Goal: Task Accomplishment & Management: Manage account settings

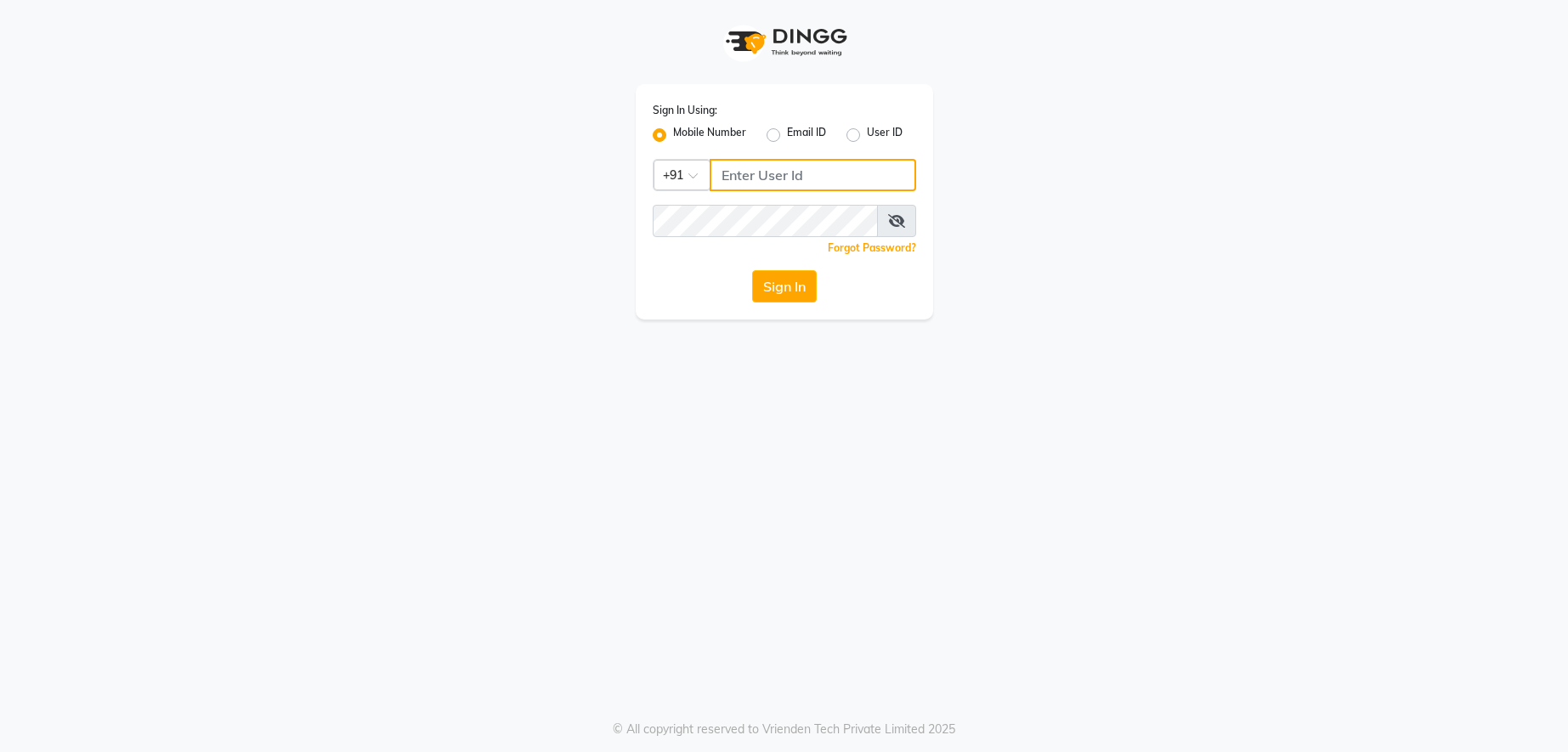
type input "9526010002"
click at [771, 292] on button "Sign In" at bounding box center [784, 286] width 65 height 32
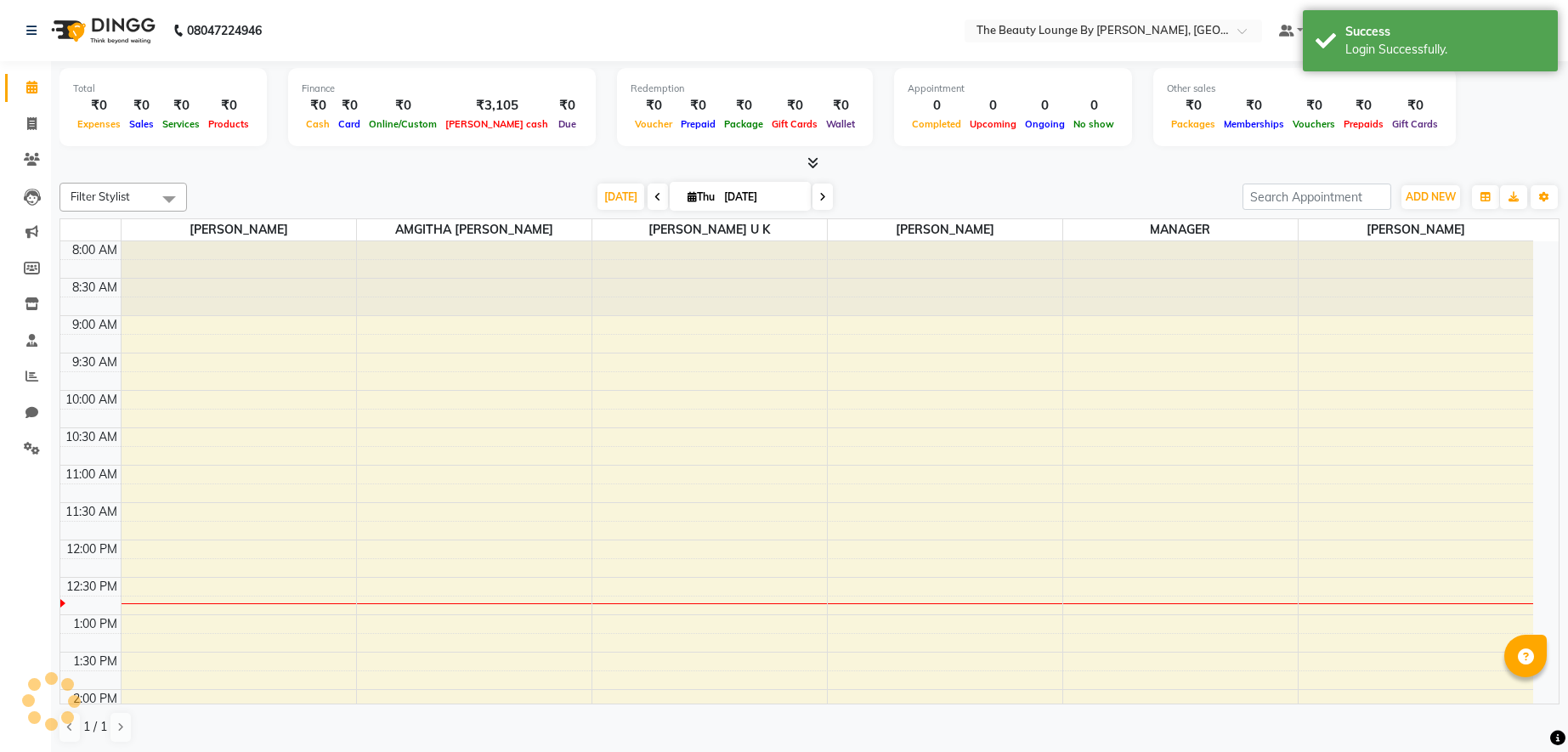
select select "en"
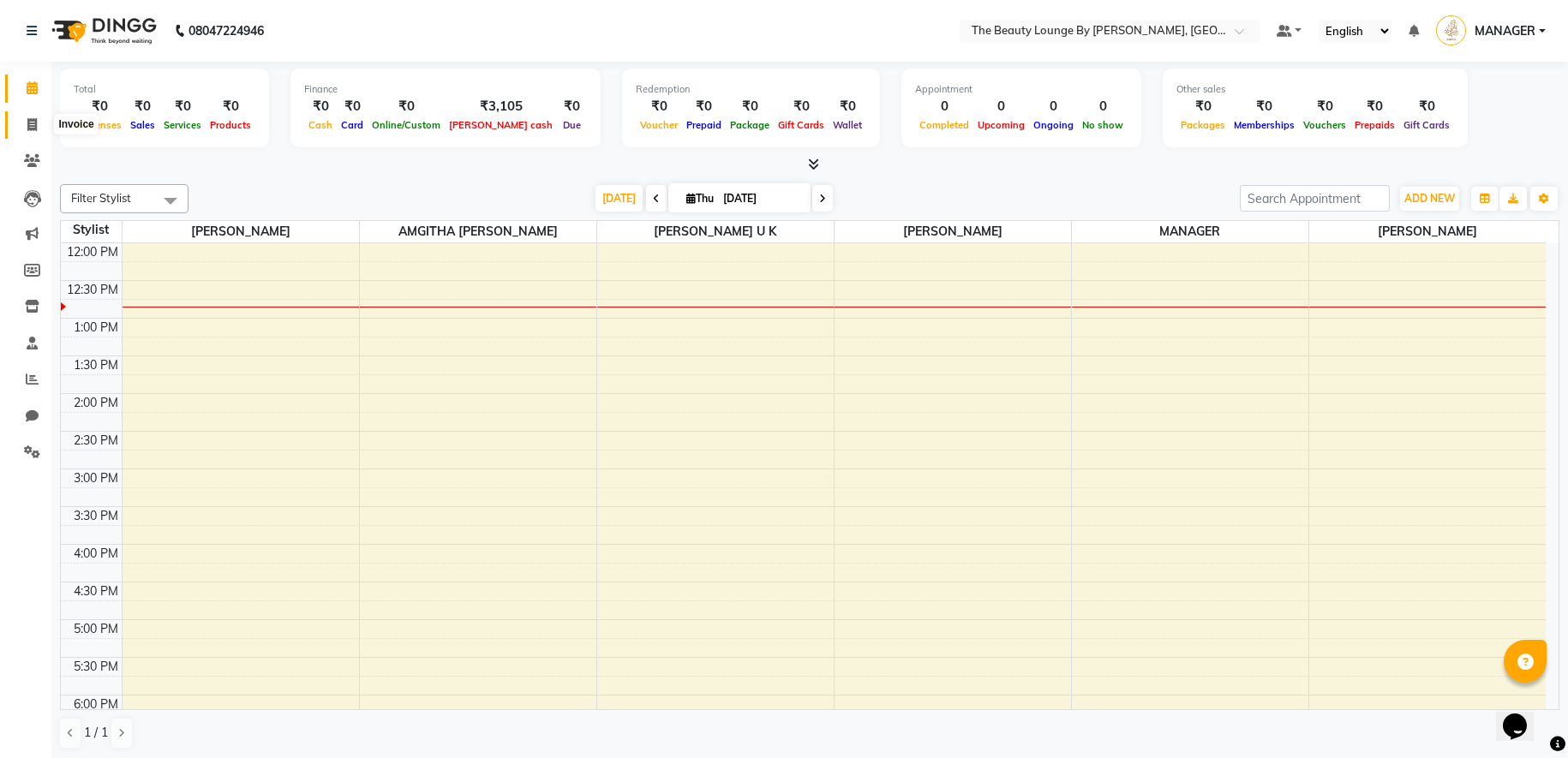
click at [37, 121] on icon at bounding box center [31, 125] width 10 height 13
select select "8577"
select select "service"
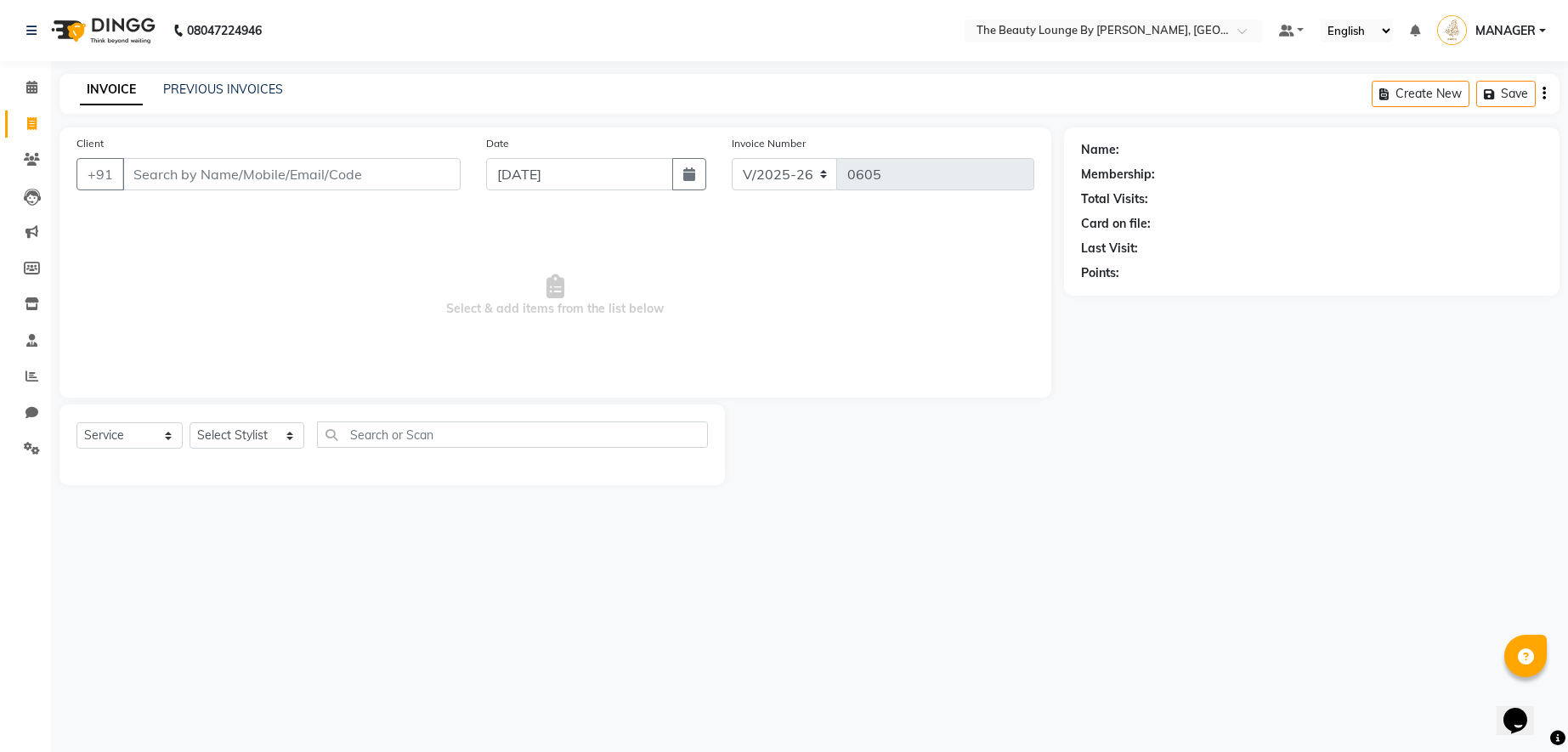
click at [172, 177] on input "Client" at bounding box center [291, 174] width 338 height 32
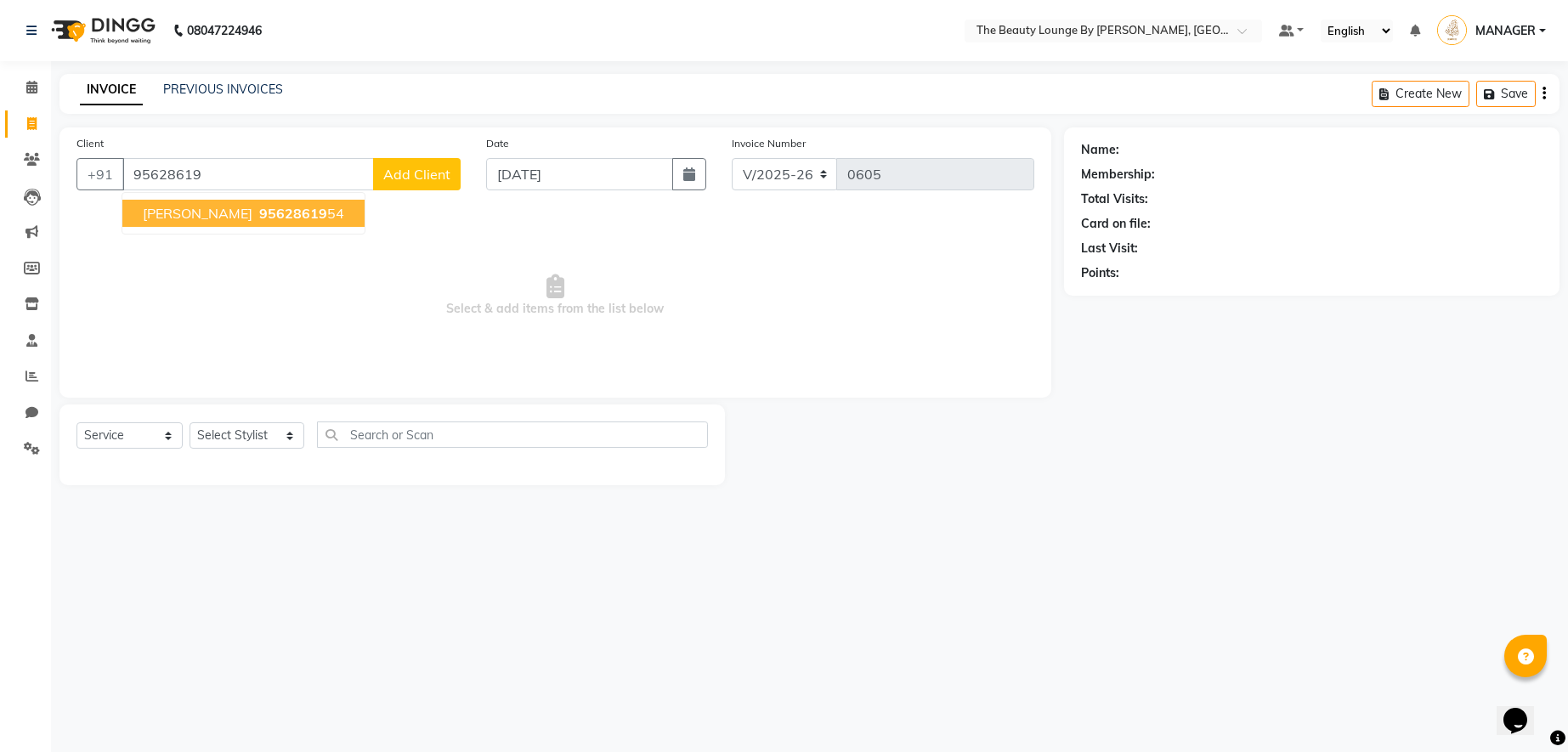
click at [247, 212] on span "[PERSON_NAME]" at bounding box center [197, 214] width 110 height 17
type input "9562861954"
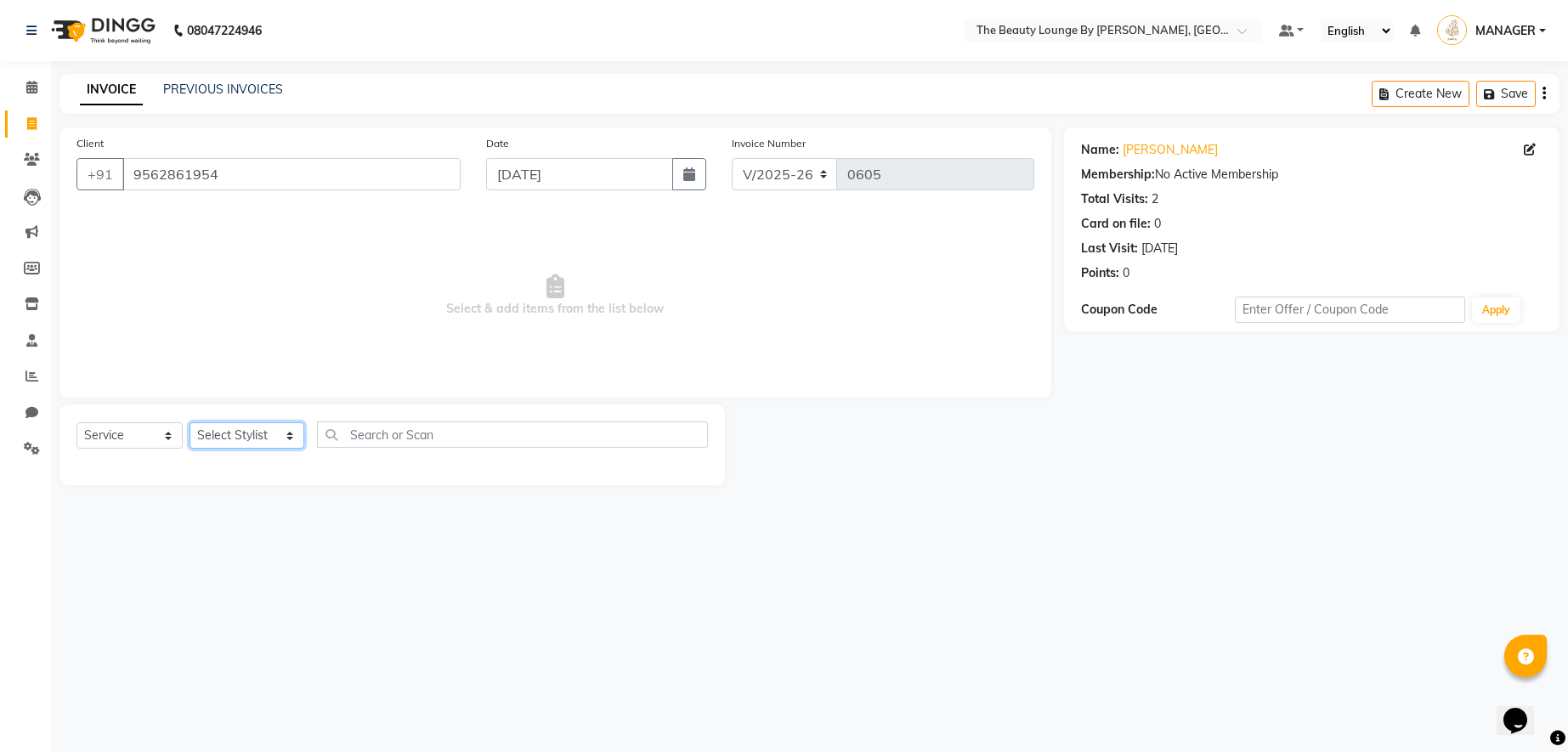
select select "86785"
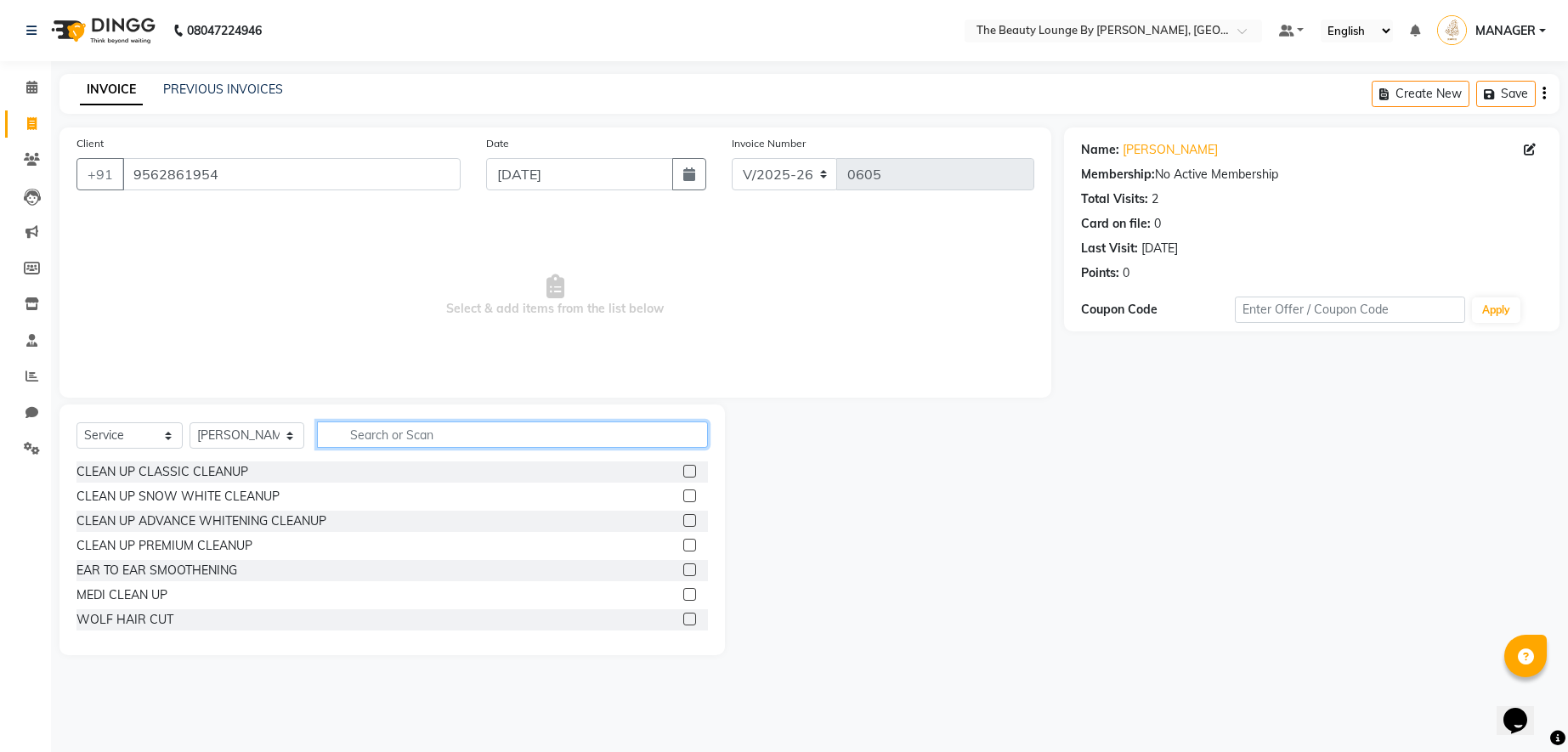
click at [396, 432] on input "text" at bounding box center [512, 434] width 391 height 26
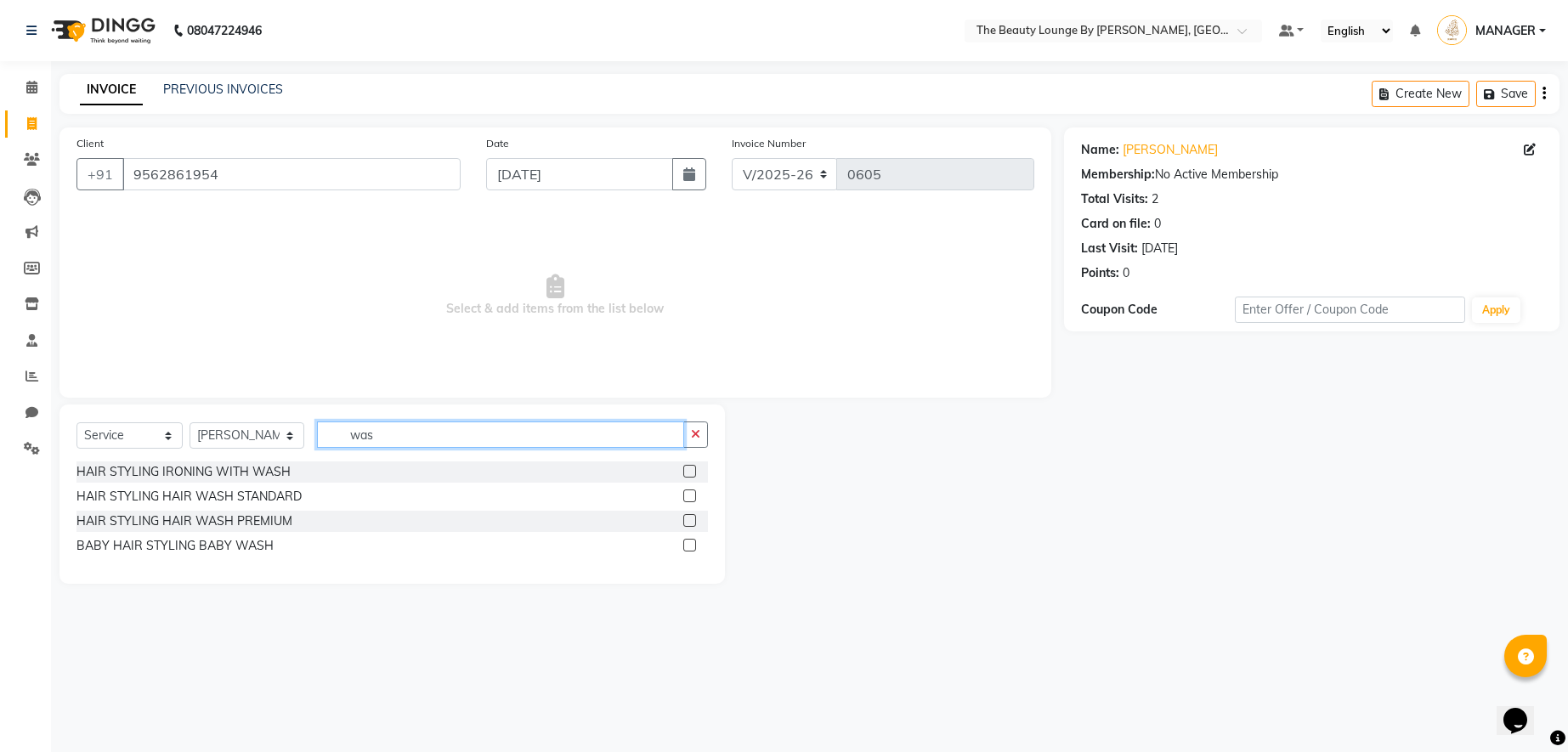
type input "was"
click at [686, 495] on label at bounding box center [690, 496] width 13 height 13
click at [686, 495] on input "checkbox" at bounding box center [689, 497] width 11 height 11
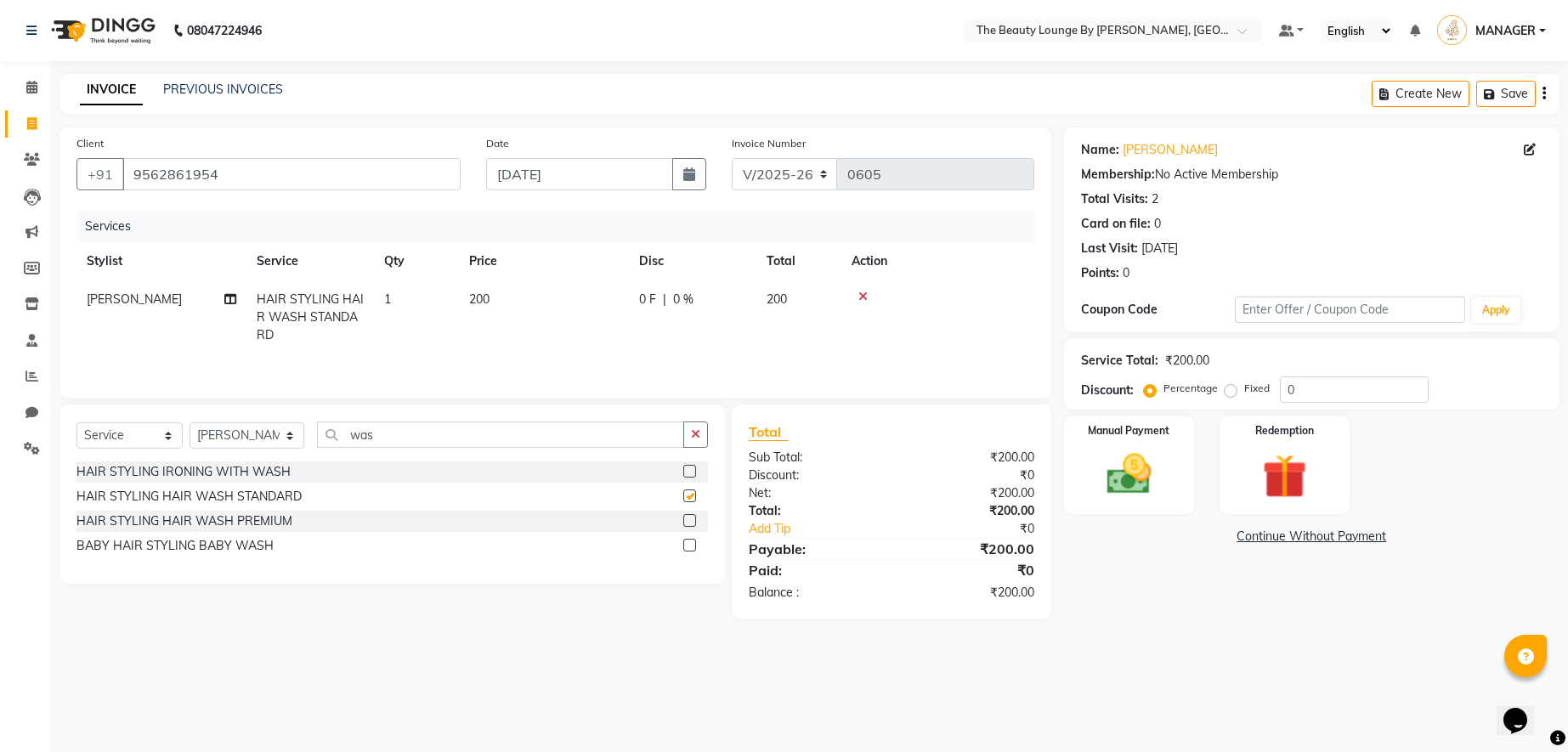
checkbox input "false"
click at [394, 438] on input "was" at bounding box center [500, 434] width 367 height 26
type input "w"
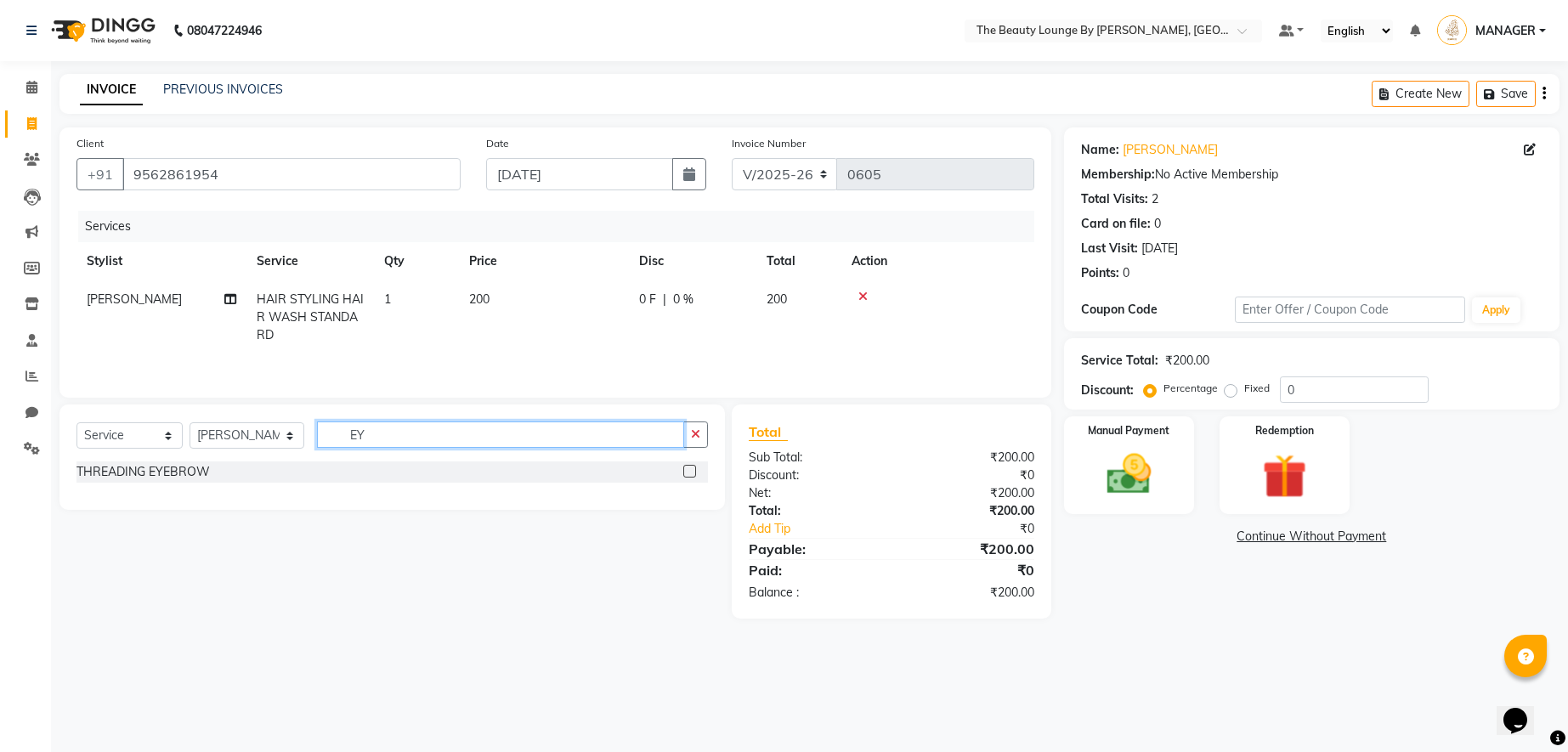
type input "EY"
click at [689, 472] on label at bounding box center [690, 471] width 13 height 13
click at [689, 472] on input "checkbox" at bounding box center [689, 472] width 11 height 11
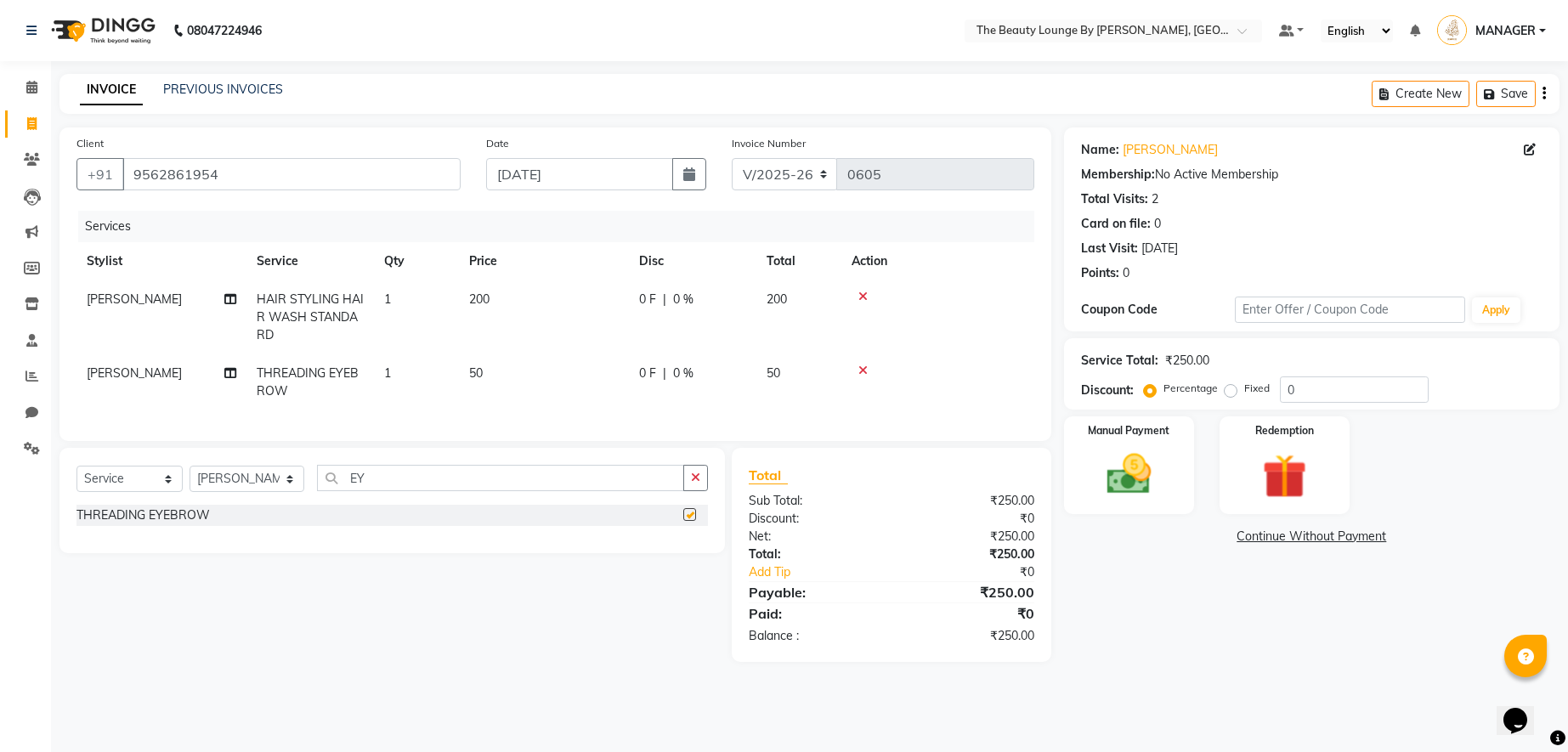
checkbox input "false"
click at [1244, 390] on label "Fixed" at bounding box center [1256, 389] width 25 height 16
click at [1231, 390] on input "Fixed" at bounding box center [1234, 389] width 12 height 12
radio input "true"
click at [1126, 458] on img at bounding box center [1128, 475] width 74 height 54
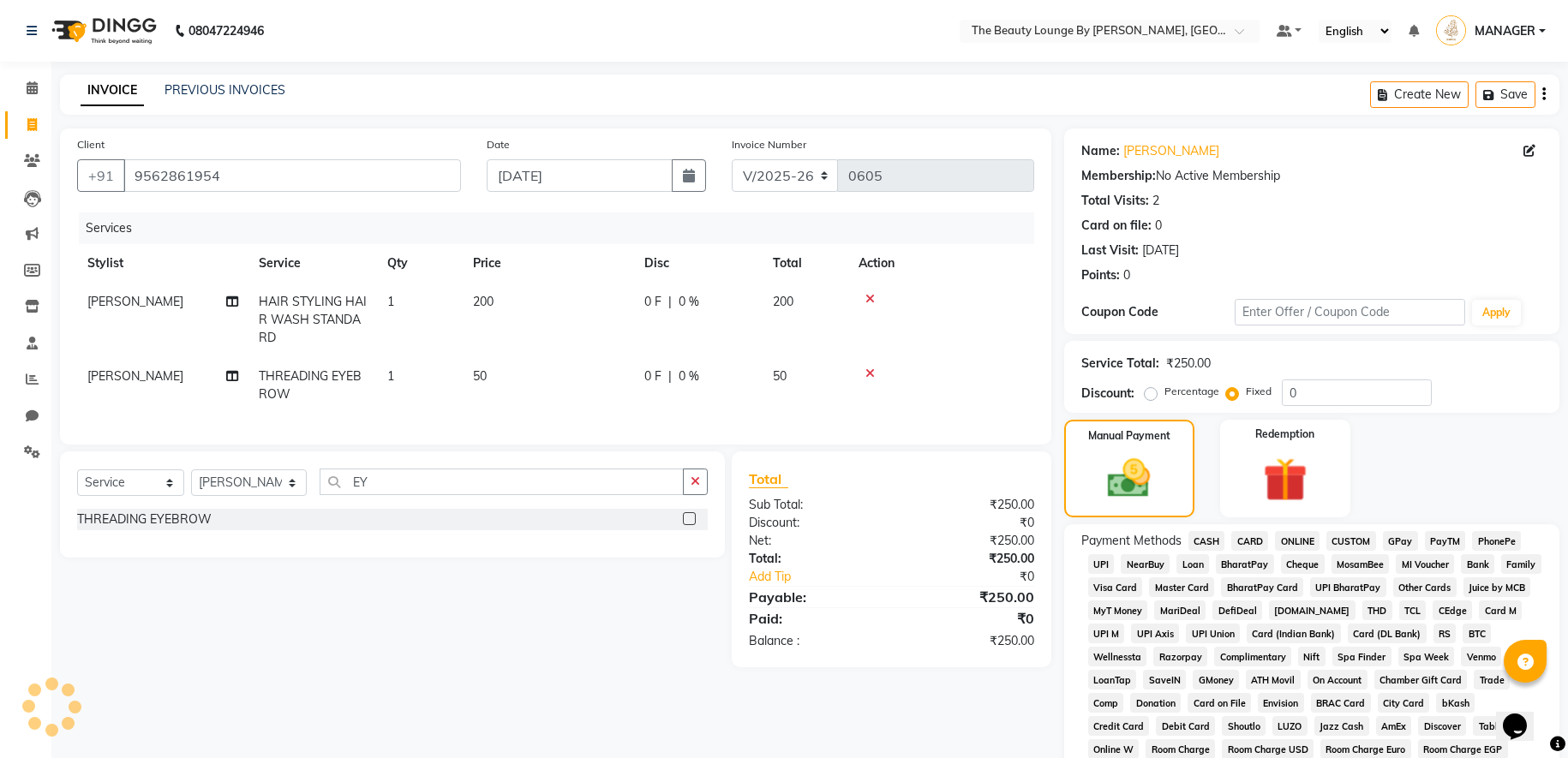
click at [1204, 536] on span "CASH" at bounding box center [1206, 541] width 37 height 20
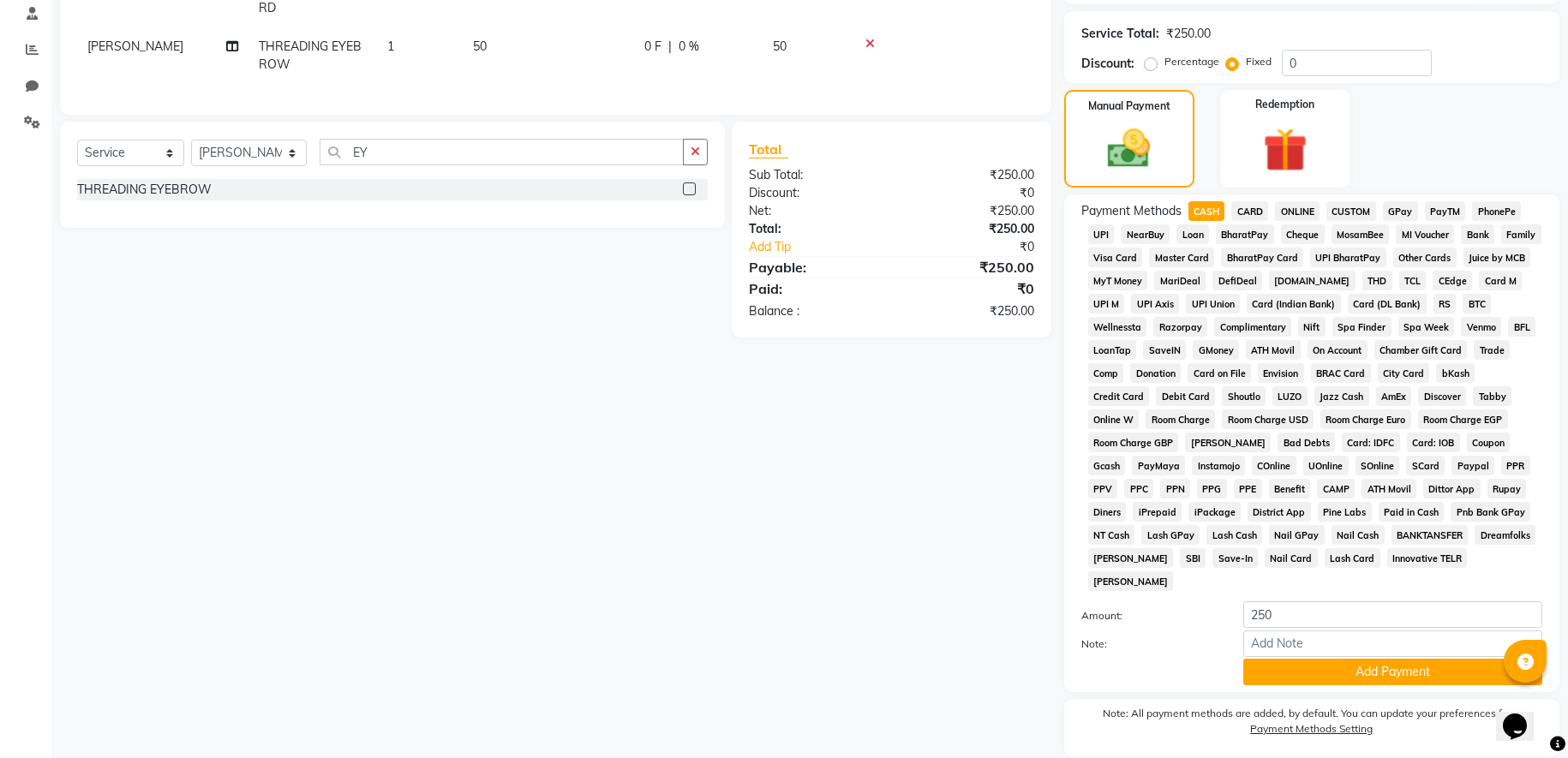
scroll to position [390, 0]
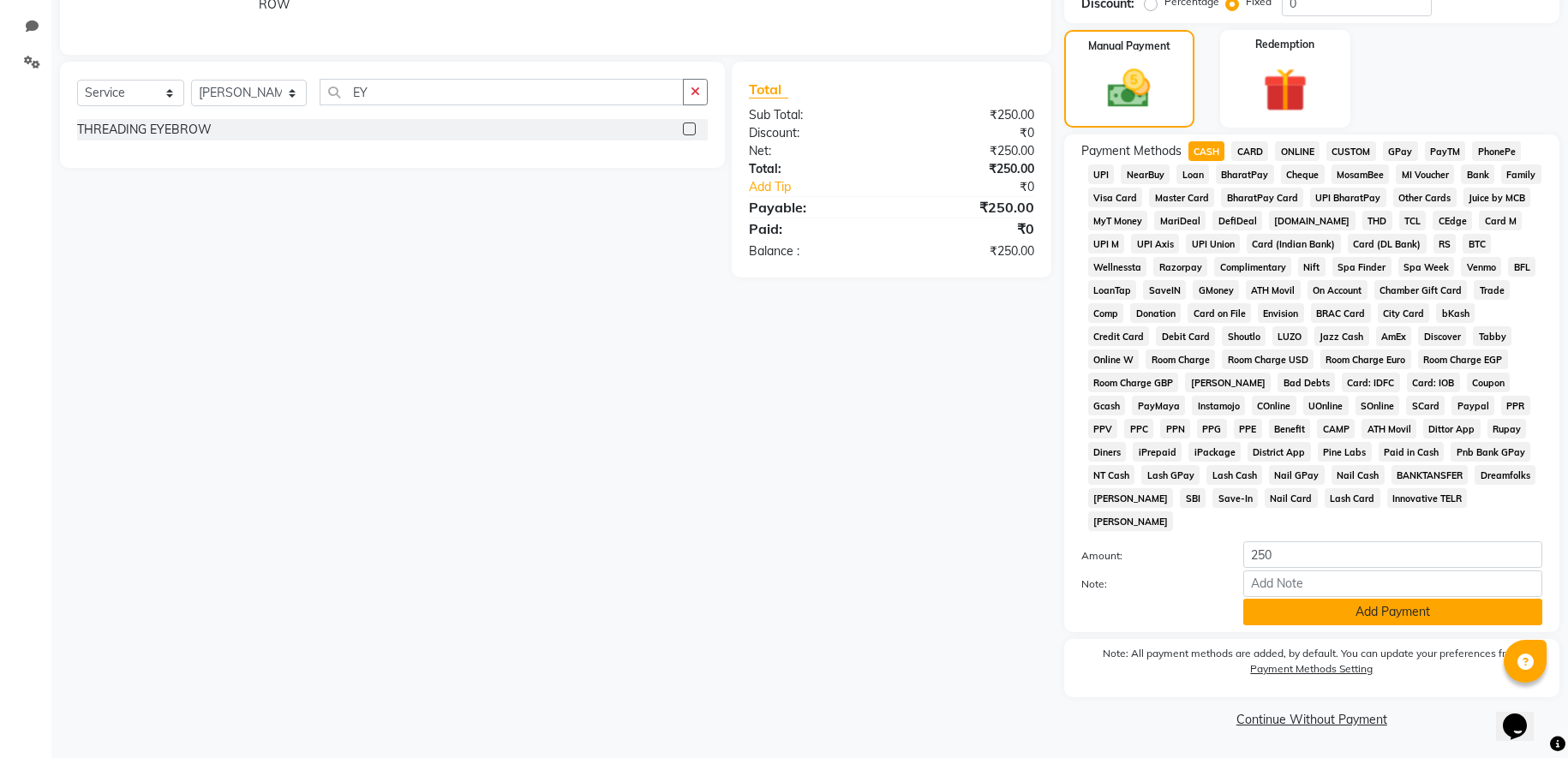
click at [1380, 611] on button "Add Payment" at bounding box center [1392, 612] width 299 height 26
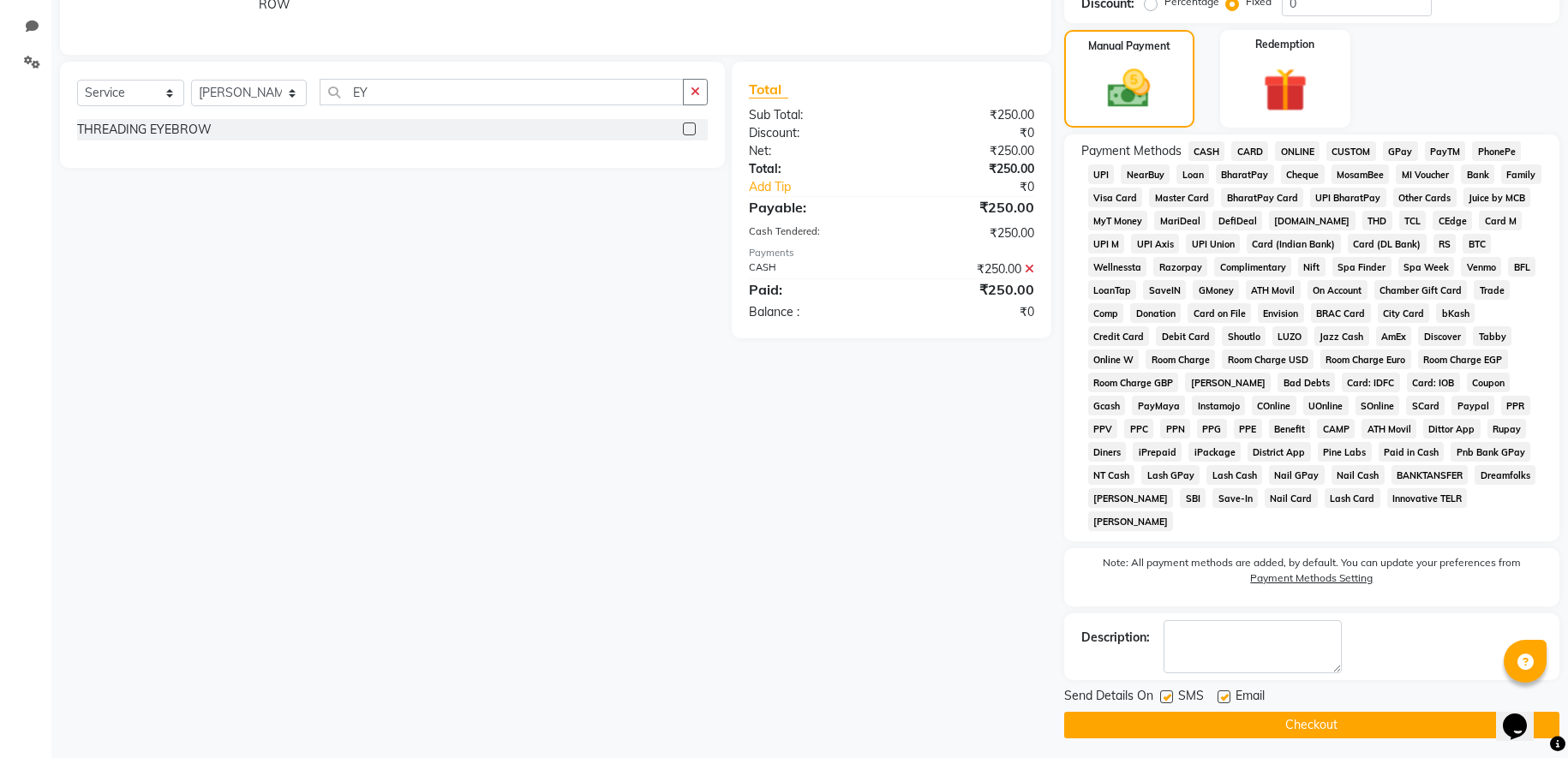
click at [1327, 726] on button "Checkout" at bounding box center [1312, 725] width 495 height 26
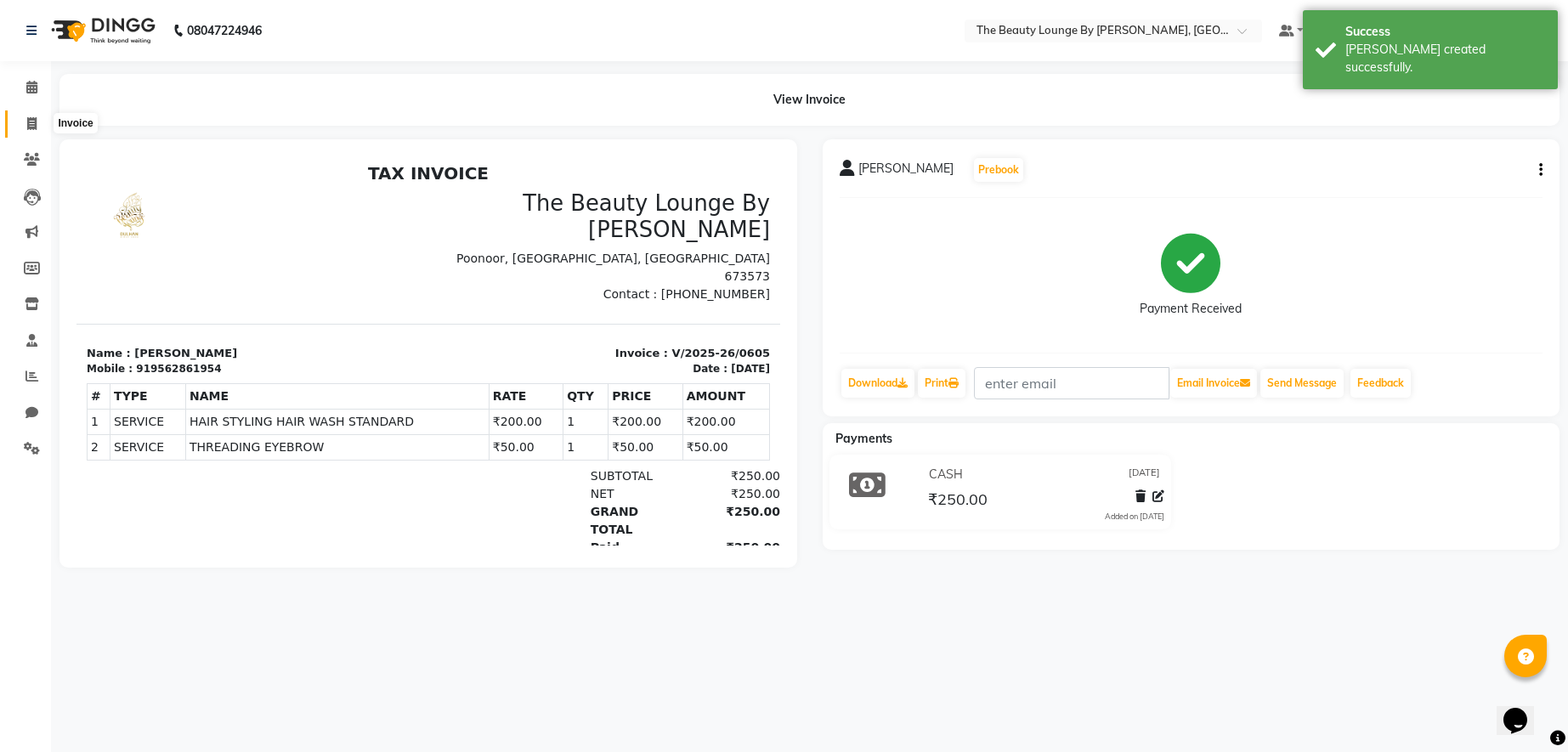
click at [34, 123] on icon at bounding box center [31, 124] width 10 height 13
select select "8577"
select select "service"
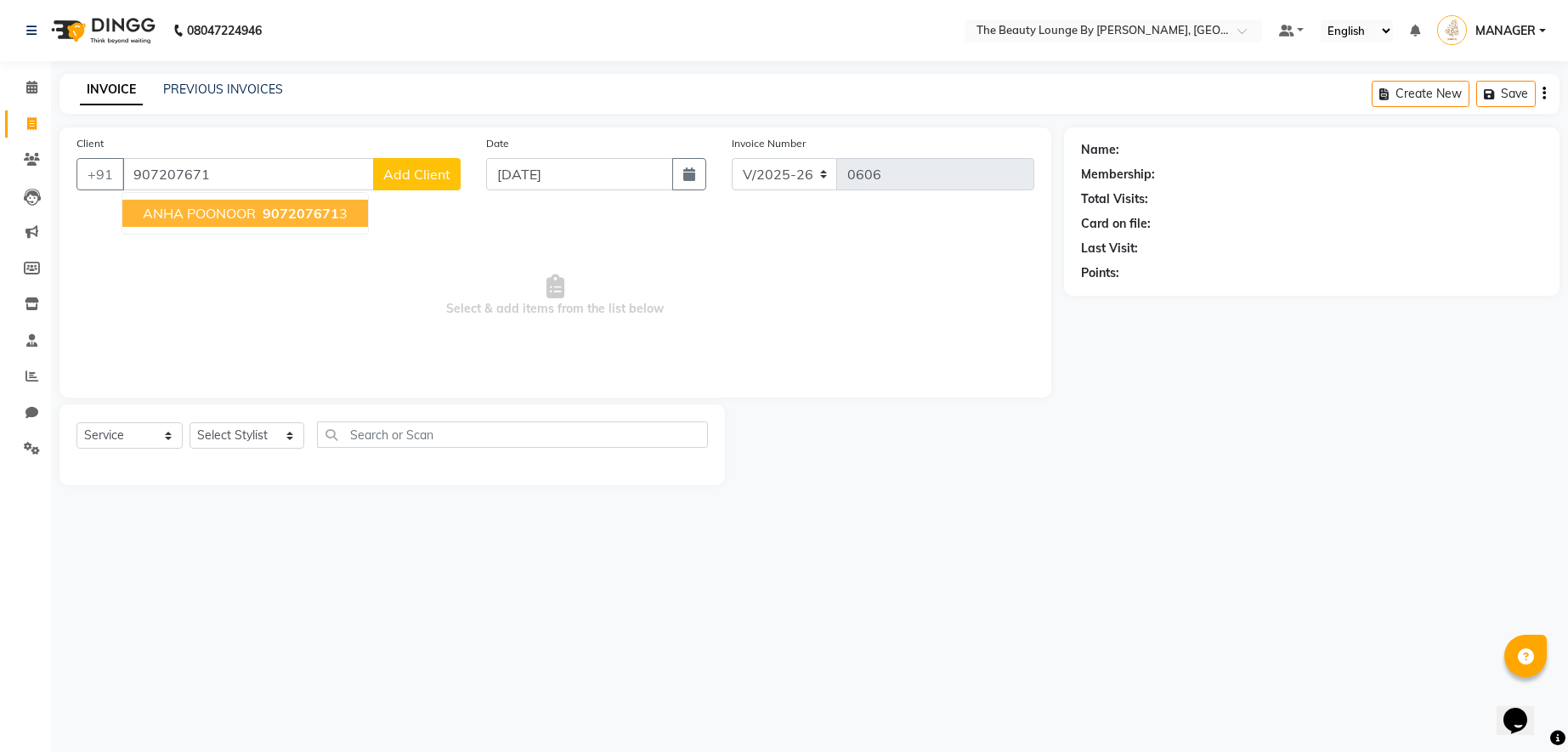
click at [247, 212] on span "ANHA POONOOR" at bounding box center [199, 214] width 113 height 17
type input "9072076713"
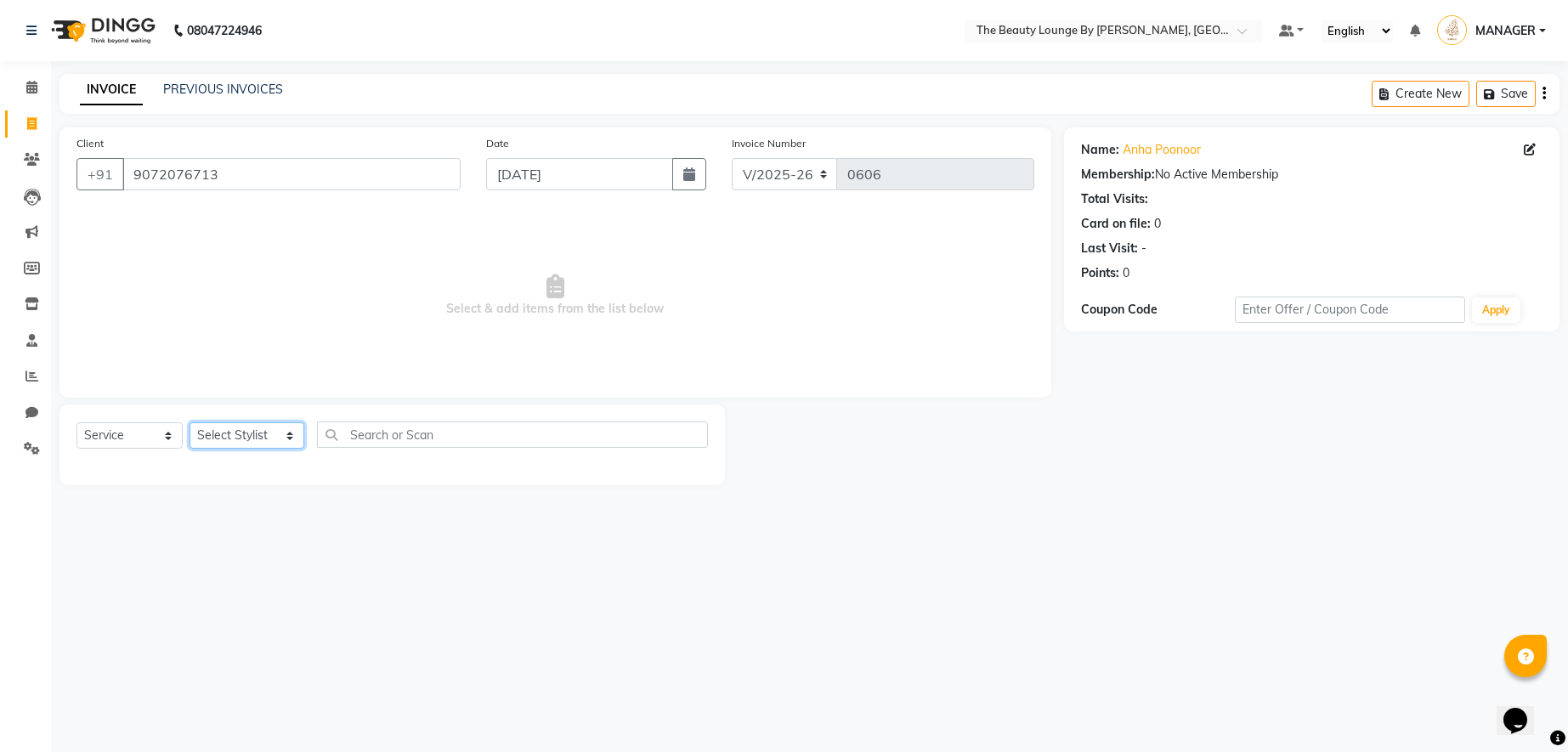
select select "85823"
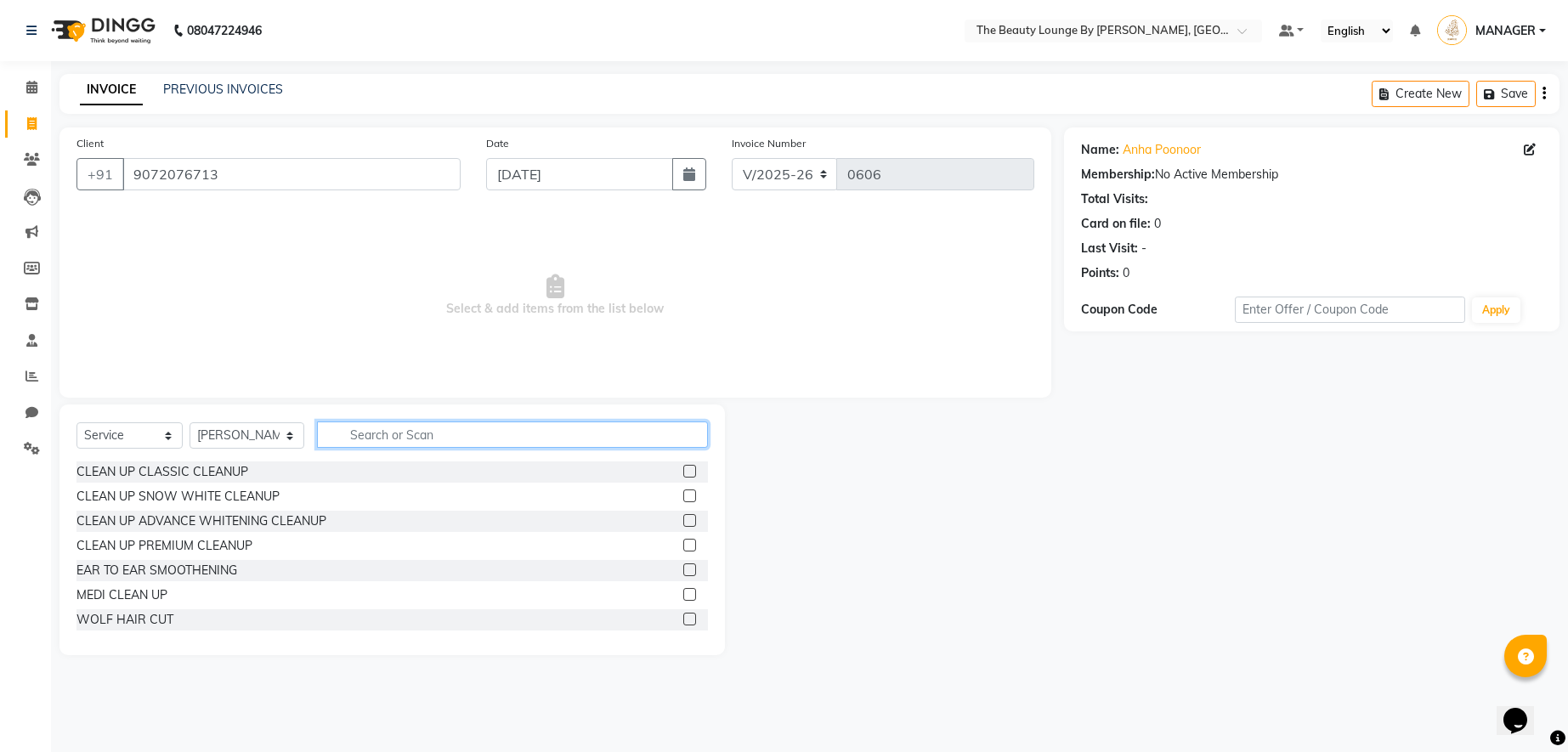
click at [369, 437] on input "text" at bounding box center [512, 434] width 391 height 26
type input "CLE"
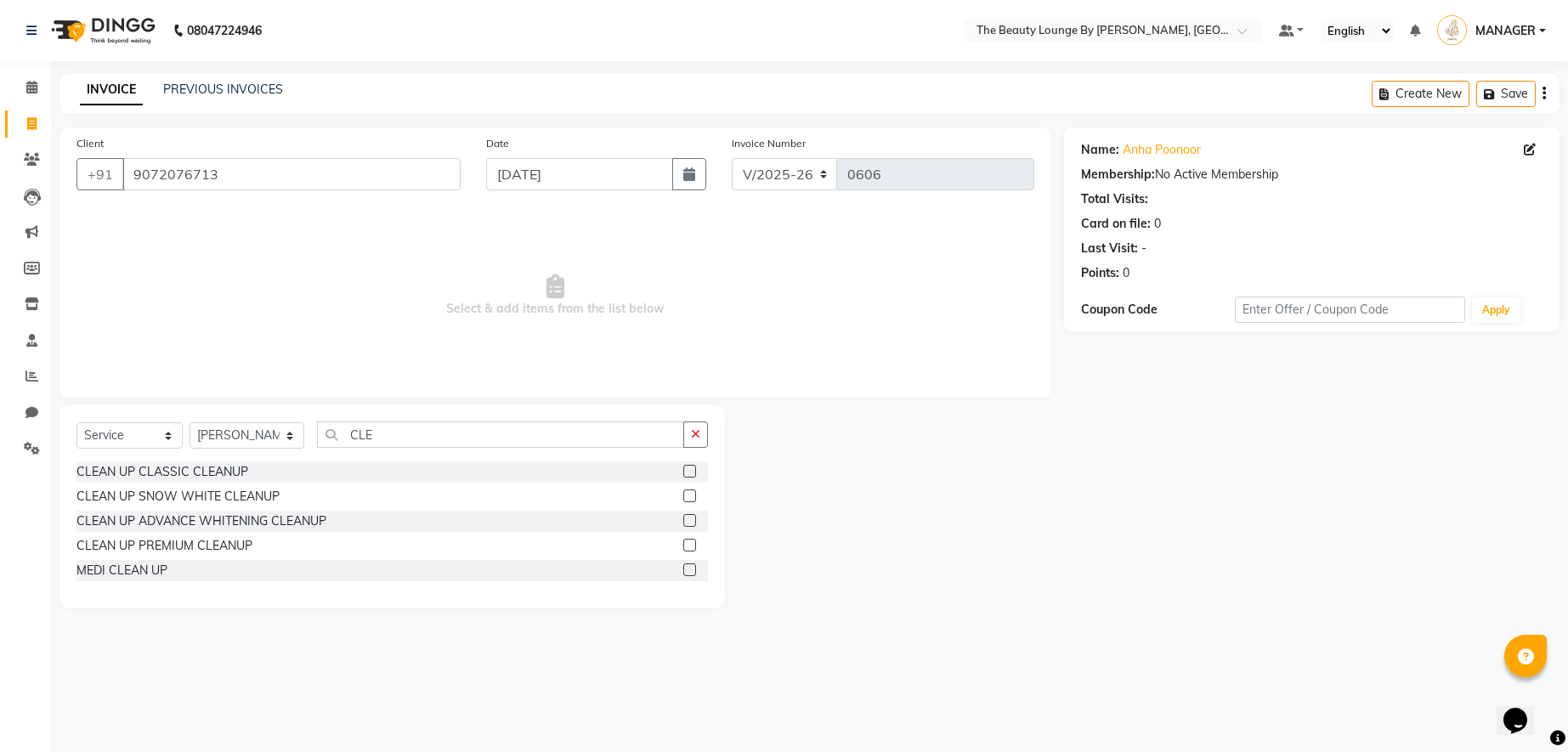
click at [692, 470] on label at bounding box center [690, 471] width 13 height 13
click at [692, 470] on input "checkbox" at bounding box center [689, 472] width 11 height 11
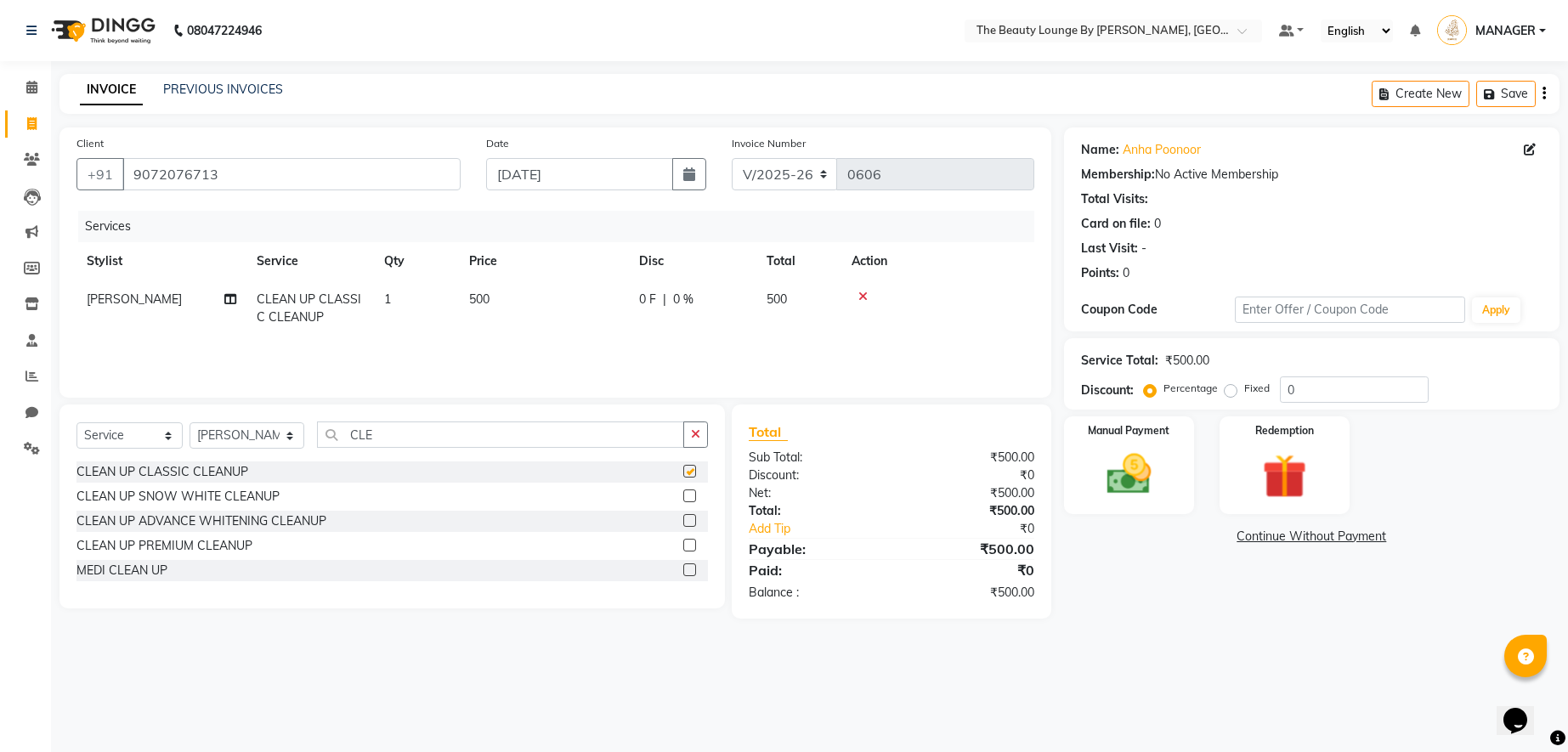
checkbox input "false"
click at [1244, 387] on label "Fixed" at bounding box center [1256, 389] width 25 height 16
click at [1228, 387] on input "Fixed" at bounding box center [1234, 389] width 12 height 12
radio input "true"
click at [1147, 449] on img at bounding box center [1128, 475] width 74 height 54
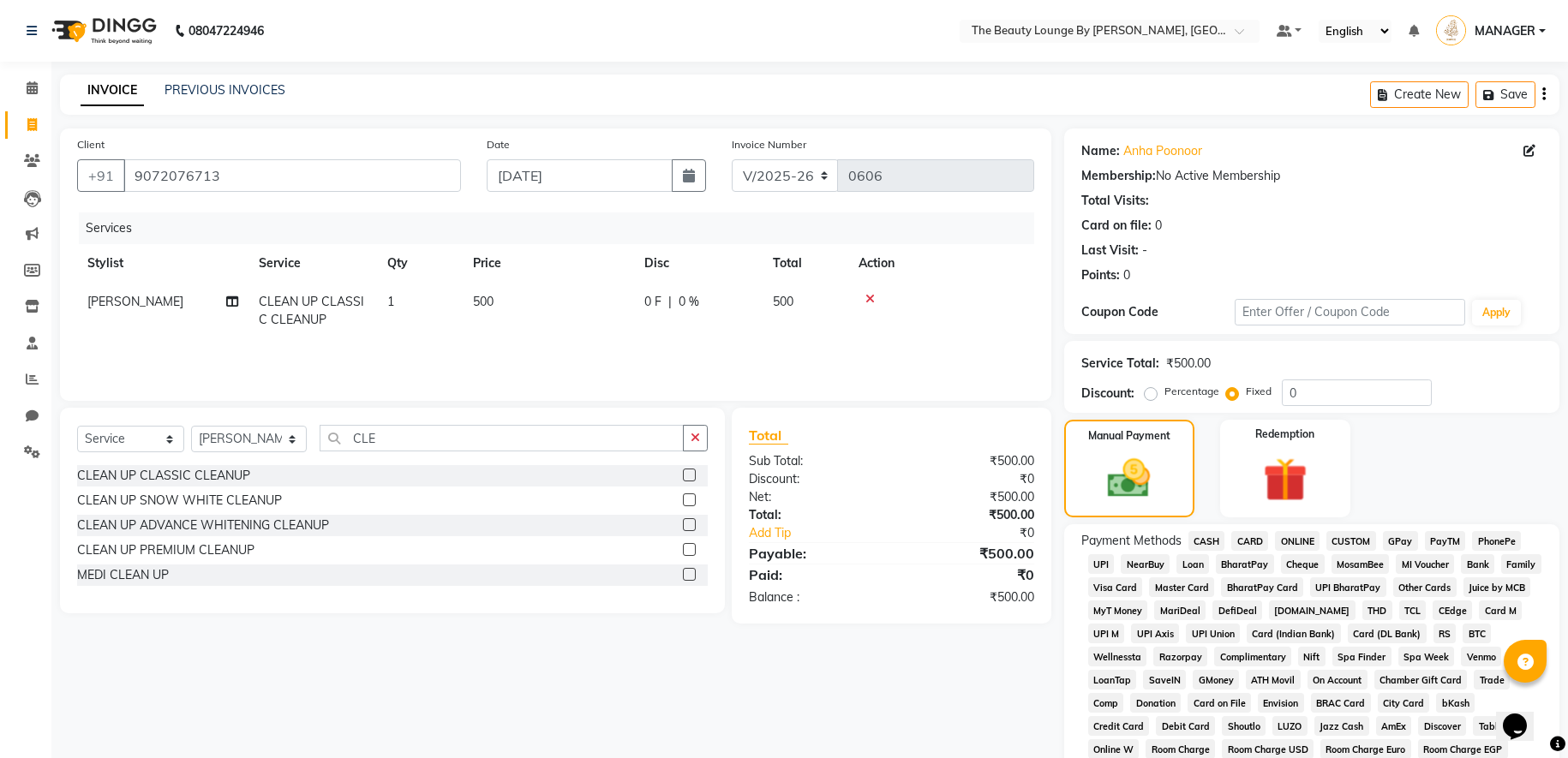
click at [1218, 542] on span "CASH" at bounding box center [1206, 541] width 37 height 20
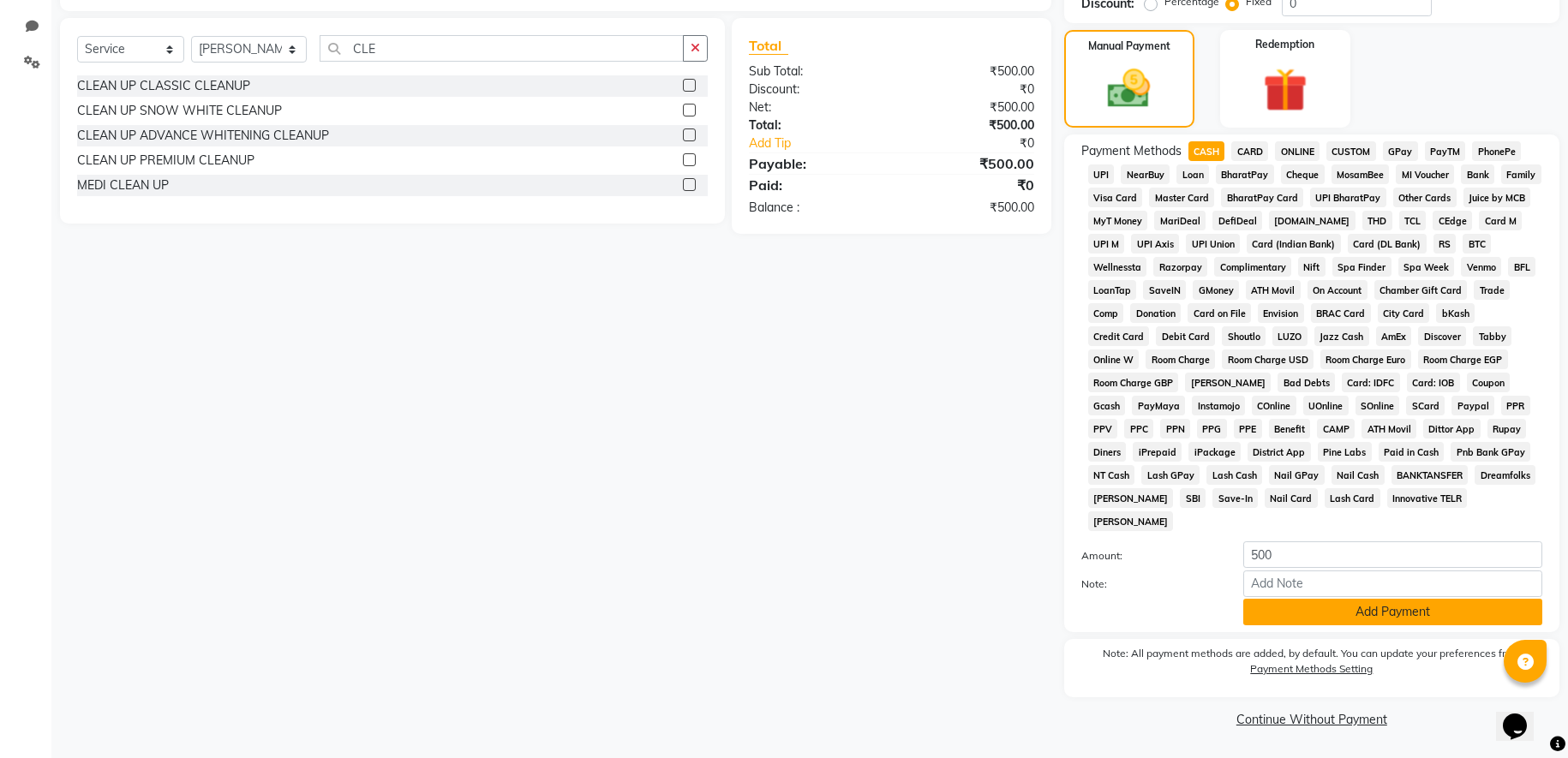
click at [1289, 605] on button "Add Payment" at bounding box center [1392, 612] width 299 height 26
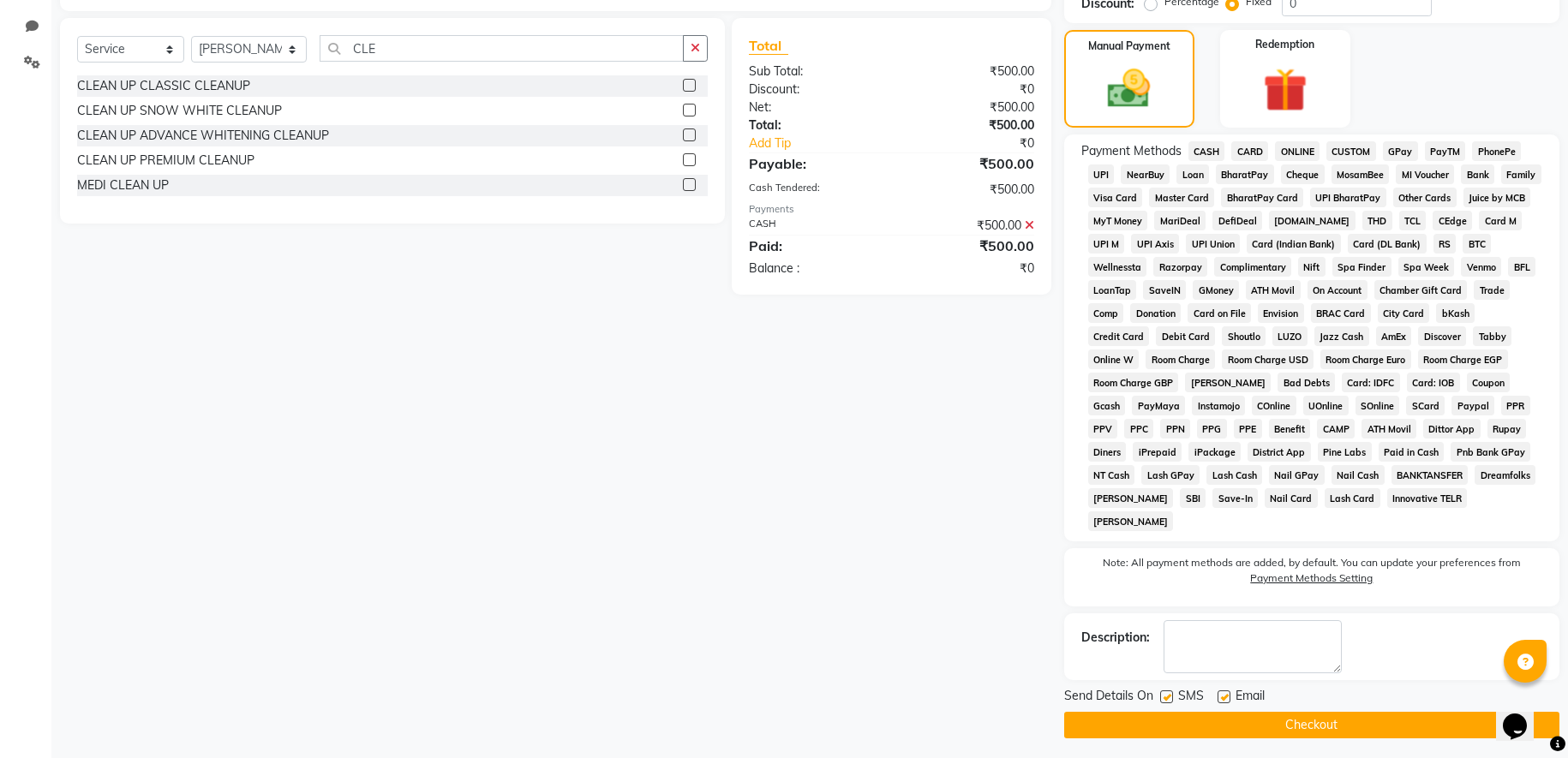
click at [1285, 727] on button "Checkout" at bounding box center [1312, 725] width 495 height 26
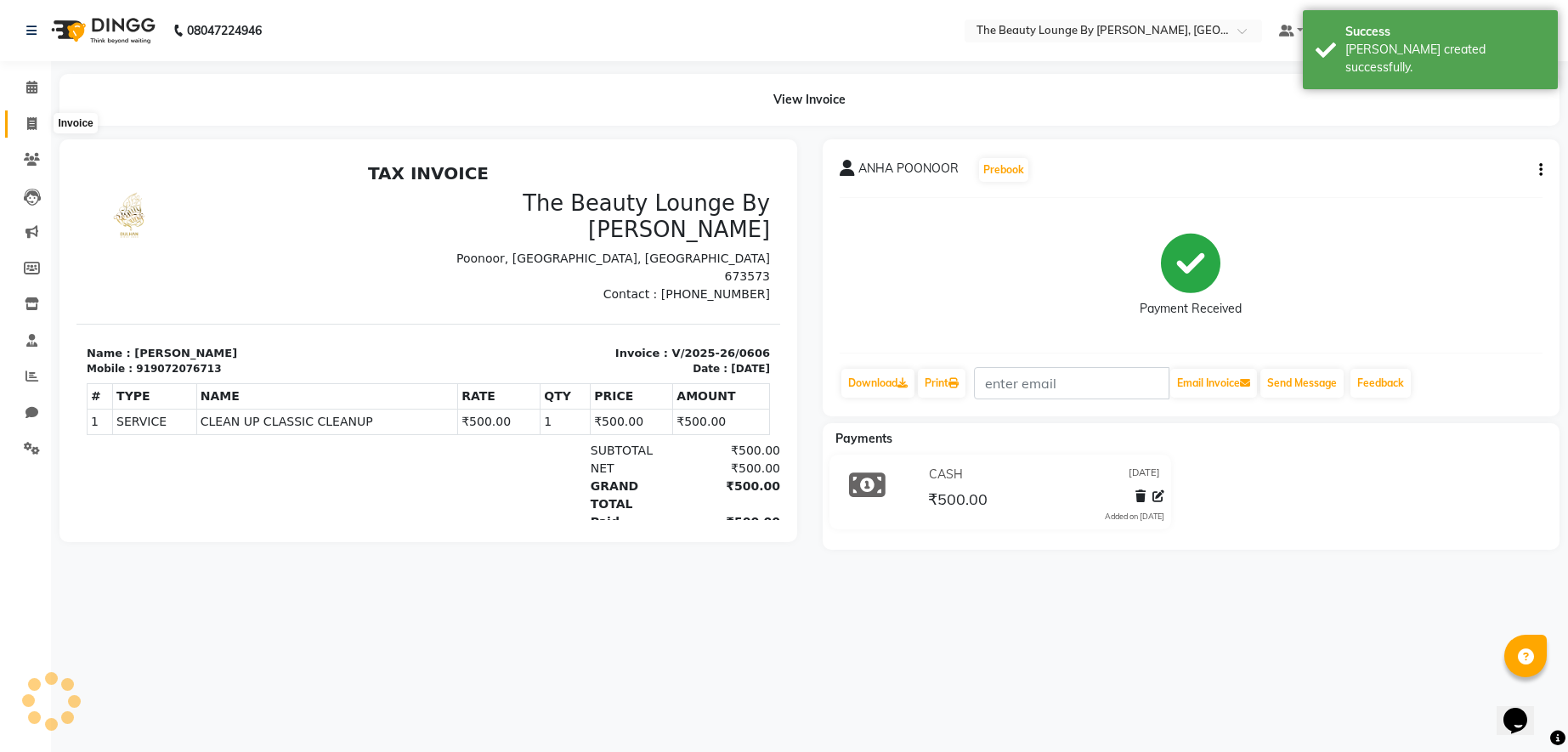
click at [35, 122] on icon at bounding box center [31, 124] width 10 height 13
select select "8577"
select select "service"
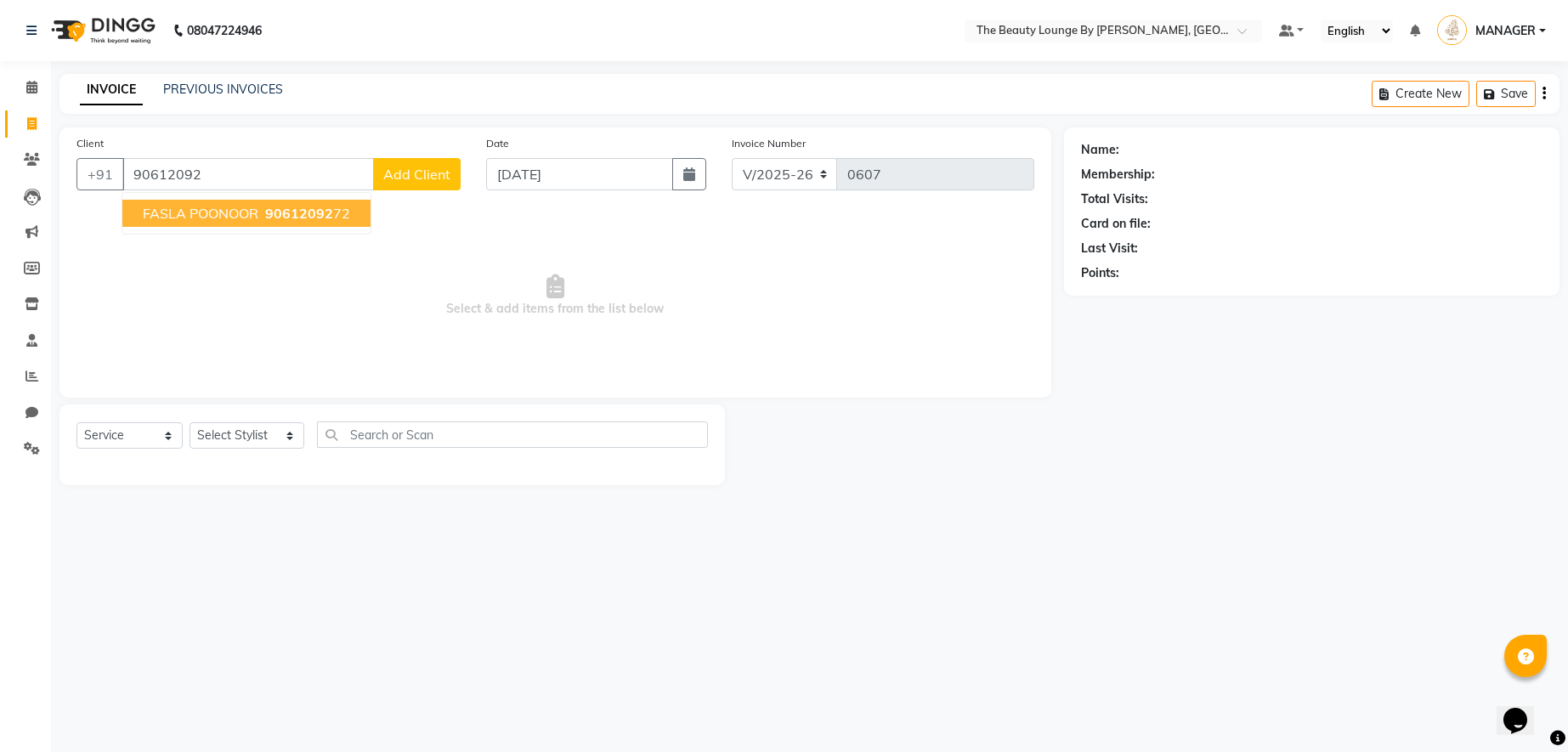
click at [289, 215] on span "90612092" at bounding box center [299, 214] width 68 height 17
type input "9061209272"
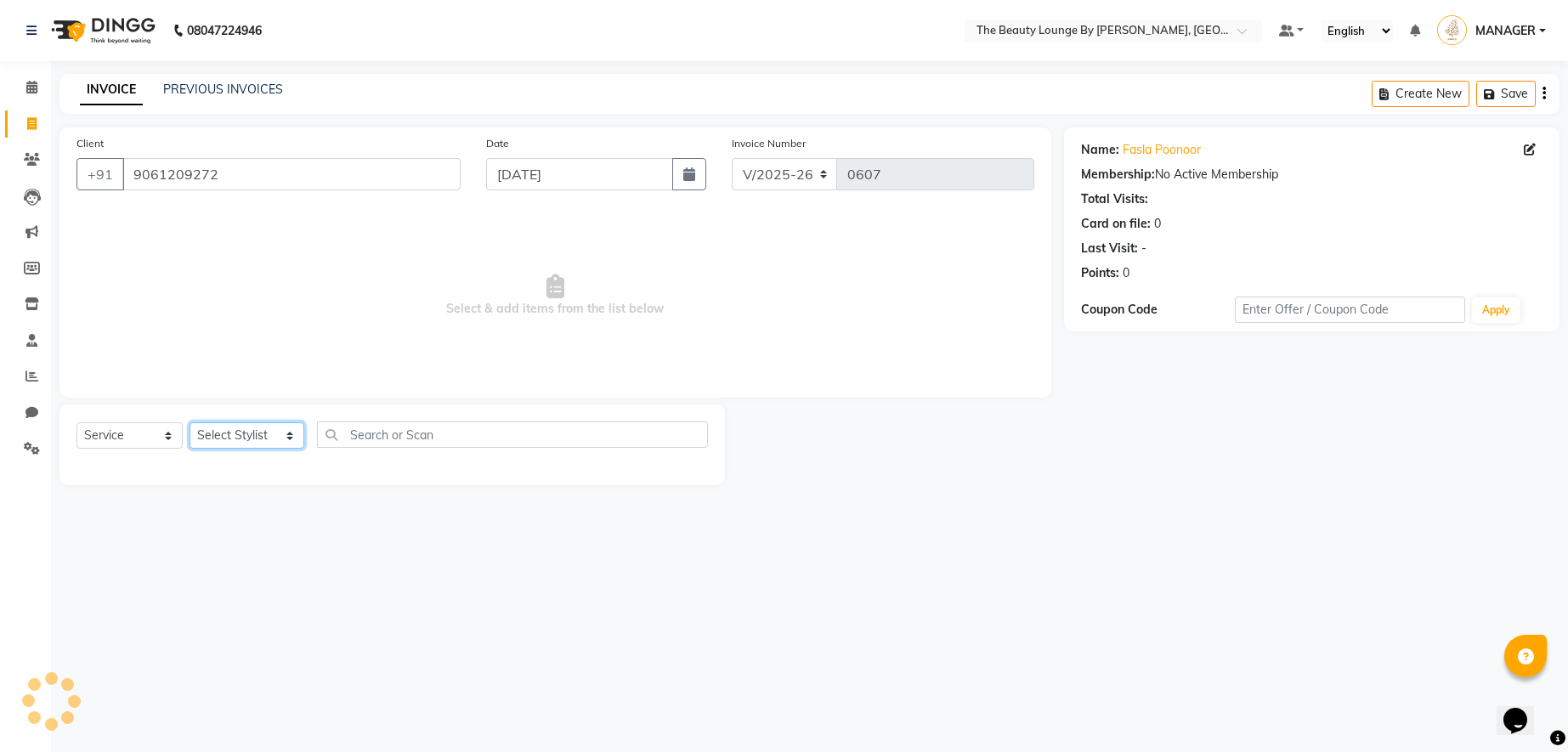
select select "86785"
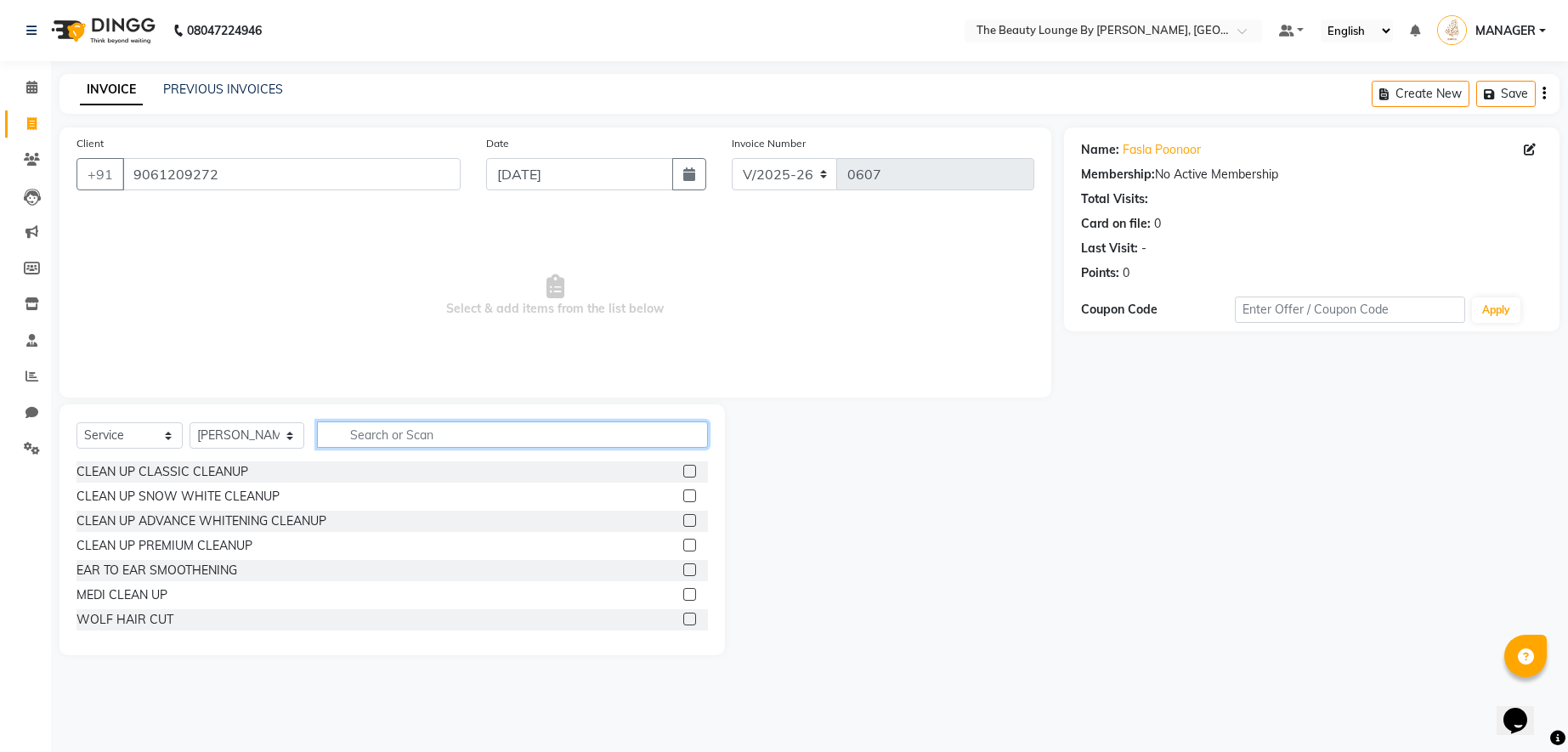
click at [380, 442] on input "text" at bounding box center [512, 434] width 391 height 26
type input "THR"
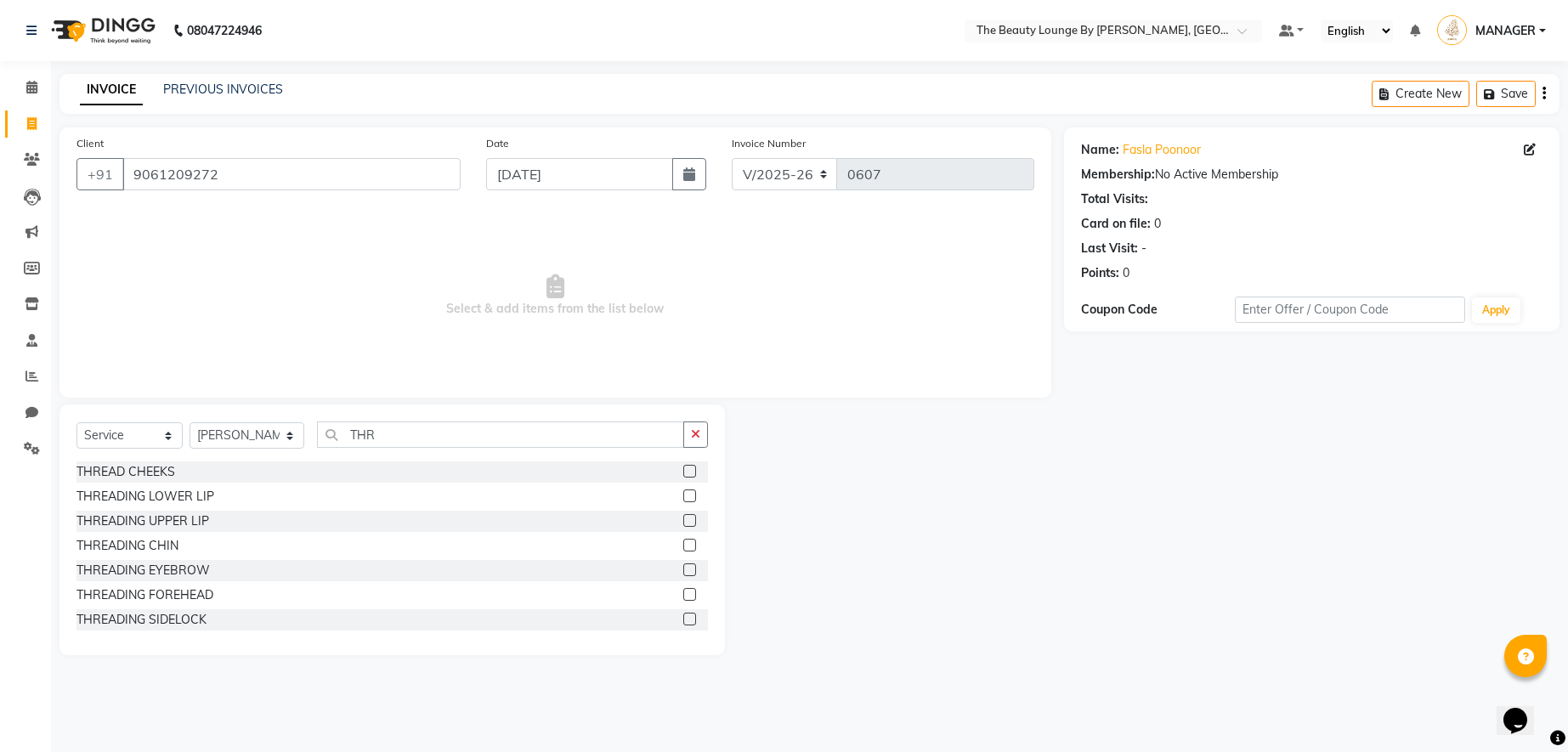
click at [684, 519] on label at bounding box center [690, 520] width 13 height 13
click at [684, 519] on input "checkbox" at bounding box center [689, 521] width 11 height 11
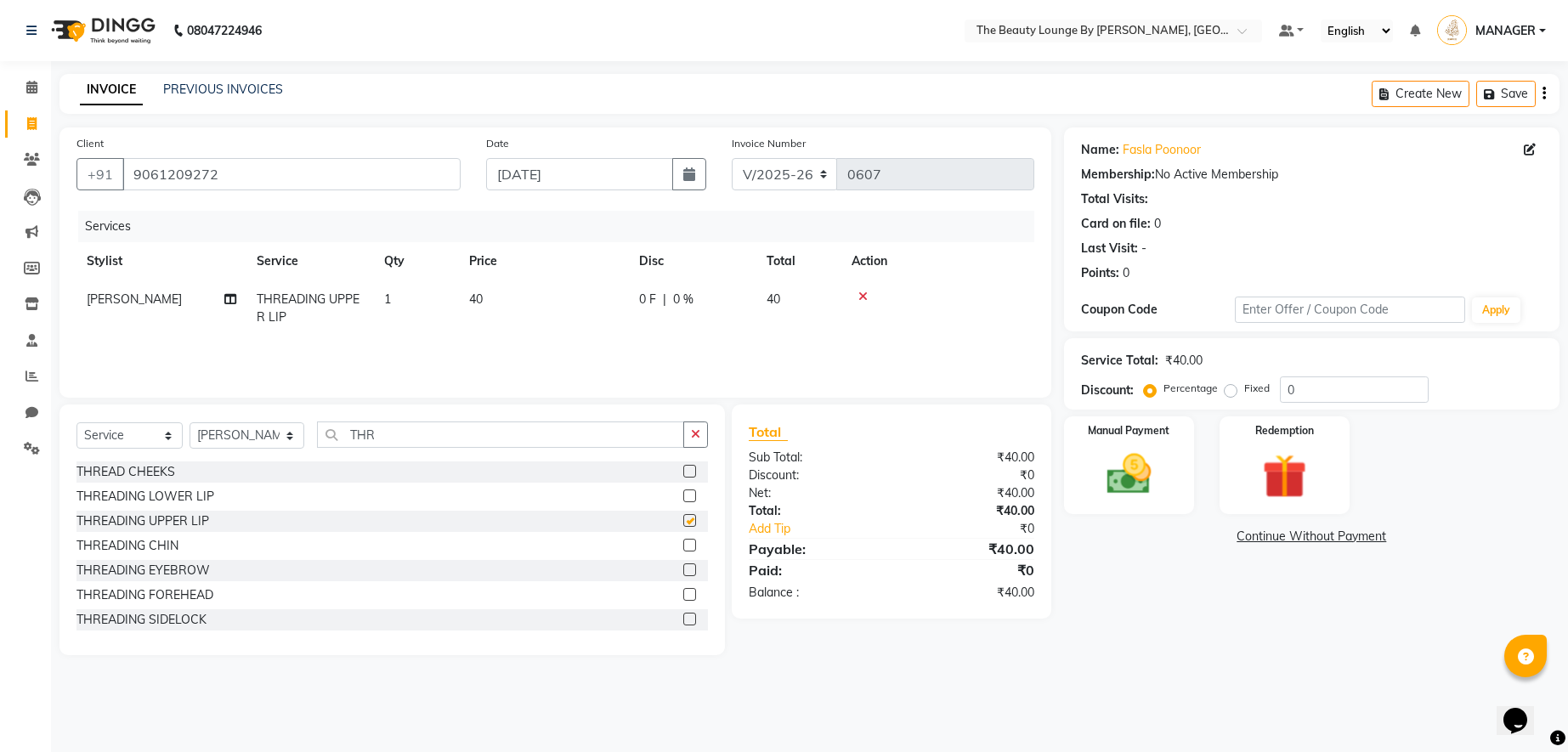
checkbox input "false"
click at [684, 575] on label at bounding box center [690, 569] width 13 height 13
click at [684, 575] on input "checkbox" at bounding box center [689, 570] width 11 height 11
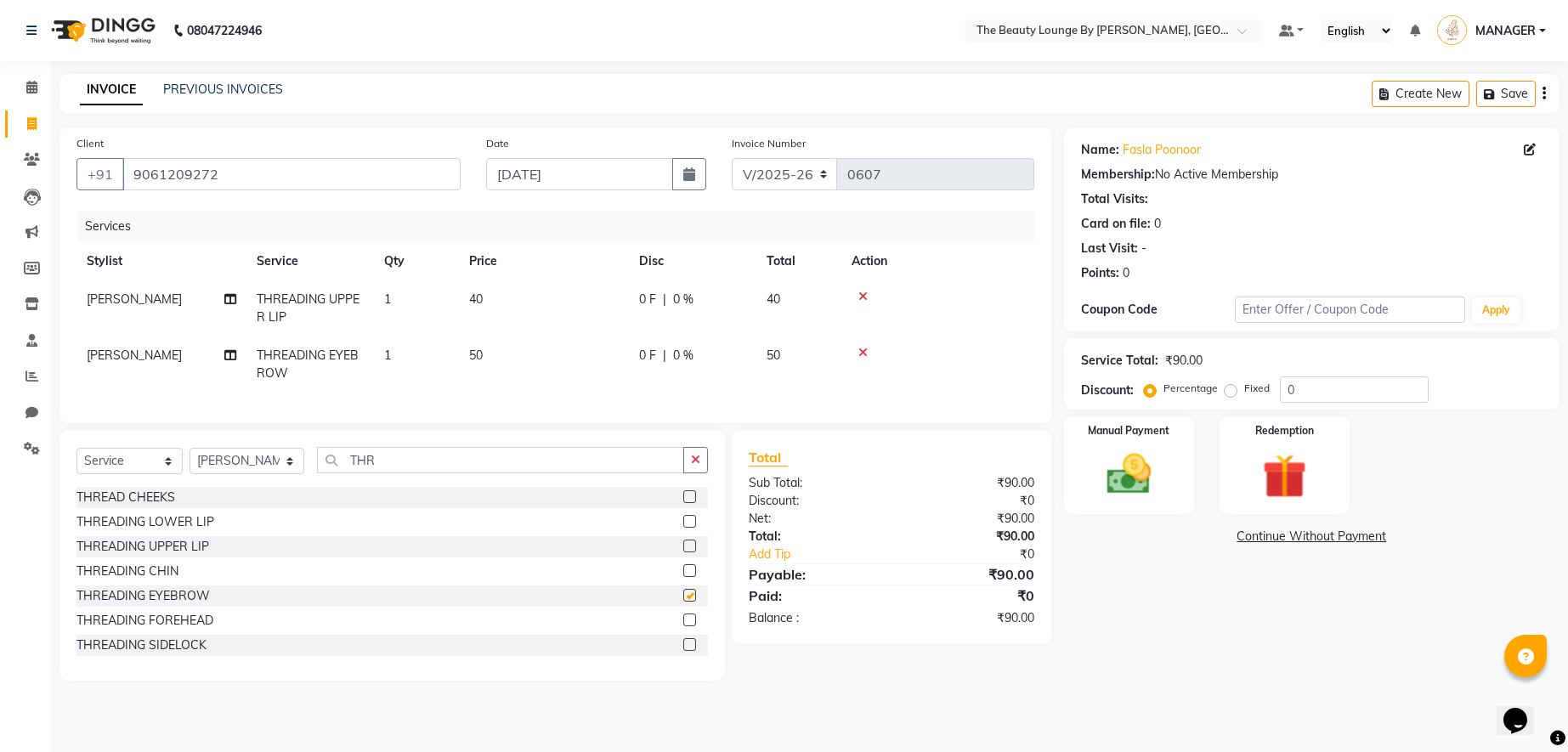
checkbox input "false"
click at [1244, 390] on label "Fixed" at bounding box center [1256, 389] width 25 height 16
click at [1229, 390] on input "Fixed" at bounding box center [1234, 389] width 12 height 12
radio input "true"
click at [1187, 449] on div "Manual Payment" at bounding box center [1129, 466] width 135 height 102
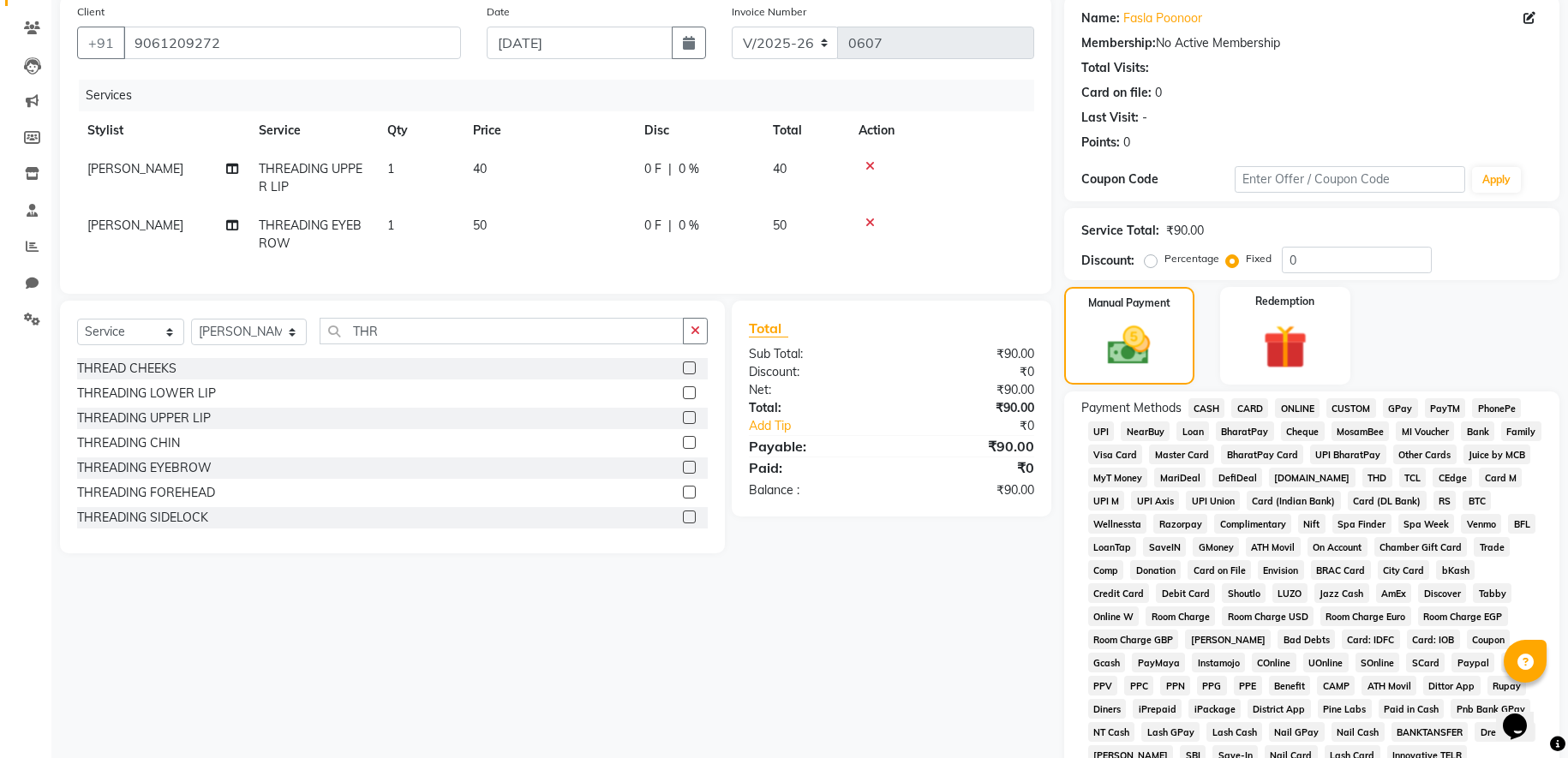
scroll to position [136, 0]
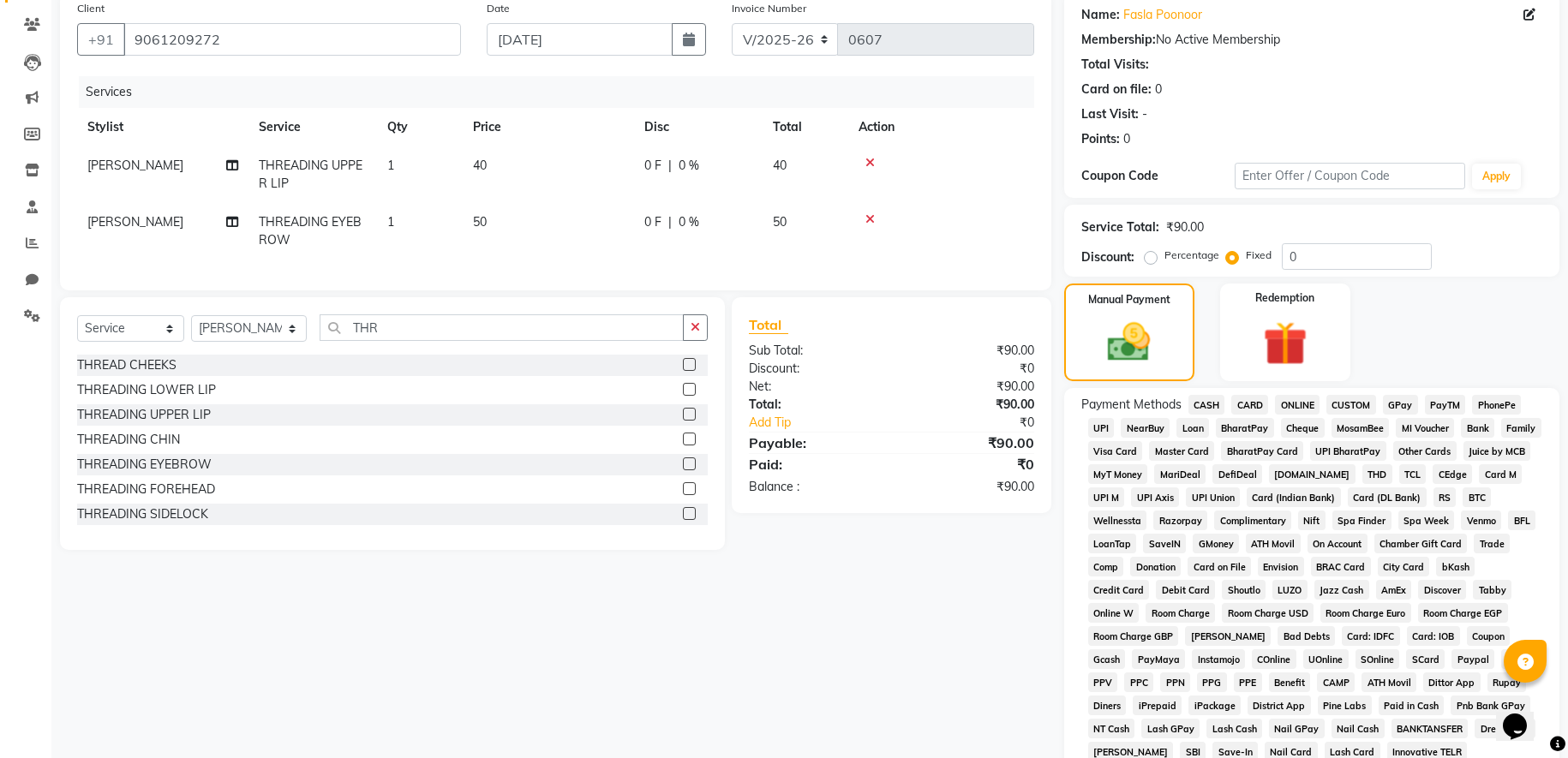
click at [1208, 398] on span "CASH" at bounding box center [1206, 405] width 37 height 20
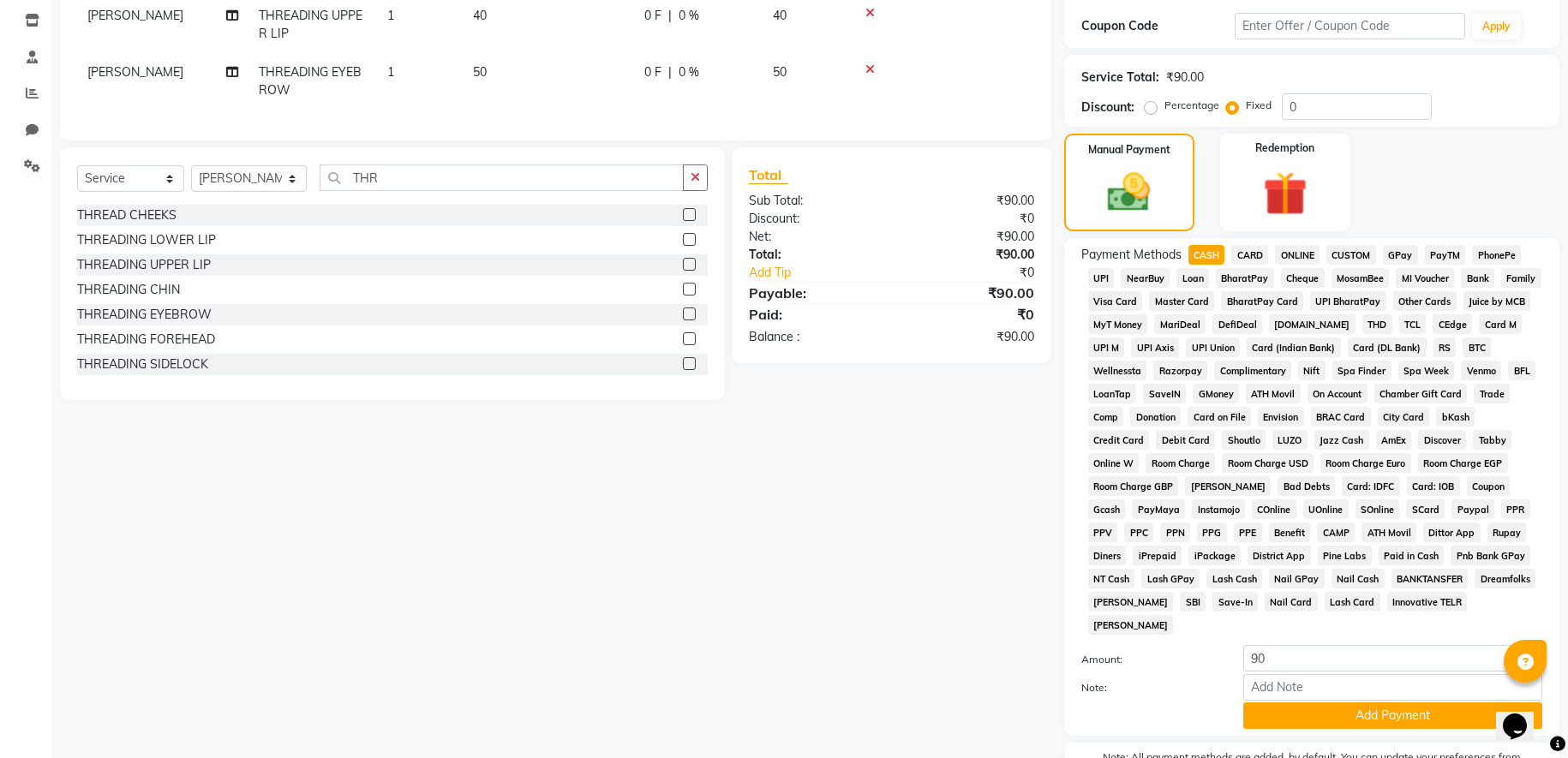
scroll to position [297, 0]
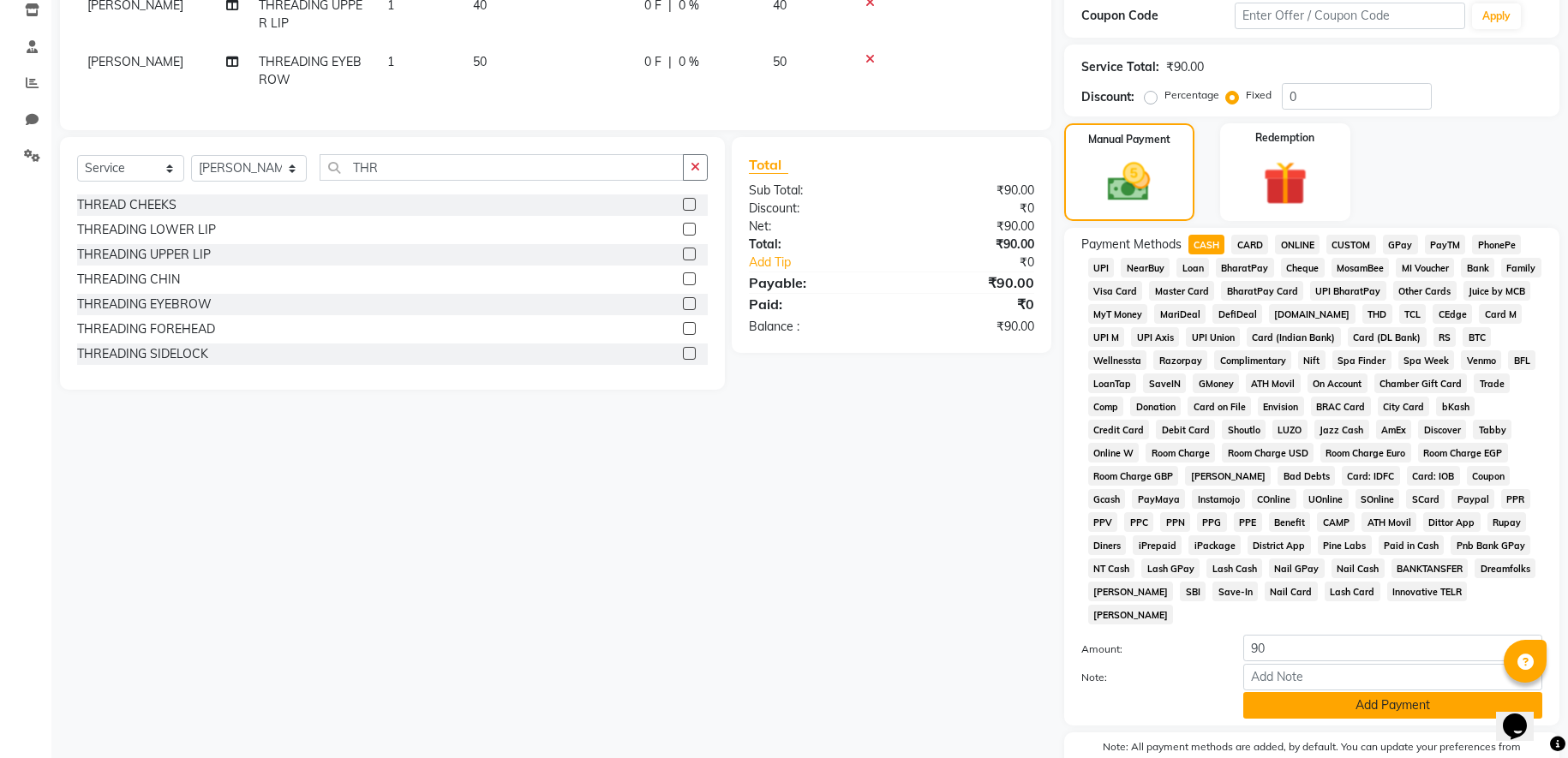
click at [1305, 700] on button "Add Payment" at bounding box center [1392, 706] width 299 height 26
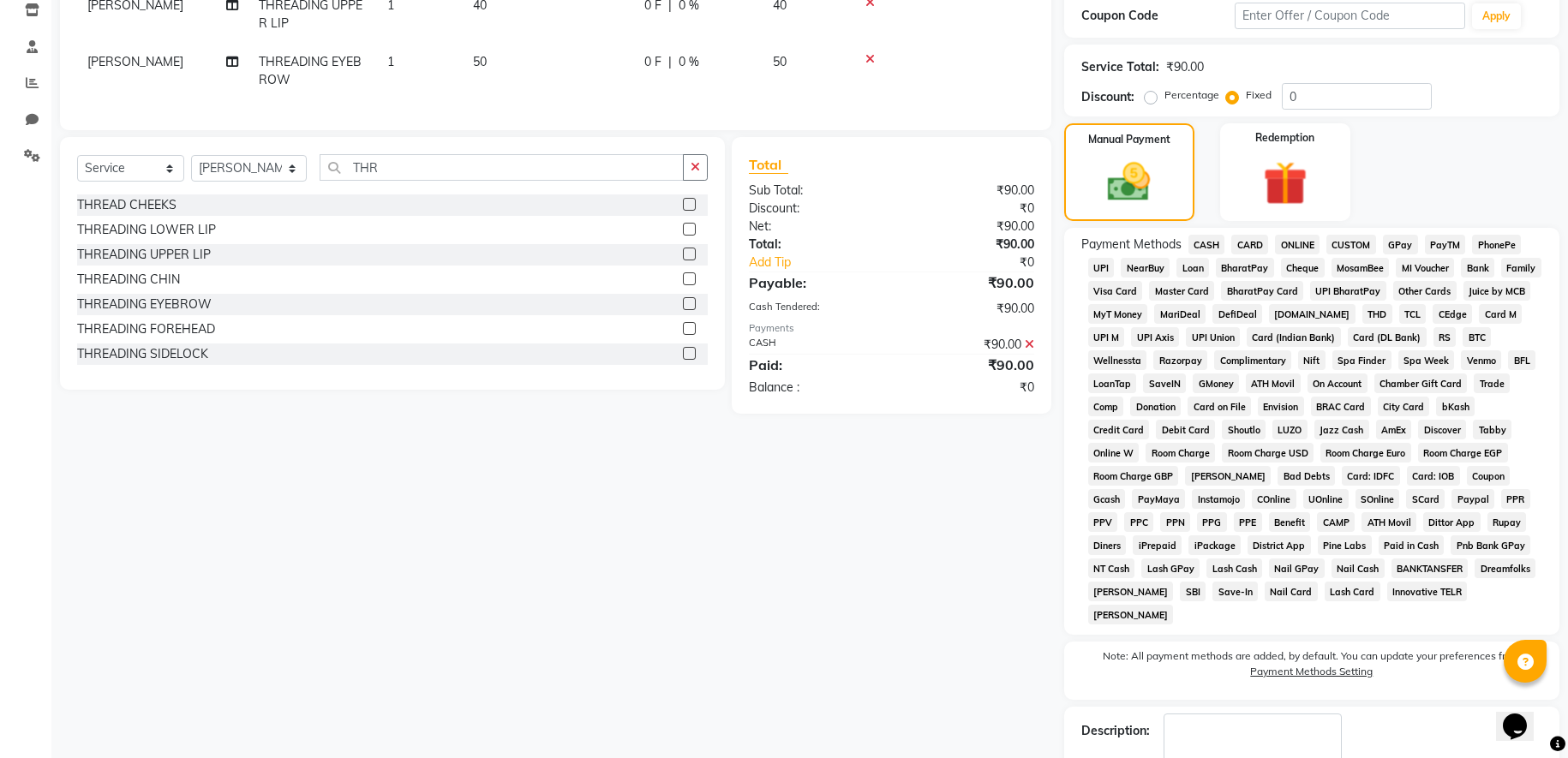
scroll to position [396, 0]
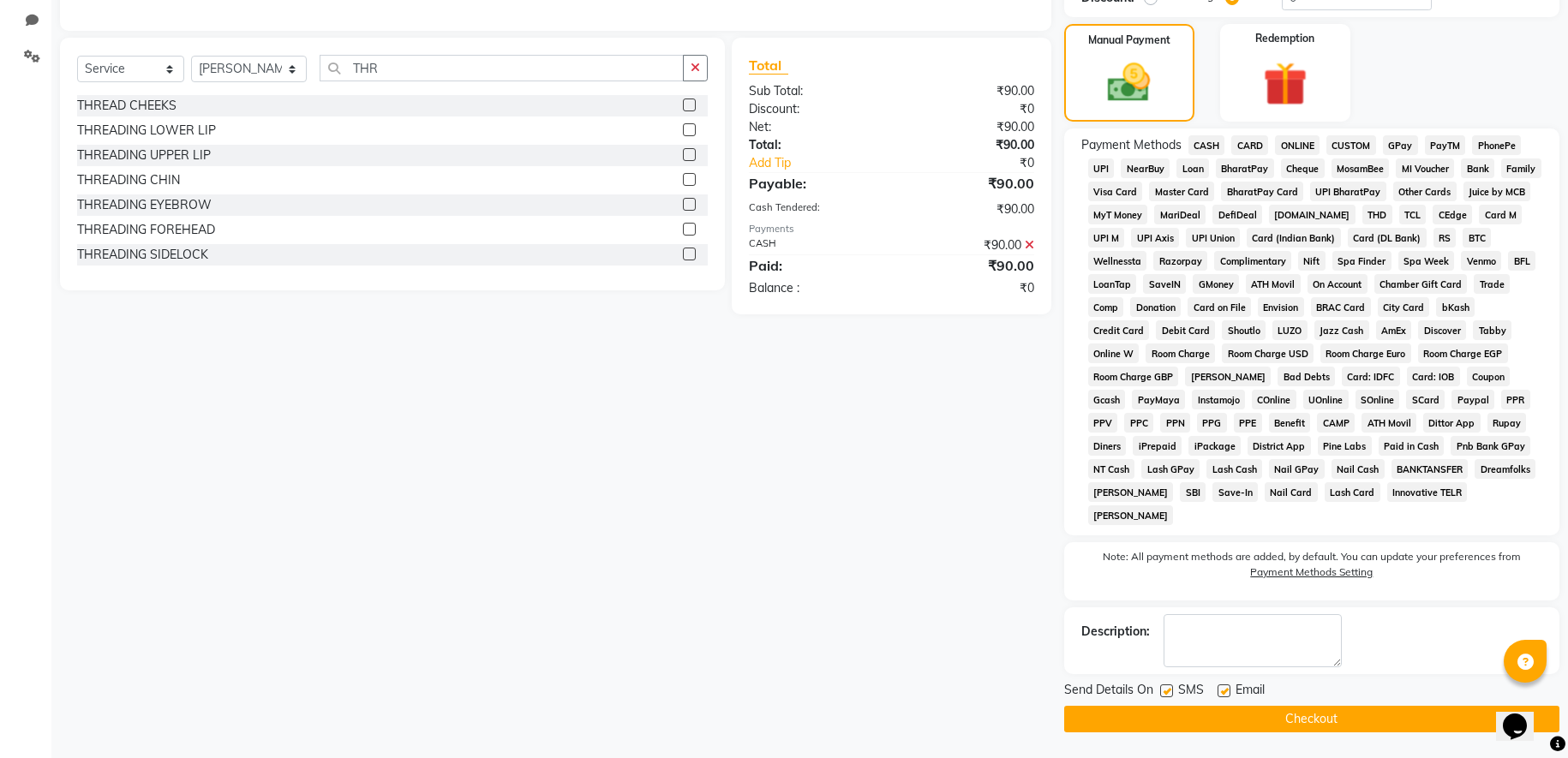
click at [1292, 722] on button "Checkout" at bounding box center [1312, 719] width 495 height 26
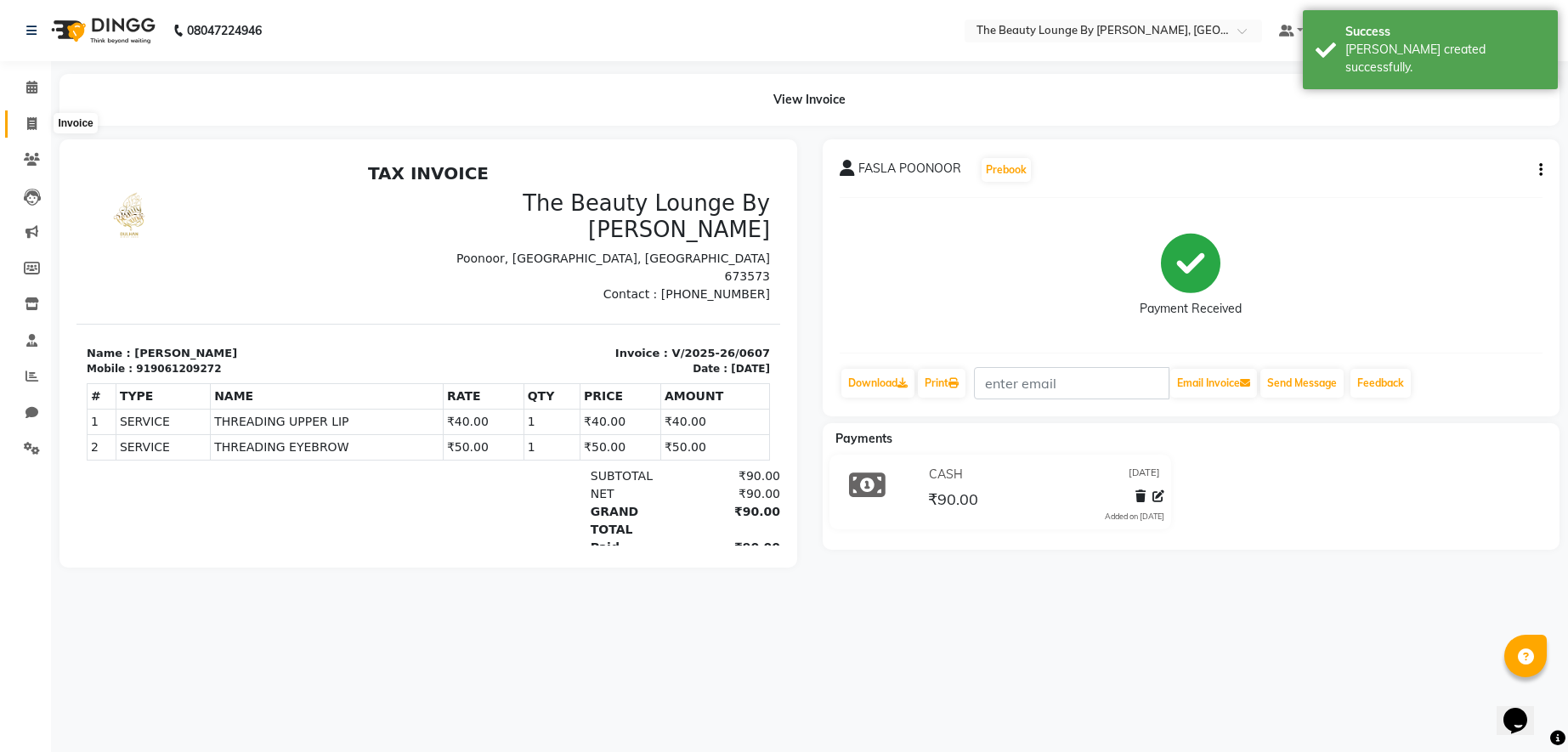
click at [38, 119] on span at bounding box center [32, 125] width 29 height 20
select select "8577"
select select "service"
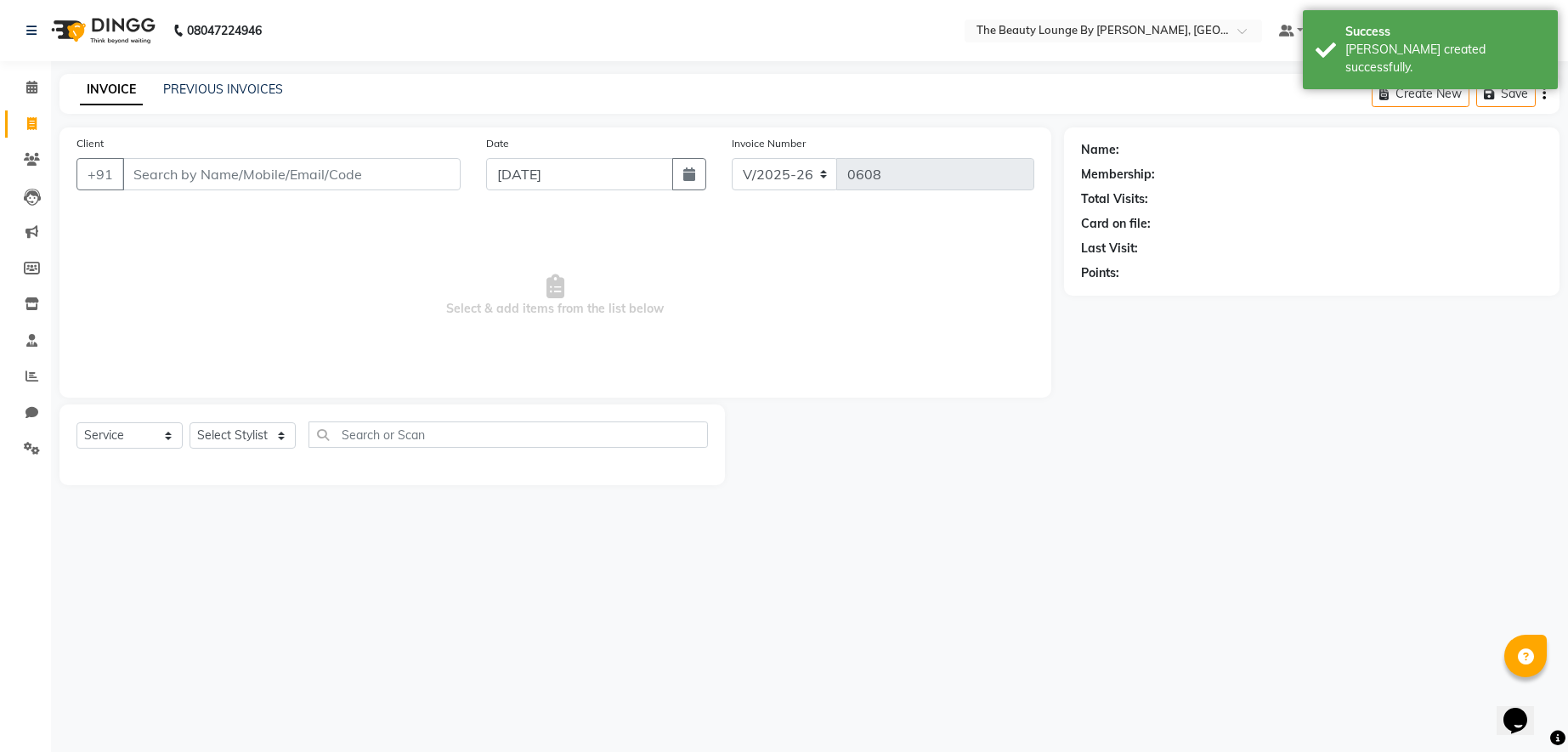
click at [215, 182] on input "Client" at bounding box center [291, 174] width 338 height 32
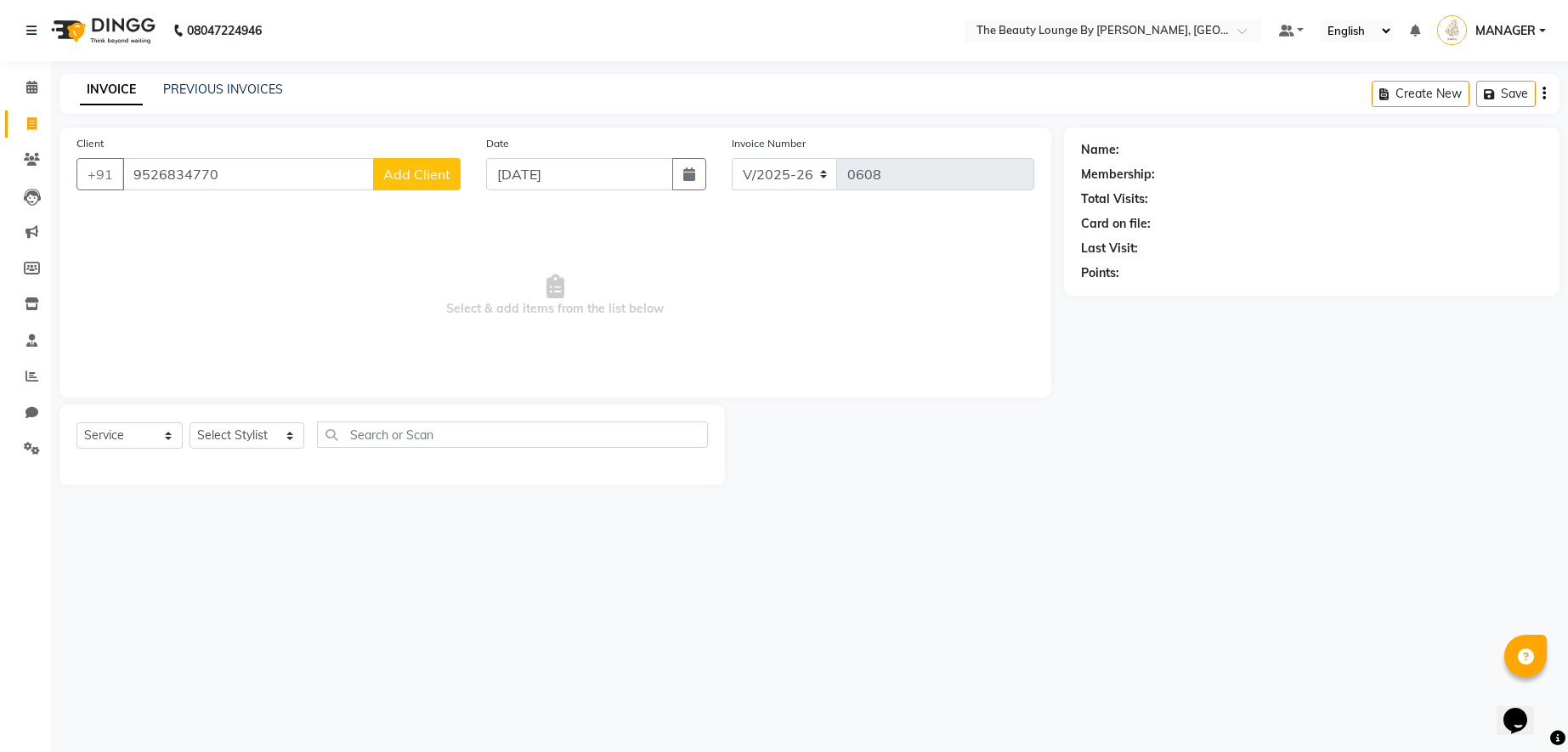
type input "9526834770"
click at [445, 170] on span "Add Client" at bounding box center [417, 175] width 67 height 17
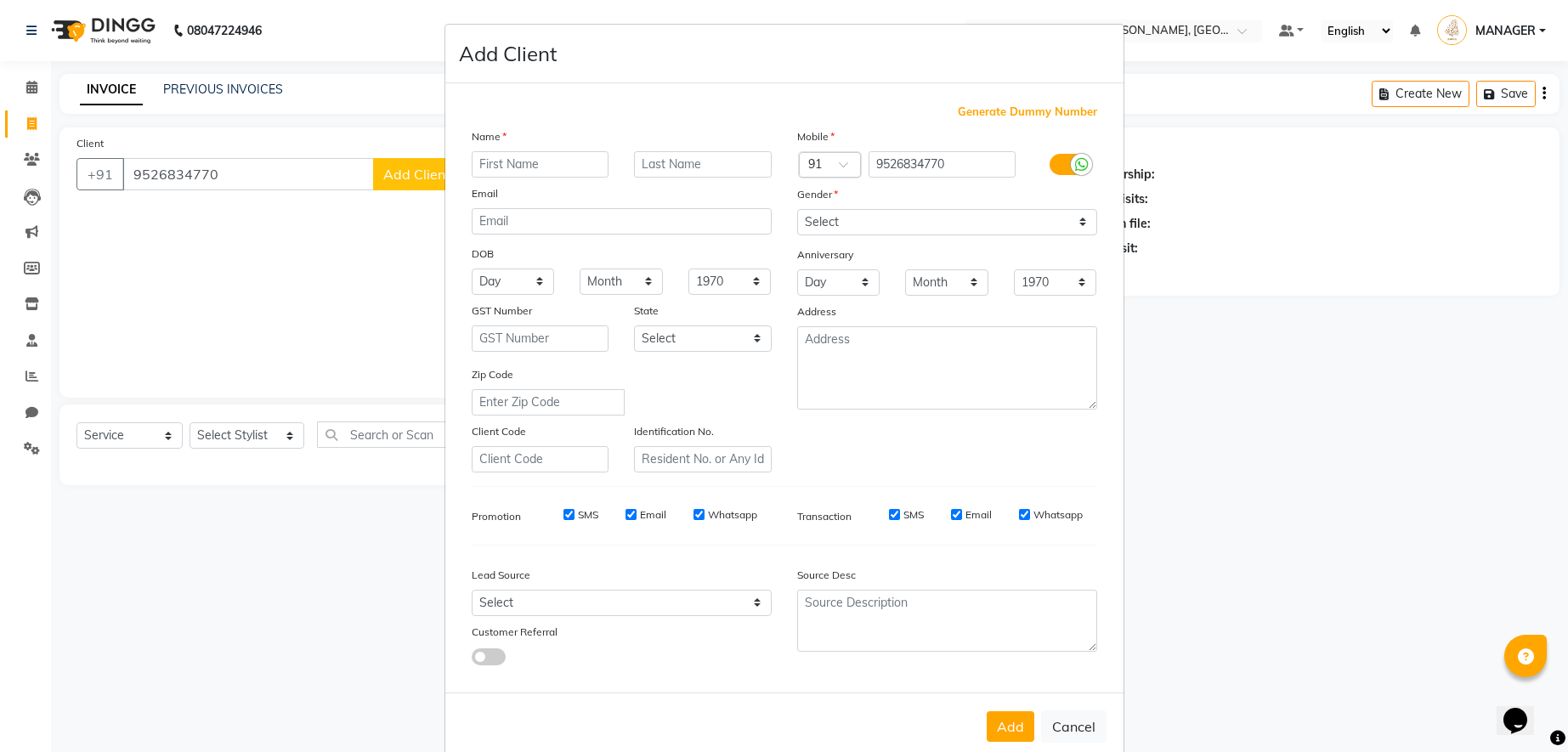
click at [507, 163] on input "text" at bounding box center [540, 164] width 138 height 26
type input "SHAMNA"
type input "POONOOR"
click at [1025, 240] on div "Mobile Country Code × 91 9526834770 Gender Select [DEMOGRAPHIC_DATA] [DEMOGRAPH…" at bounding box center [948, 299] width 325 height 345
drag, startPoint x: 914, startPoint y: 295, endPoint x: 997, endPoint y: 218, distance: 113.2
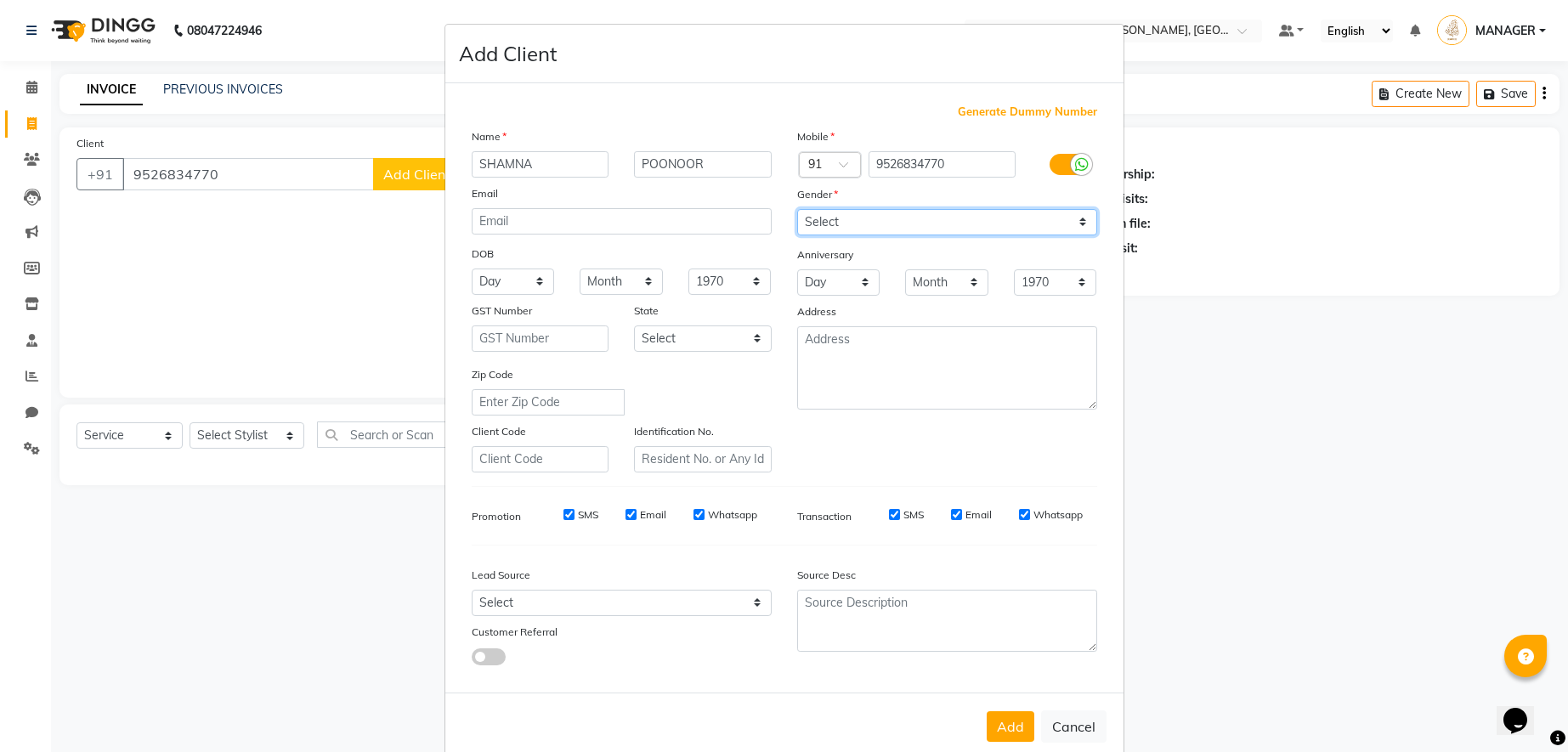
click at [985, 231] on select "Select [DEMOGRAPHIC_DATA] [DEMOGRAPHIC_DATA] Other Prefer Not To Say" at bounding box center [947, 222] width 300 height 26
click at [985, 224] on select "Select [DEMOGRAPHIC_DATA] [DEMOGRAPHIC_DATA] Other Prefer Not To Say" at bounding box center [947, 222] width 300 height 26
click at [997, 218] on select "Select [DEMOGRAPHIC_DATA] [DEMOGRAPHIC_DATA] Other Prefer Not To Say" at bounding box center [947, 222] width 300 height 26
select select "[DEMOGRAPHIC_DATA]"
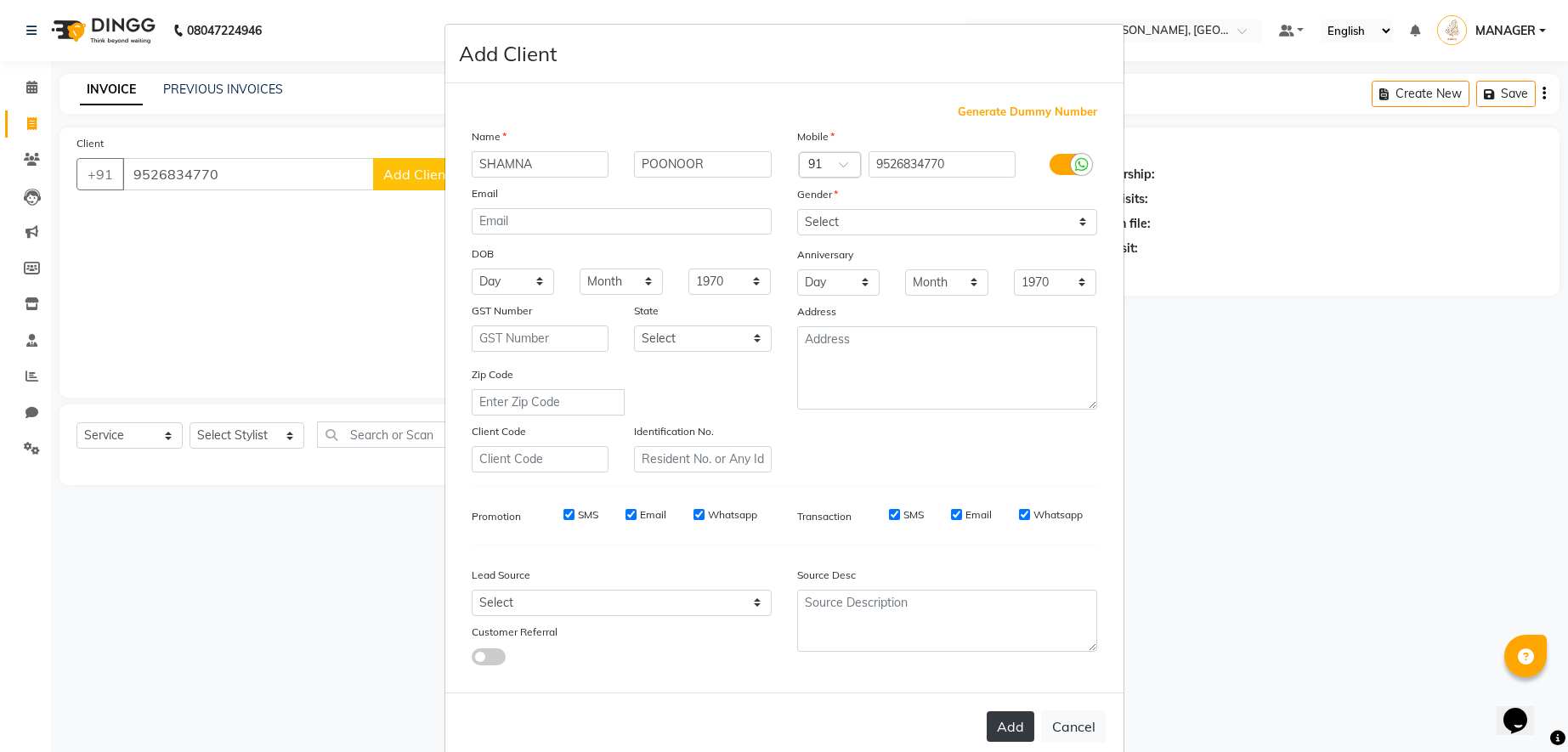
click at [1003, 711] on button "Add" at bounding box center [1010, 726] width 48 height 30
select select
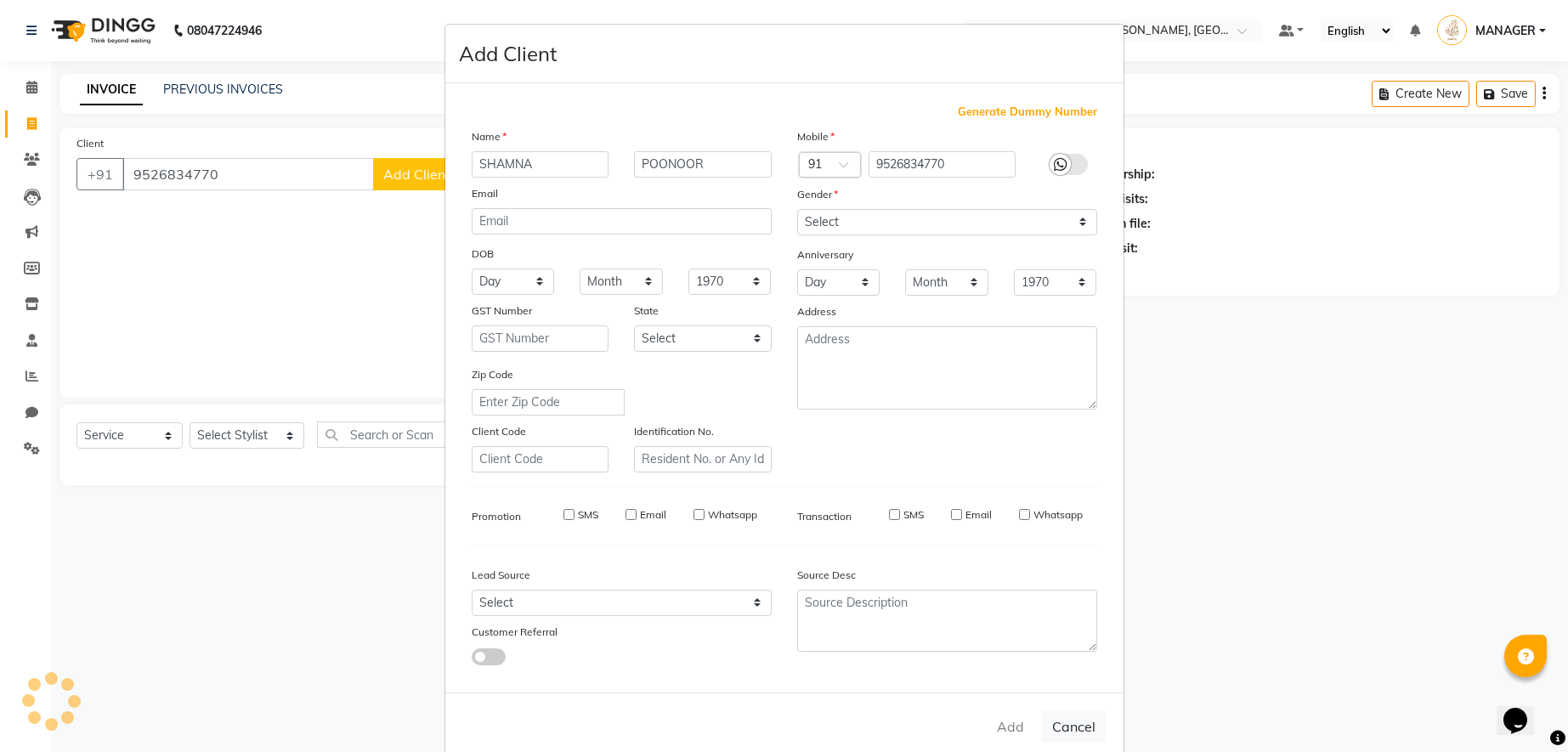
select select
checkbox input "false"
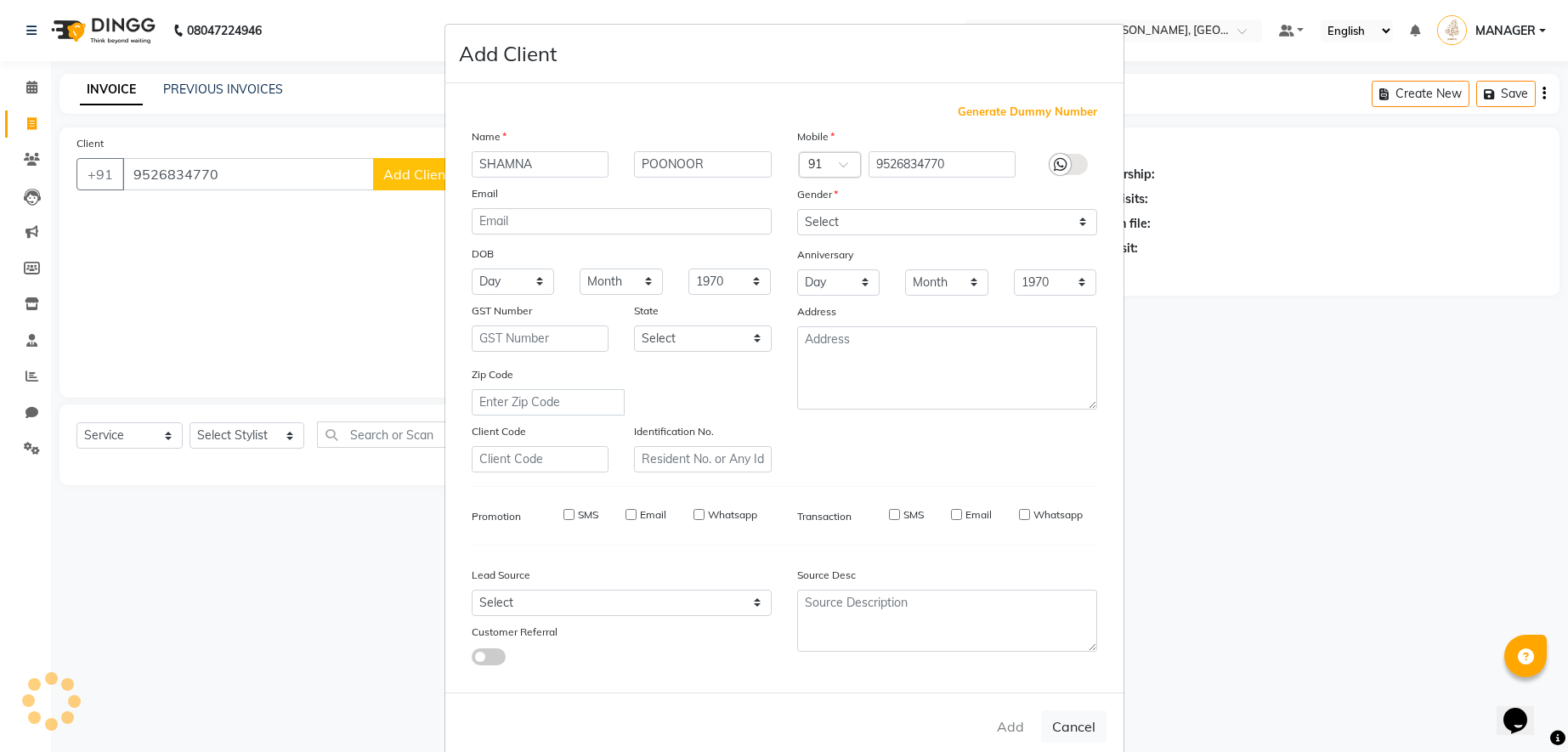
checkbox input "false"
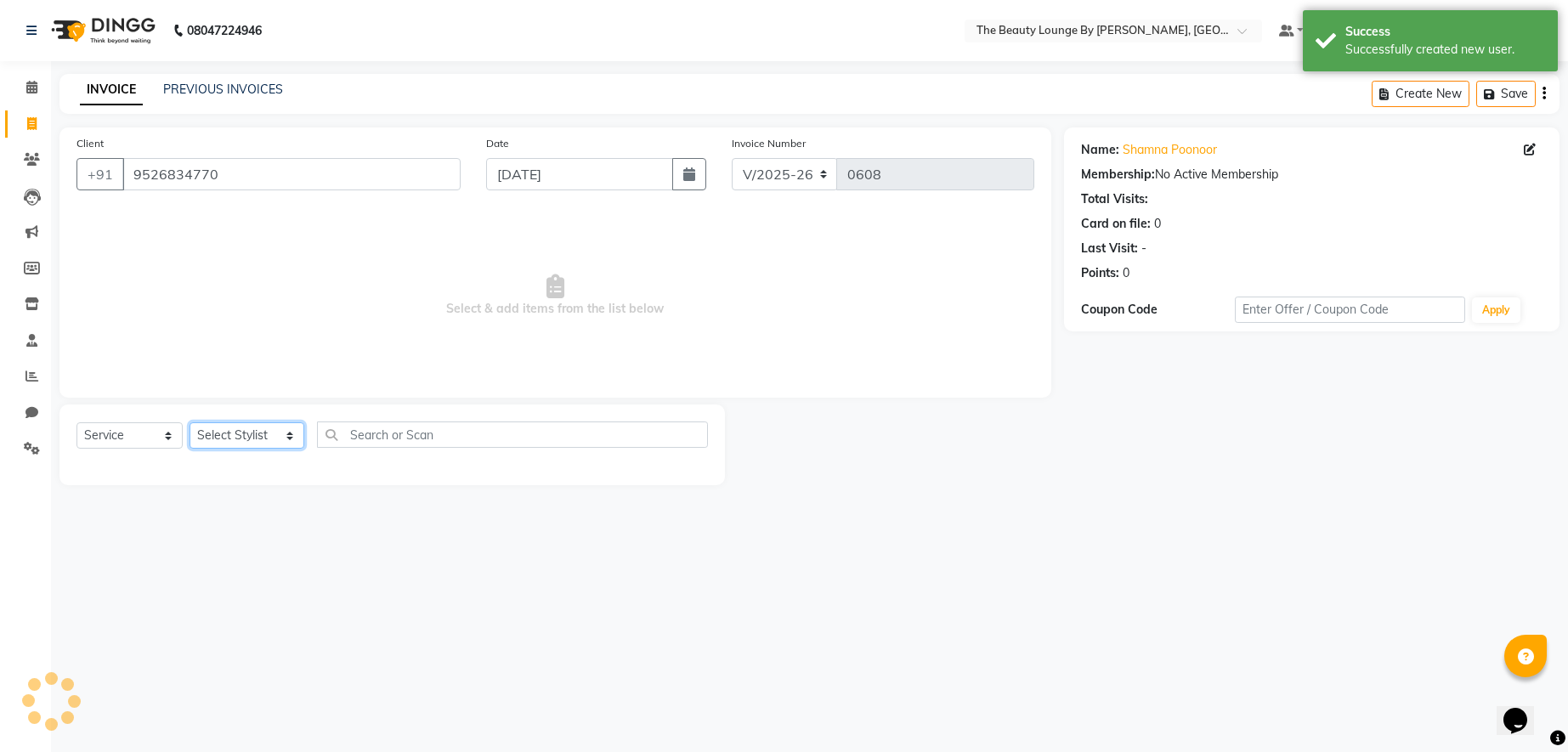
select select "85823"
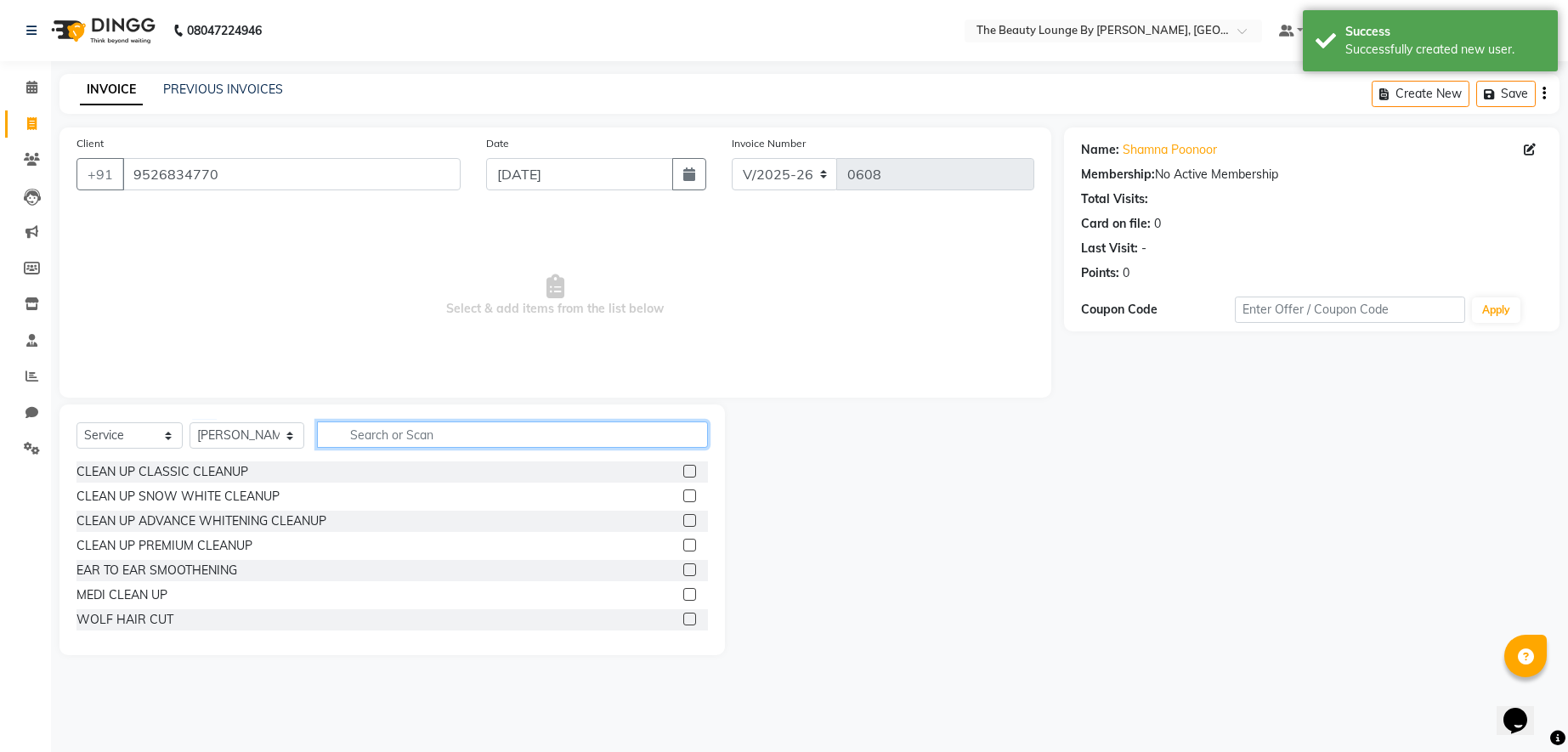
click at [389, 435] on input "text" at bounding box center [512, 434] width 391 height 26
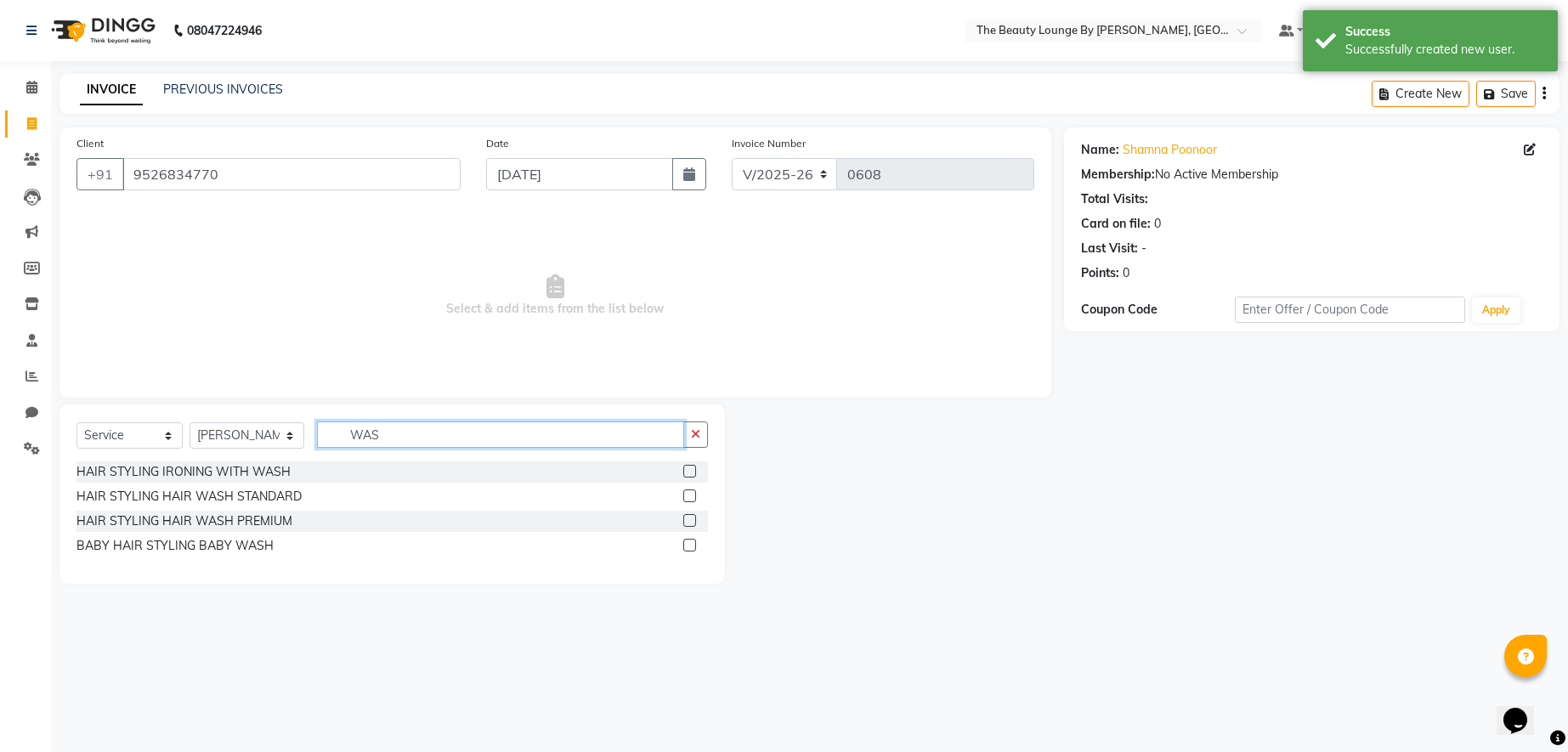
type input "WAS"
click at [694, 496] on label at bounding box center [690, 496] width 13 height 13
click at [694, 496] on input "checkbox" at bounding box center [689, 497] width 11 height 11
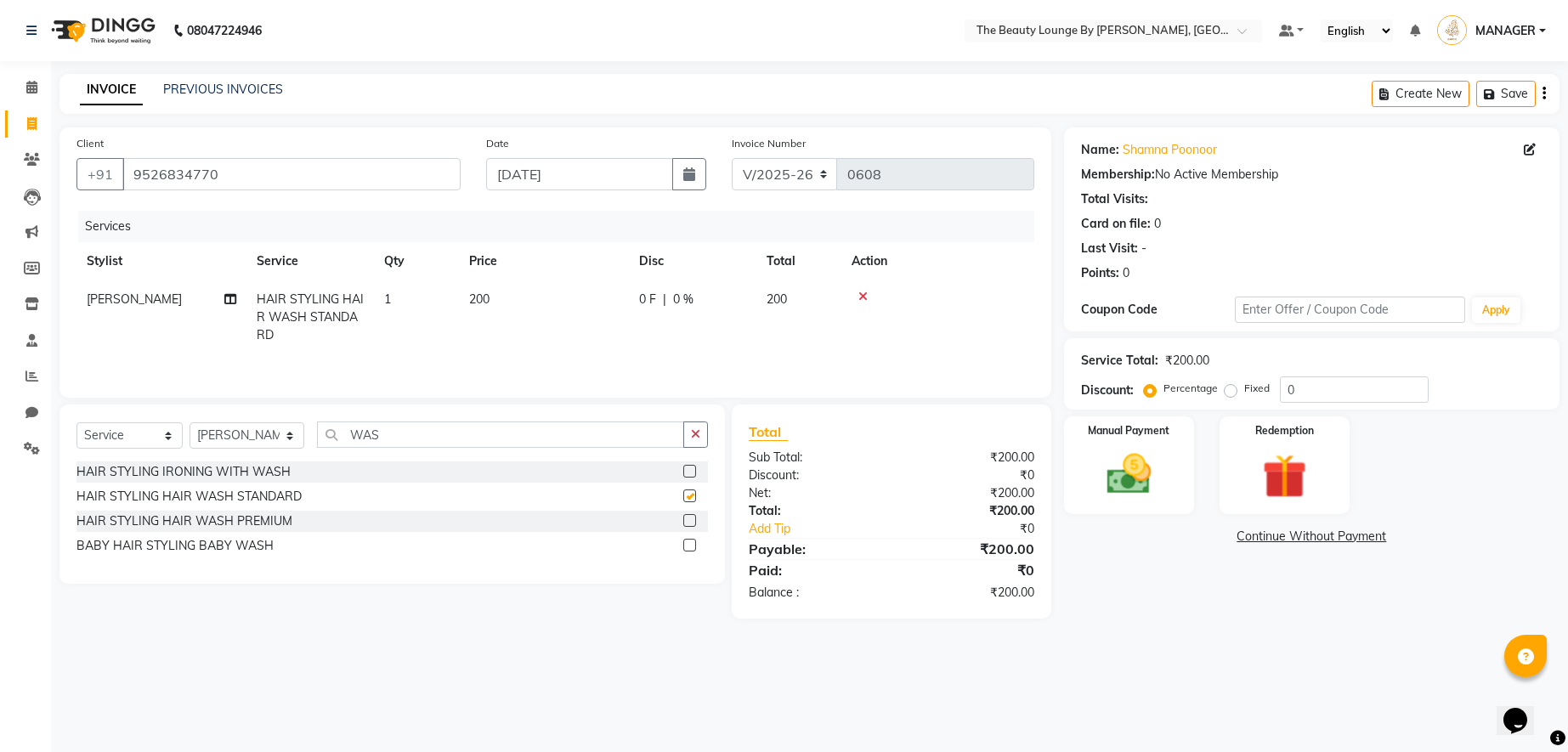
checkbox input "false"
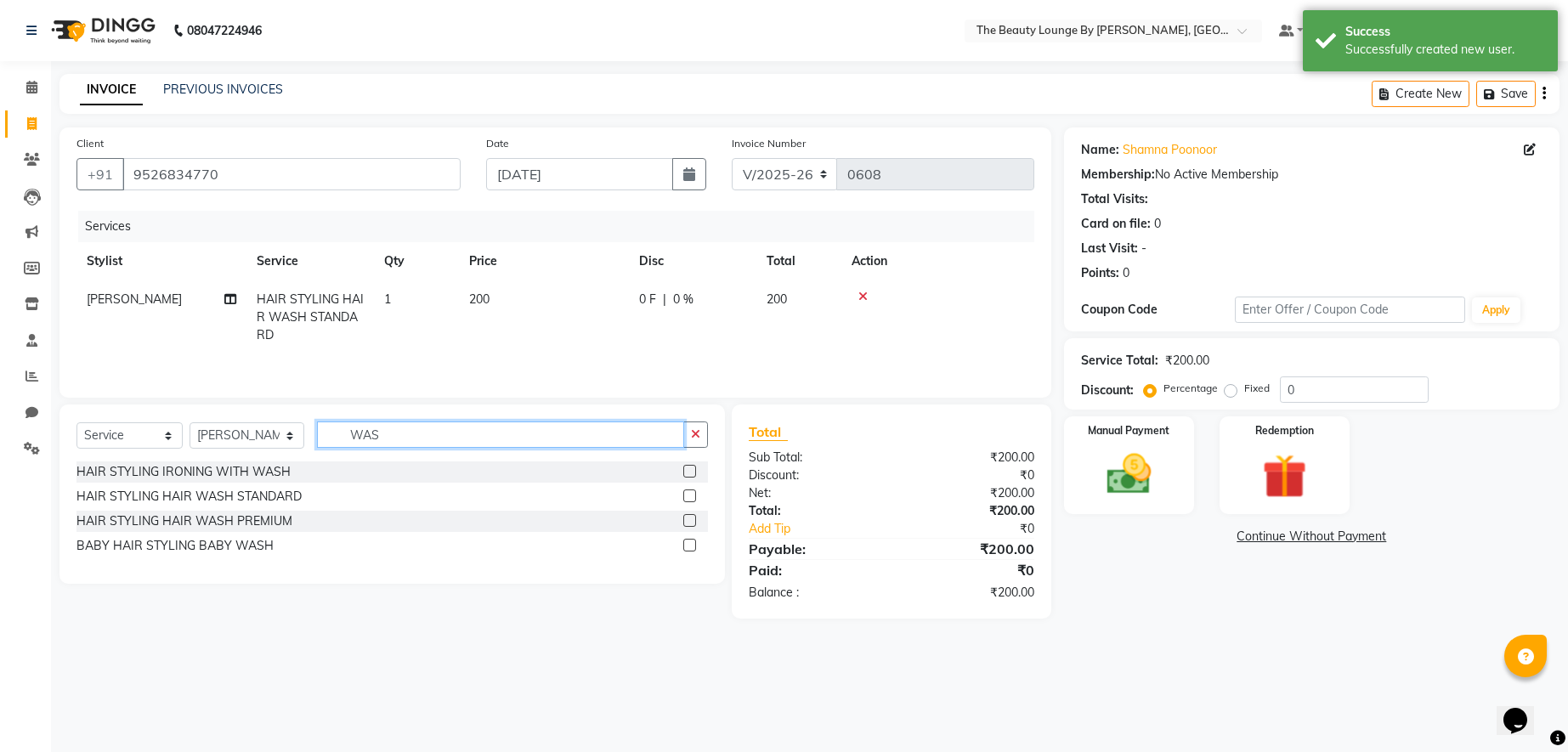
click at [414, 437] on input "WAS" at bounding box center [500, 434] width 367 height 26
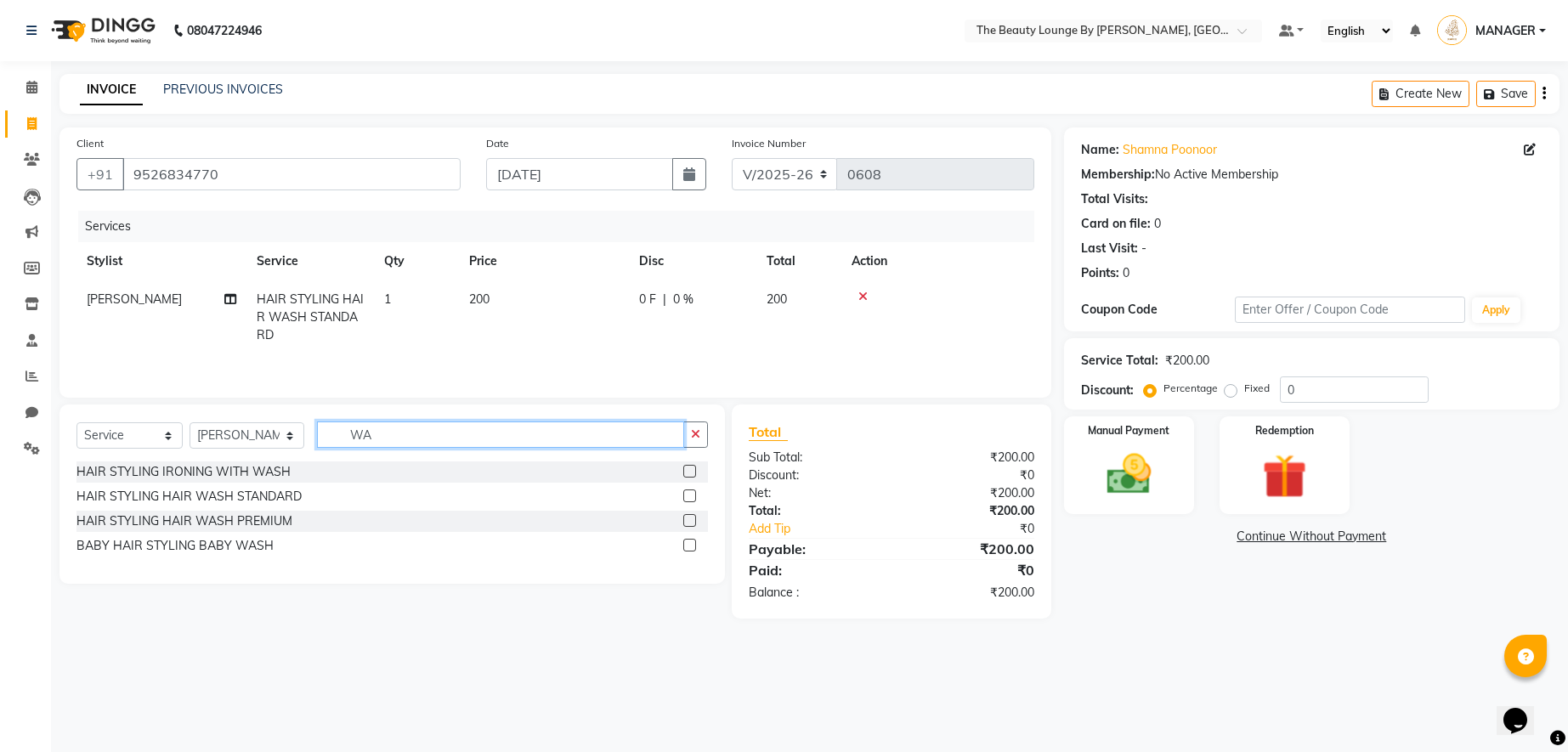
type input "W"
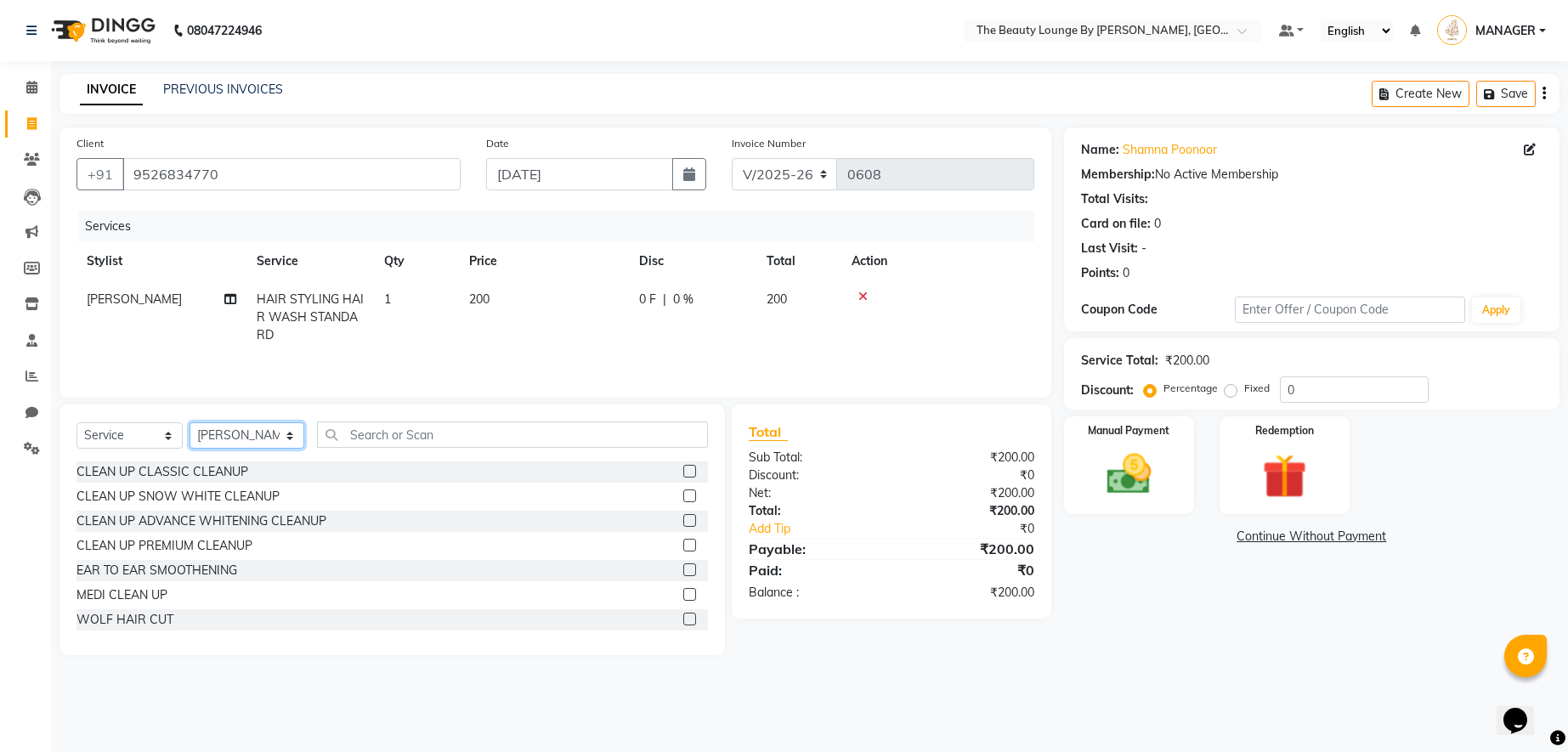
select select "86785"
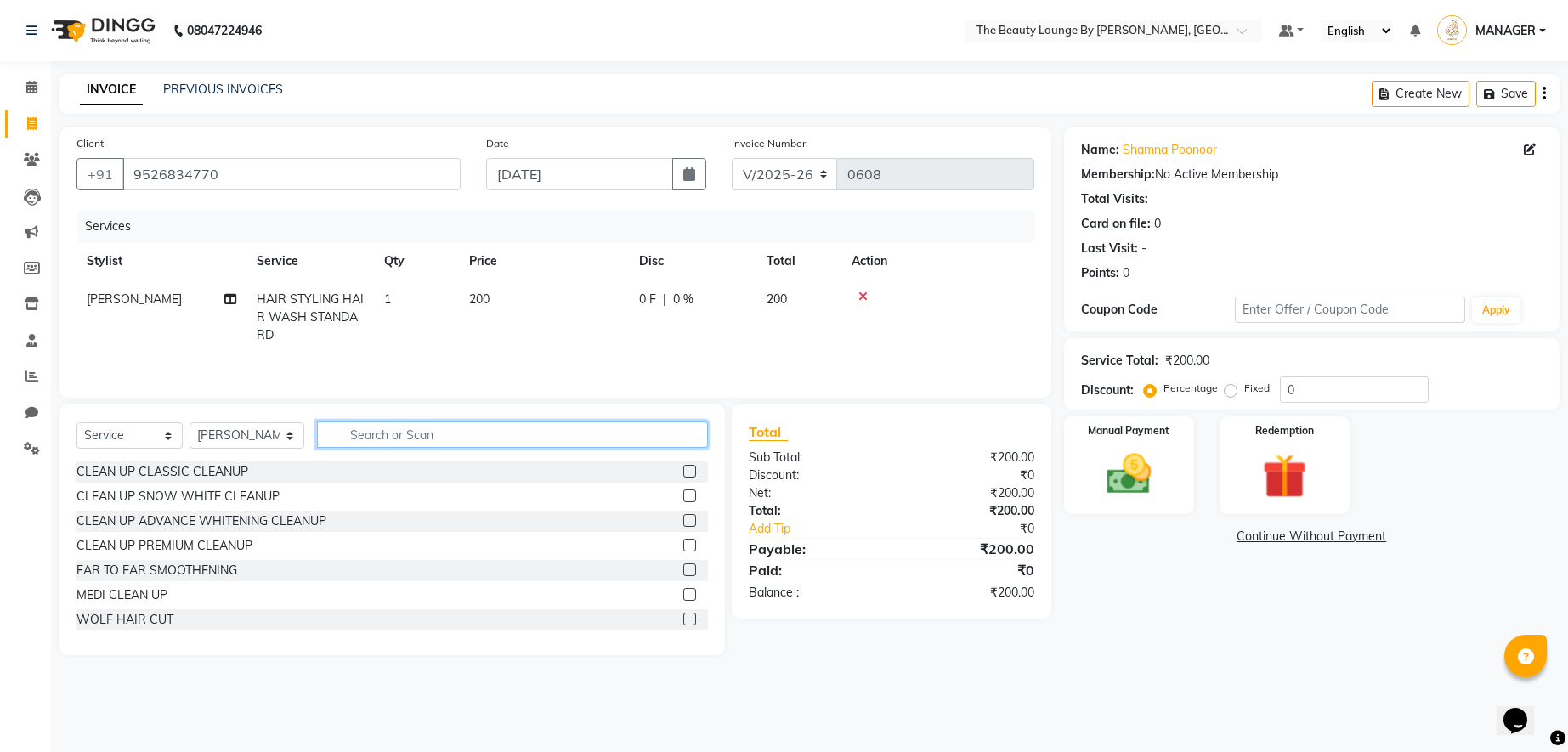
click at [408, 430] on input "text" at bounding box center [512, 434] width 391 height 26
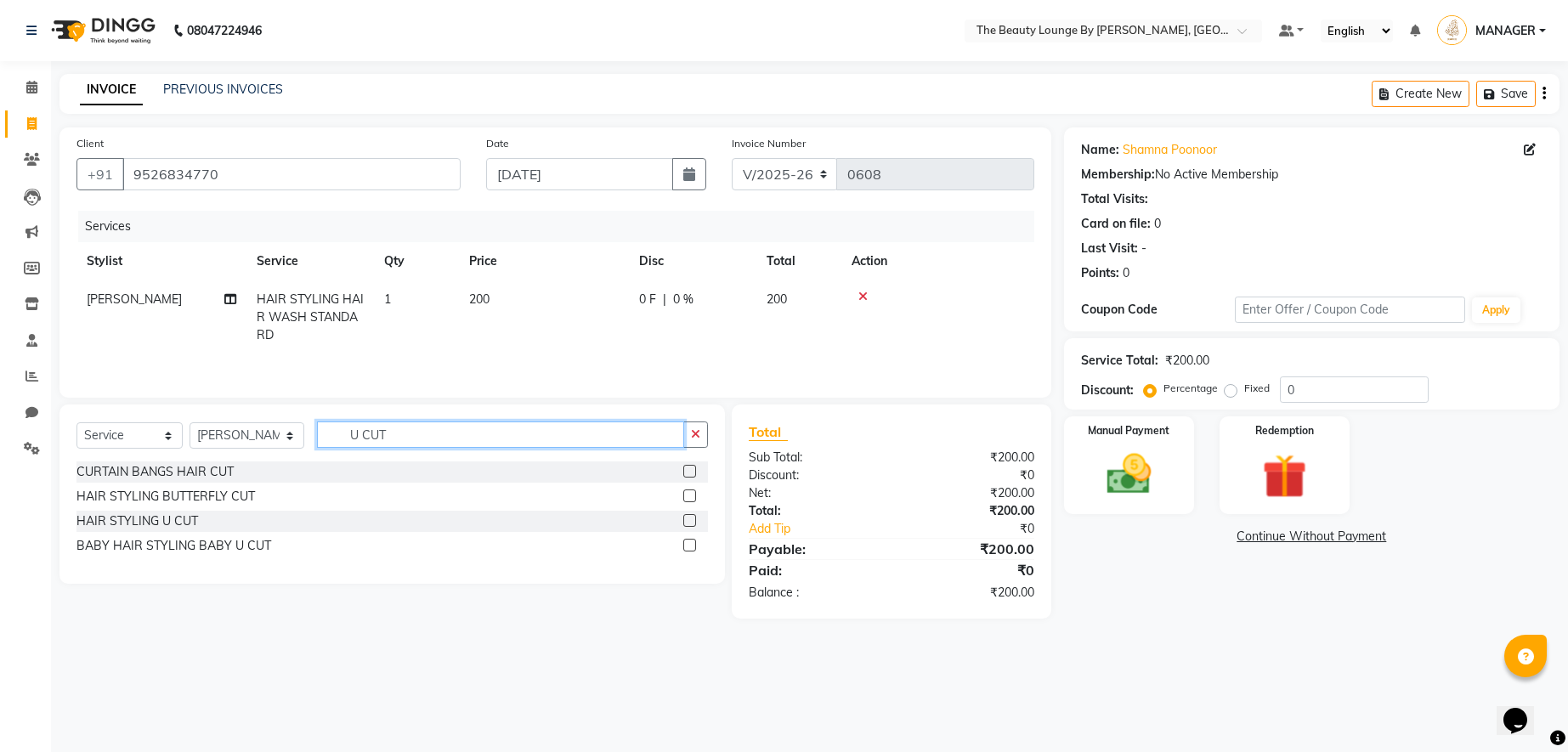
type input "U CUT"
click at [691, 523] on label at bounding box center [690, 520] width 13 height 13
click at [691, 523] on input "checkbox" at bounding box center [689, 521] width 11 height 11
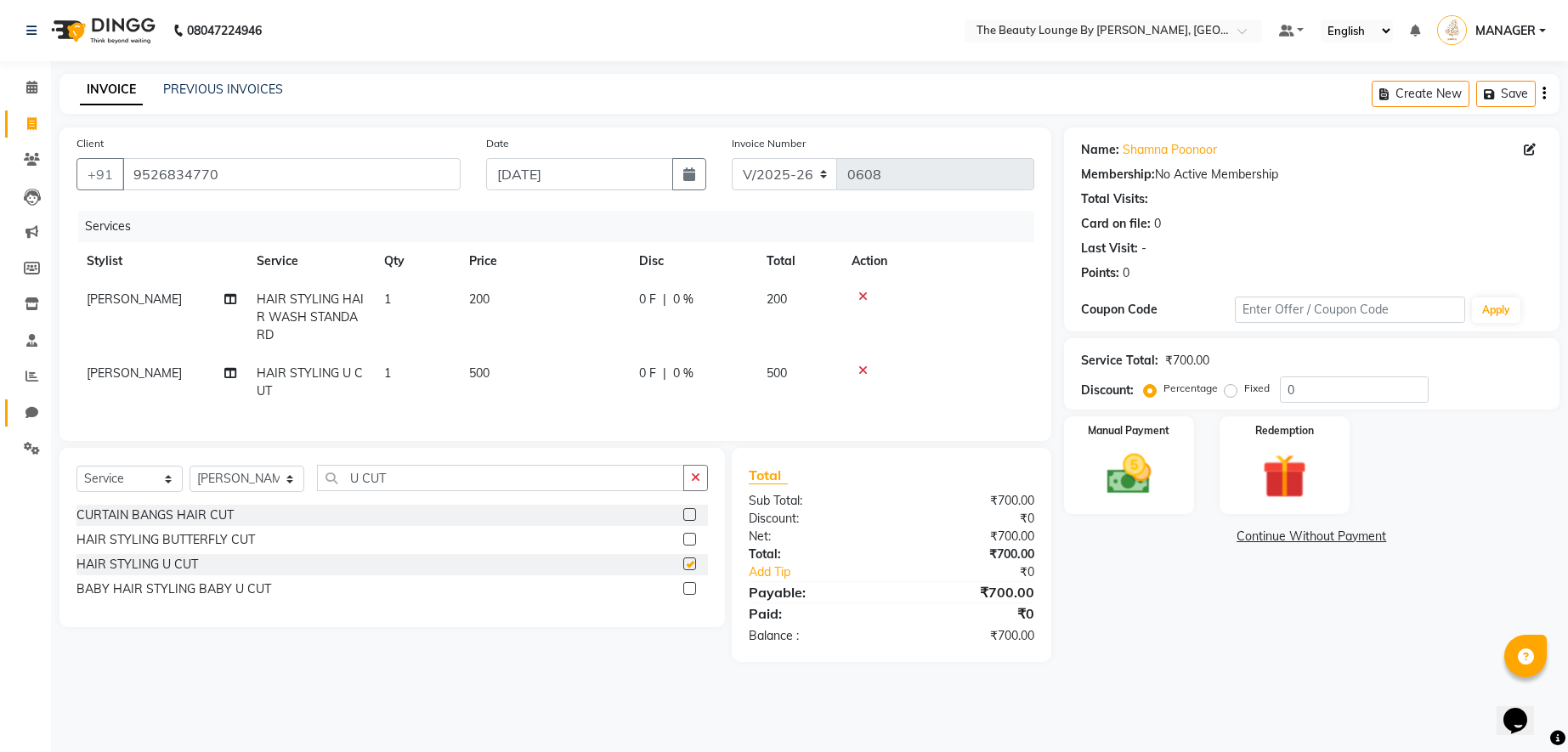
checkbox input "false"
click at [1237, 389] on div "Fixed" at bounding box center [1249, 389] width 42 height 21
click at [1244, 391] on label "Fixed" at bounding box center [1256, 389] width 25 height 16
click at [1231, 391] on input "Fixed" at bounding box center [1234, 389] width 12 height 12
radio input "true"
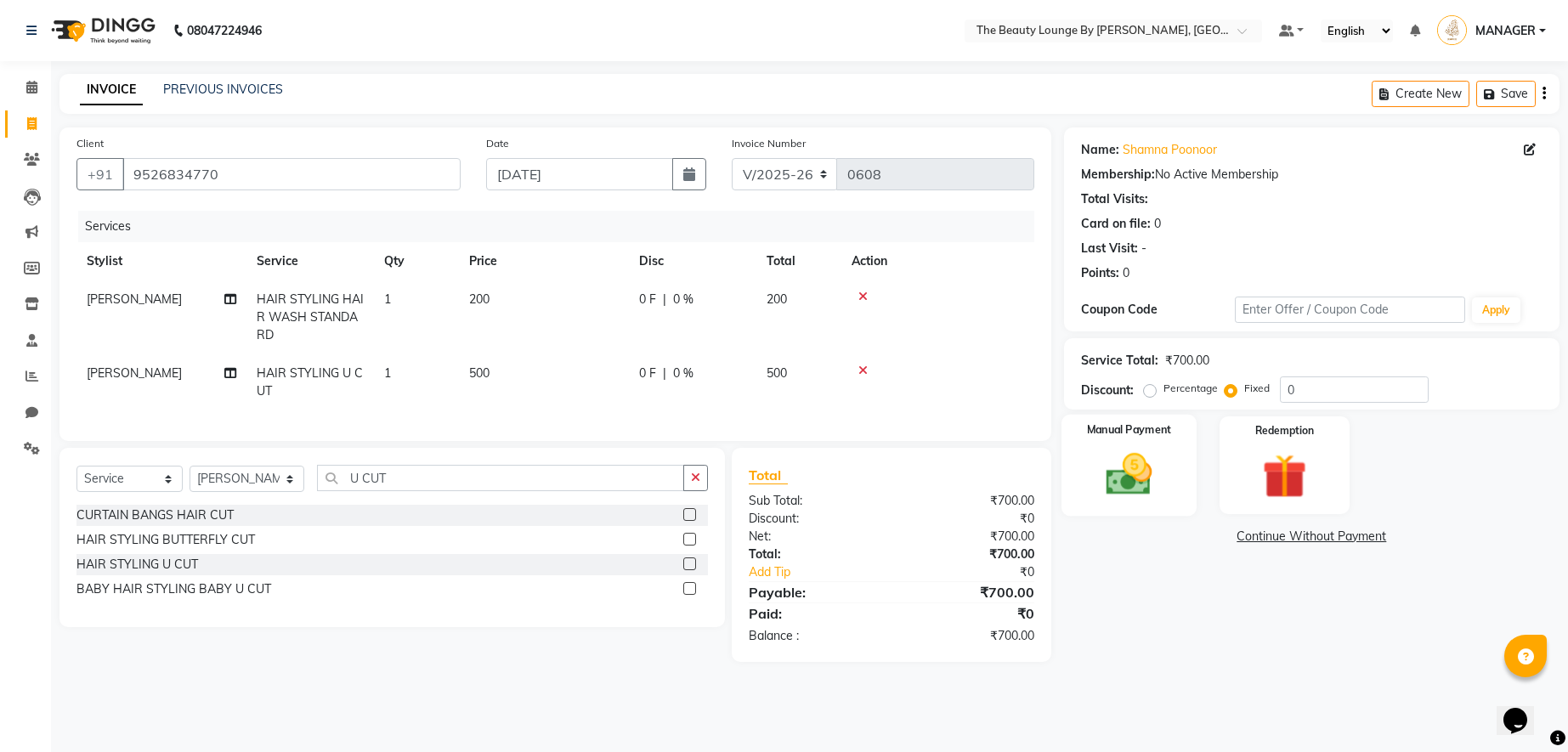
click at [1139, 465] on img at bounding box center [1128, 475] width 74 height 54
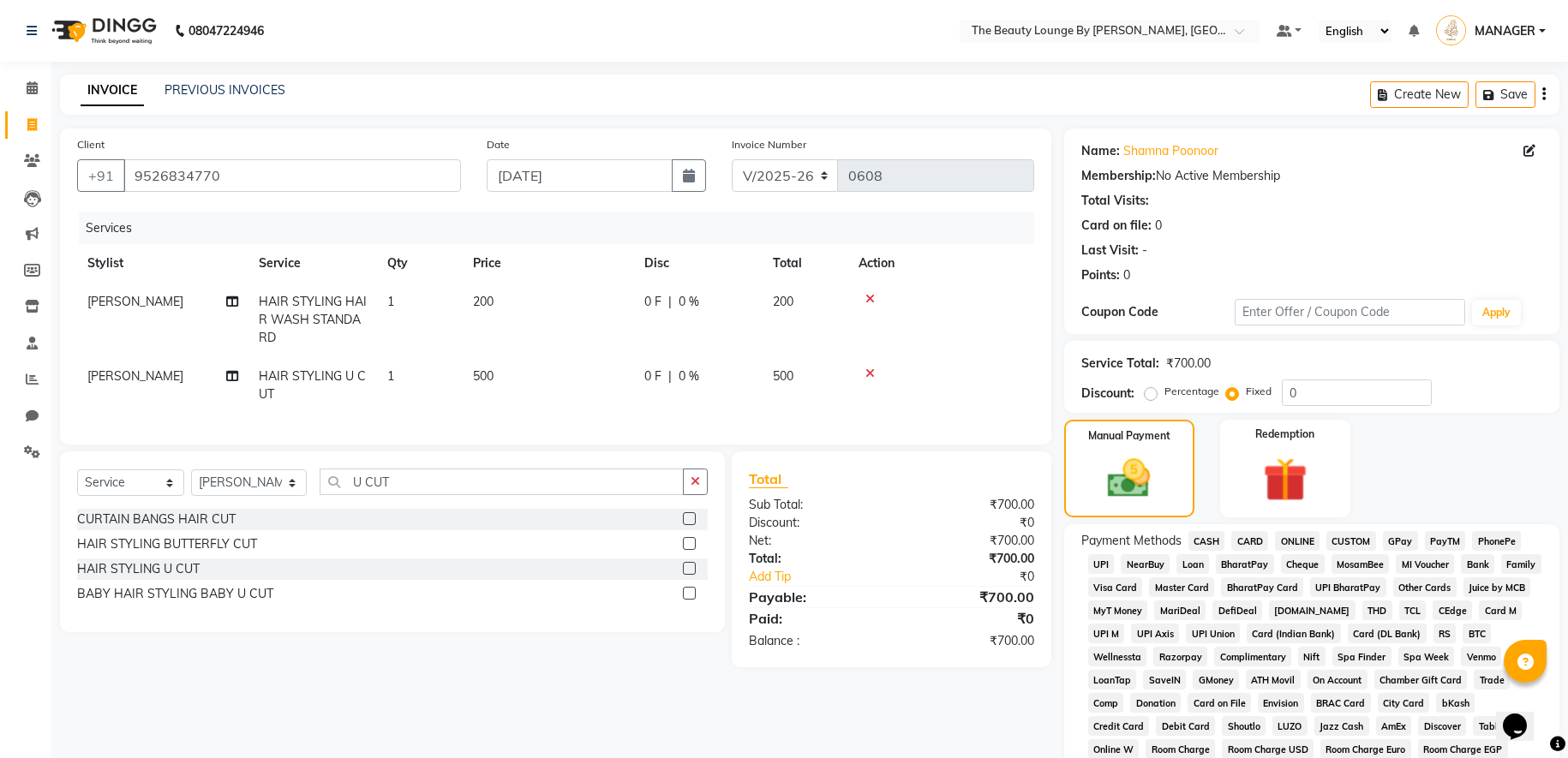
click at [1401, 543] on span "GPay" at bounding box center [1400, 541] width 35 height 20
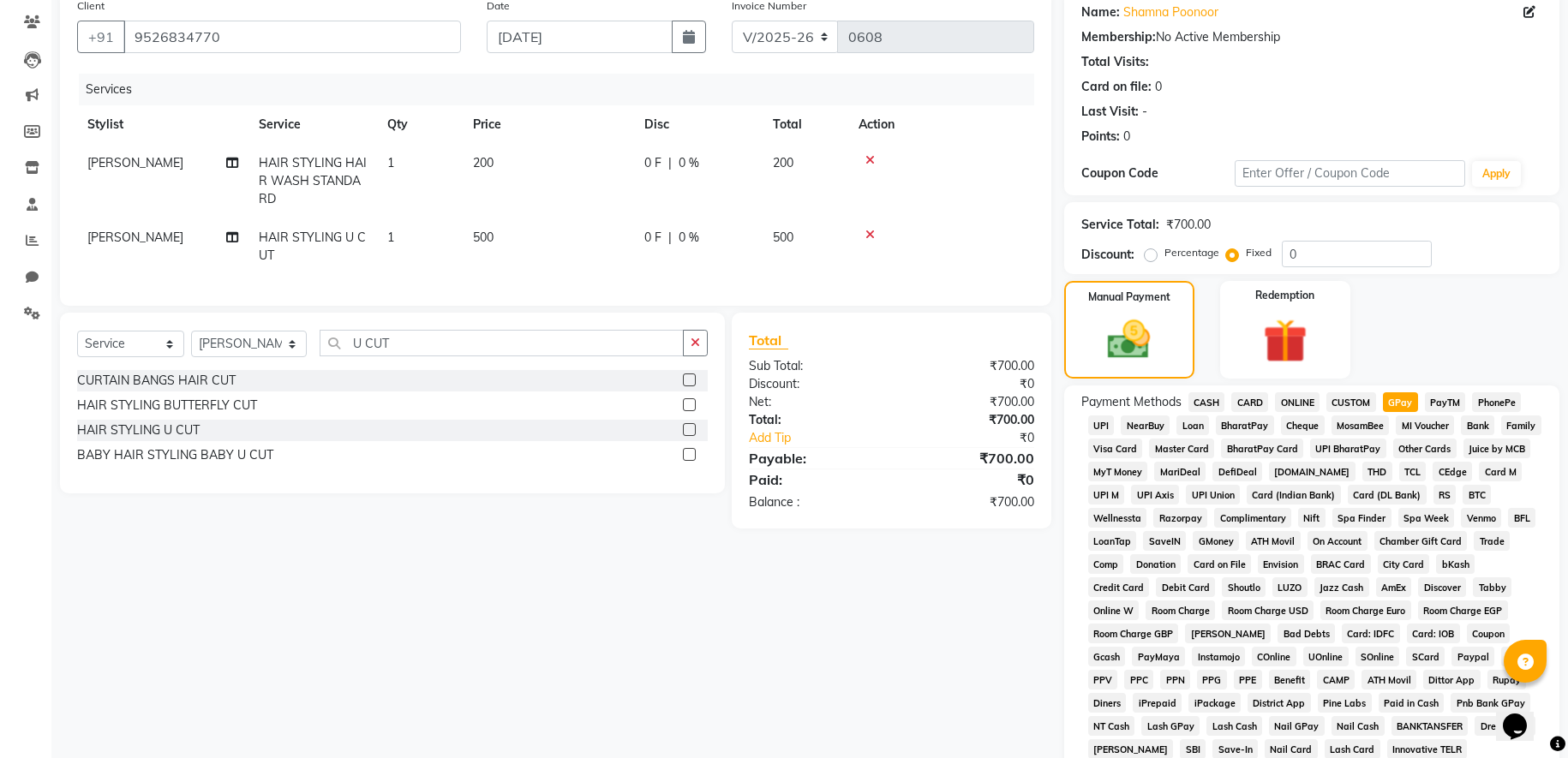
scroll to position [390, 0]
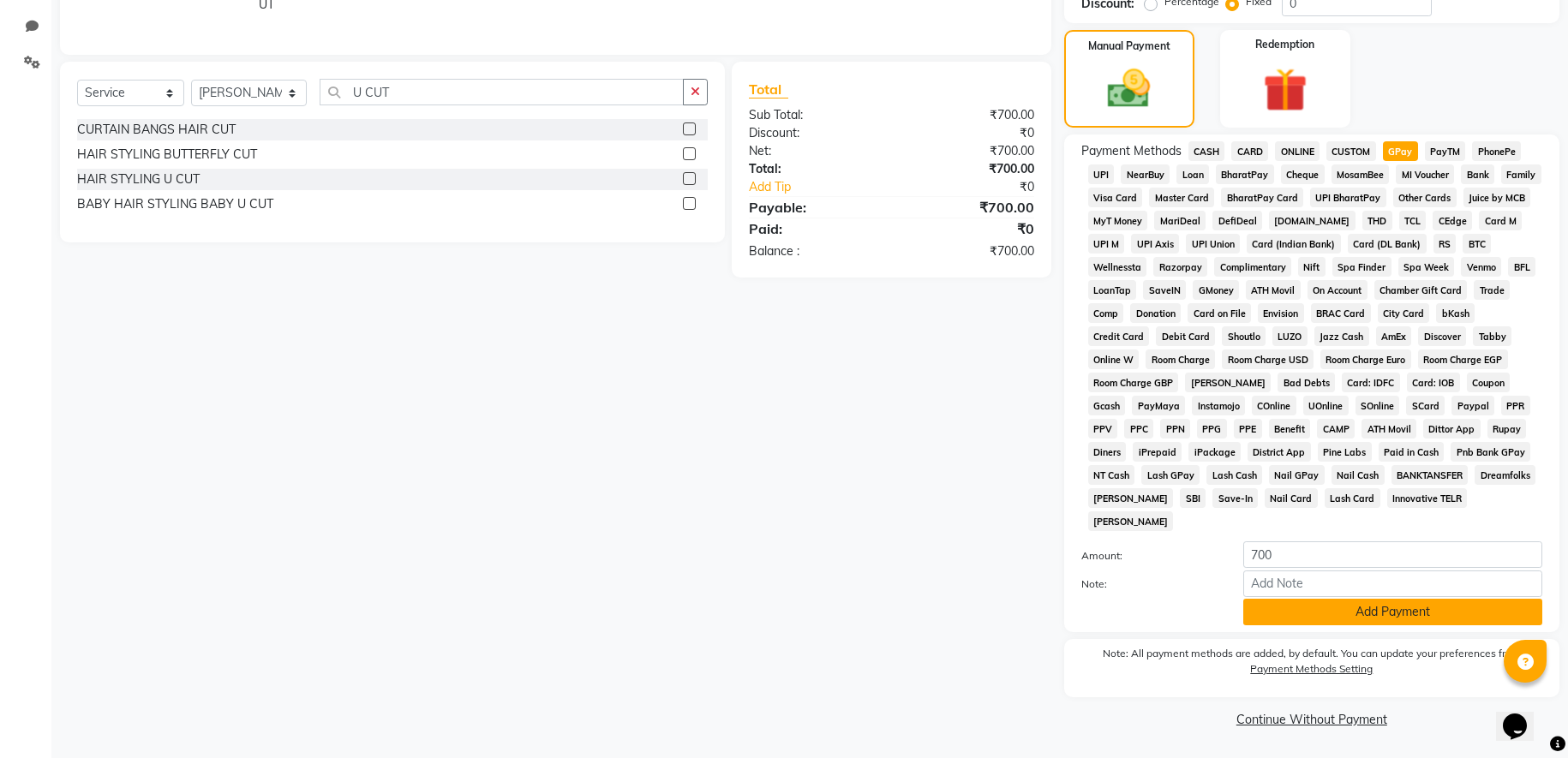
click at [1382, 613] on button "Add Payment" at bounding box center [1392, 612] width 299 height 26
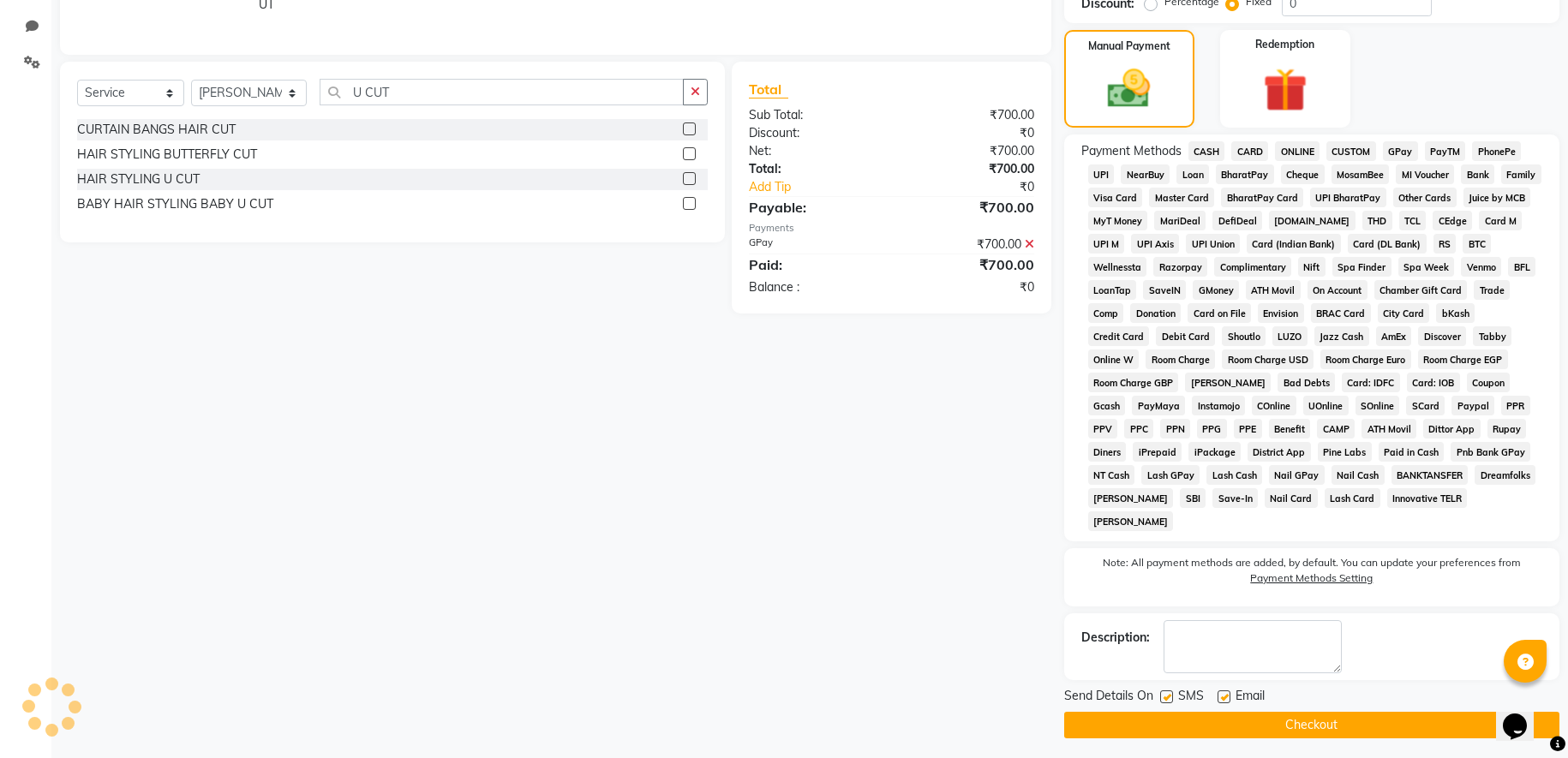
click at [1316, 725] on button "Checkout" at bounding box center [1312, 725] width 495 height 26
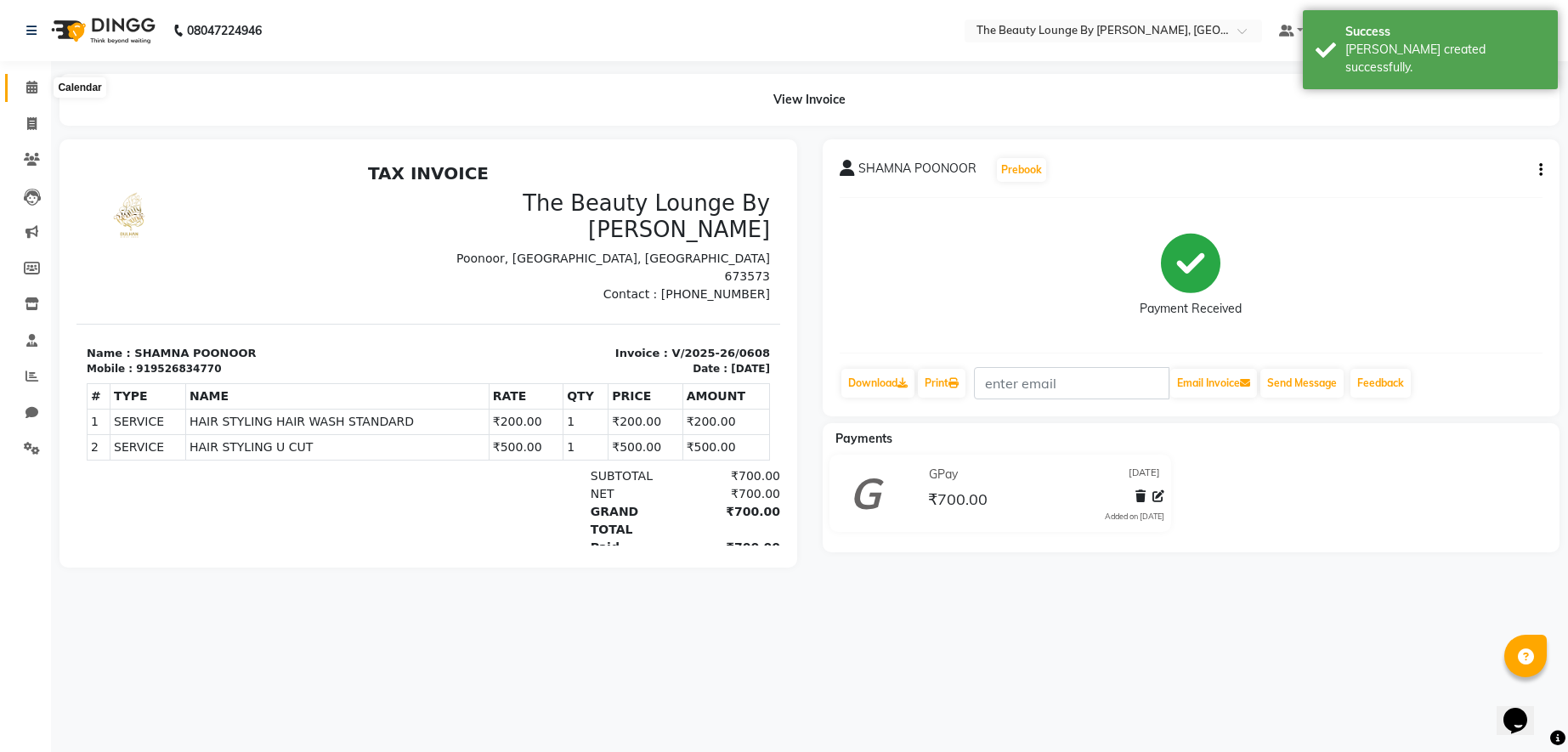
click at [28, 91] on icon at bounding box center [31, 87] width 11 height 13
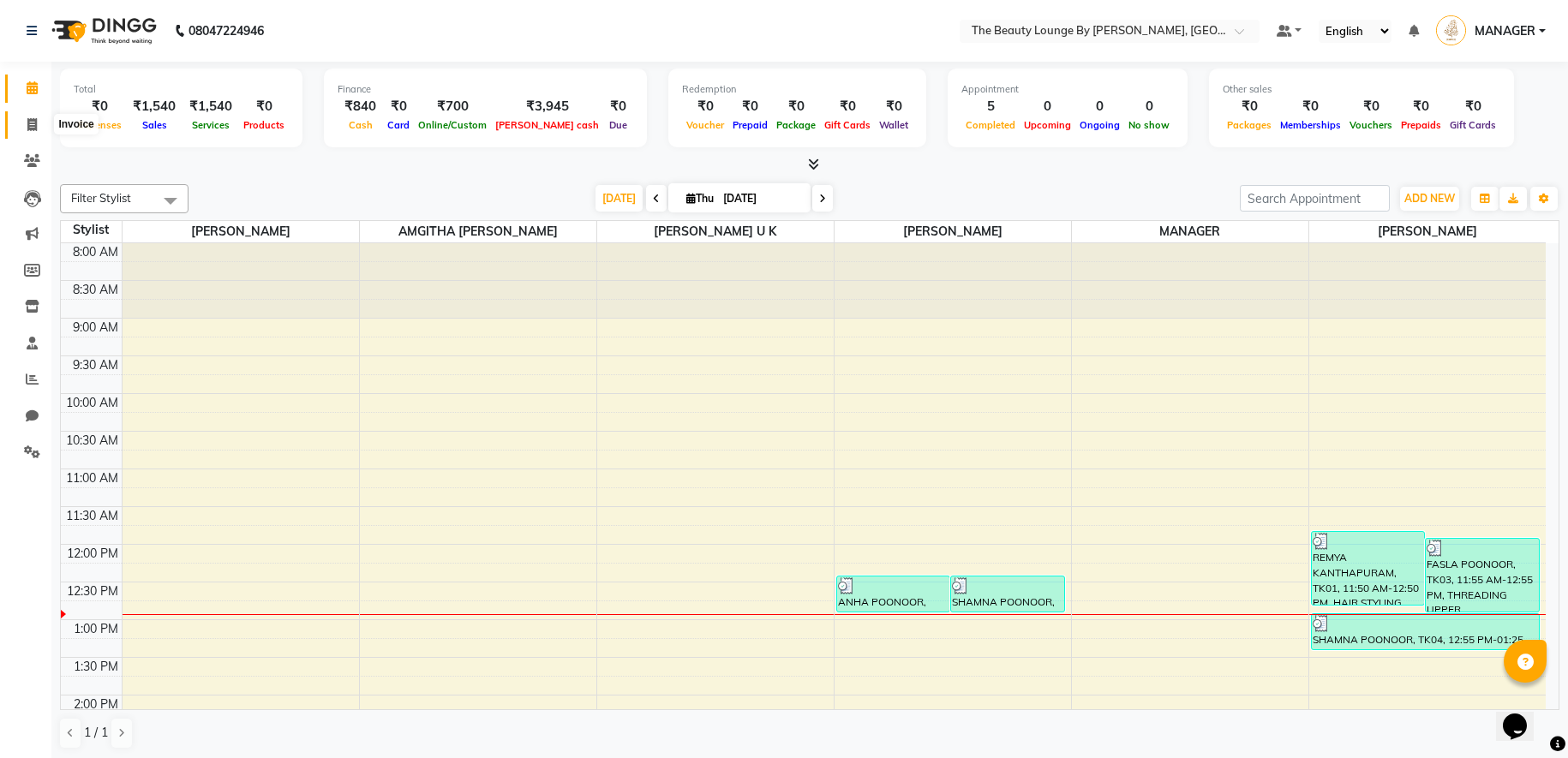
click at [30, 116] on span at bounding box center [32, 126] width 30 height 20
select select "service"
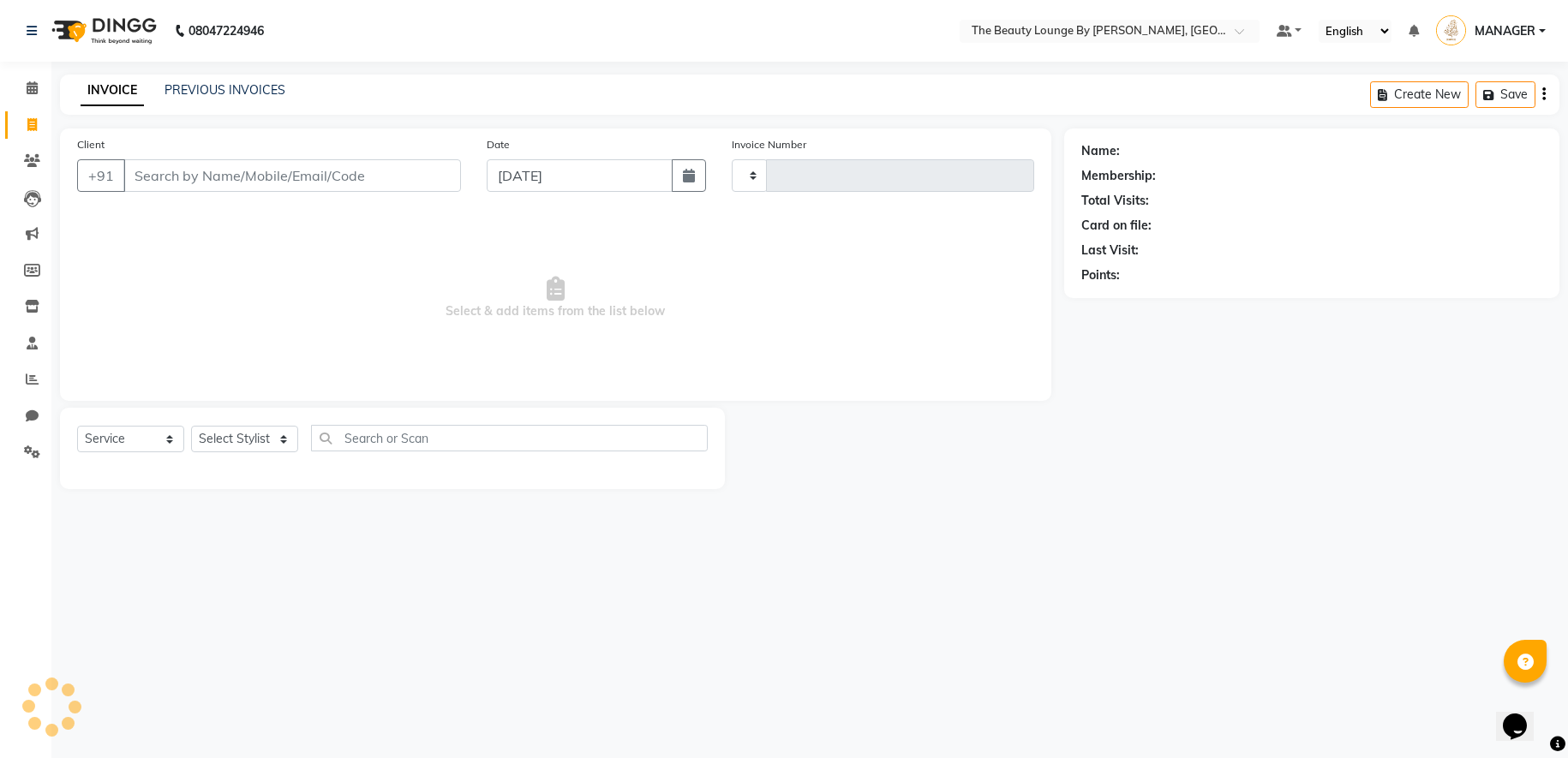
type input "0609"
select select "8577"
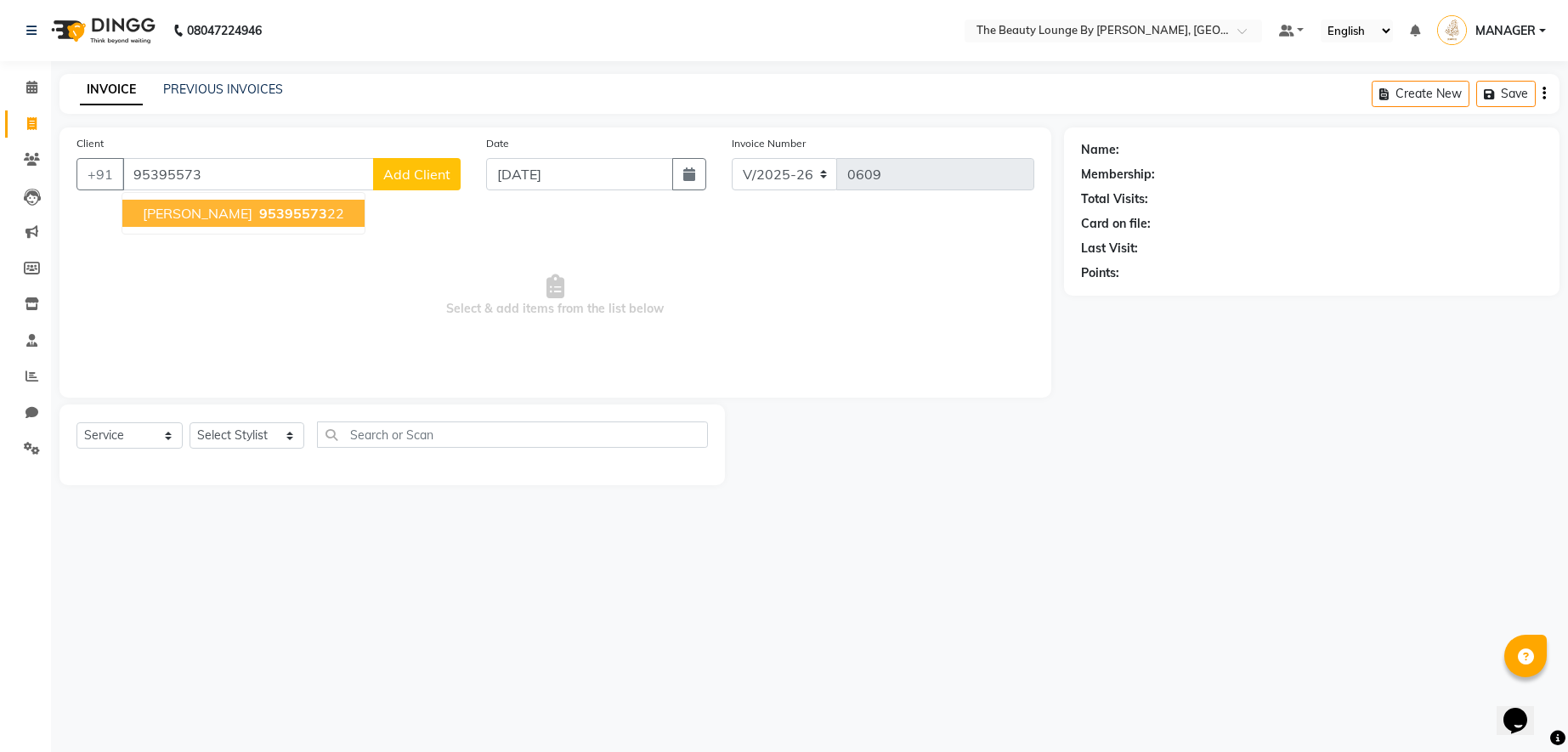
click at [198, 215] on span "[PERSON_NAME]" at bounding box center [197, 214] width 110 height 17
type input "9539557322"
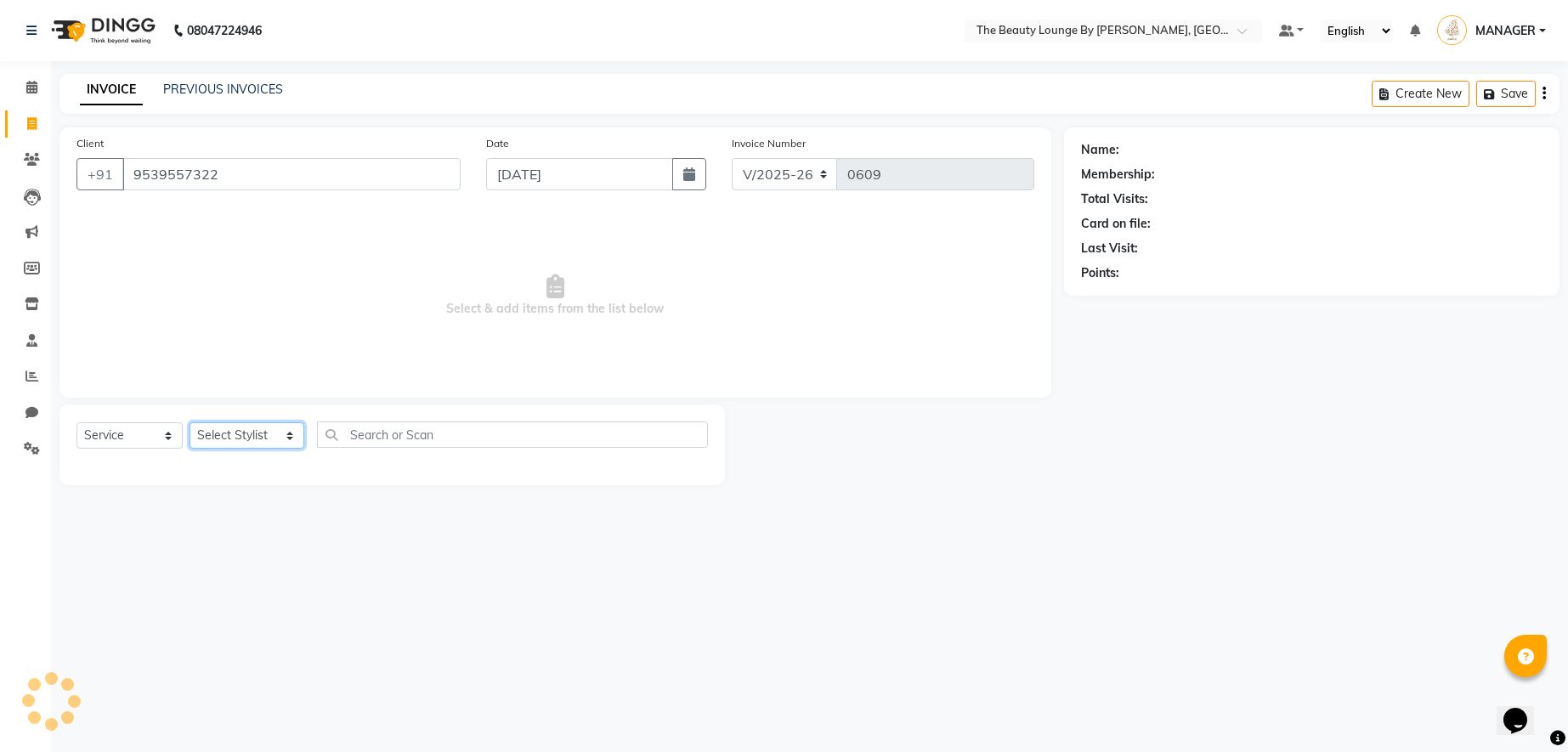
select select "85821"
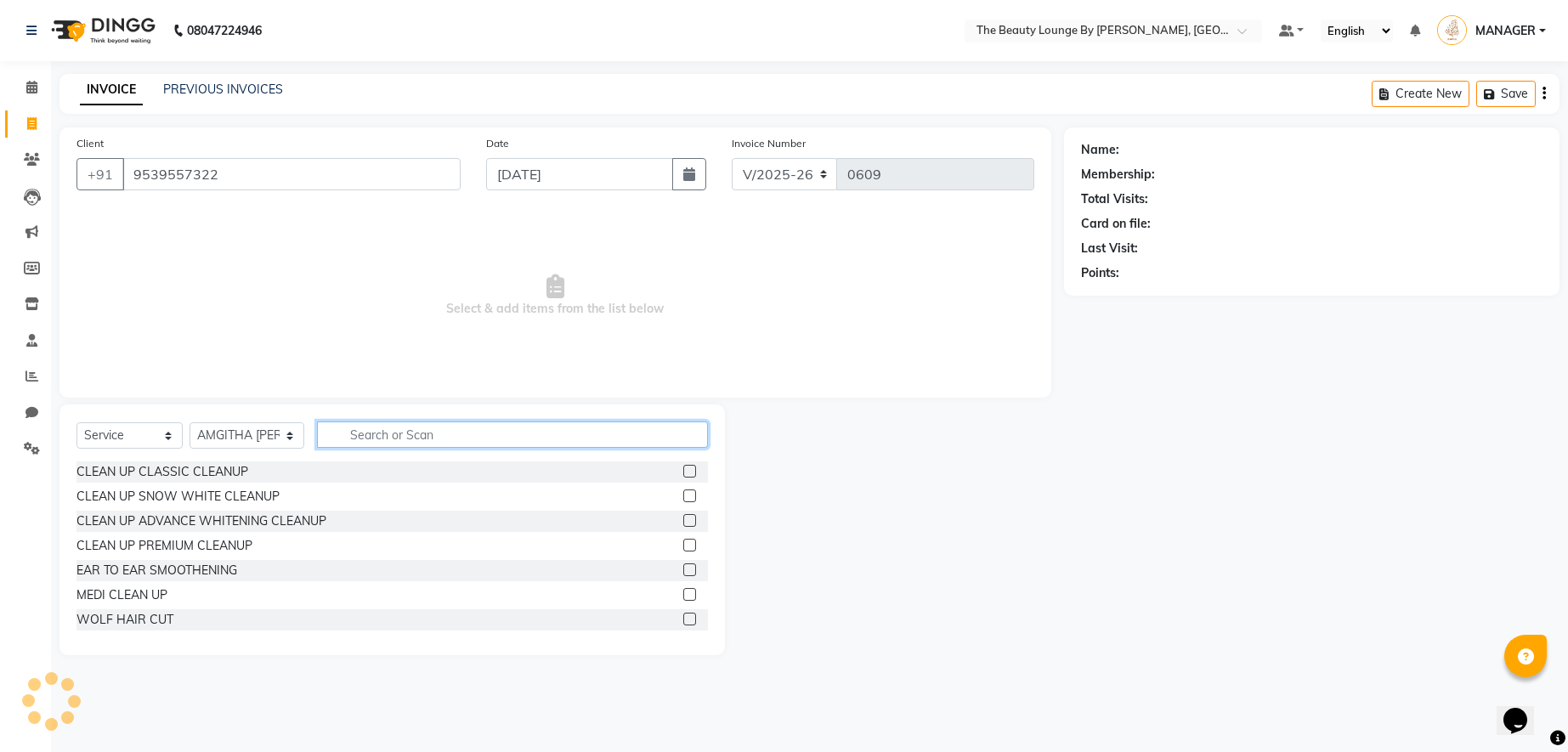
click at [331, 438] on input "text" at bounding box center [512, 434] width 391 height 26
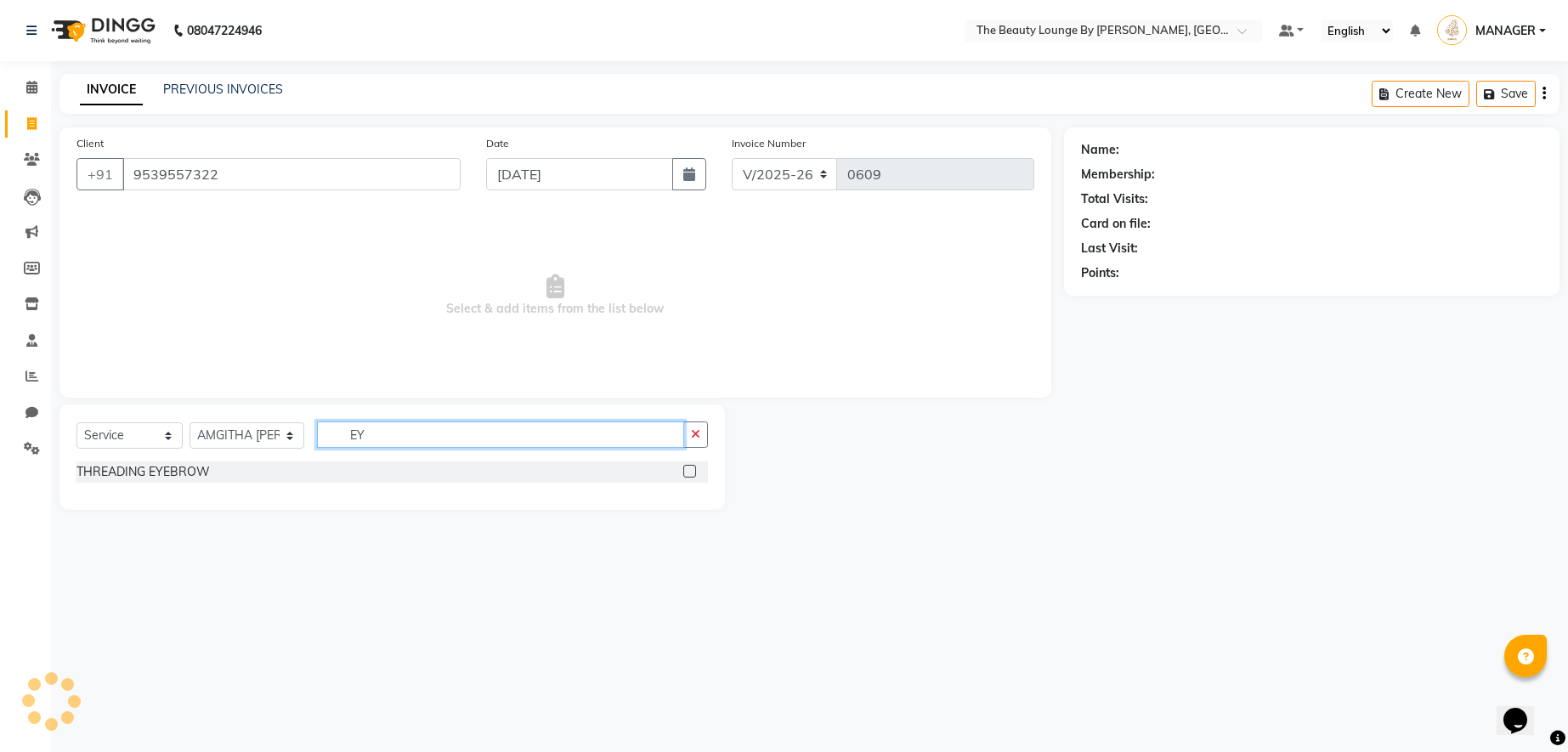
type input "EY"
click at [688, 472] on label at bounding box center [690, 471] width 13 height 13
click at [688, 472] on input "checkbox" at bounding box center [689, 472] width 11 height 11
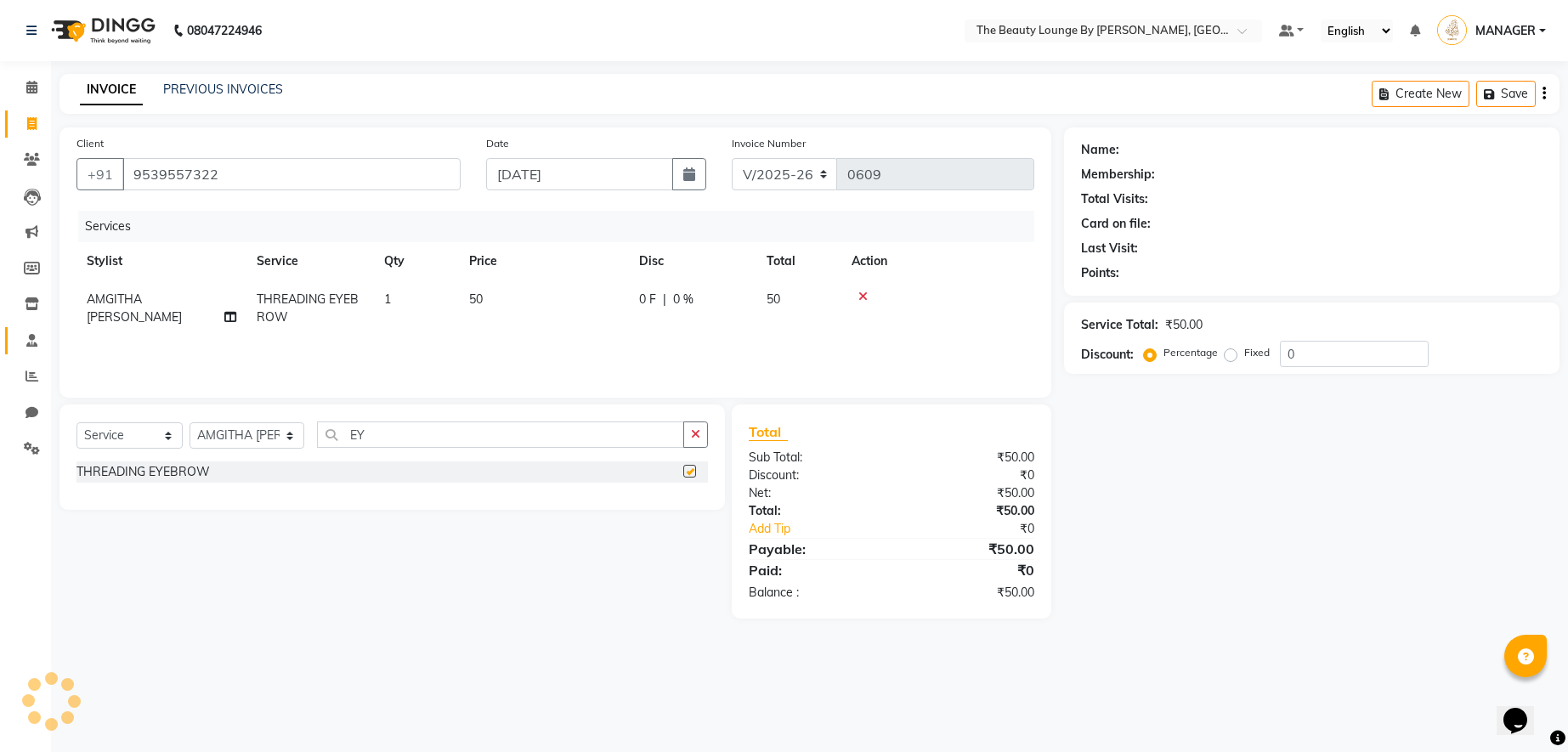
checkbox input "false"
click at [1244, 352] on label "Fixed" at bounding box center [1256, 353] width 25 height 16
click at [1228, 352] on input "Fixed" at bounding box center [1234, 353] width 12 height 12
radio input "true"
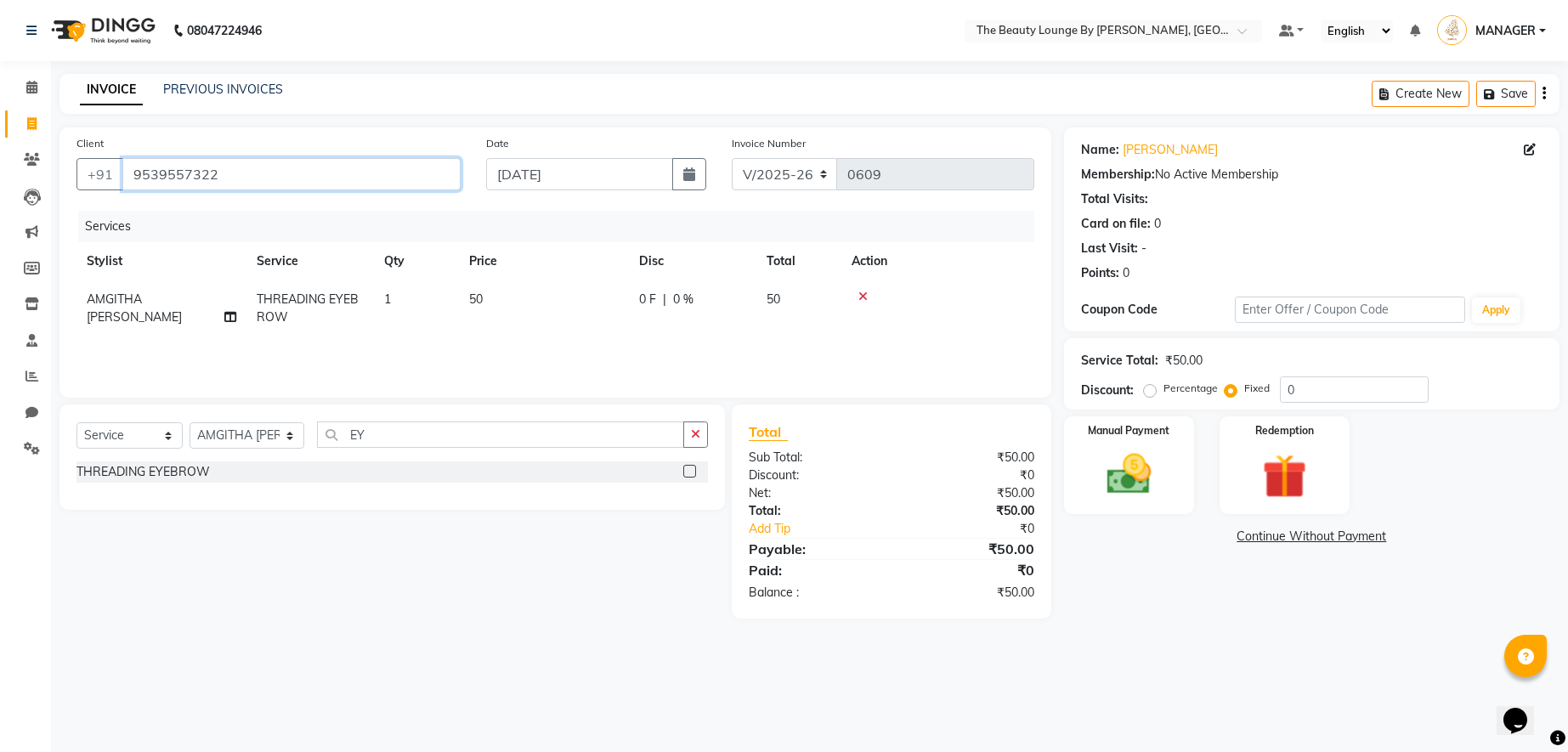
click at [392, 181] on input "9539557322" at bounding box center [291, 174] width 338 height 32
type input "953955732"
radio input "true"
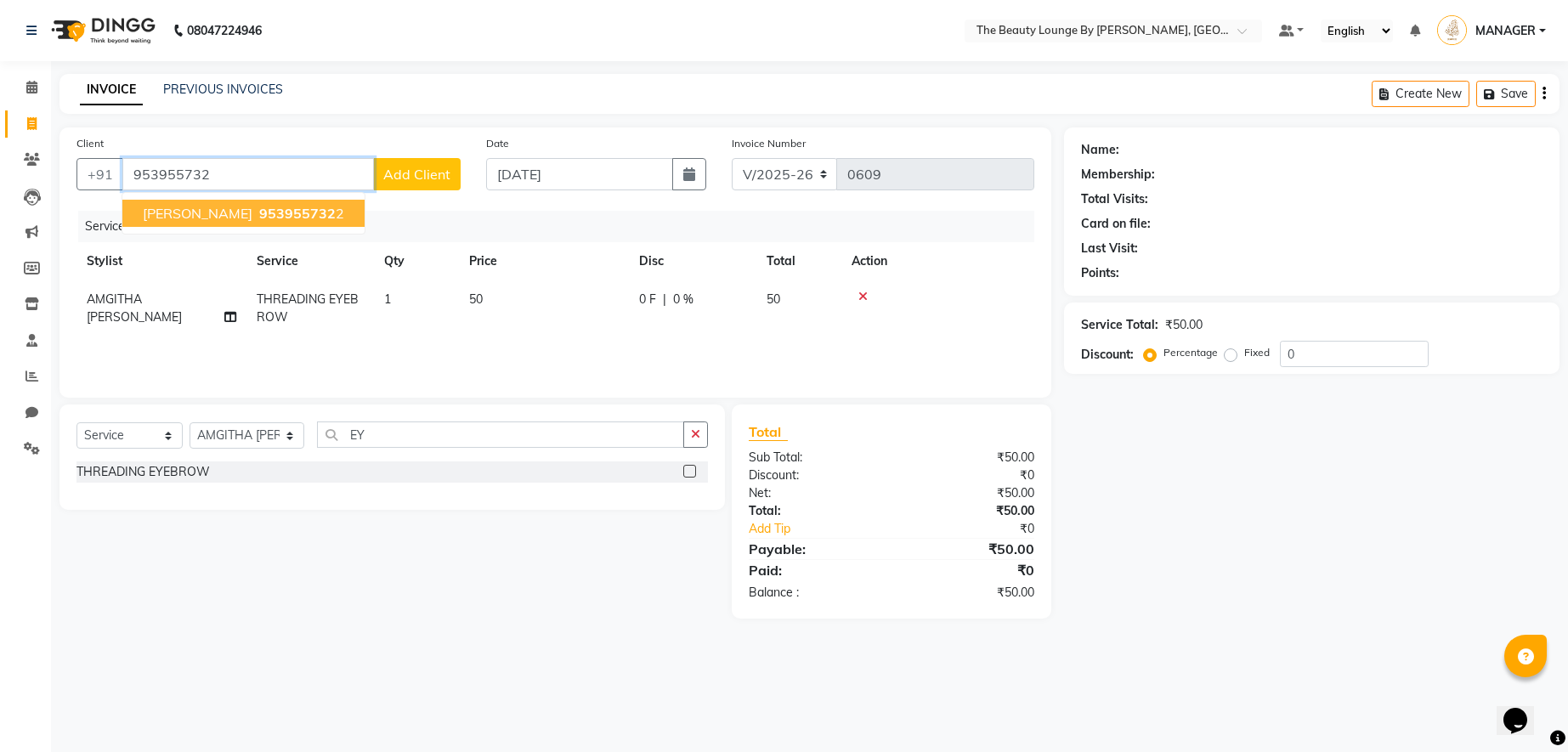
click at [344, 212] on ngb-highlight "953955732 2" at bounding box center [300, 214] width 88 height 17
type input "9539557322"
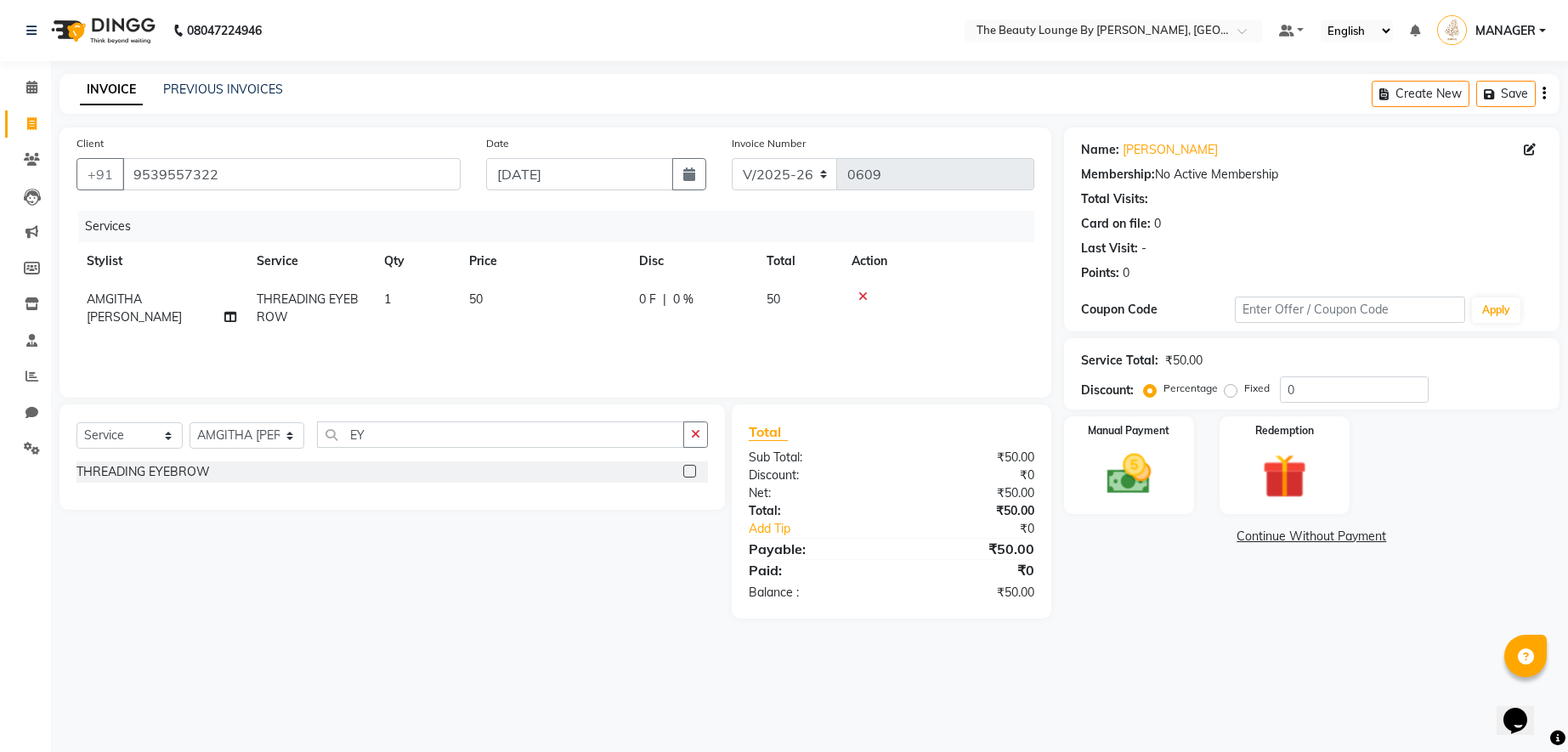
click at [1244, 387] on label "Fixed" at bounding box center [1256, 389] width 25 height 16
click at [1228, 387] on input "Fixed" at bounding box center [1234, 389] width 12 height 12
radio input "true"
click at [1139, 431] on label "Manual Payment" at bounding box center [1128, 429] width 85 height 16
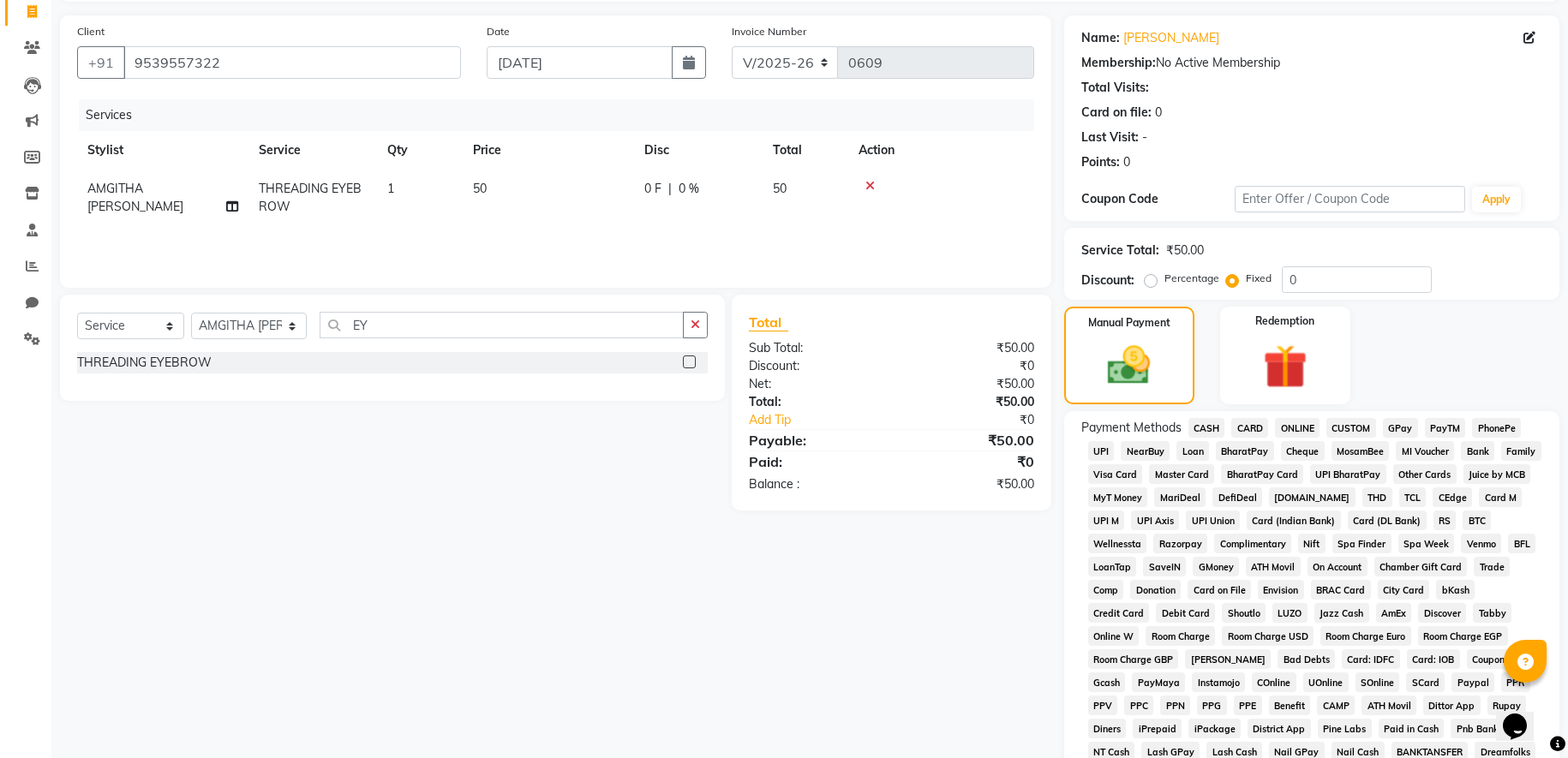
scroll to position [117, 0]
click at [1403, 420] on span "GPay" at bounding box center [1400, 424] width 35 height 20
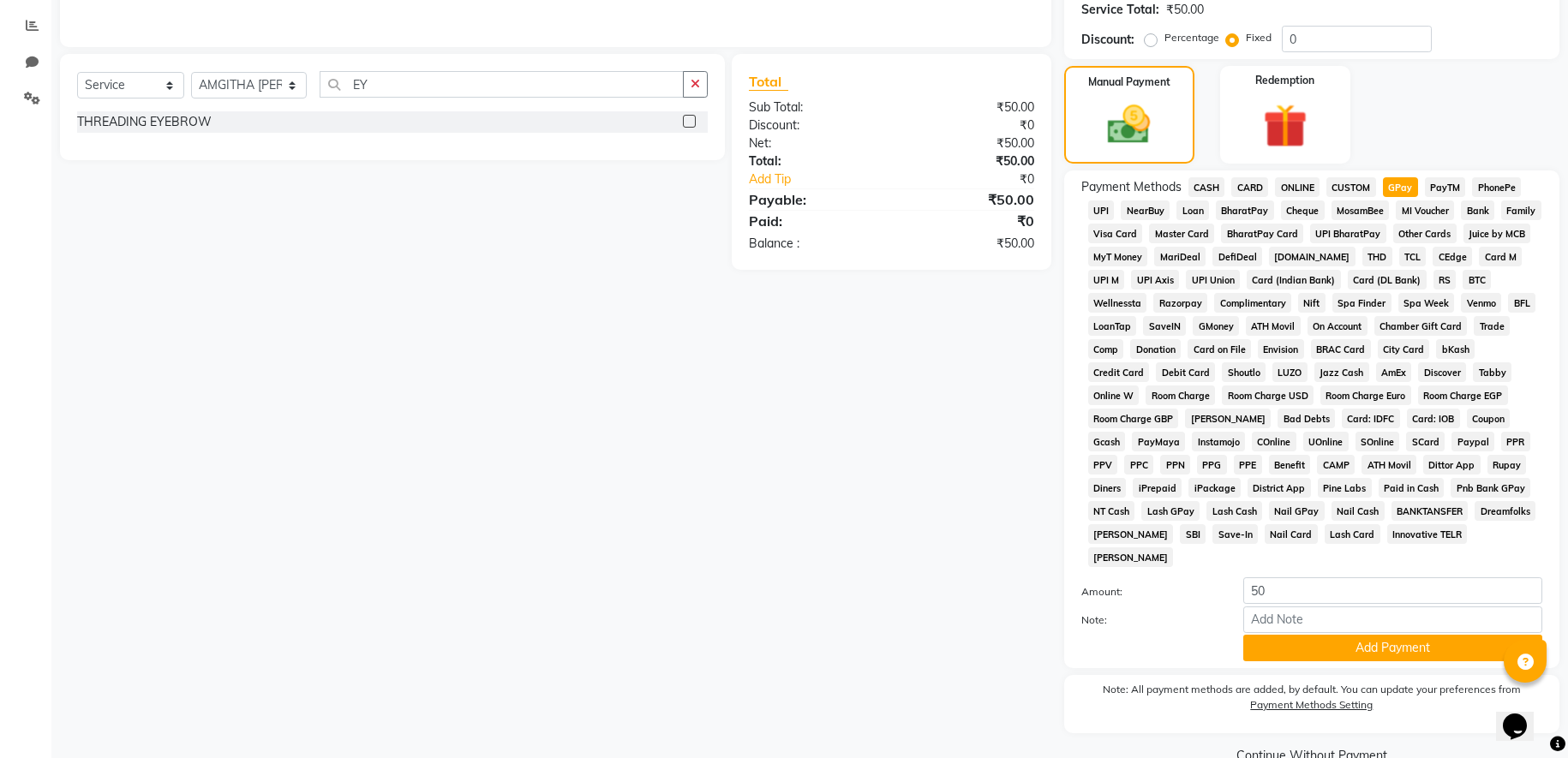
scroll to position [355, 0]
drag, startPoint x: 1547, startPoint y: 594, endPoint x: 1549, endPoint y: 625, distance: 31.1
click at [1542, 624] on div "Amount: 50 Note: Add Payment" at bounding box center [1312, 618] width 460 height 84
click at [1420, 577] on input "50" at bounding box center [1392, 590] width 299 height 26
click at [1380, 650] on button "Add Payment" at bounding box center [1392, 647] width 299 height 26
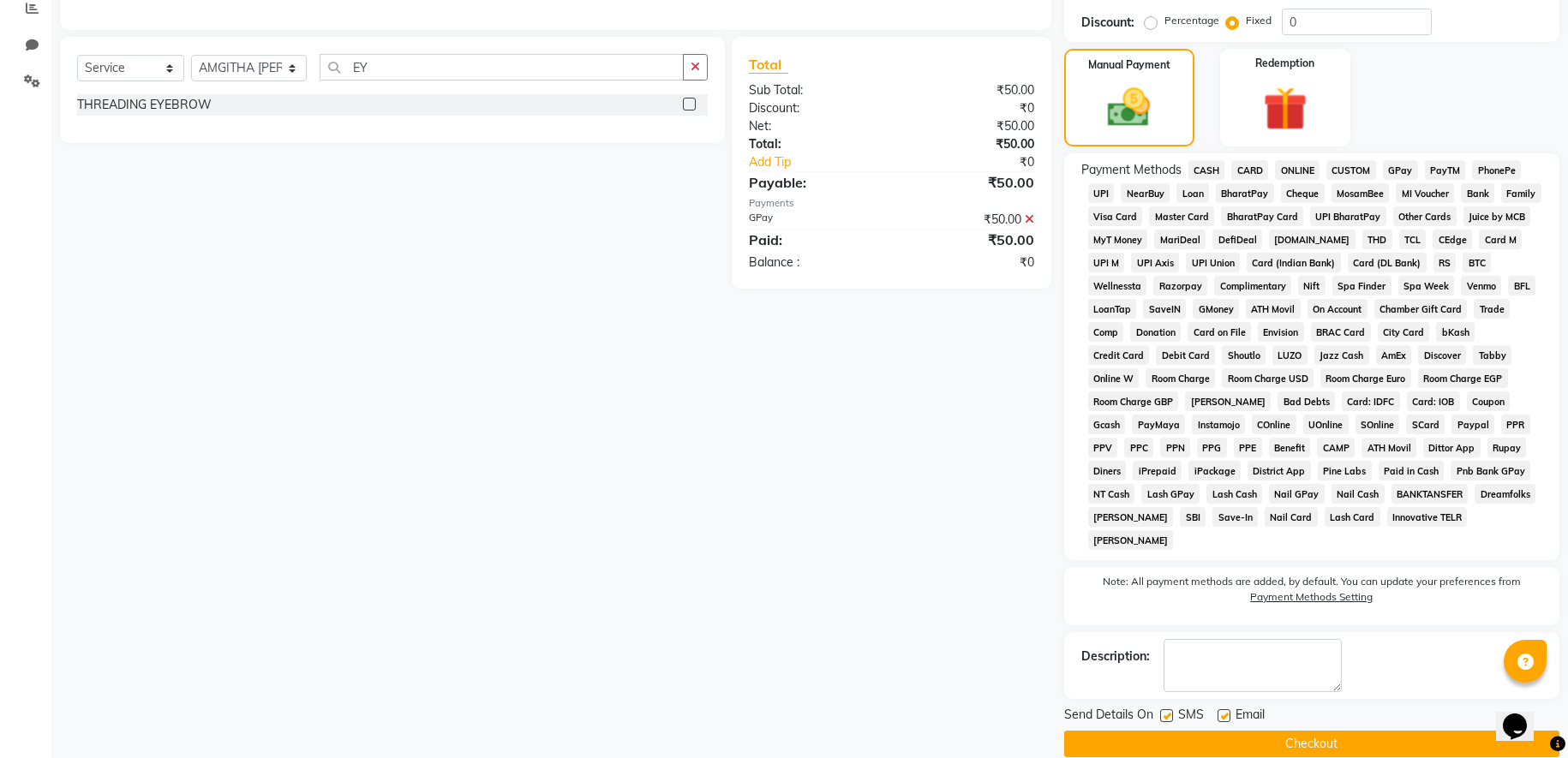
scroll to position [396, 0]
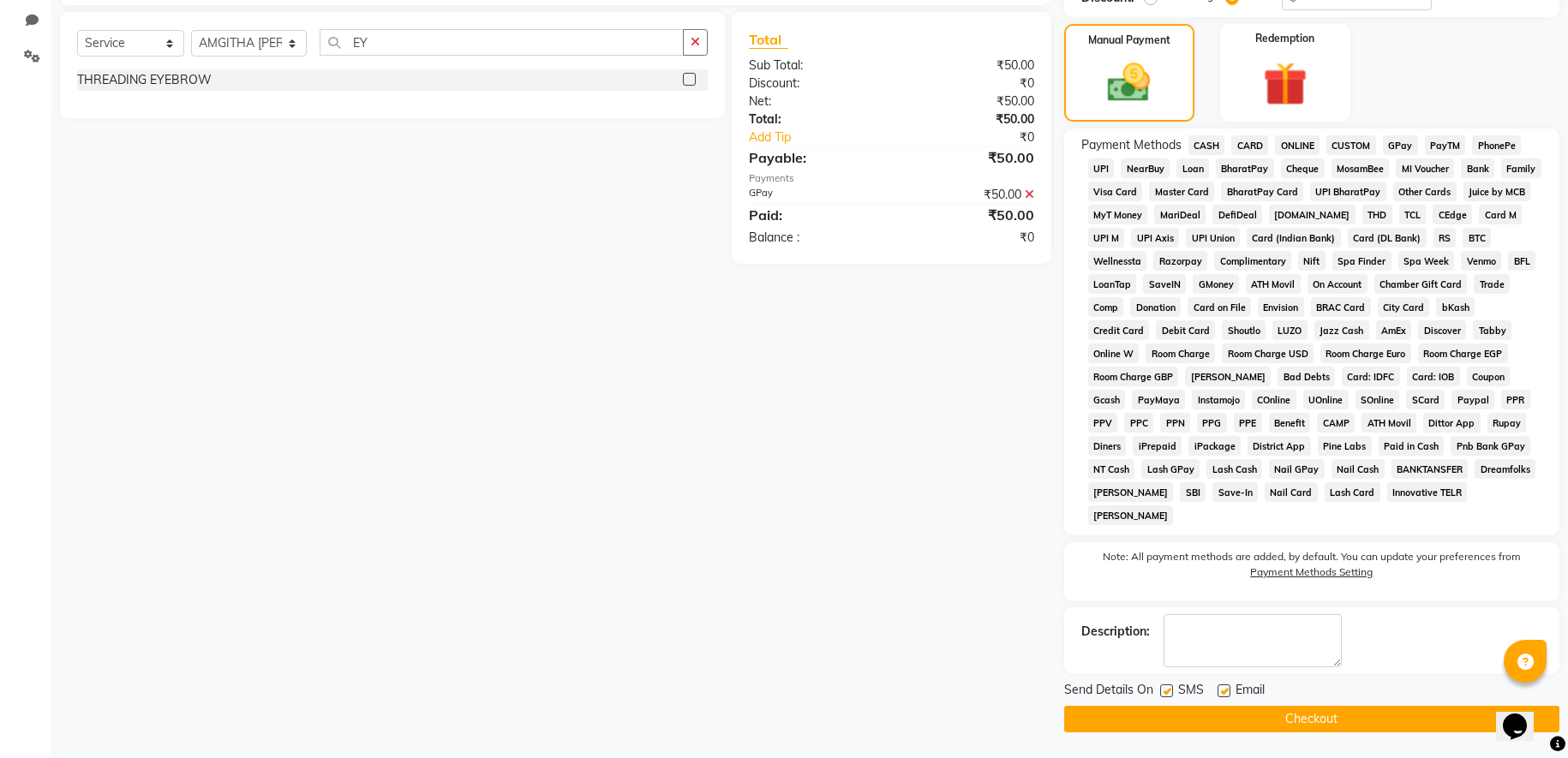
click at [1326, 724] on button "Checkout" at bounding box center [1312, 719] width 495 height 26
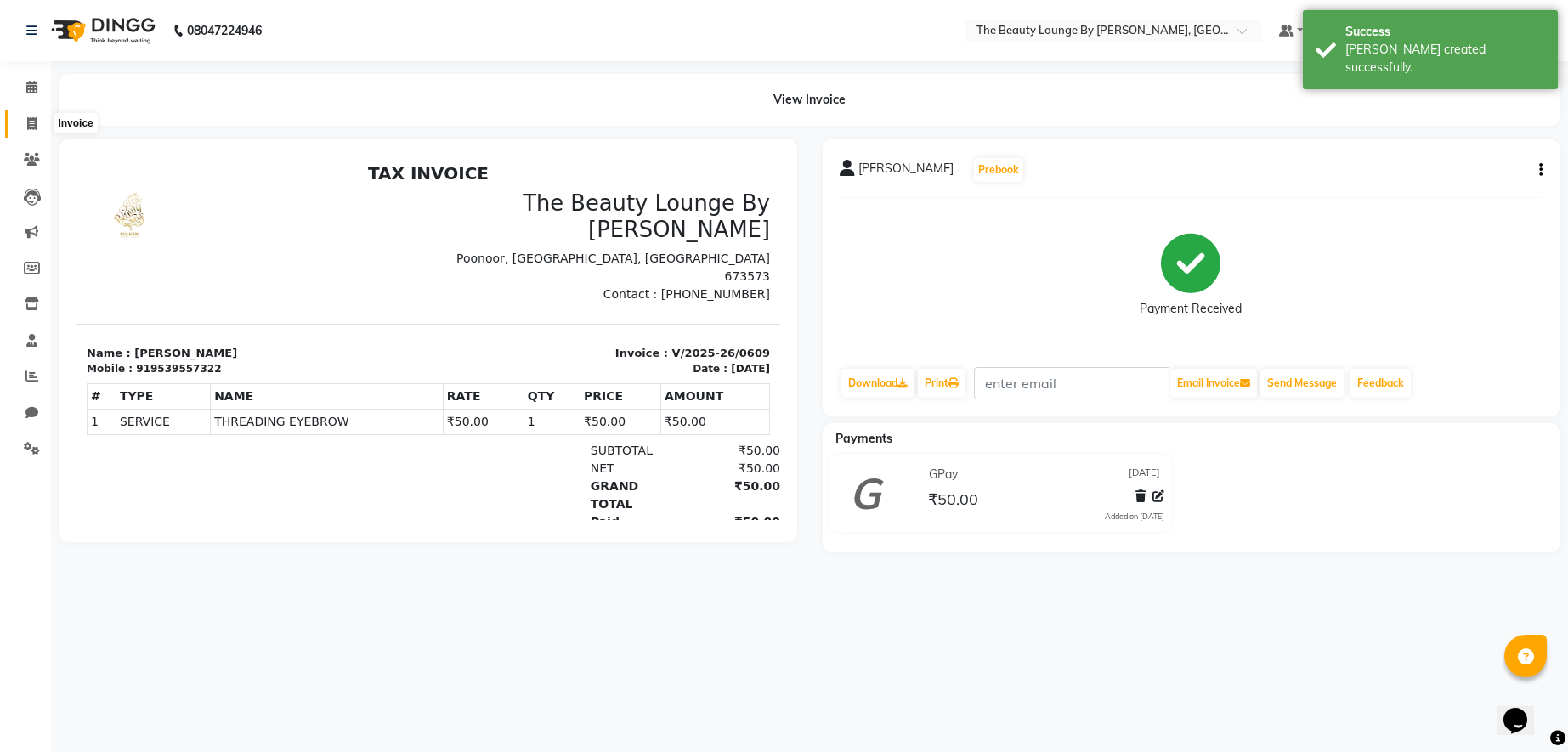
click at [34, 121] on icon at bounding box center [31, 124] width 10 height 13
select select "service"
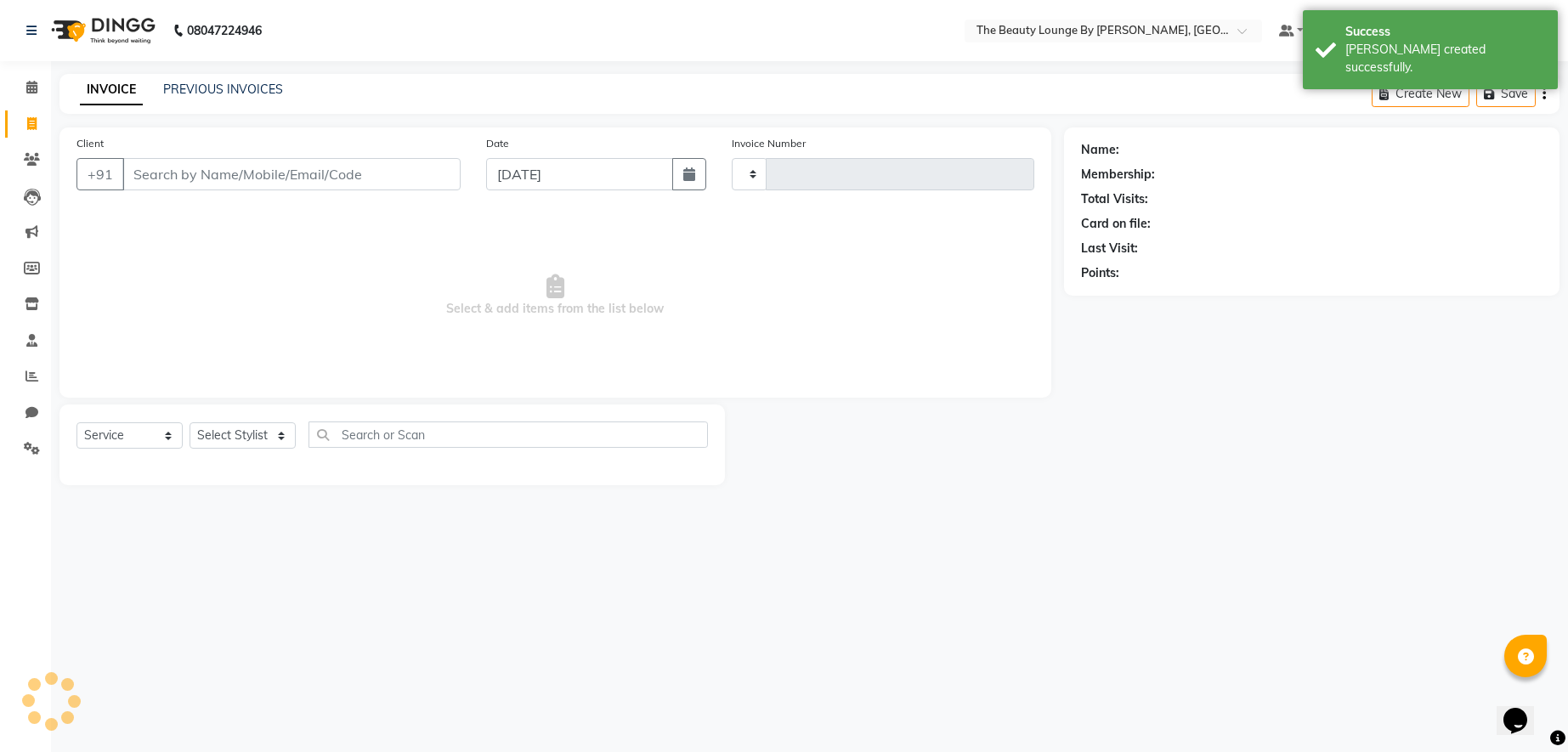
type input "0610"
select select "8577"
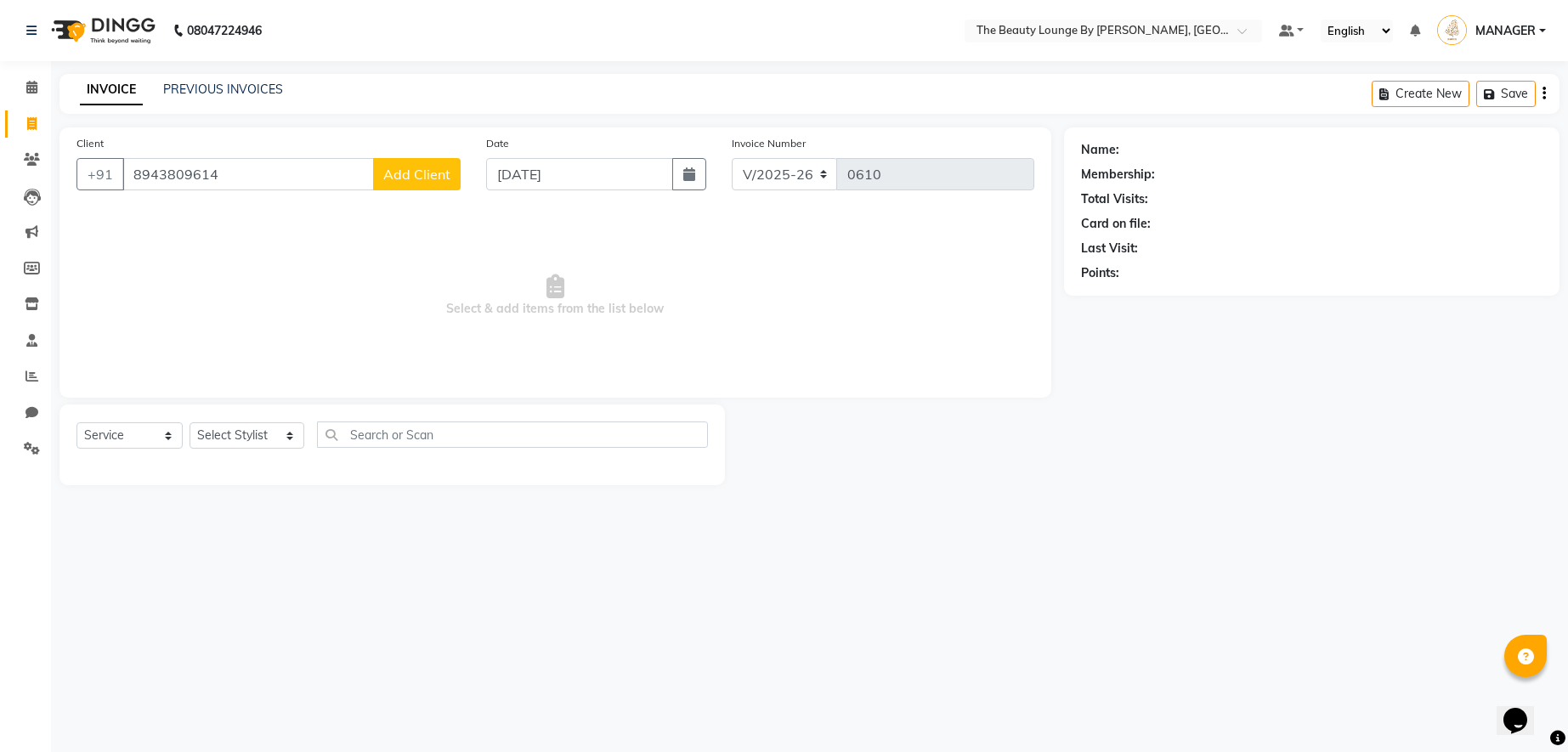
type input "8943809614"
click at [420, 170] on span "Add Client" at bounding box center [417, 175] width 67 height 17
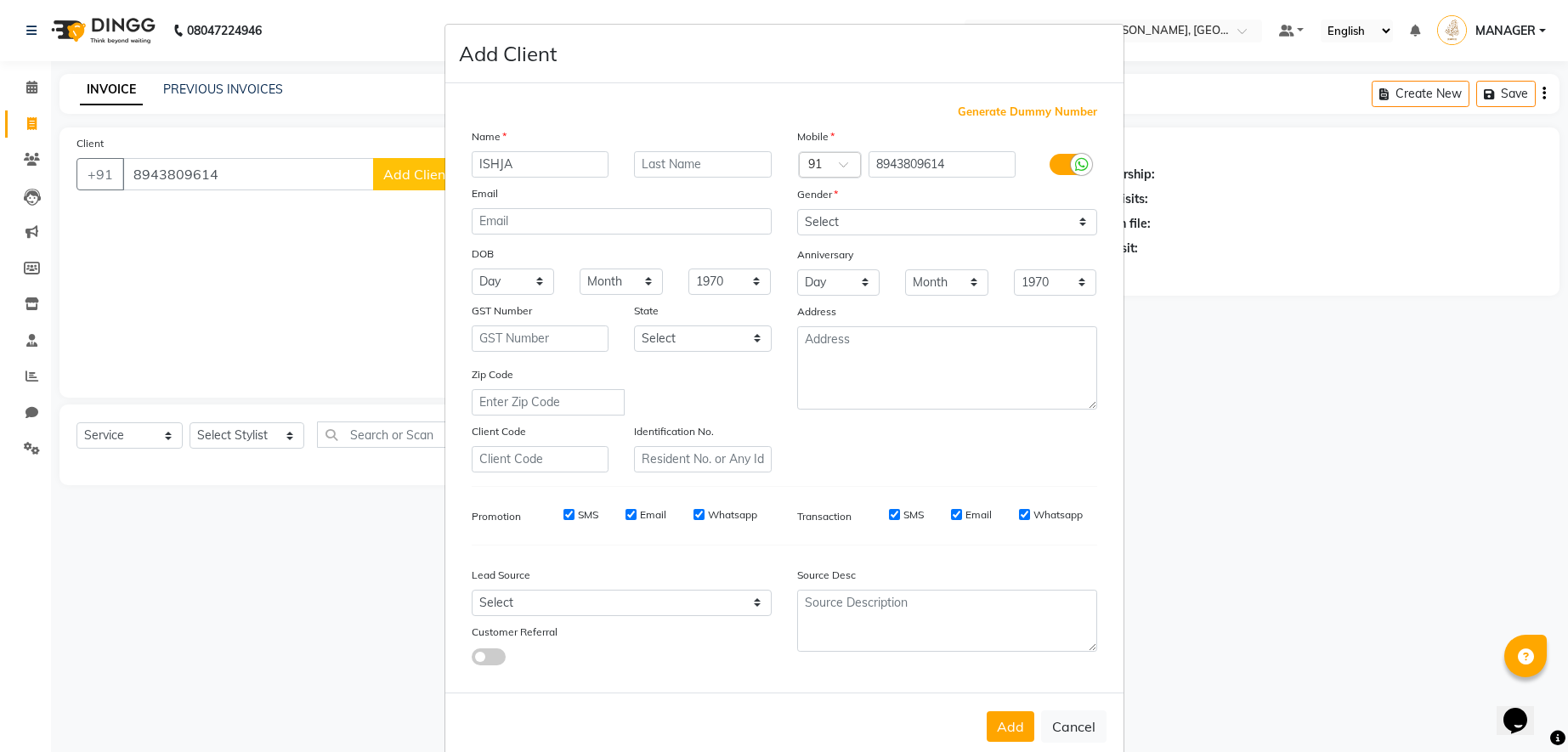
type input "ISHJA"
type input "POONOOR"
click at [831, 220] on select "Select [DEMOGRAPHIC_DATA] [DEMOGRAPHIC_DATA] Other Prefer Not To Say" at bounding box center [947, 222] width 300 height 26
click at [844, 218] on select "Select [DEMOGRAPHIC_DATA] [DEMOGRAPHIC_DATA] Other Prefer Not To Say" at bounding box center [947, 222] width 300 height 26
select select "[DEMOGRAPHIC_DATA]"
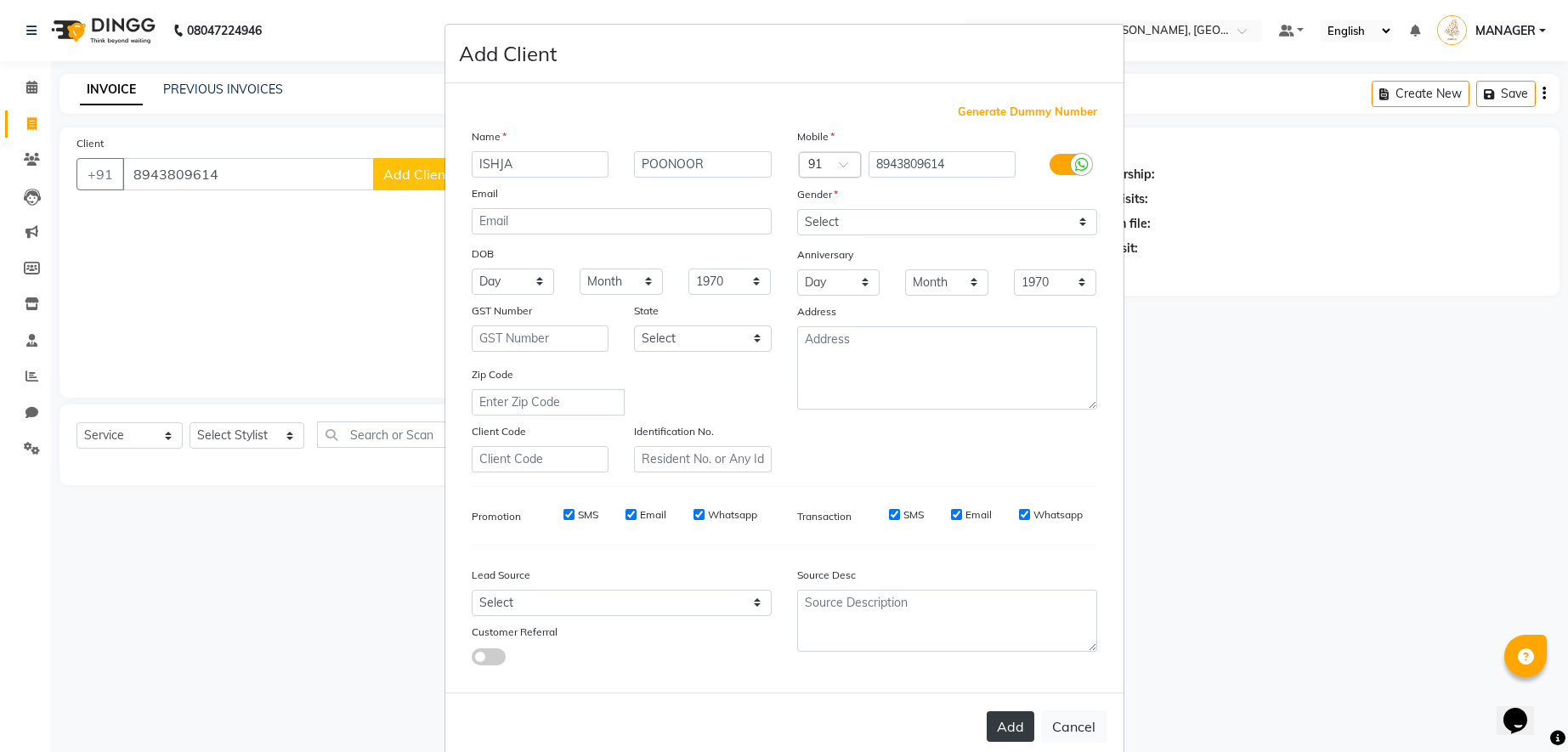
click at [1012, 724] on button "Add" at bounding box center [1010, 726] width 48 height 30
select select
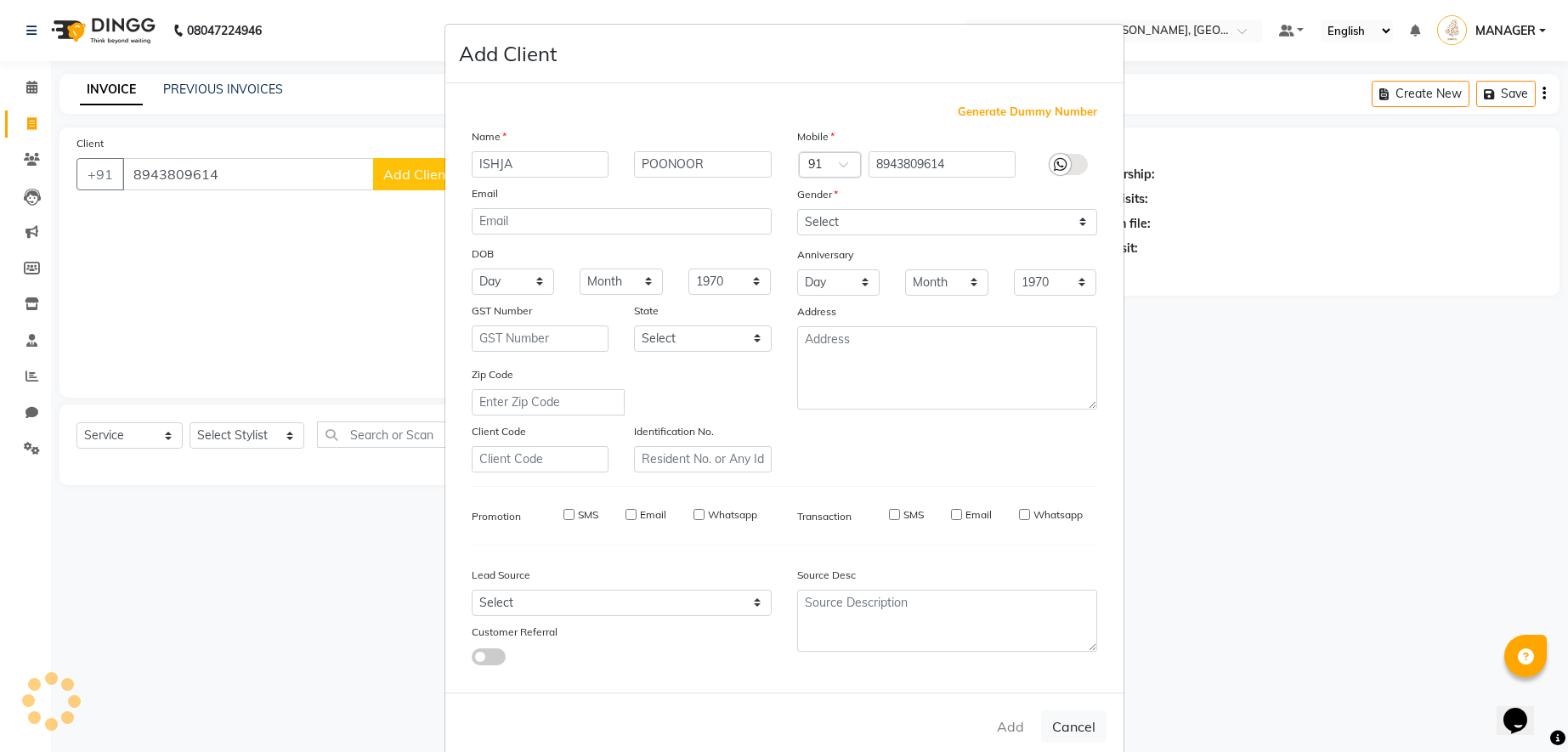
select select
checkbox input "false"
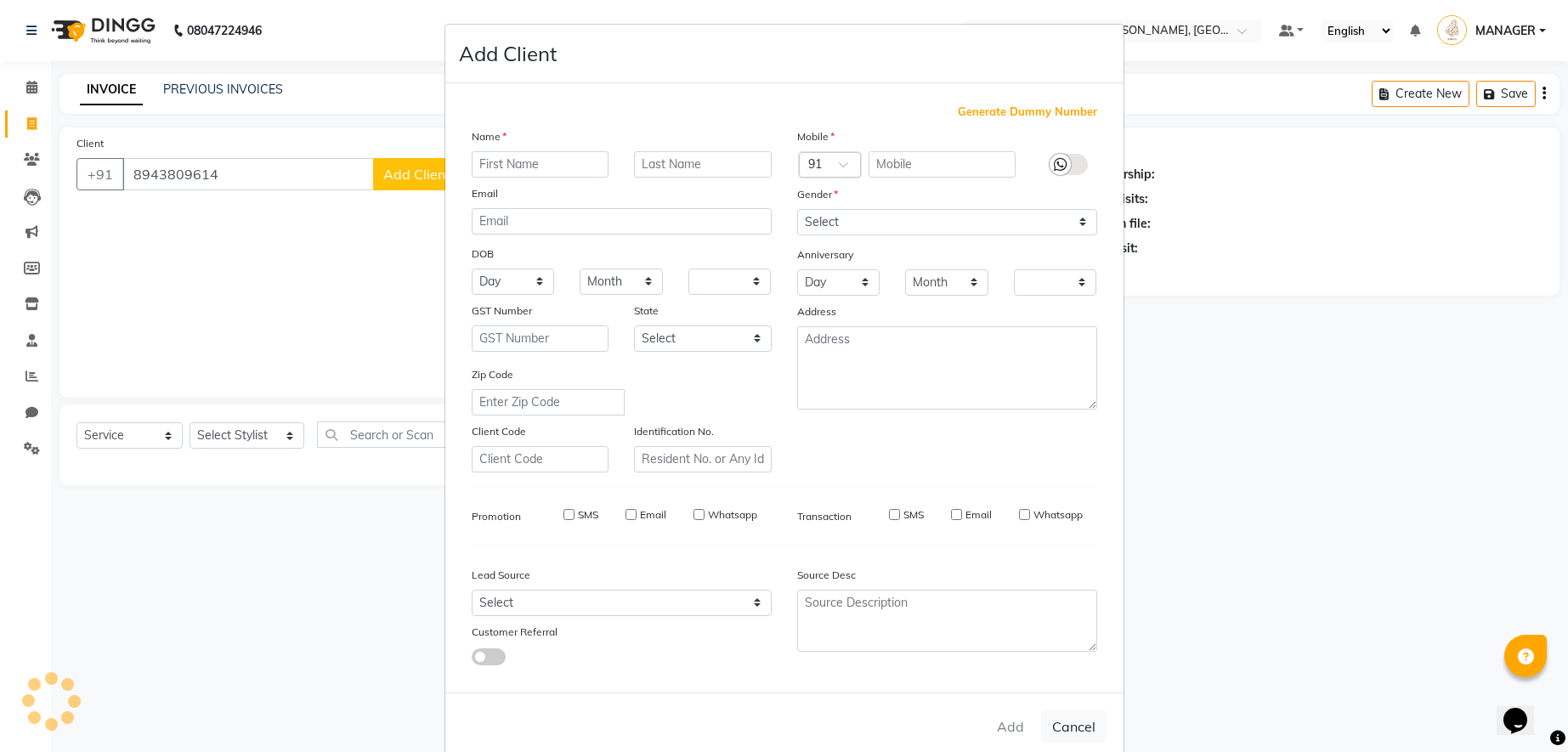
checkbox input "false"
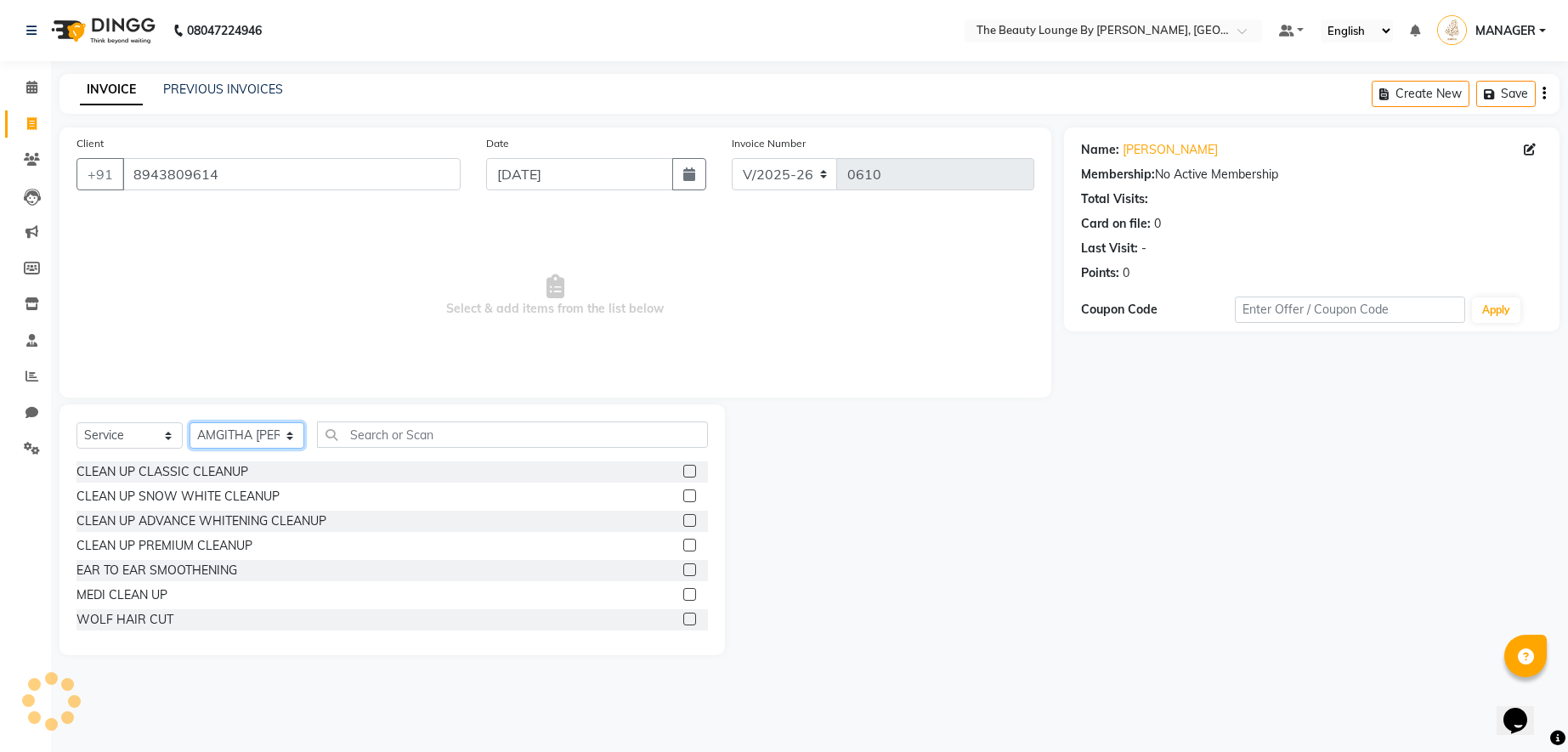
select select "85823"
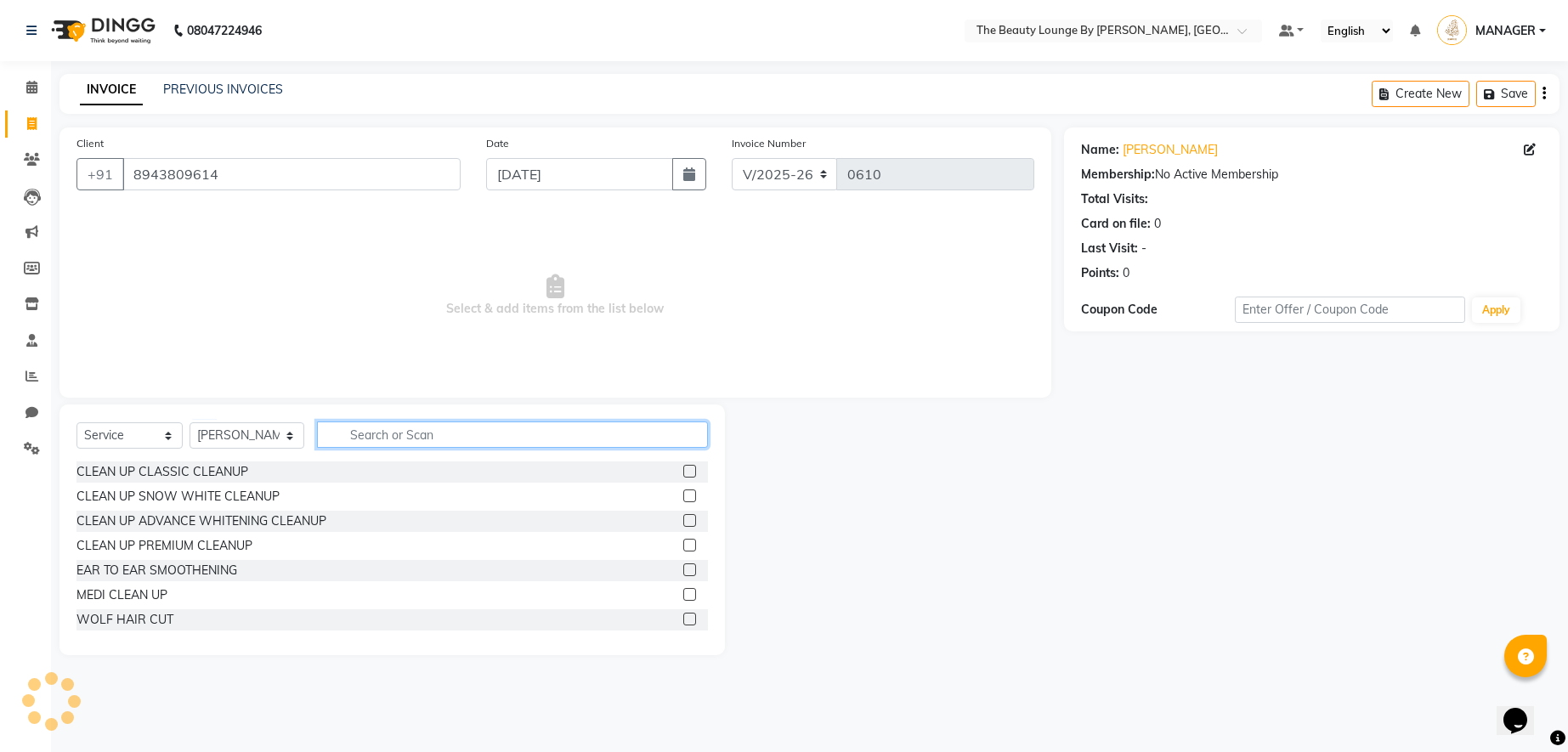
click at [375, 439] on input "text" at bounding box center [512, 434] width 391 height 26
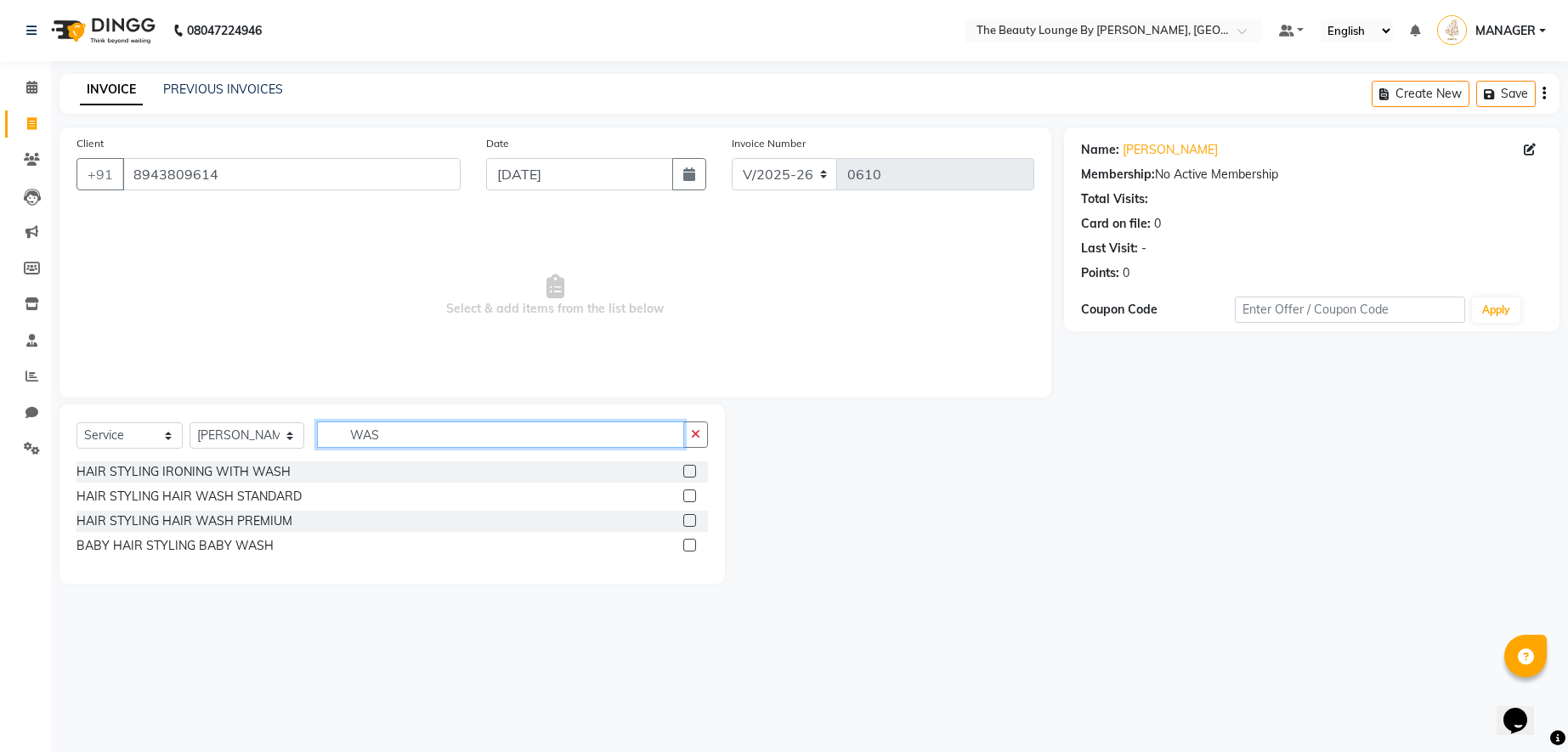
type input "WAS"
click at [688, 492] on label at bounding box center [690, 496] width 13 height 13
click at [688, 492] on input "checkbox" at bounding box center [689, 497] width 11 height 11
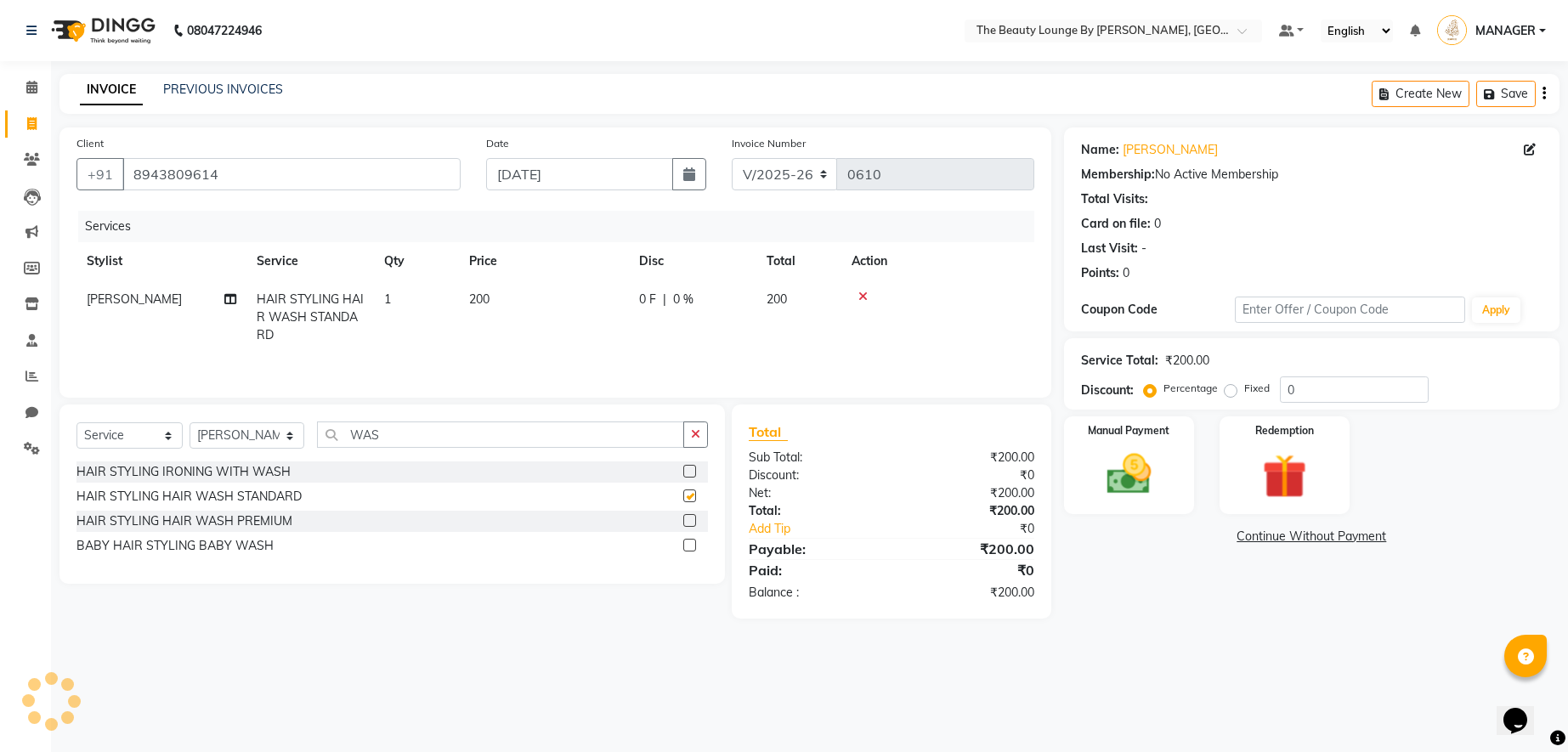
checkbox input "false"
select select "86785"
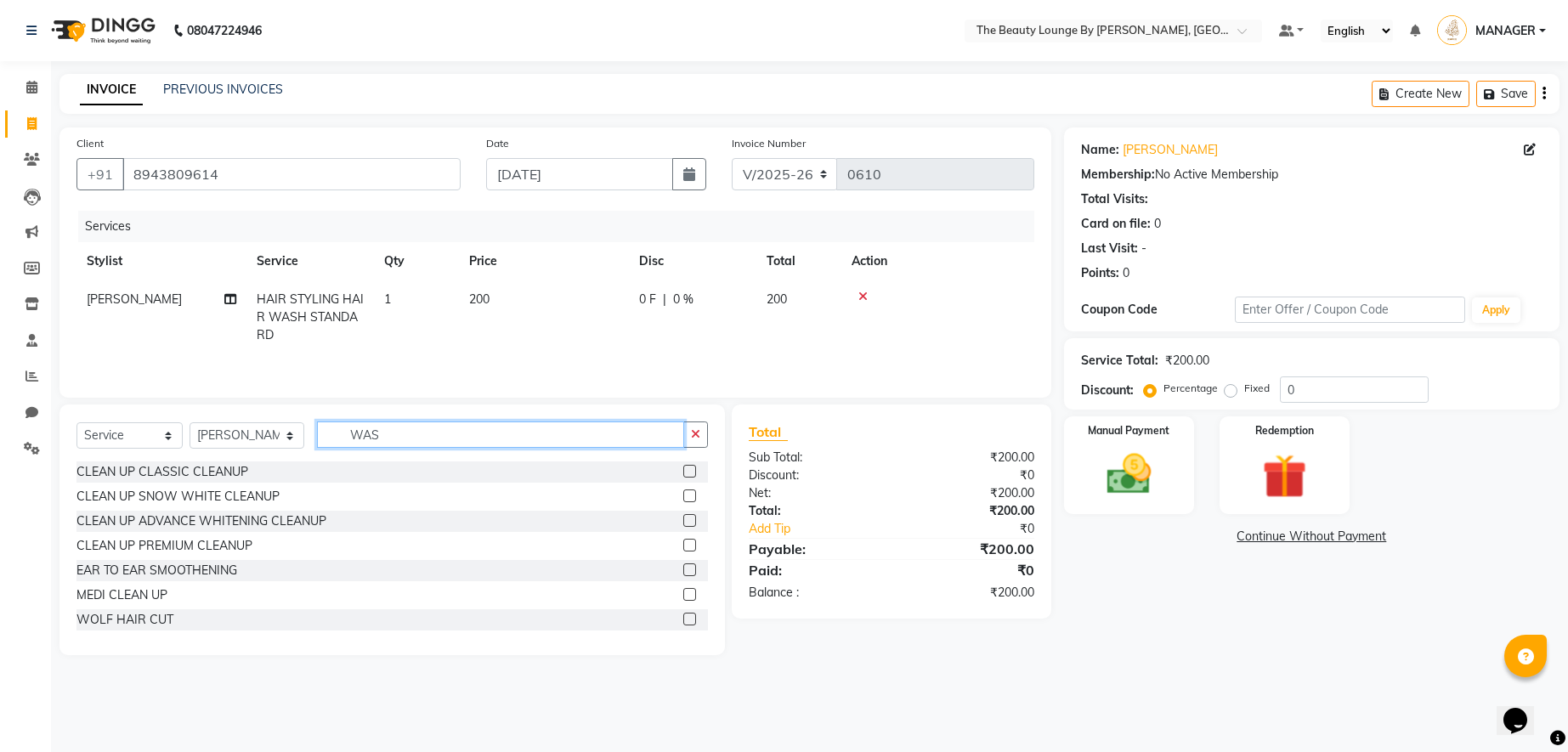
click at [385, 447] on input "WAS" at bounding box center [500, 434] width 367 height 26
type input "W"
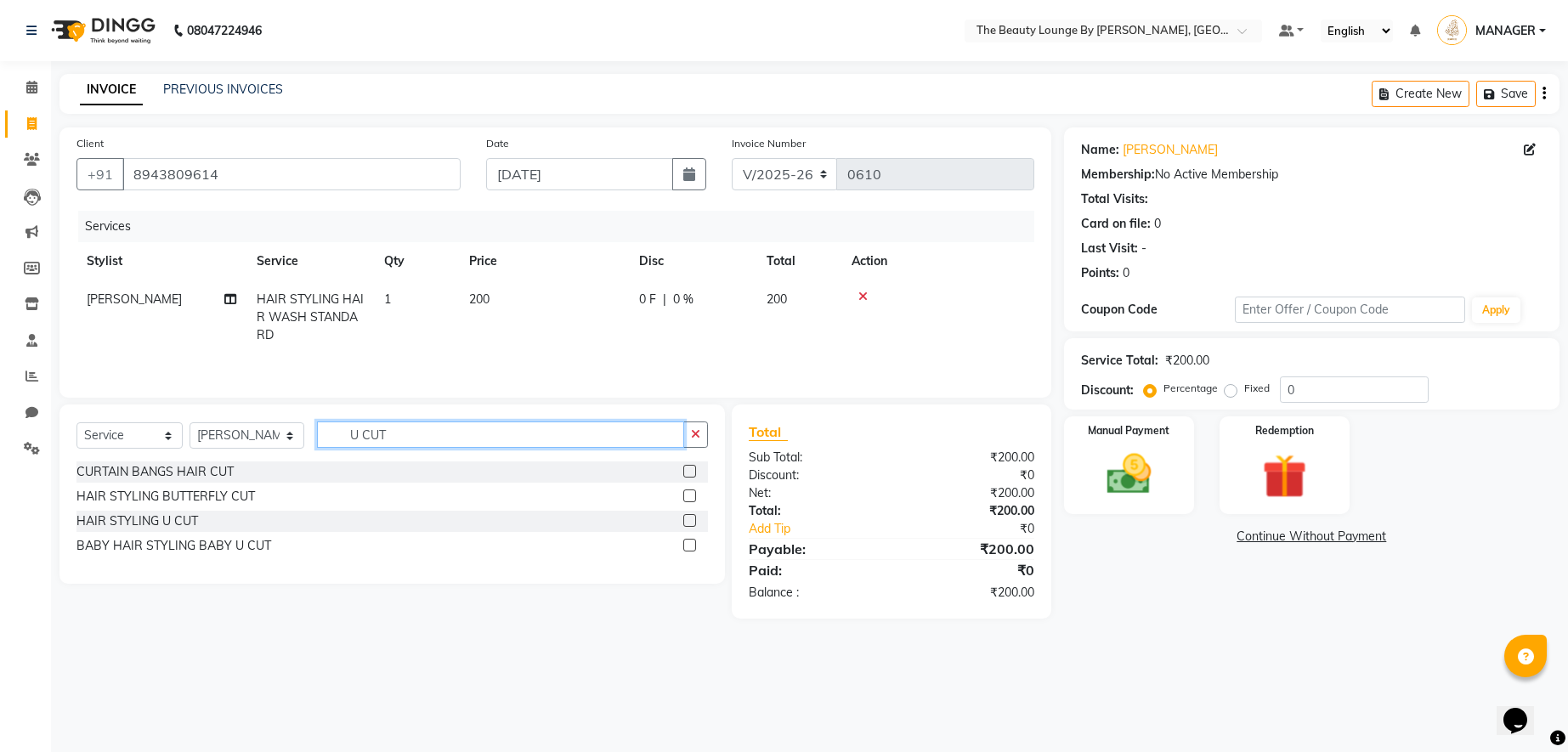
type input "U CUT"
click at [685, 520] on label at bounding box center [690, 520] width 13 height 13
click at [685, 520] on input "checkbox" at bounding box center [689, 521] width 11 height 11
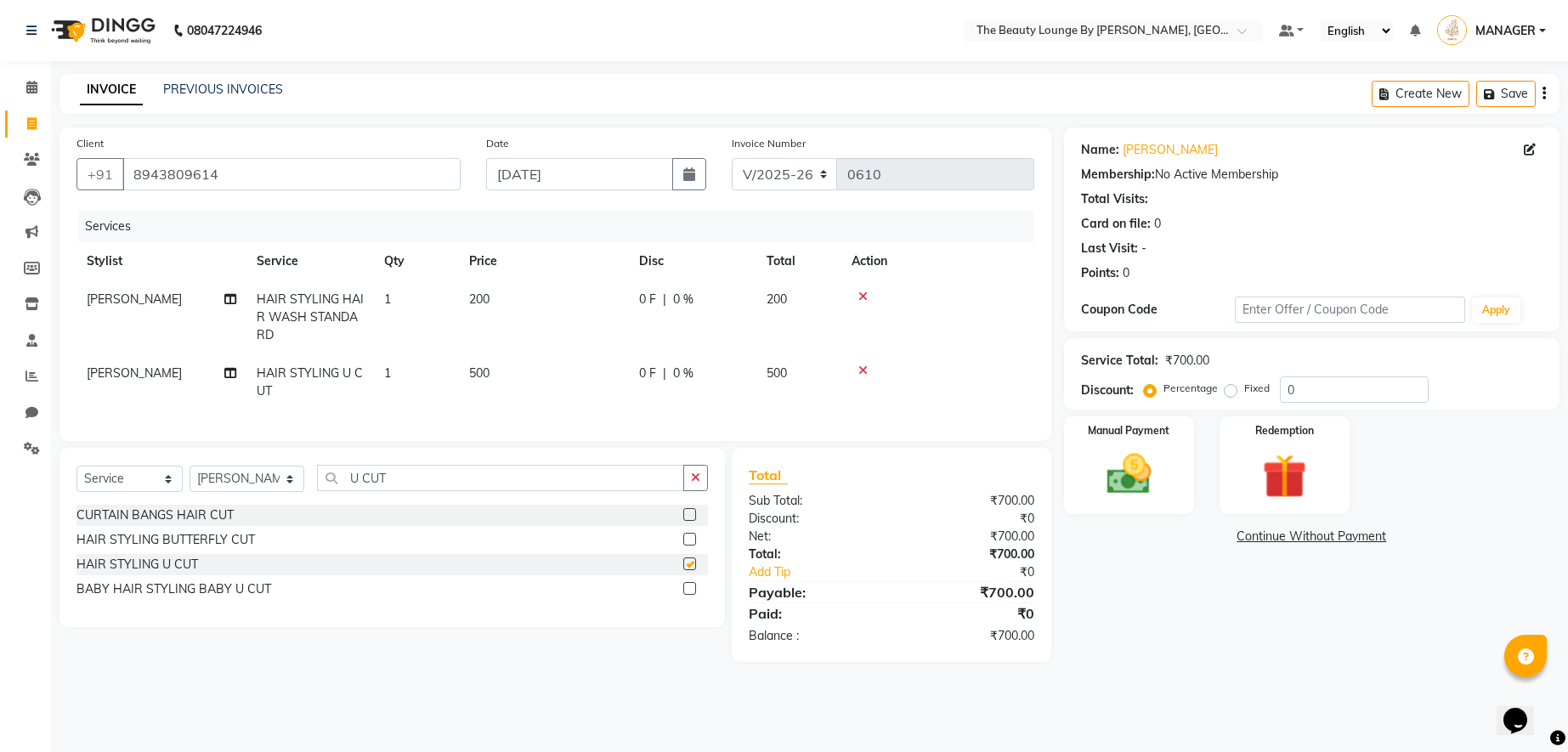
checkbox input "false"
click at [1244, 388] on label "Fixed" at bounding box center [1256, 389] width 25 height 16
click at [1228, 388] on input "Fixed" at bounding box center [1234, 389] width 12 height 12
radio input "true"
click at [1171, 453] on div "Manual Payment" at bounding box center [1129, 466] width 135 height 102
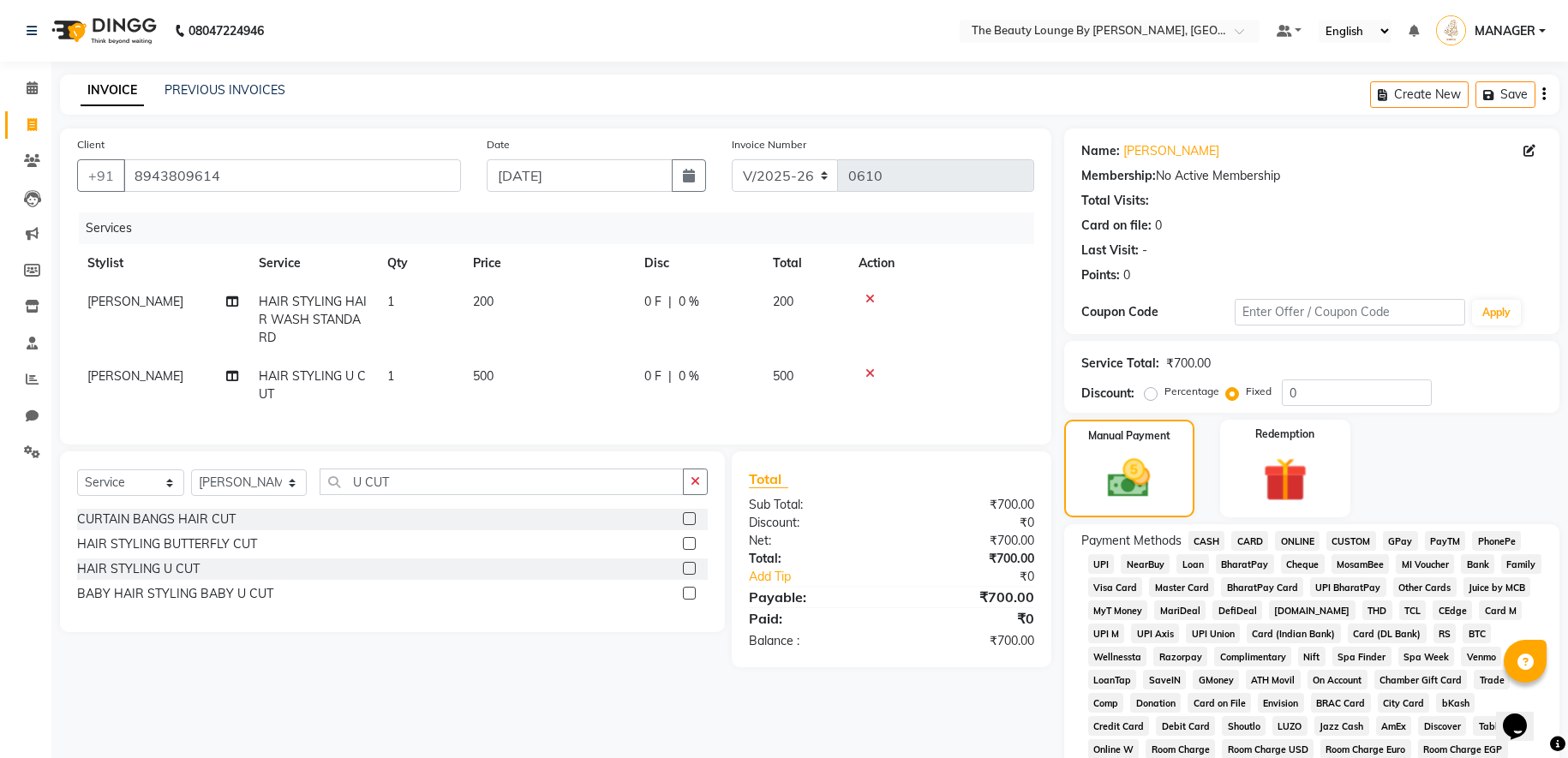
click at [1401, 540] on span "GPay" at bounding box center [1400, 541] width 35 height 20
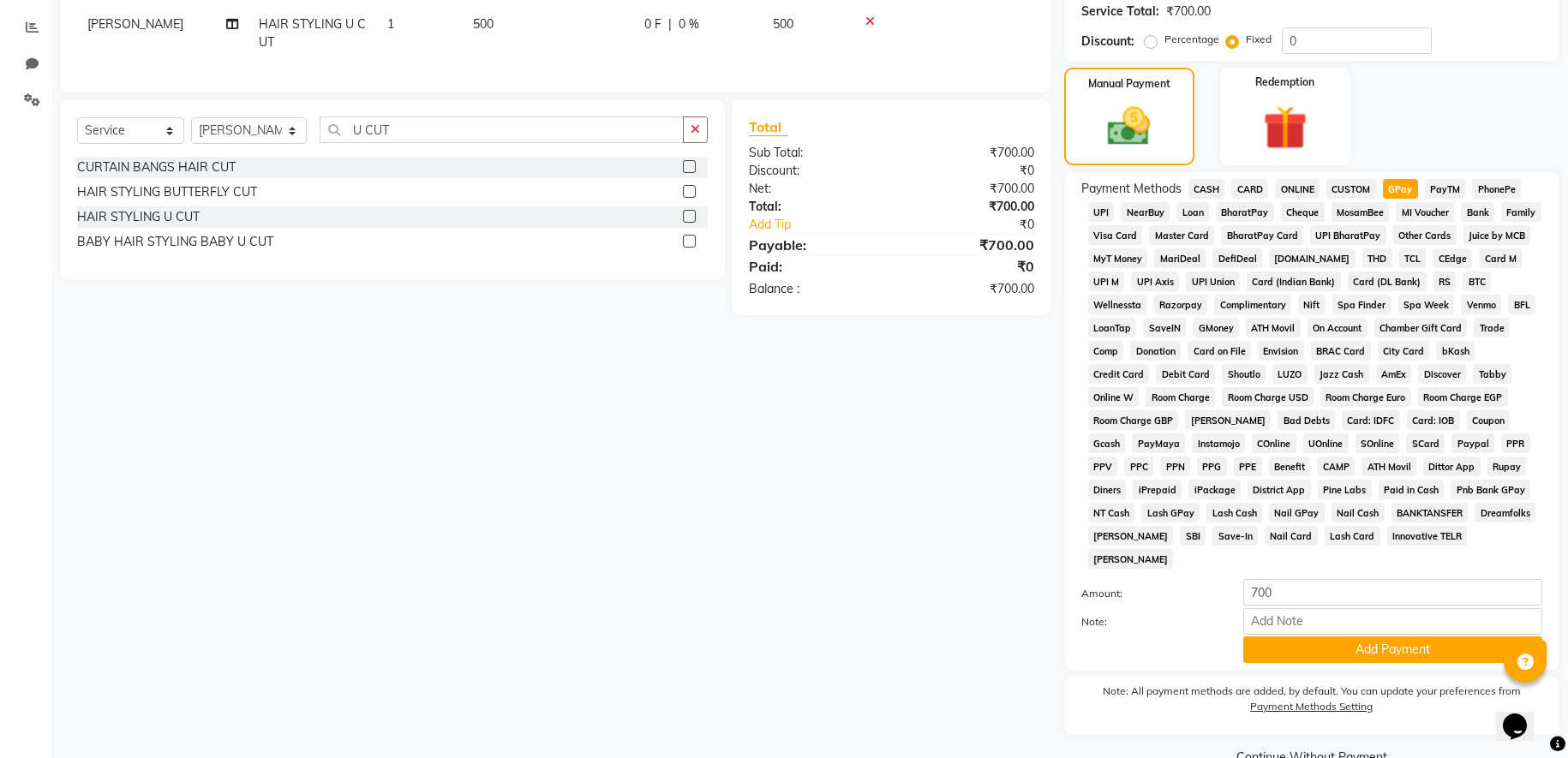
scroll to position [370, 0]
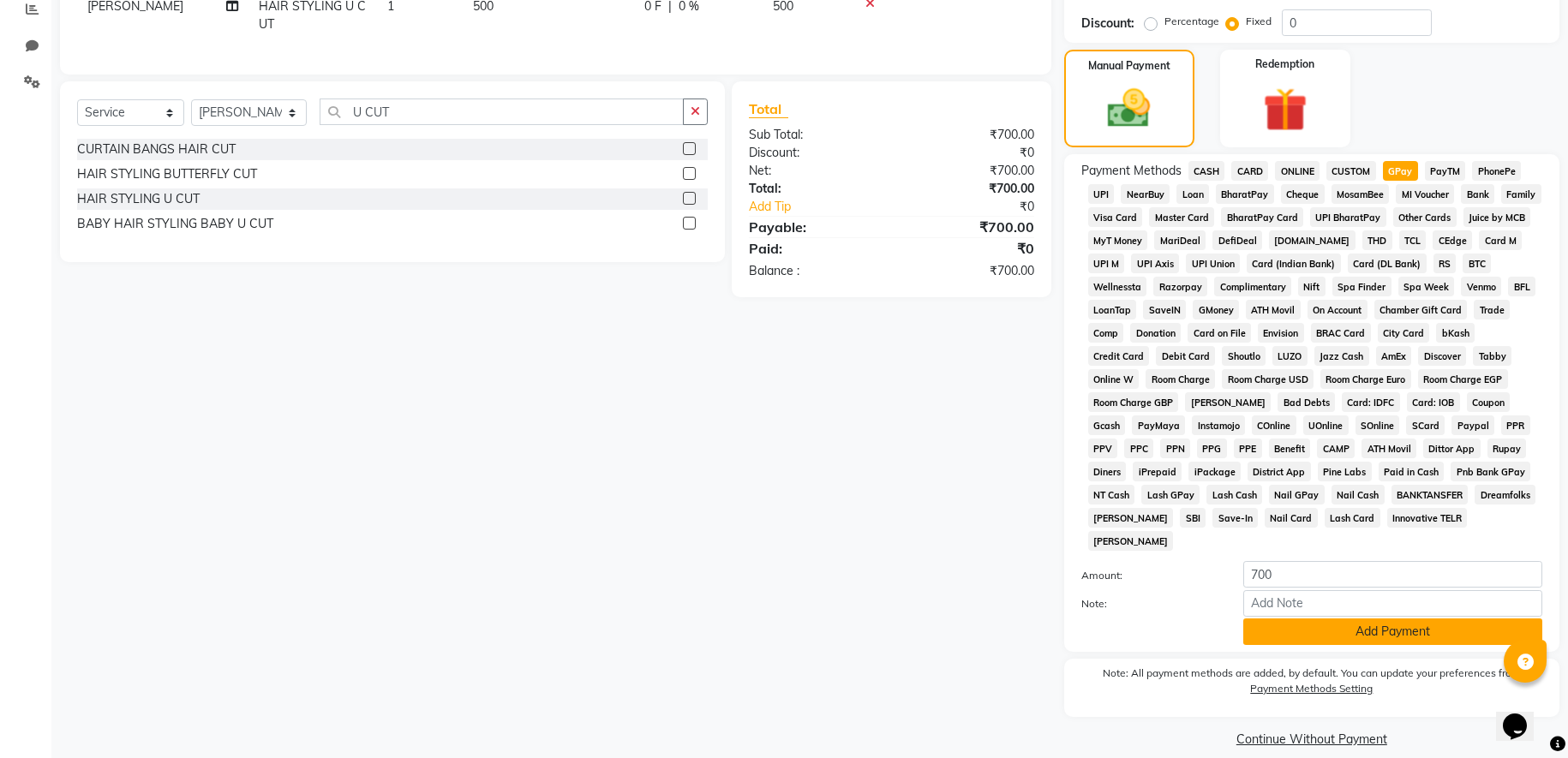
click at [1351, 640] on button "Add Payment" at bounding box center [1392, 632] width 299 height 26
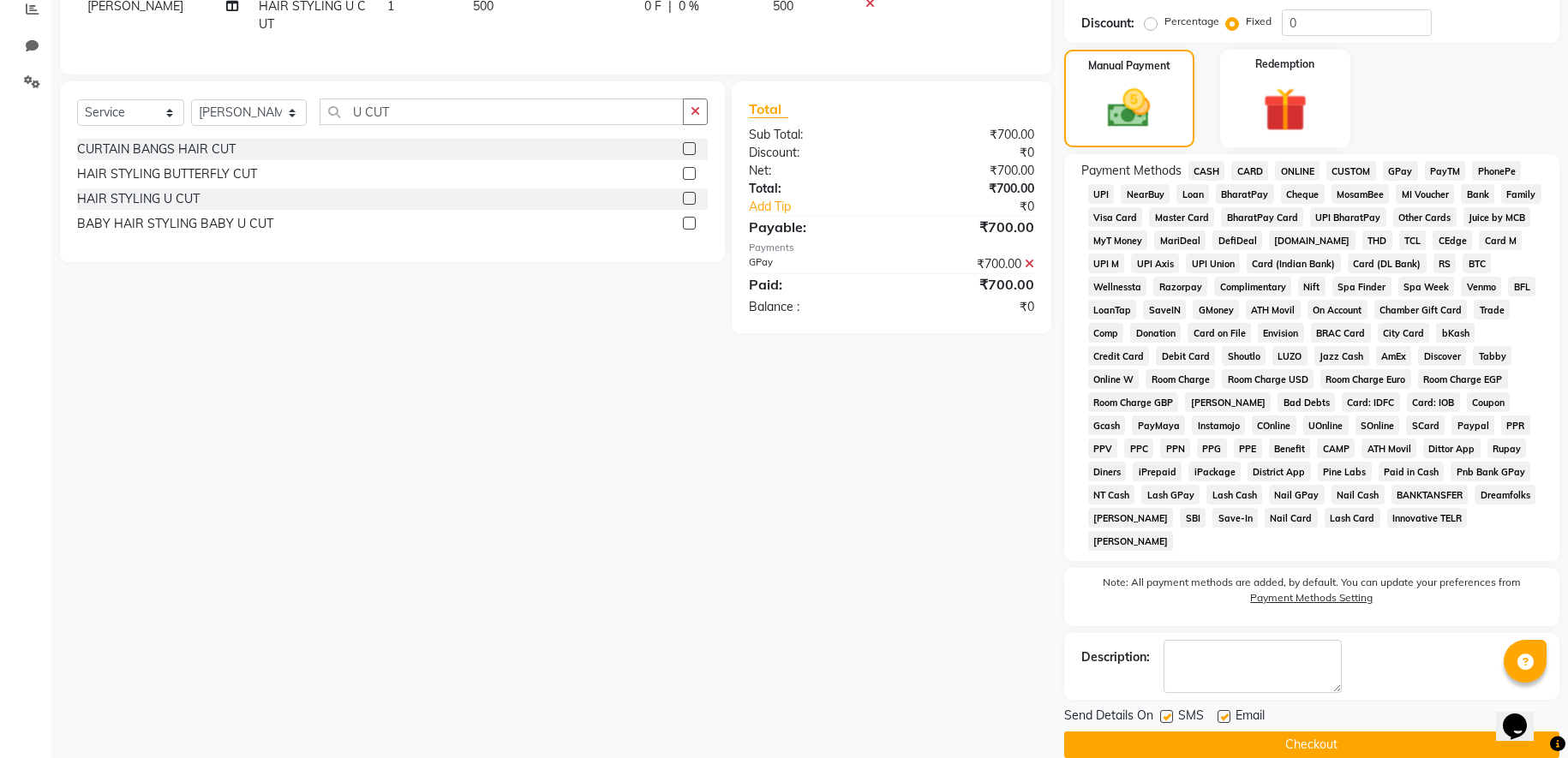
click at [1308, 741] on button "Checkout" at bounding box center [1312, 745] width 495 height 26
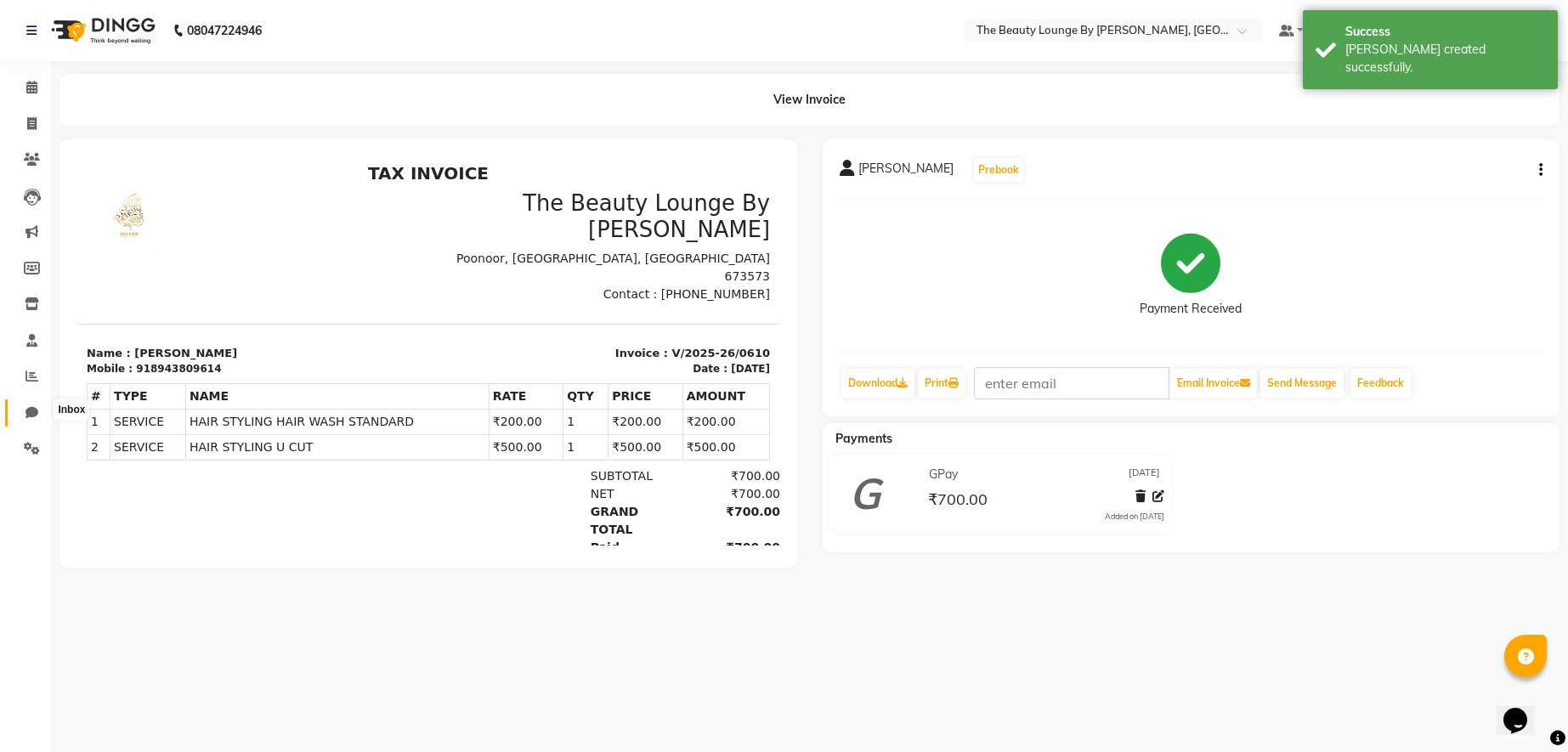
click at [33, 407] on icon at bounding box center [31, 413] width 13 height 13
select select "100"
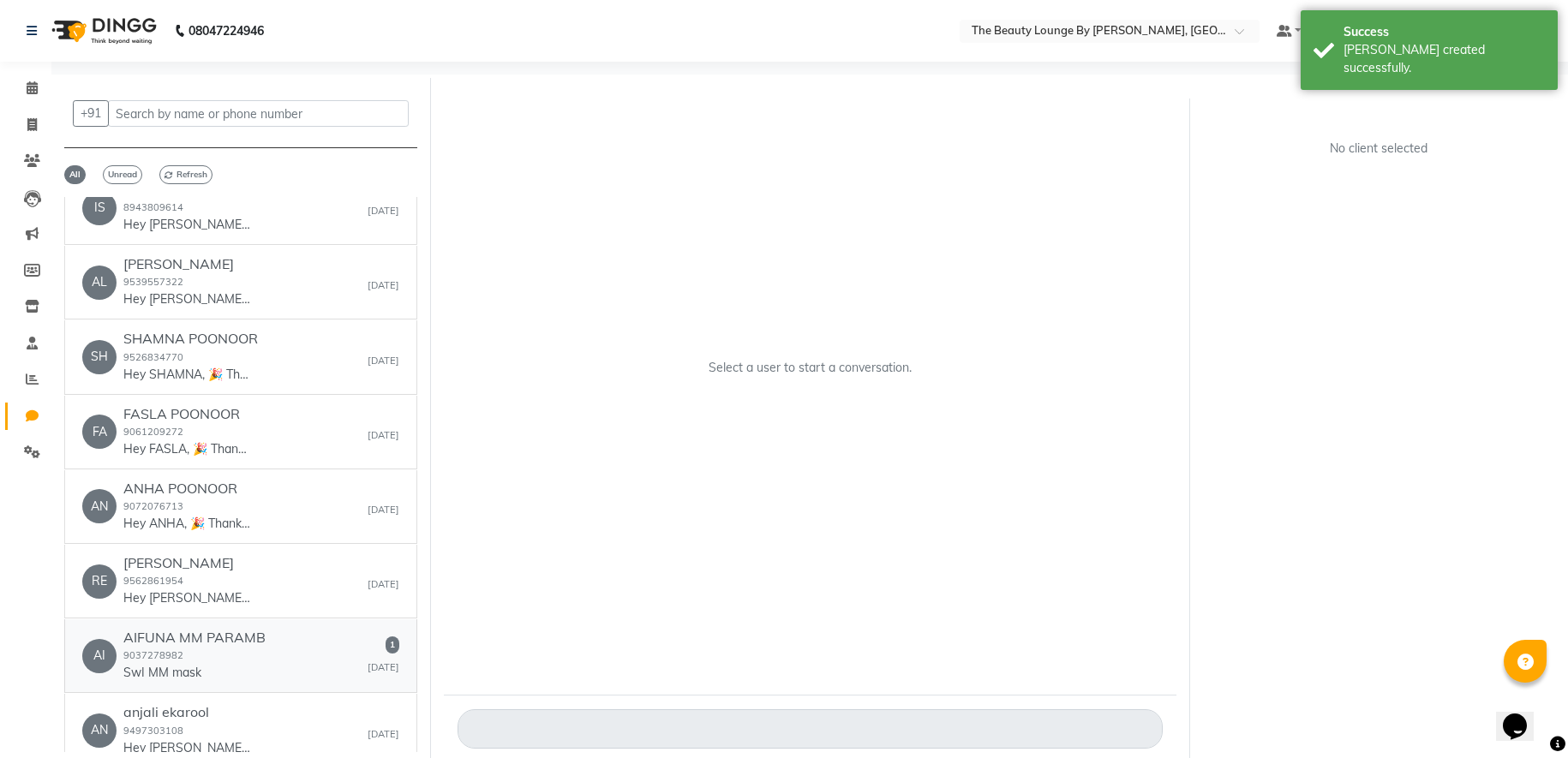
scroll to position [33, 0]
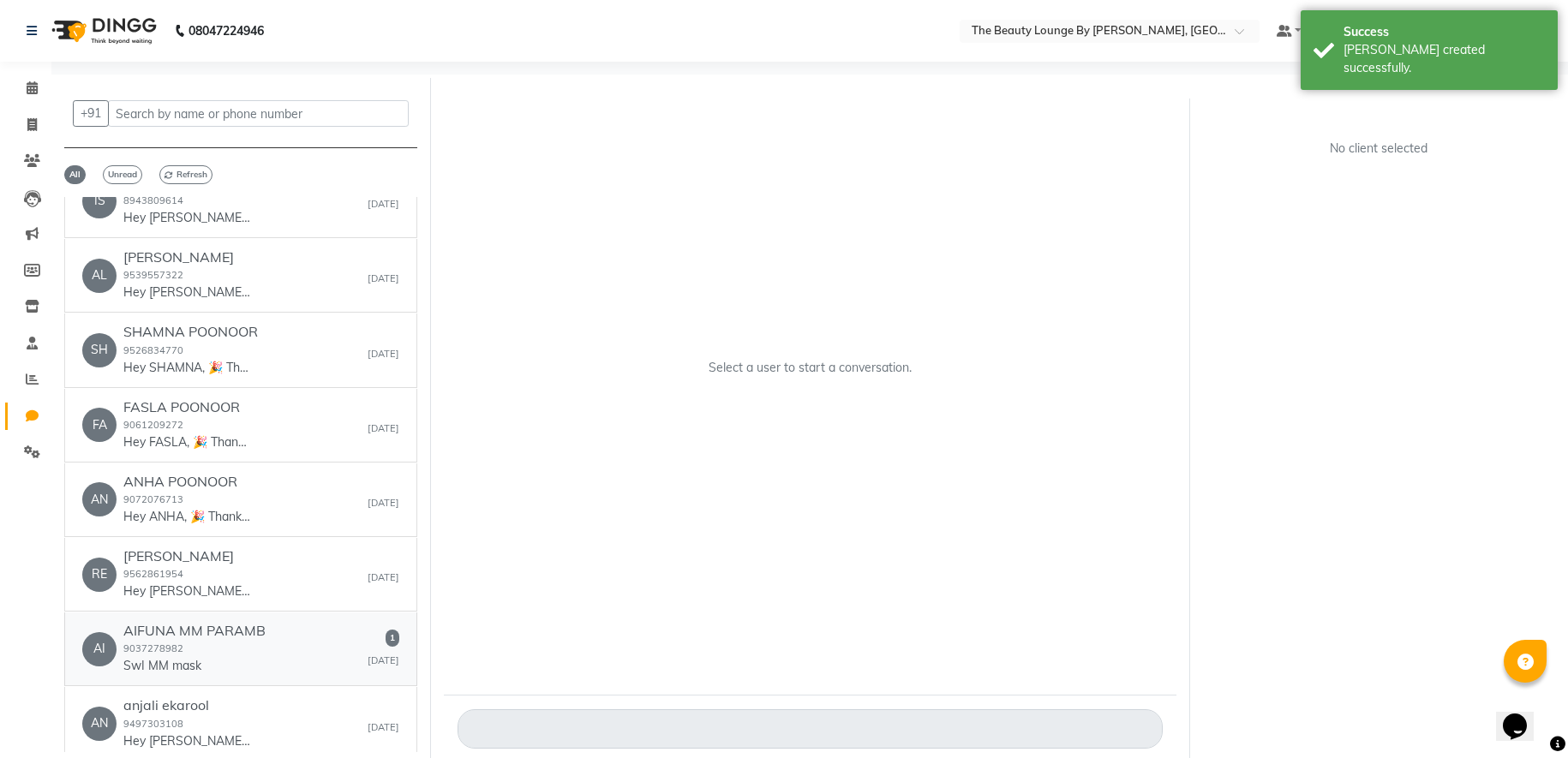
click at [266, 638] on div "AI AIFUNA MM PARAMB 9037278982 SwI MM mask 1 [DATE]" at bounding box center [240, 649] width 317 height 52
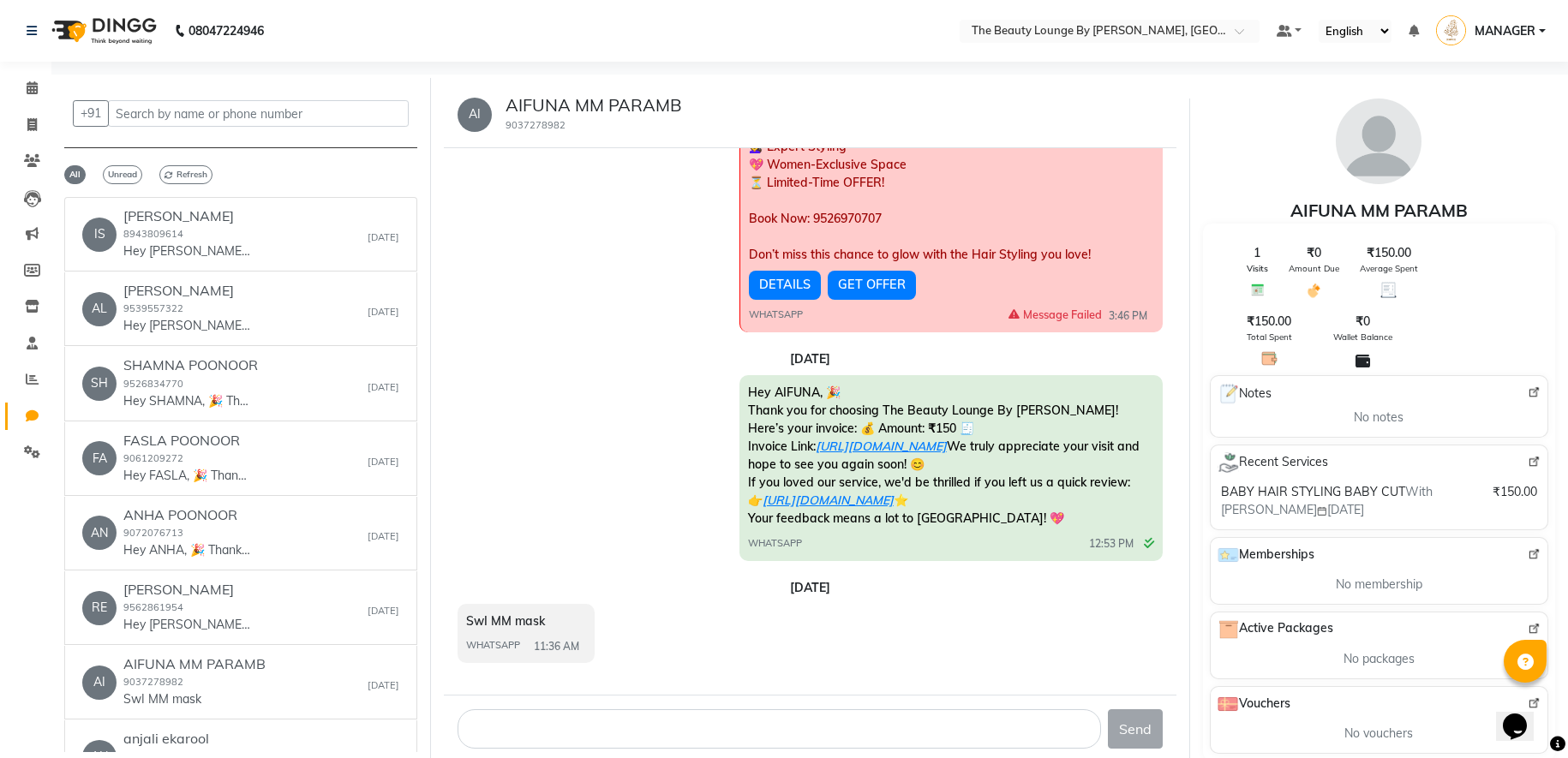
scroll to position [0, 0]
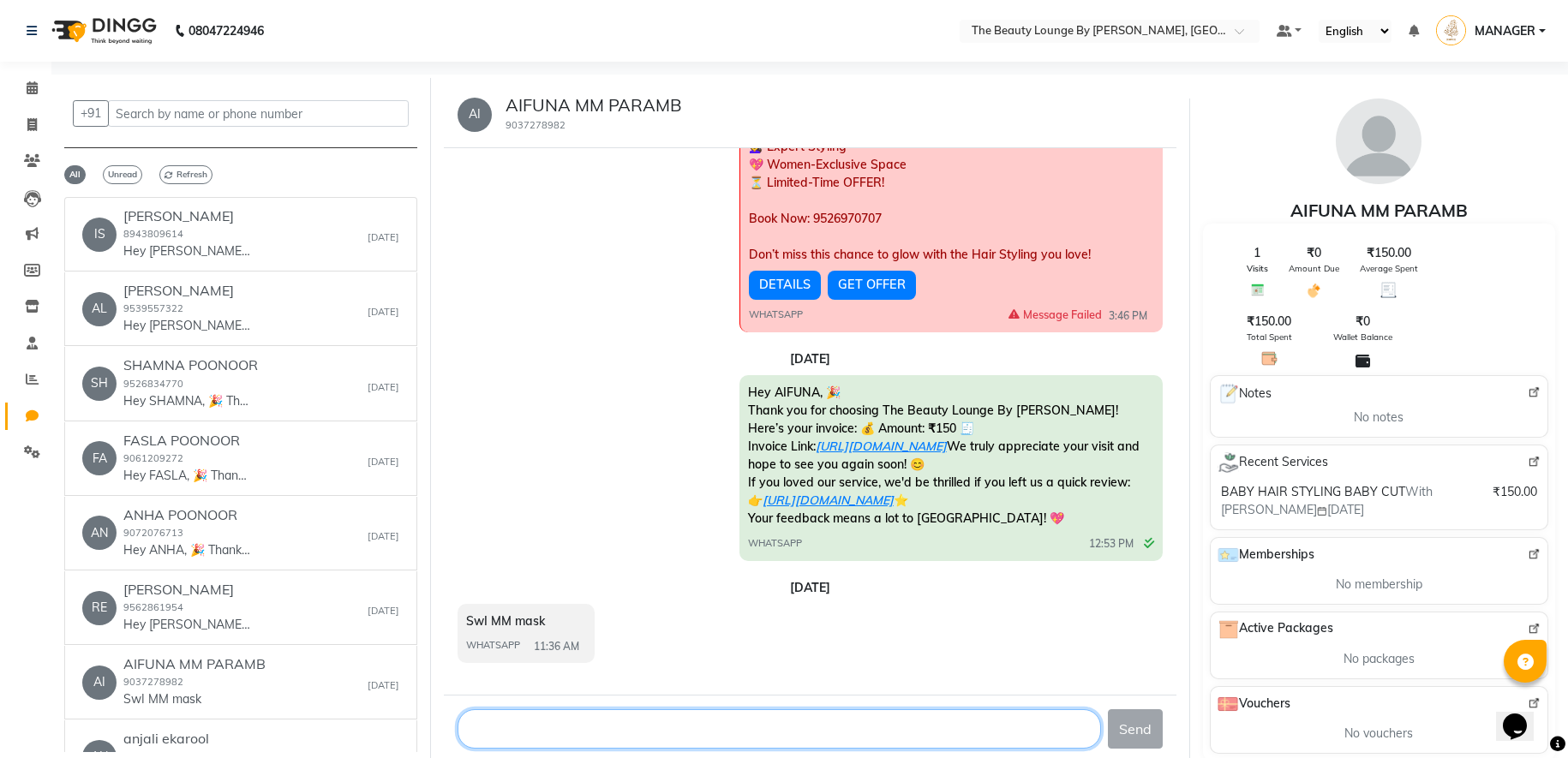
paste textarea "Hello [PERSON_NAME], thank you for reaching out to us 🌸 Could you please share …"
drag, startPoint x: 610, startPoint y: 735, endPoint x: 492, endPoint y: 701, distance: 122.8
click at [492, 701] on div "Send" at bounding box center [810, 729] width 733 height 68
click at [528, 727] on textarea at bounding box center [780, 728] width 644 height 39
type textarea "Hello [PERSON_NAME], thank you for reaching out to us 🌸 Could you please share …"
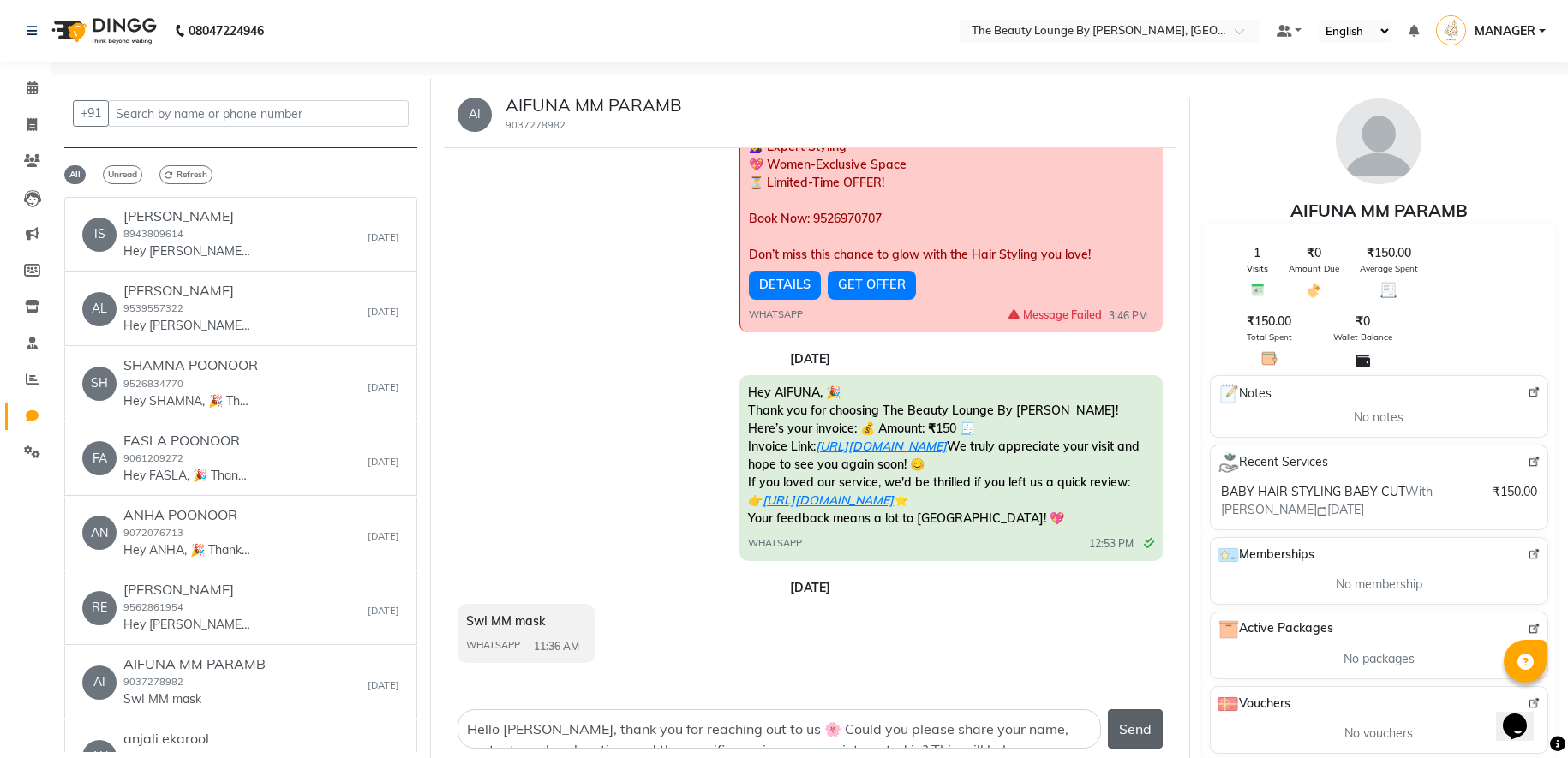
click at [1140, 720] on button "Send" at bounding box center [1135, 728] width 55 height 39
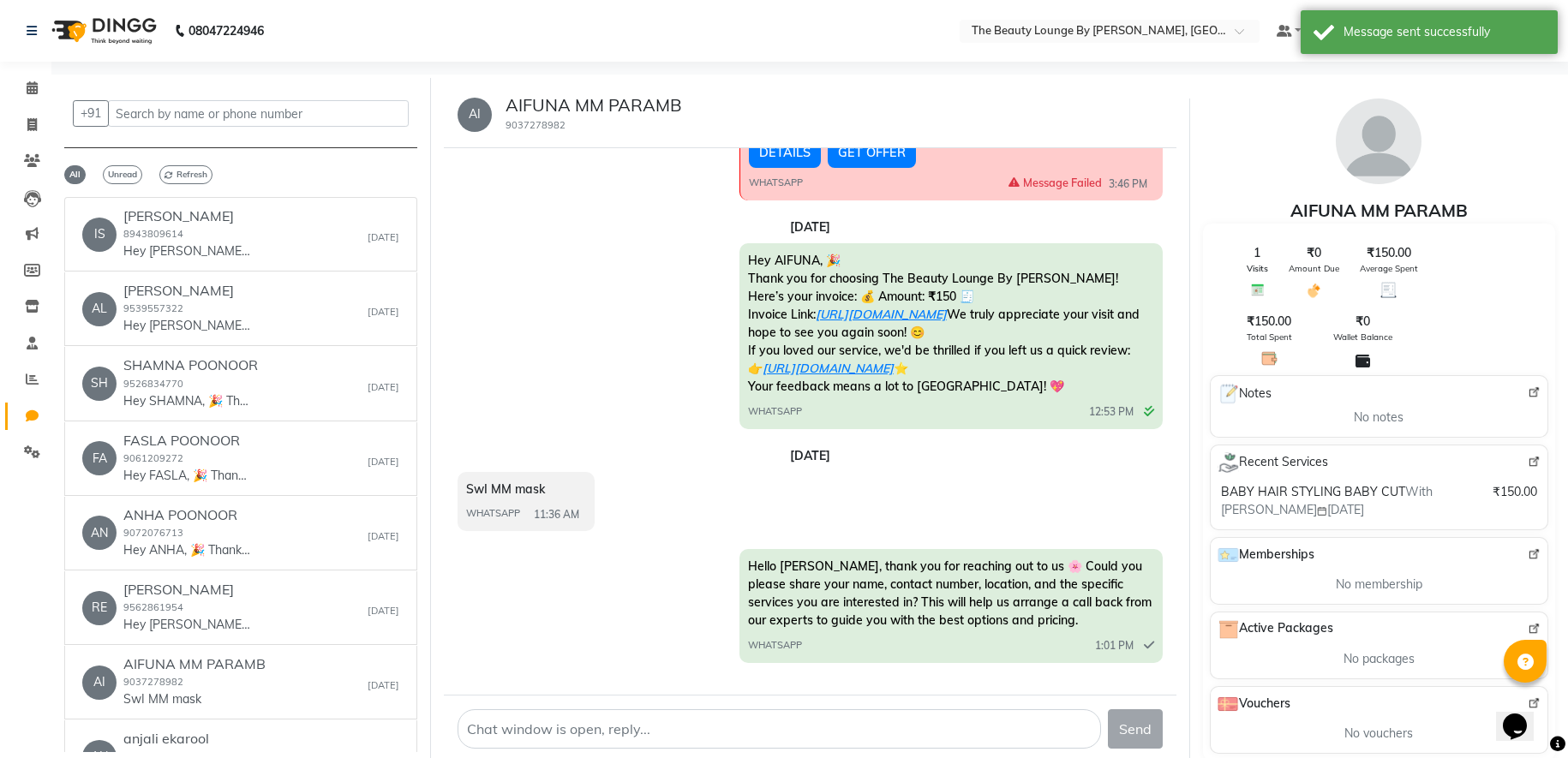
scroll to position [333, 0]
click at [28, 85] on icon at bounding box center [31, 87] width 11 height 13
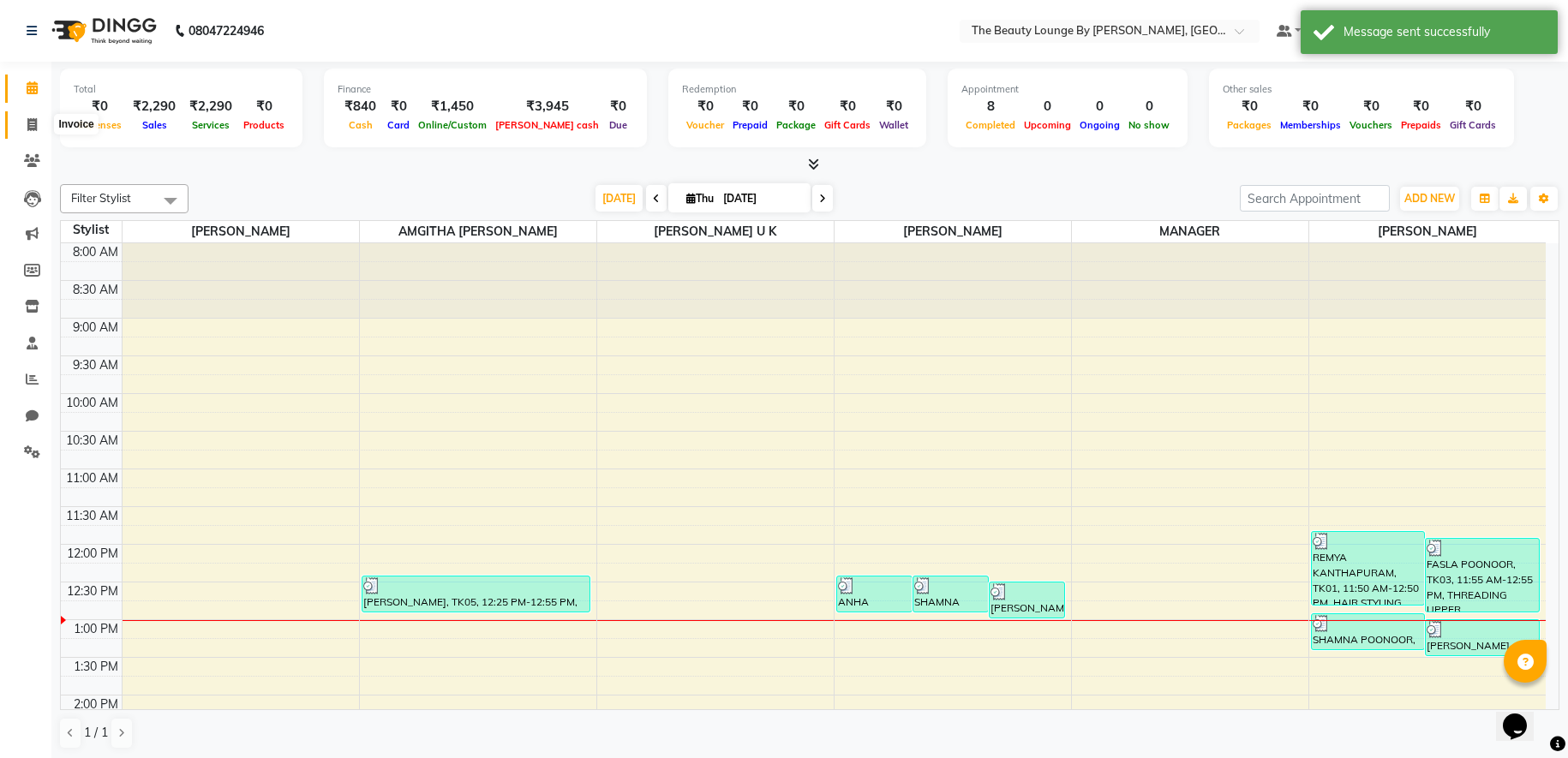
click at [29, 124] on icon at bounding box center [31, 125] width 10 height 13
select select "8577"
select select "service"
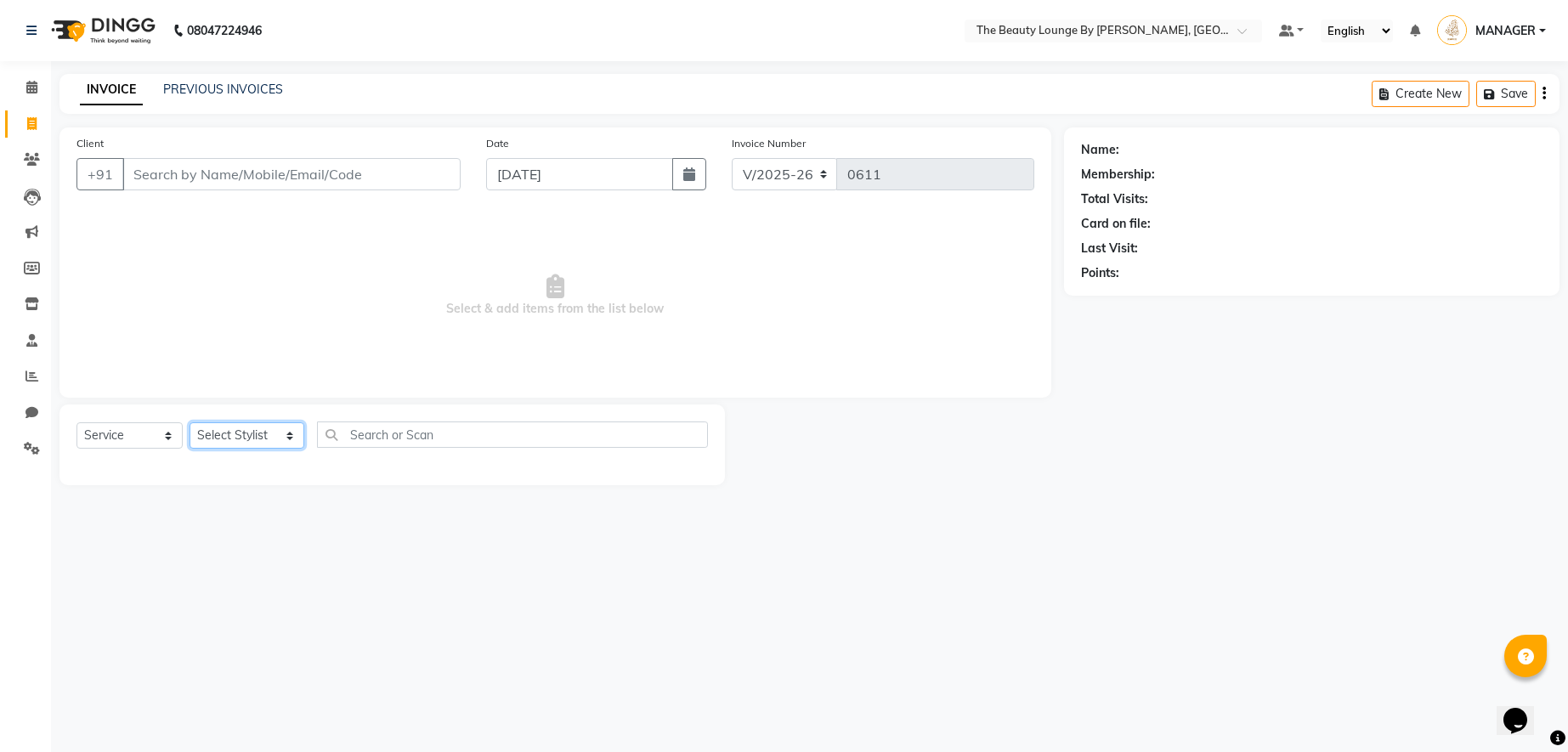
select select "85821"
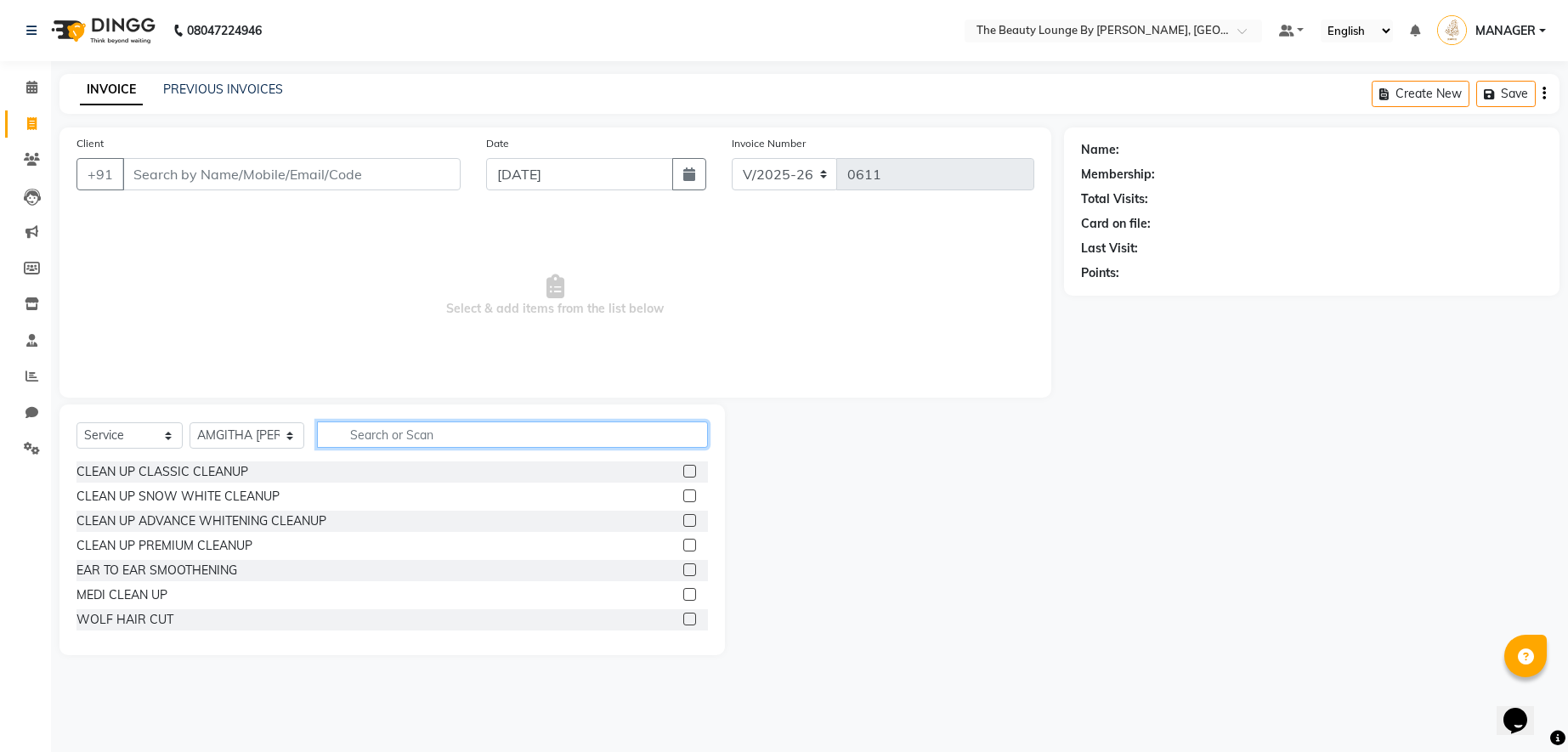
click at [379, 429] on input "text" at bounding box center [512, 434] width 391 height 26
type input "the"
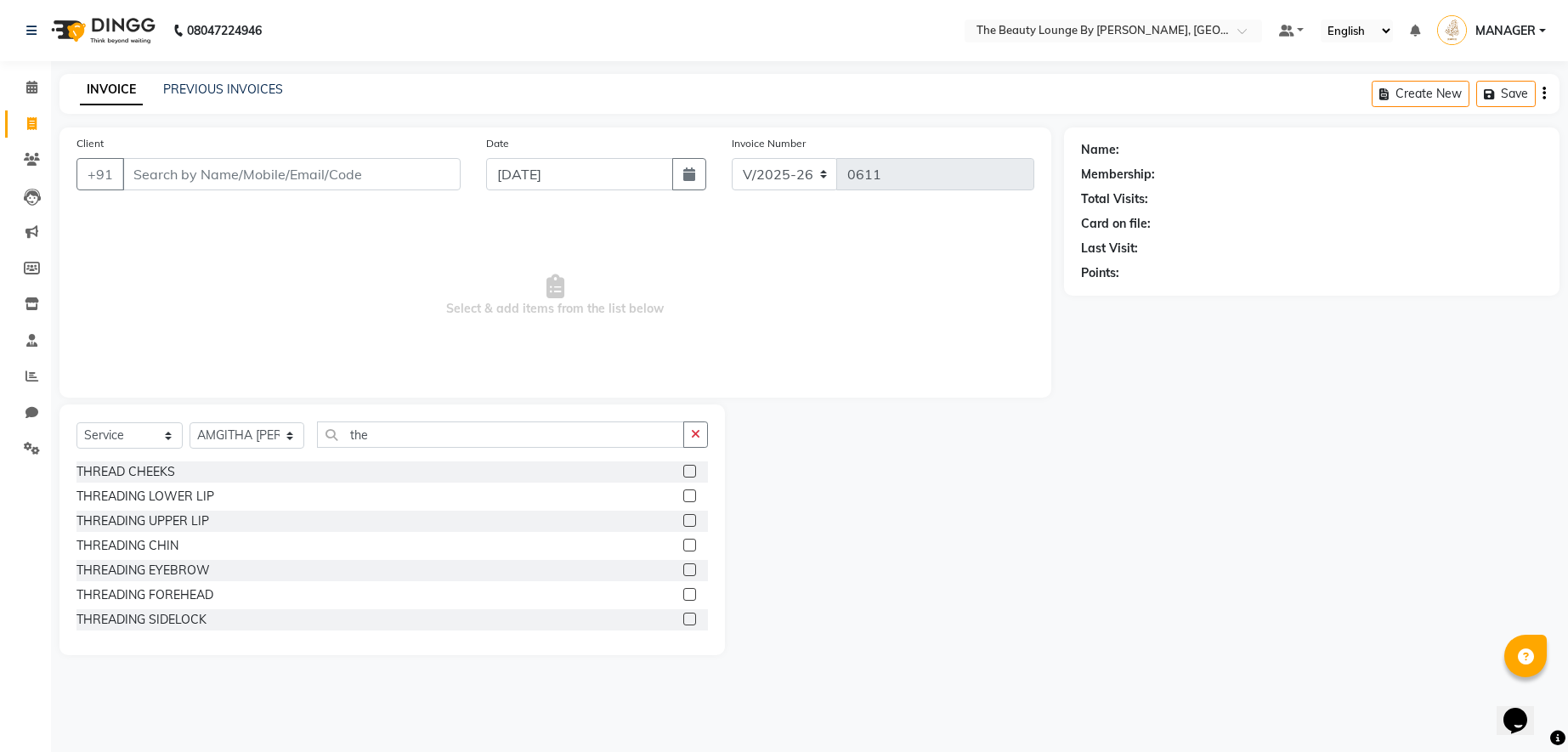
drag, startPoint x: 379, startPoint y: 429, endPoint x: 679, endPoint y: 571, distance: 331.9
click at [684, 571] on label at bounding box center [690, 569] width 13 height 13
click at [684, 571] on input "checkbox" at bounding box center [689, 570] width 11 height 11
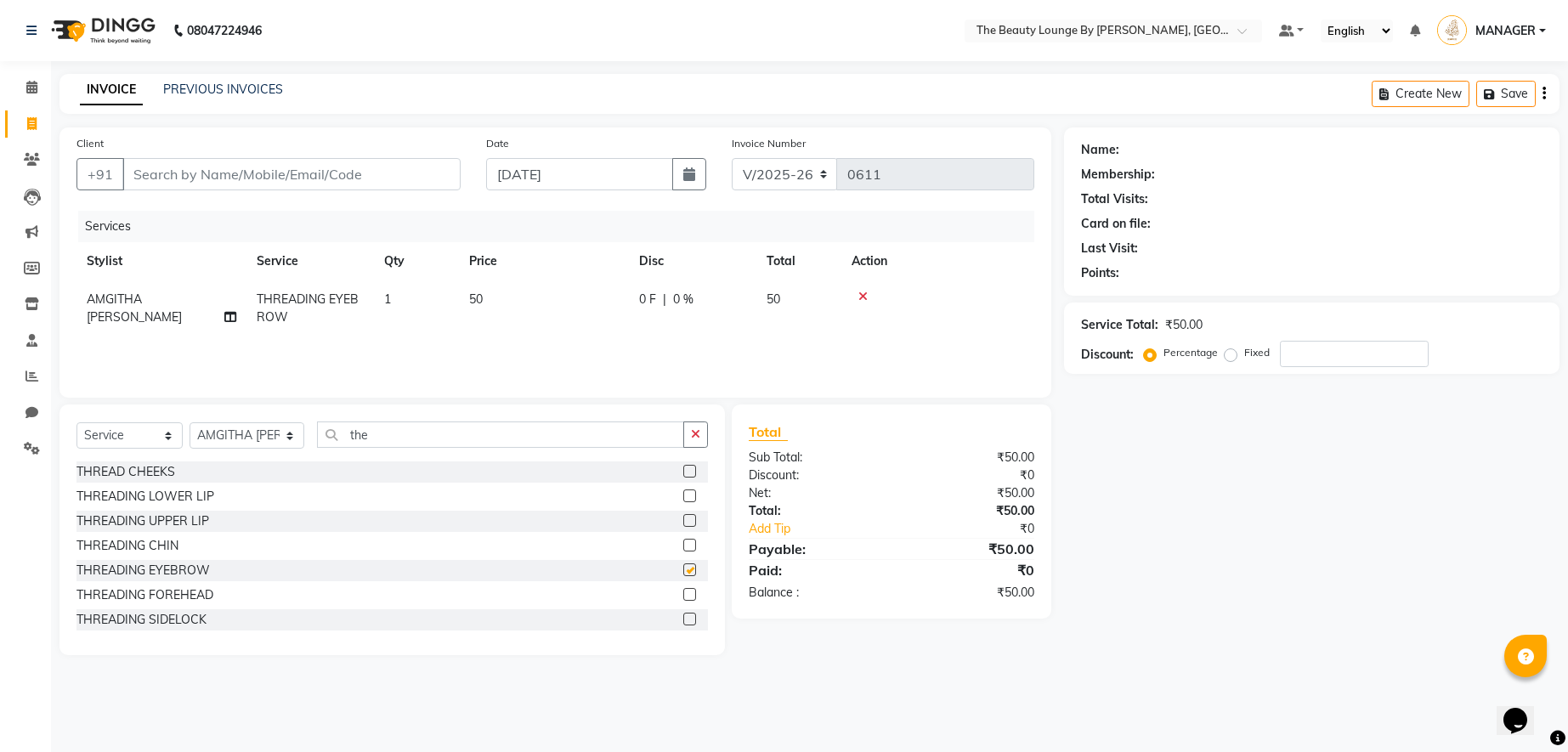
checkbox input "false"
click at [684, 538] on div at bounding box center [696, 546] width 24 height 22
click at [684, 543] on label at bounding box center [690, 545] width 13 height 13
click at [684, 543] on input "checkbox" at bounding box center [689, 546] width 11 height 11
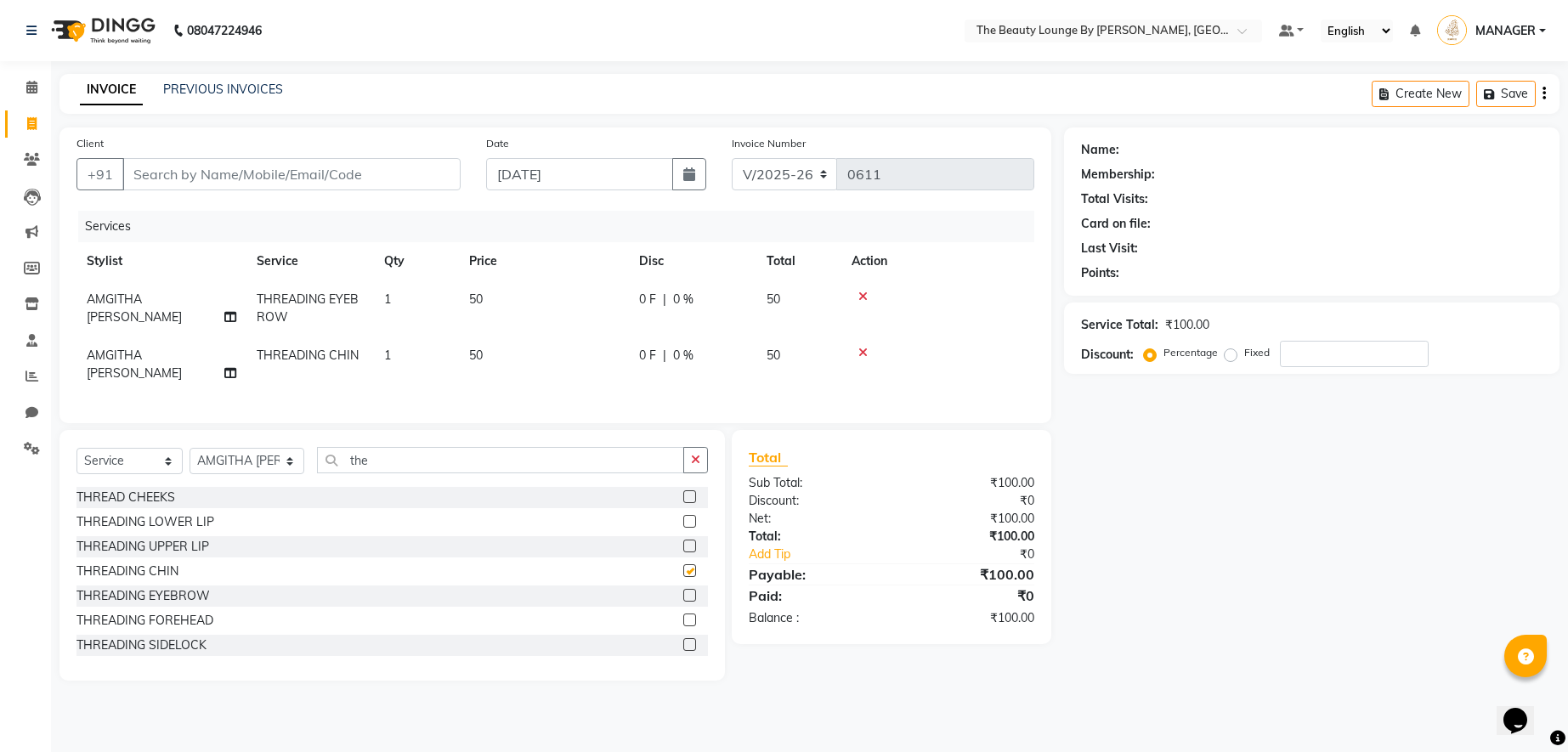
checkbox input "false"
click at [684, 537] on div at bounding box center [696, 547] width 24 height 22
click at [684, 540] on label at bounding box center [690, 546] width 13 height 13
click at [684, 542] on input "checkbox" at bounding box center [689, 547] width 11 height 11
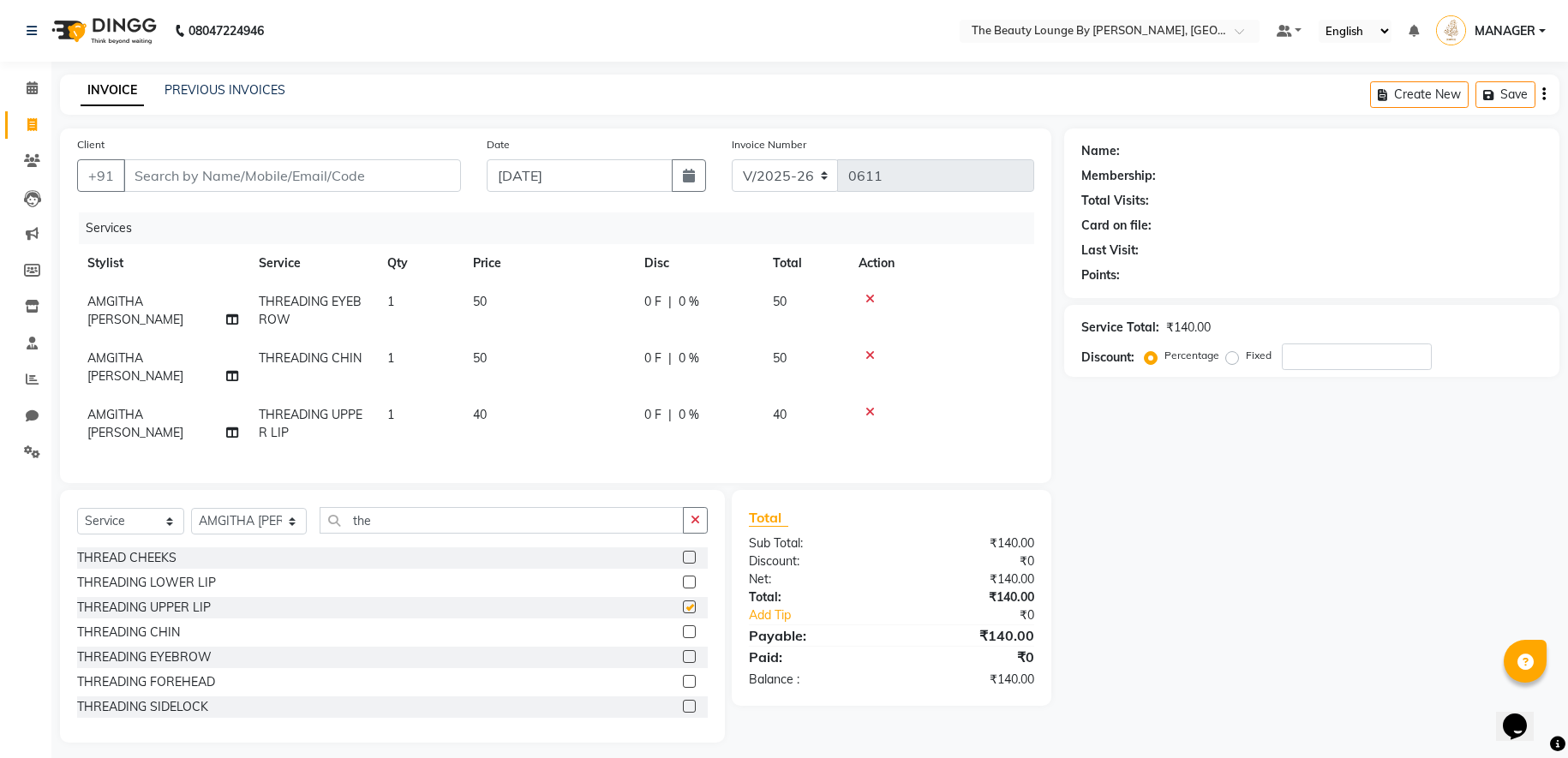
checkbox input "false"
click at [227, 172] on input "Client" at bounding box center [291, 175] width 337 height 32
select select "85822"
click at [341, 179] on input "Client" at bounding box center [291, 175] width 337 height 32
type input "t"
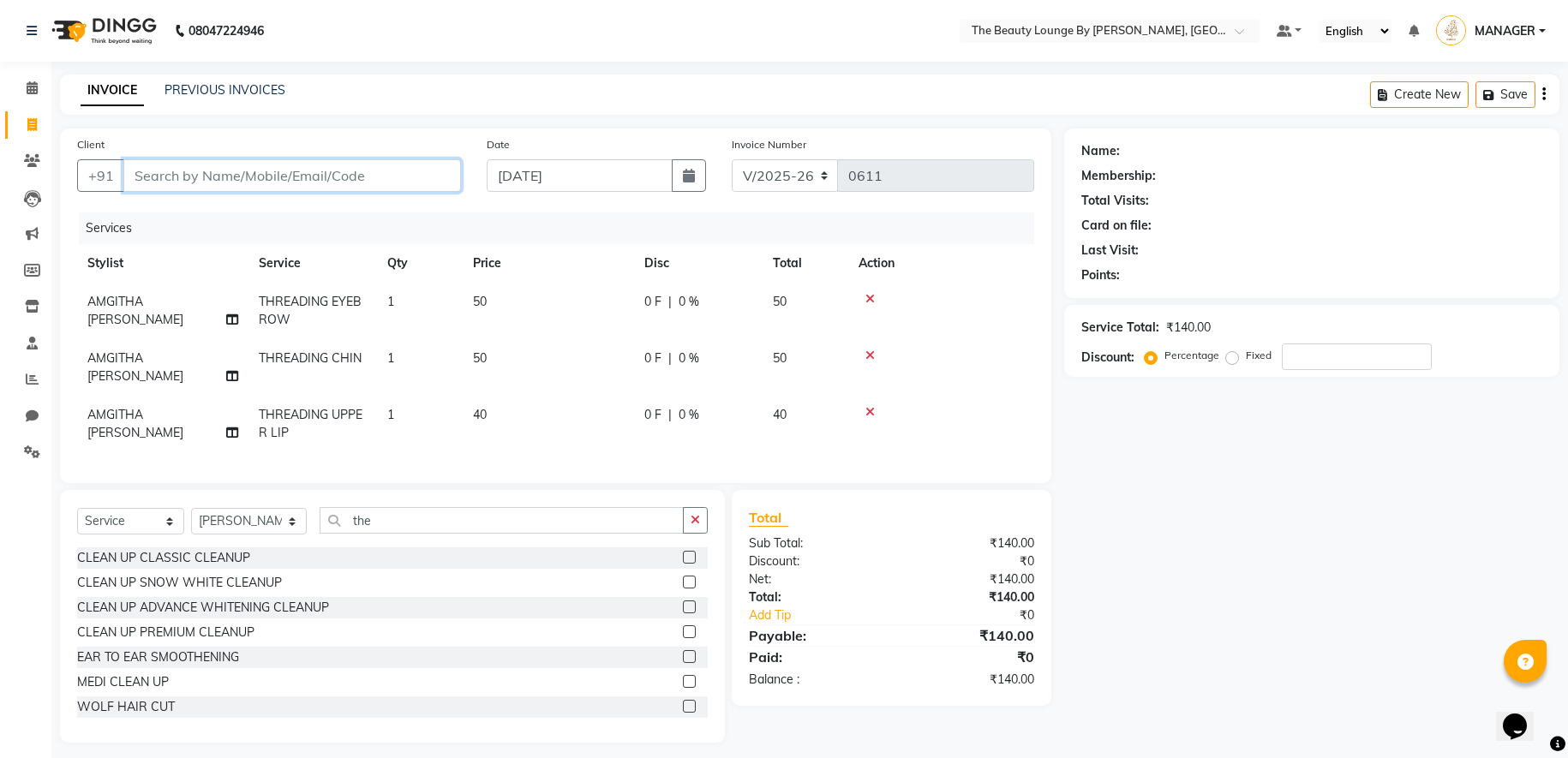
type input "0"
type input "t"
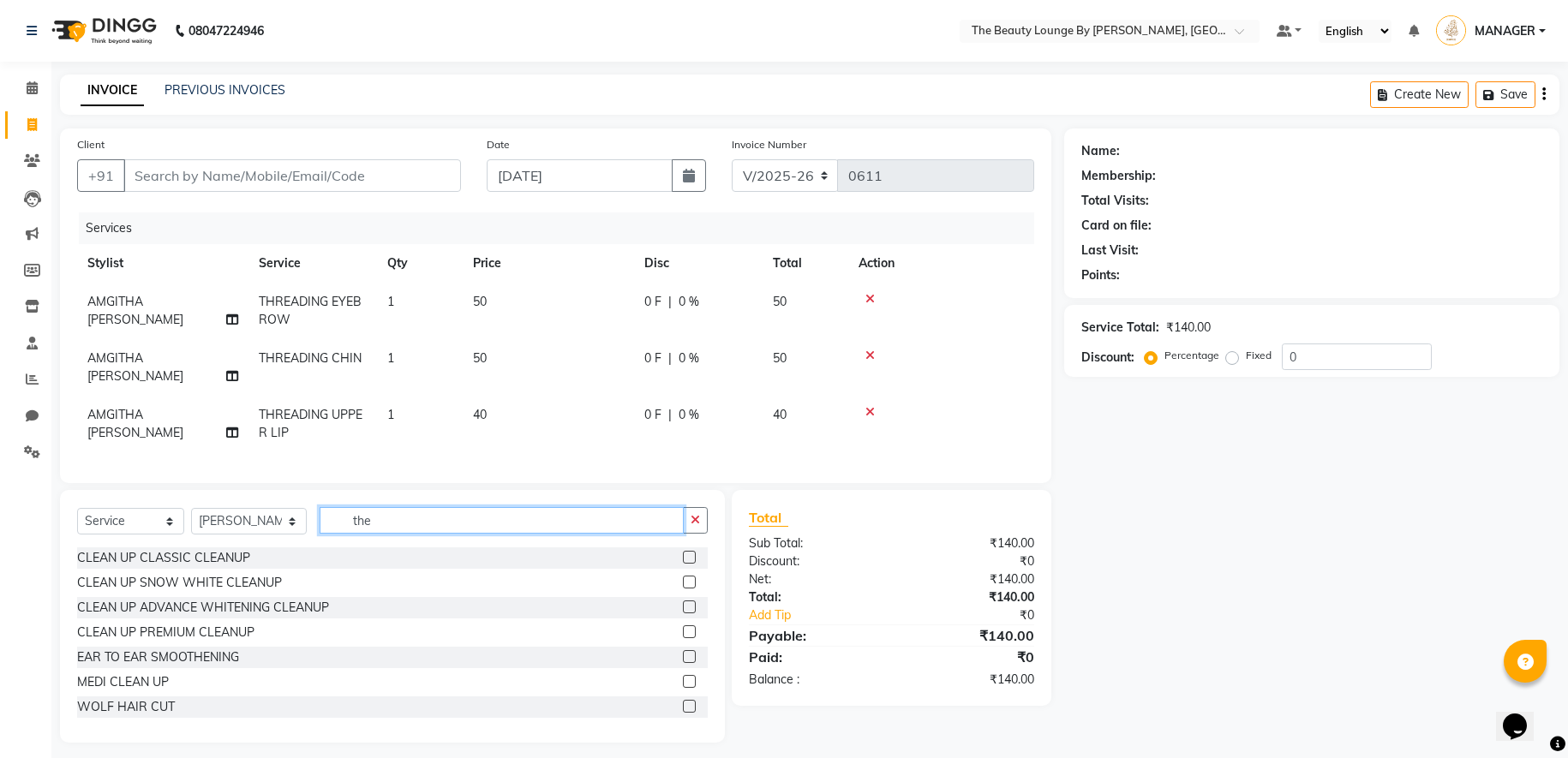
click at [404, 507] on input "the" at bounding box center [501, 520] width 364 height 26
type input "t"
type input "TA"
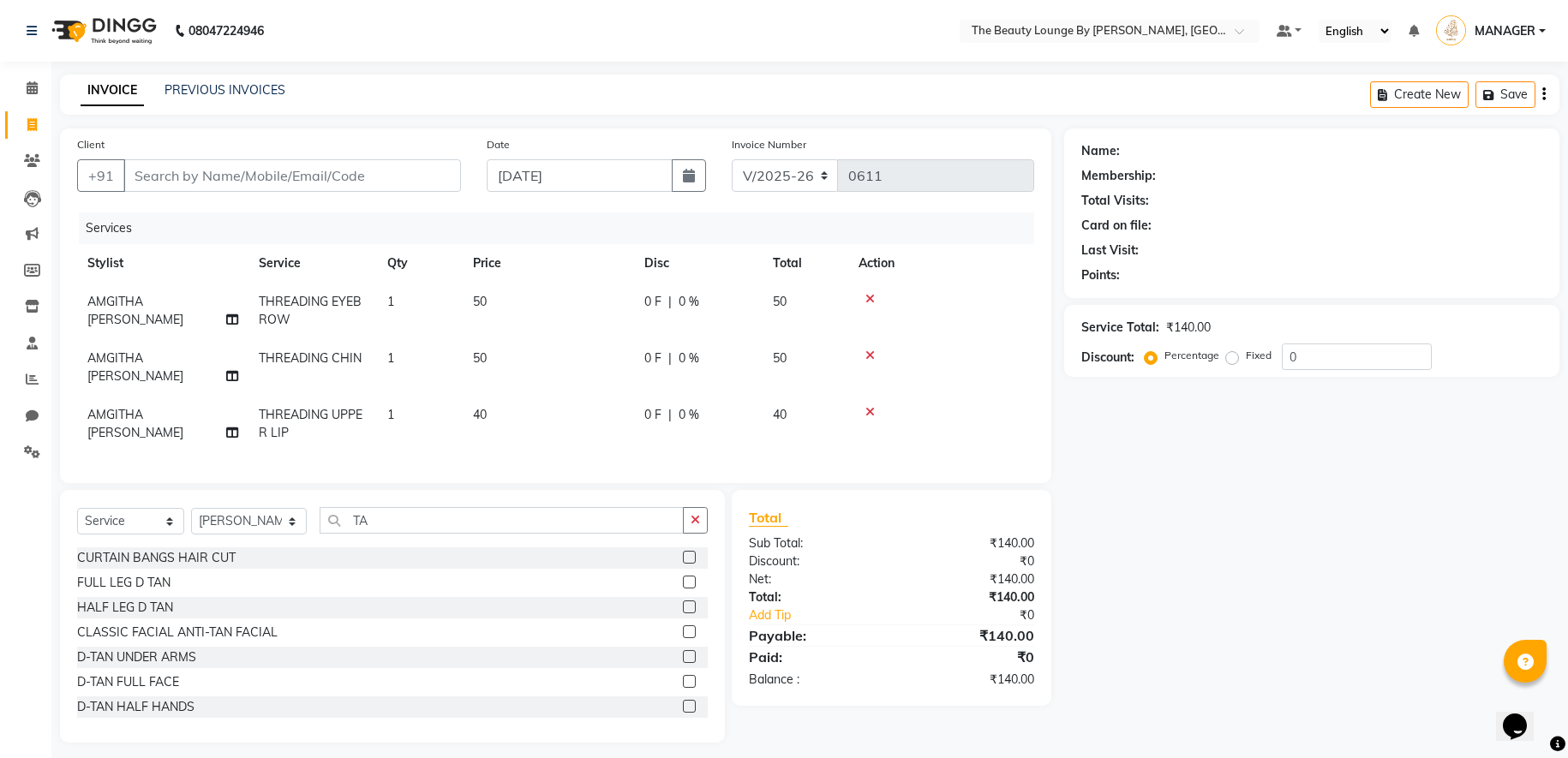
click at [683, 676] on label at bounding box center [689, 681] width 13 height 13
click at [683, 677] on input "checkbox" at bounding box center [688, 682] width 11 height 11
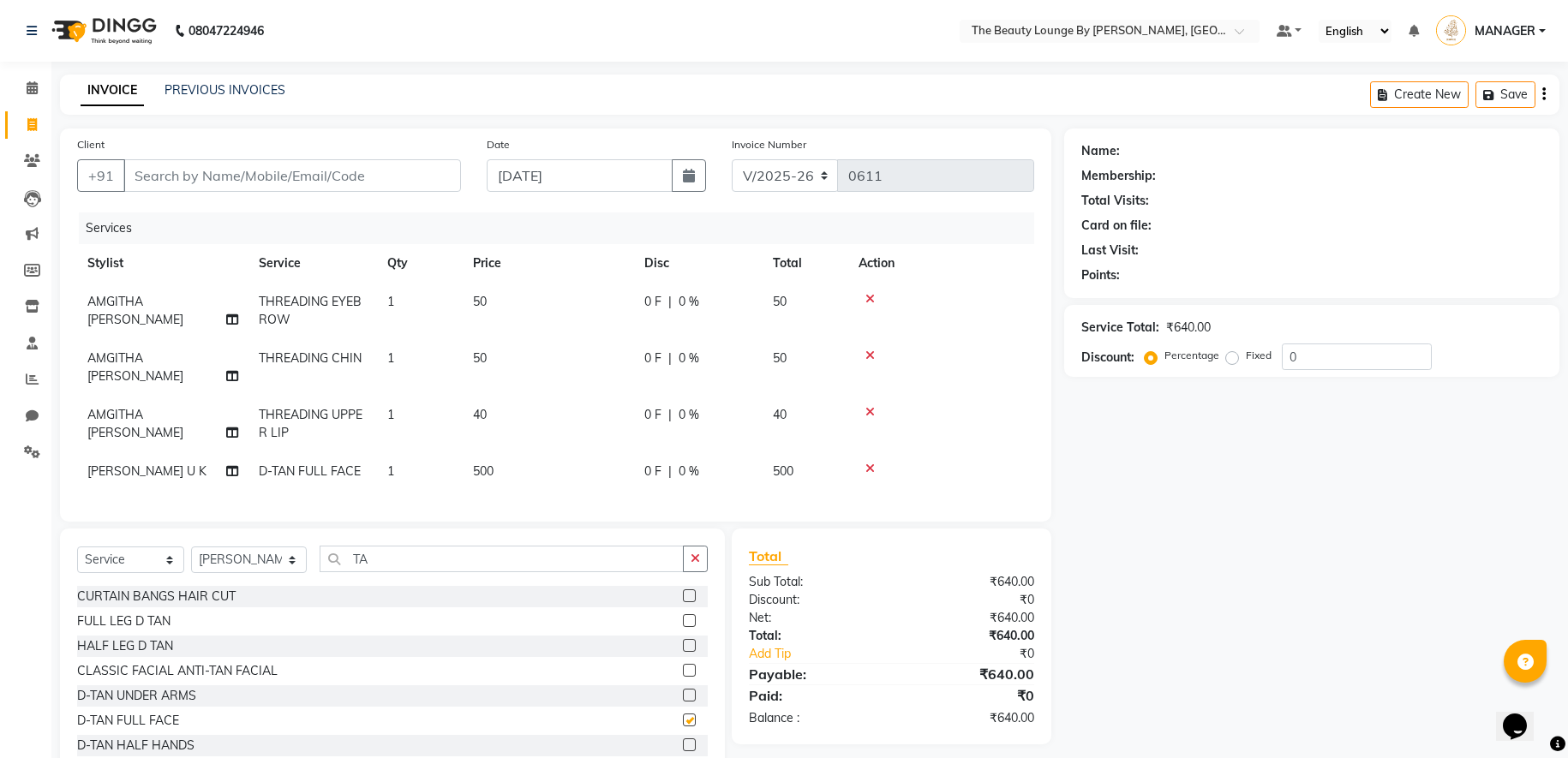
checkbox input "false"
click at [392, 558] on input "TA" at bounding box center [501, 559] width 364 height 26
select select "85821"
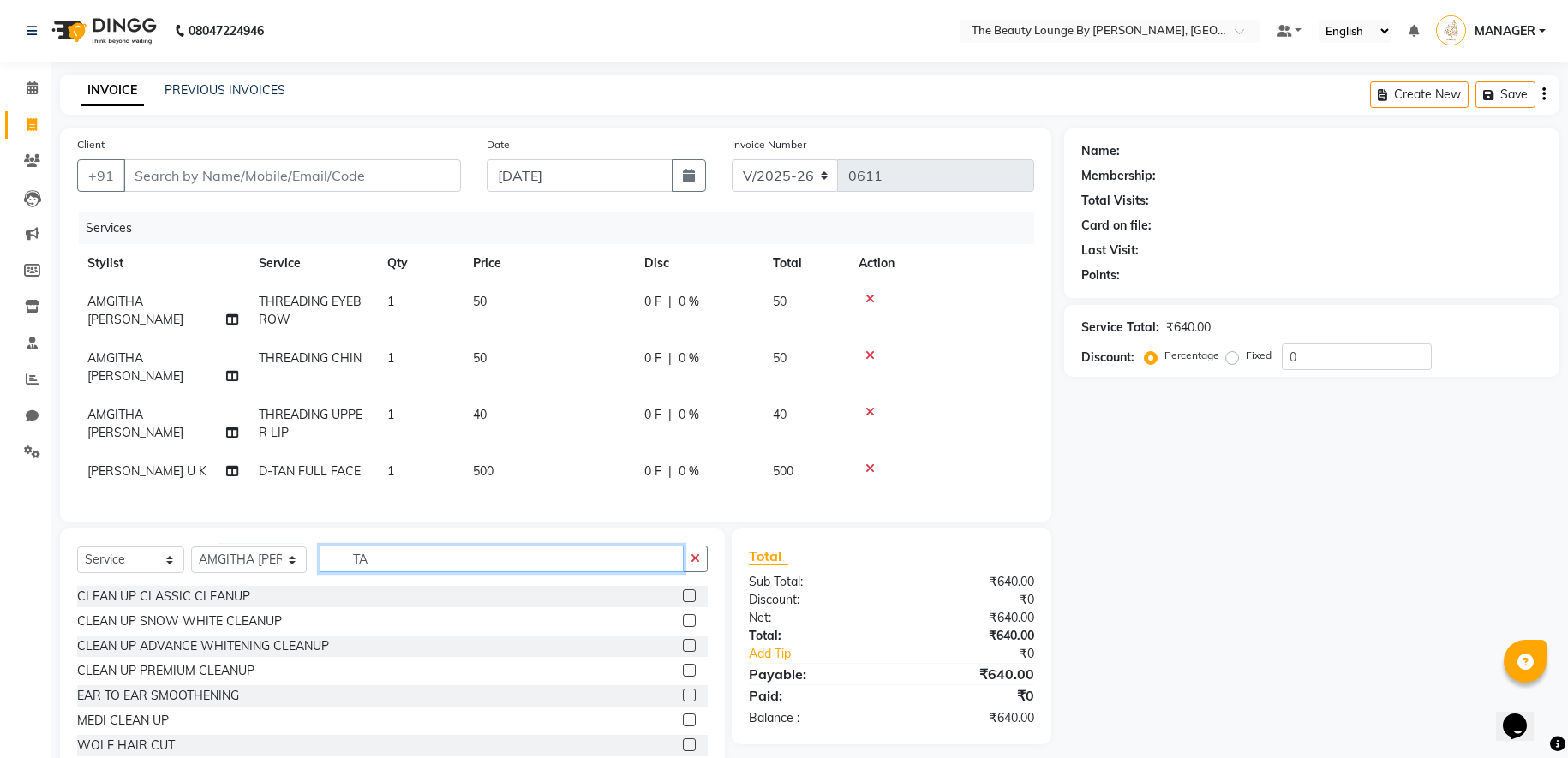
click at [374, 552] on input "TA" at bounding box center [501, 559] width 364 height 26
type input "T"
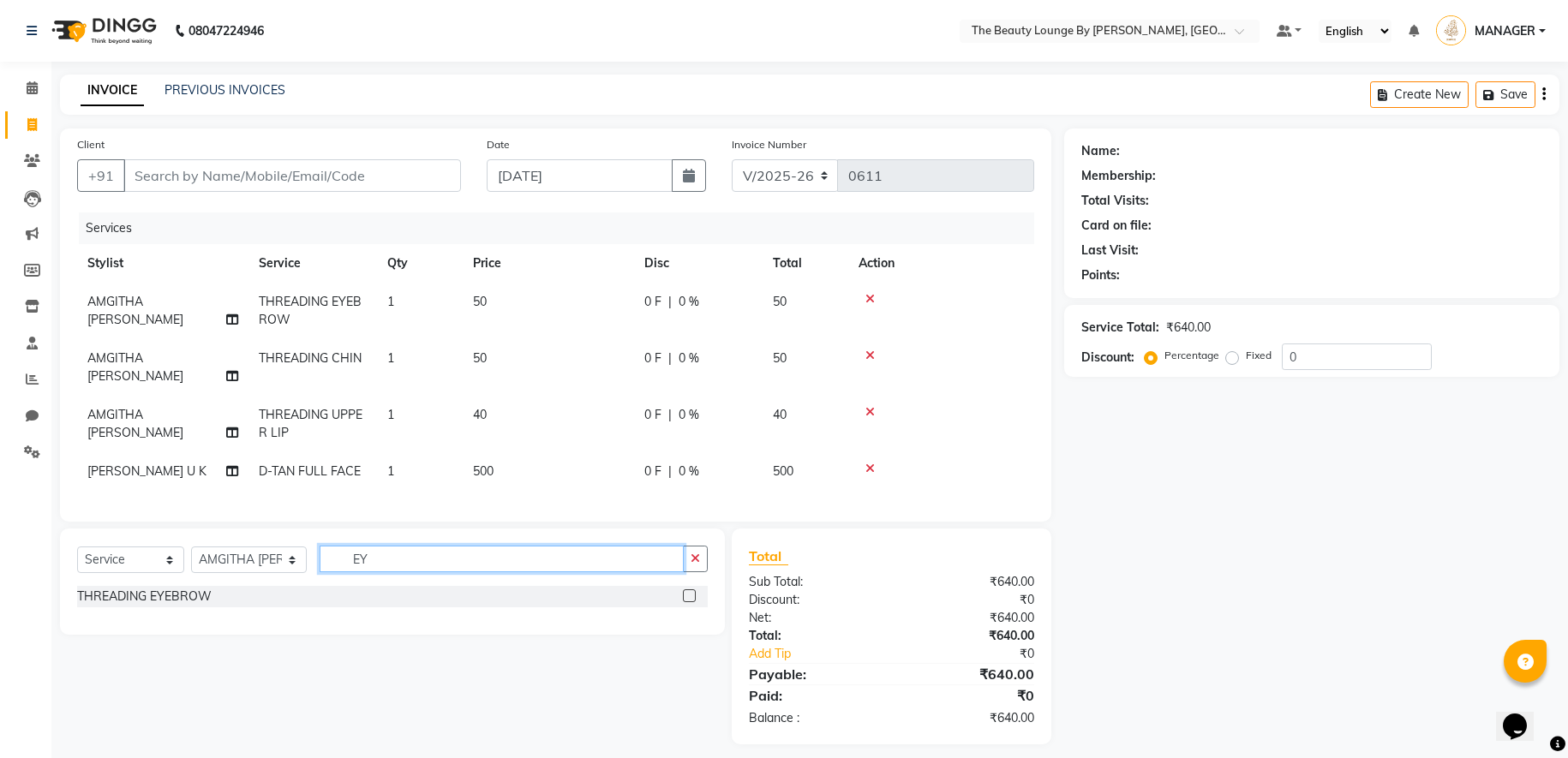
type input "EY"
click at [693, 591] on label at bounding box center [689, 596] width 13 height 13
click at [693, 591] on input "checkbox" at bounding box center [688, 597] width 11 height 11
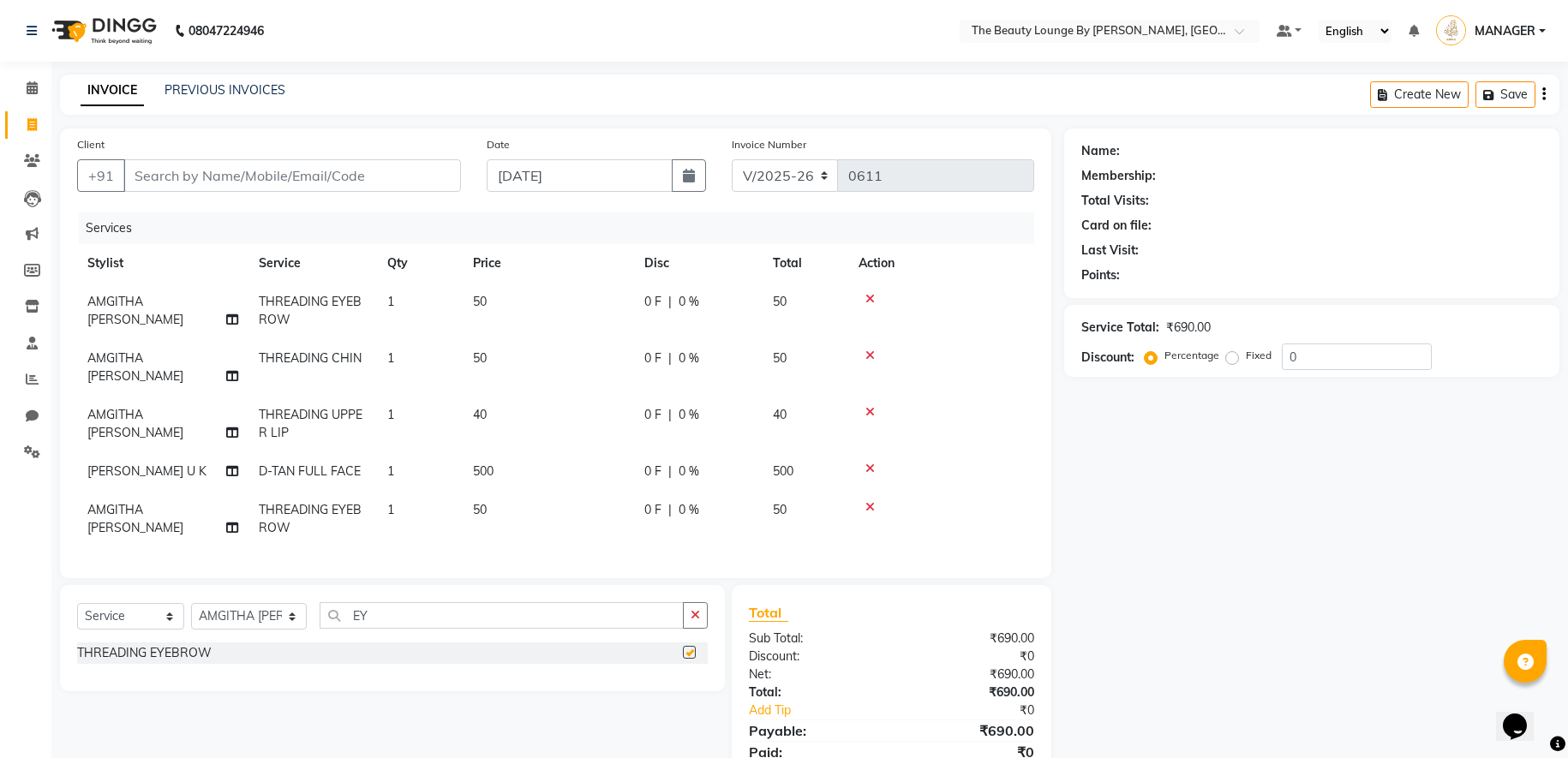
checkbox input "false"
click at [342, 178] on input "Client" at bounding box center [291, 175] width 337 height 32
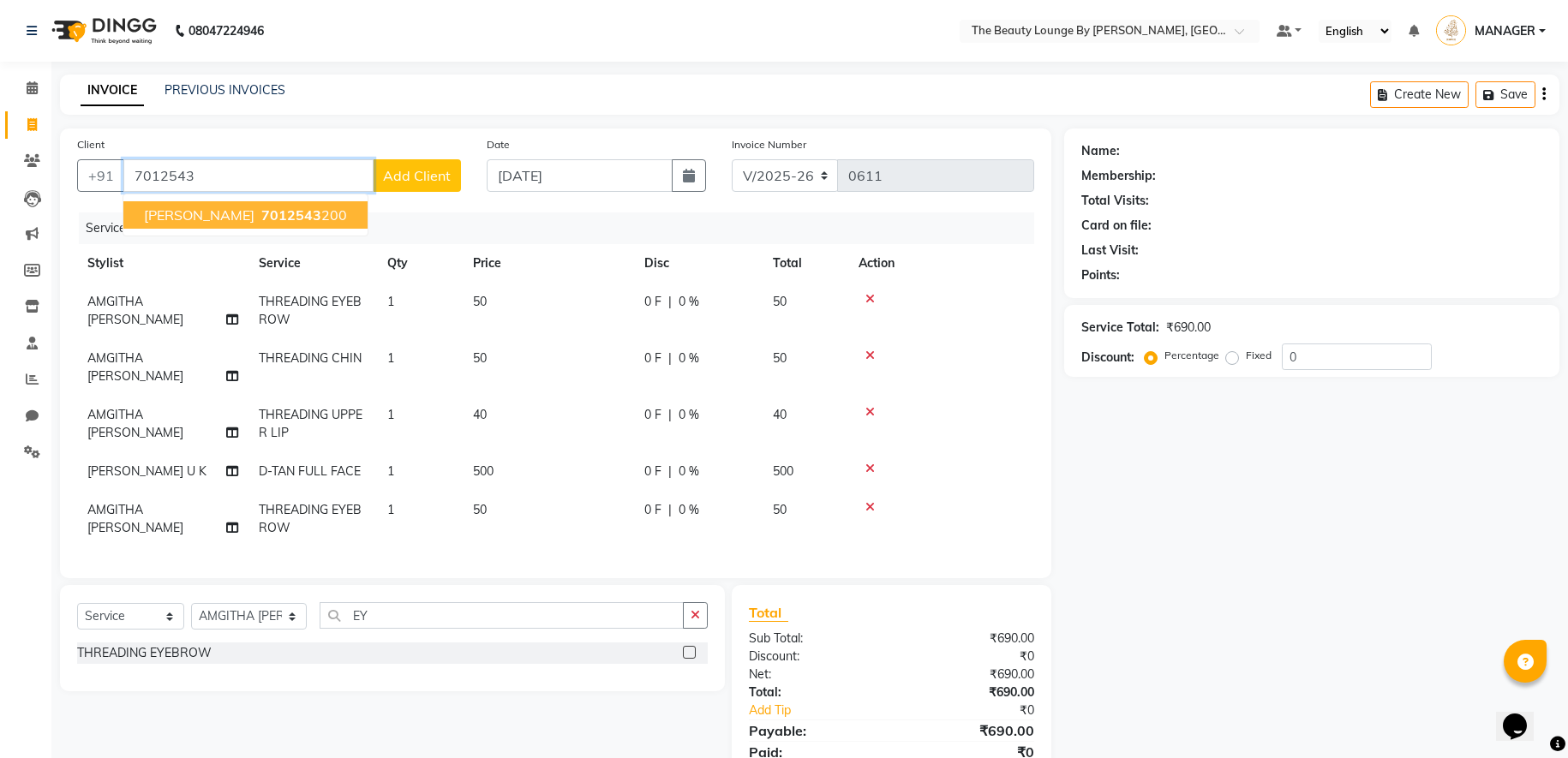
click at [222, 209] on span "[PERSON_NAME]" at bounding box center [199, 215] width 111 height 17
type input "7012543200"
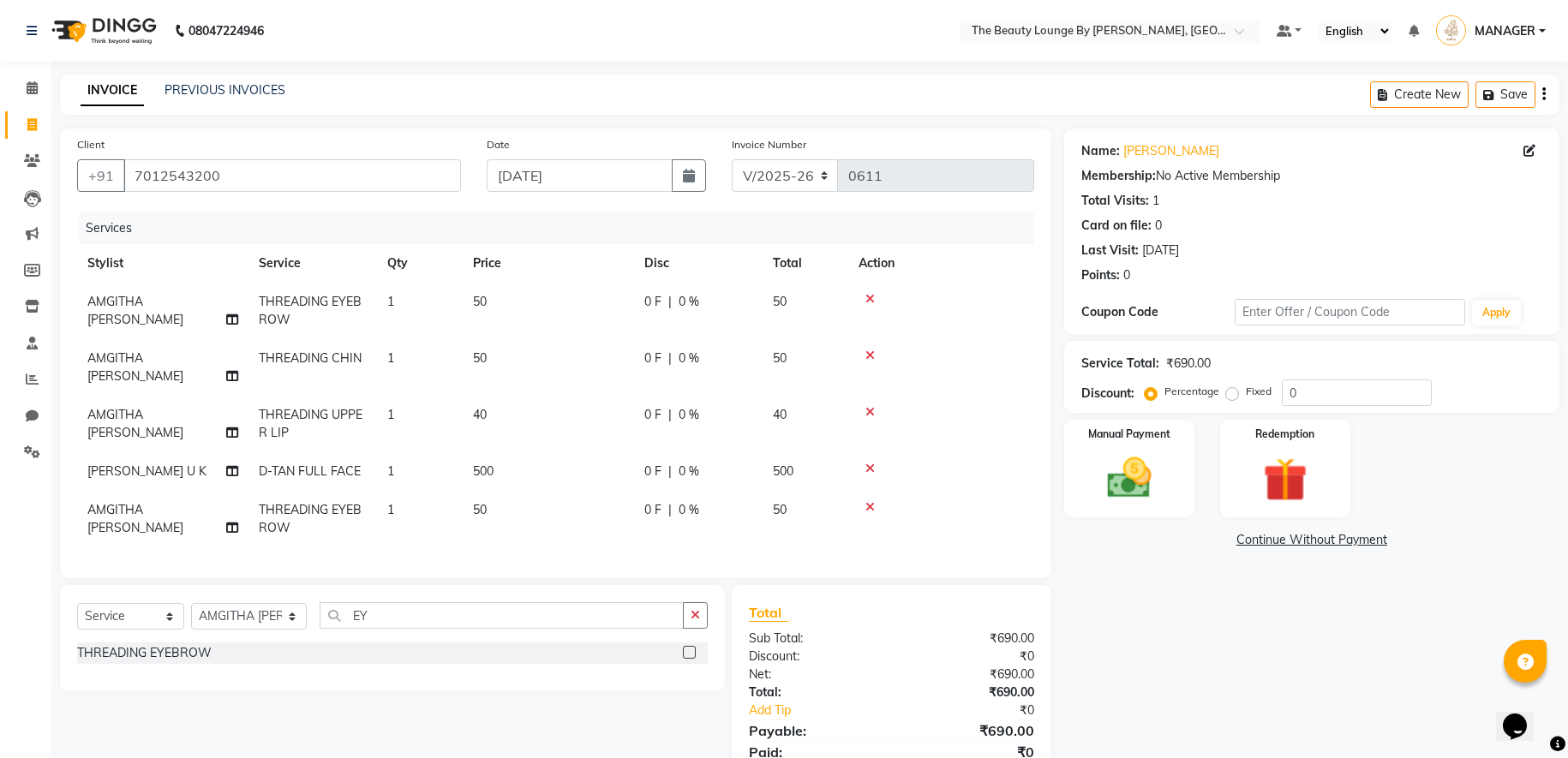
click at [1231, 401] on div "Percentage Fixed" at bounding box center [1214, 393] width 133 height 23
click at [1245, 394] on label "Fixed" at bounding box center [1258, 392] width 25 height 16
click at [1231, 394] on input "Fixed" at bounding box center [1236, 392] width 12 height 12
radio input "true"
click at [1169, 455] on div "Manual Payment" at bounding box center [1128, 468] width 135 height 102
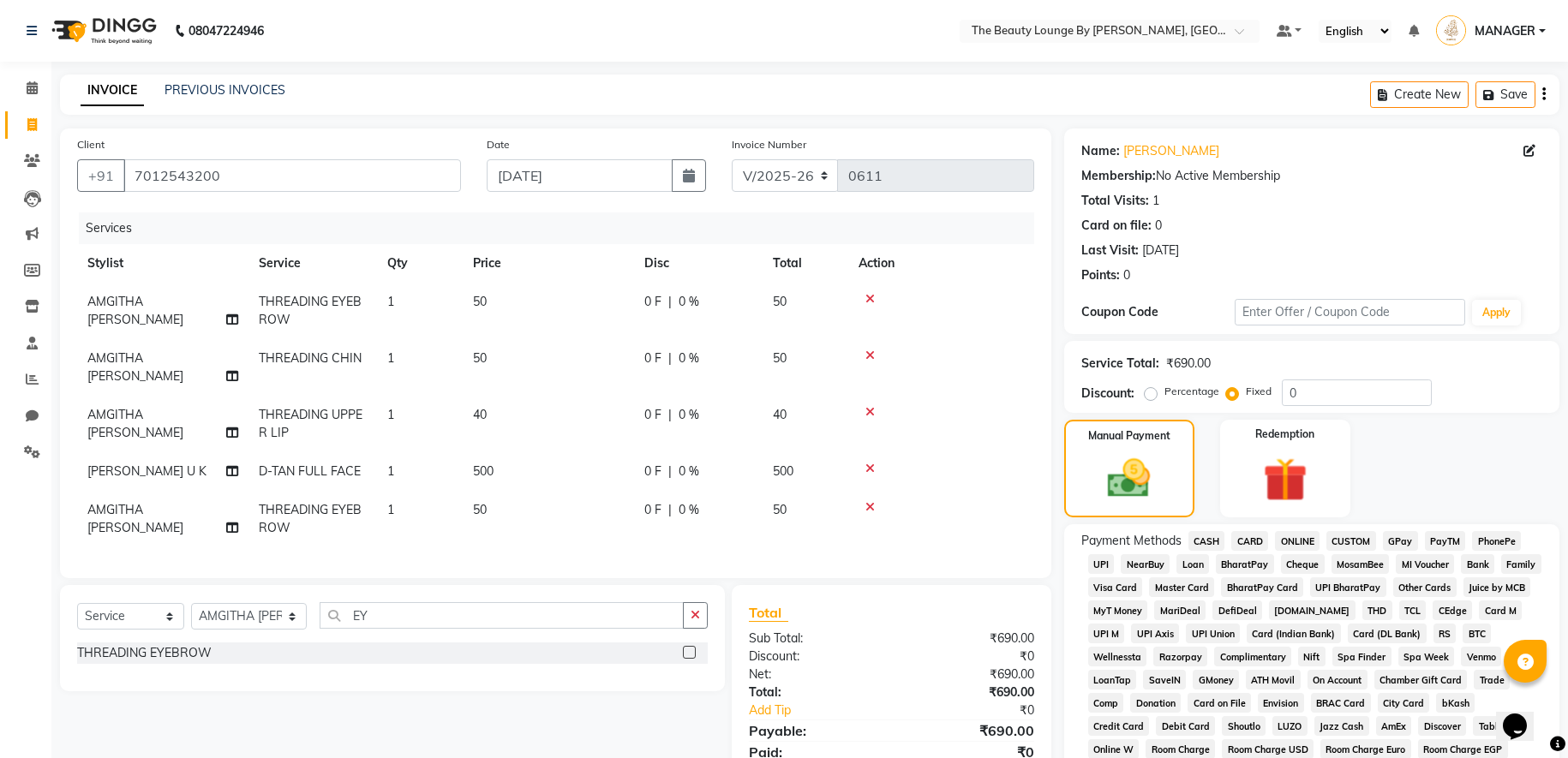
click at [1197, 543] on span "CASH" at bounding box center [1206, 541] width 37 height 20
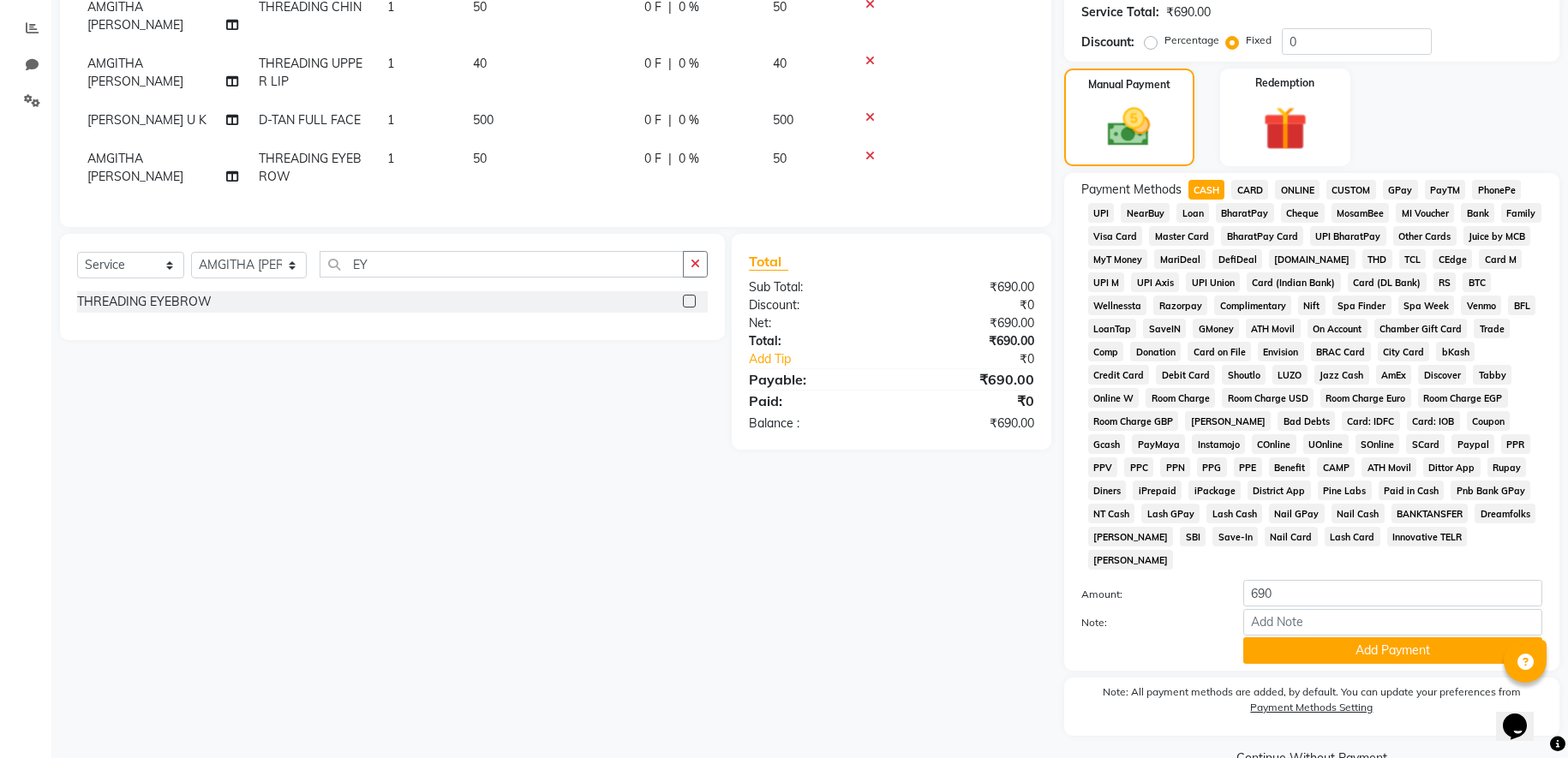
scroll to position [390, 0]
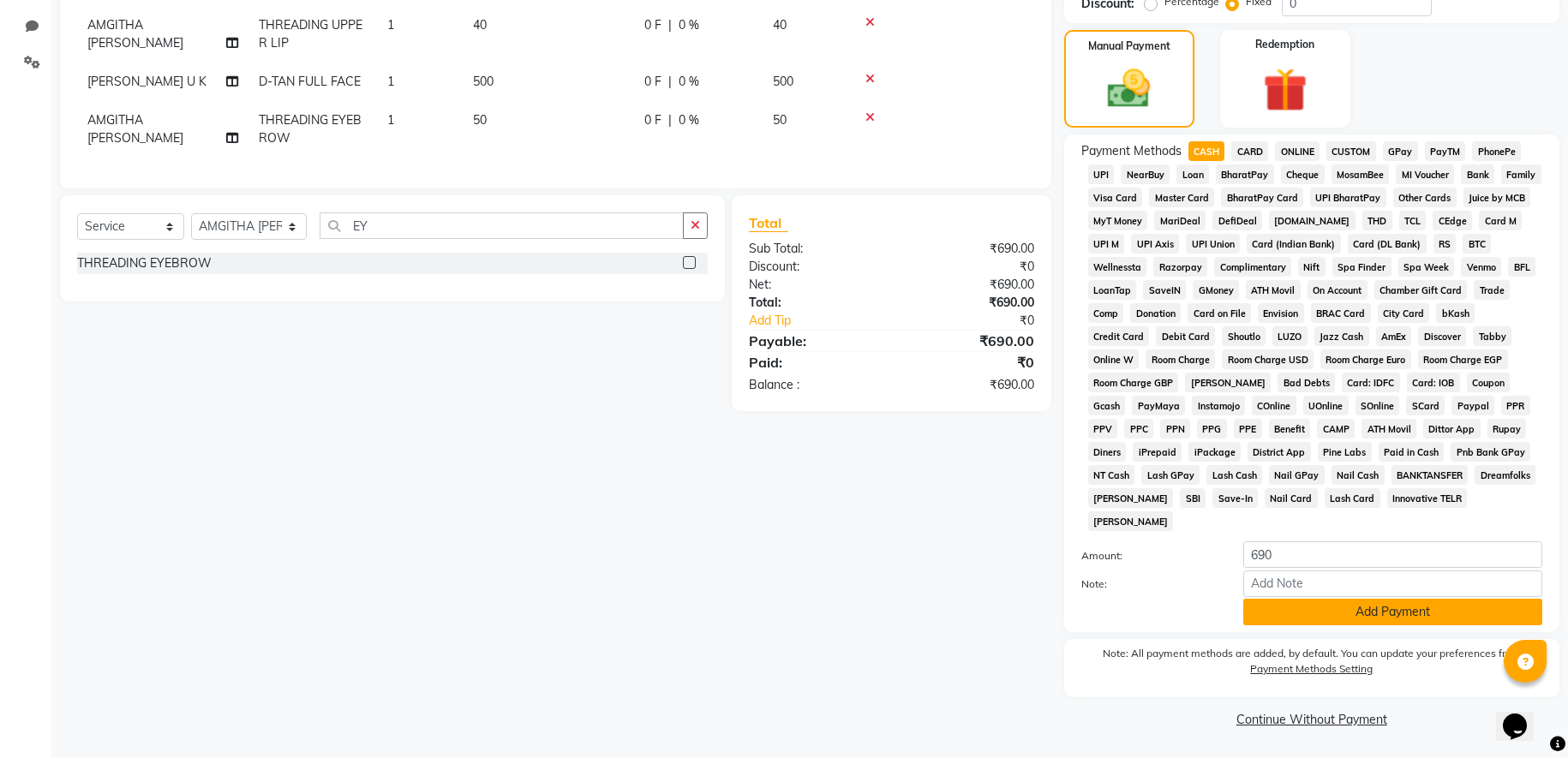
click at [1346, 611] on button "Add Payment" at bounding box center [1392, 612] width 299 height 26
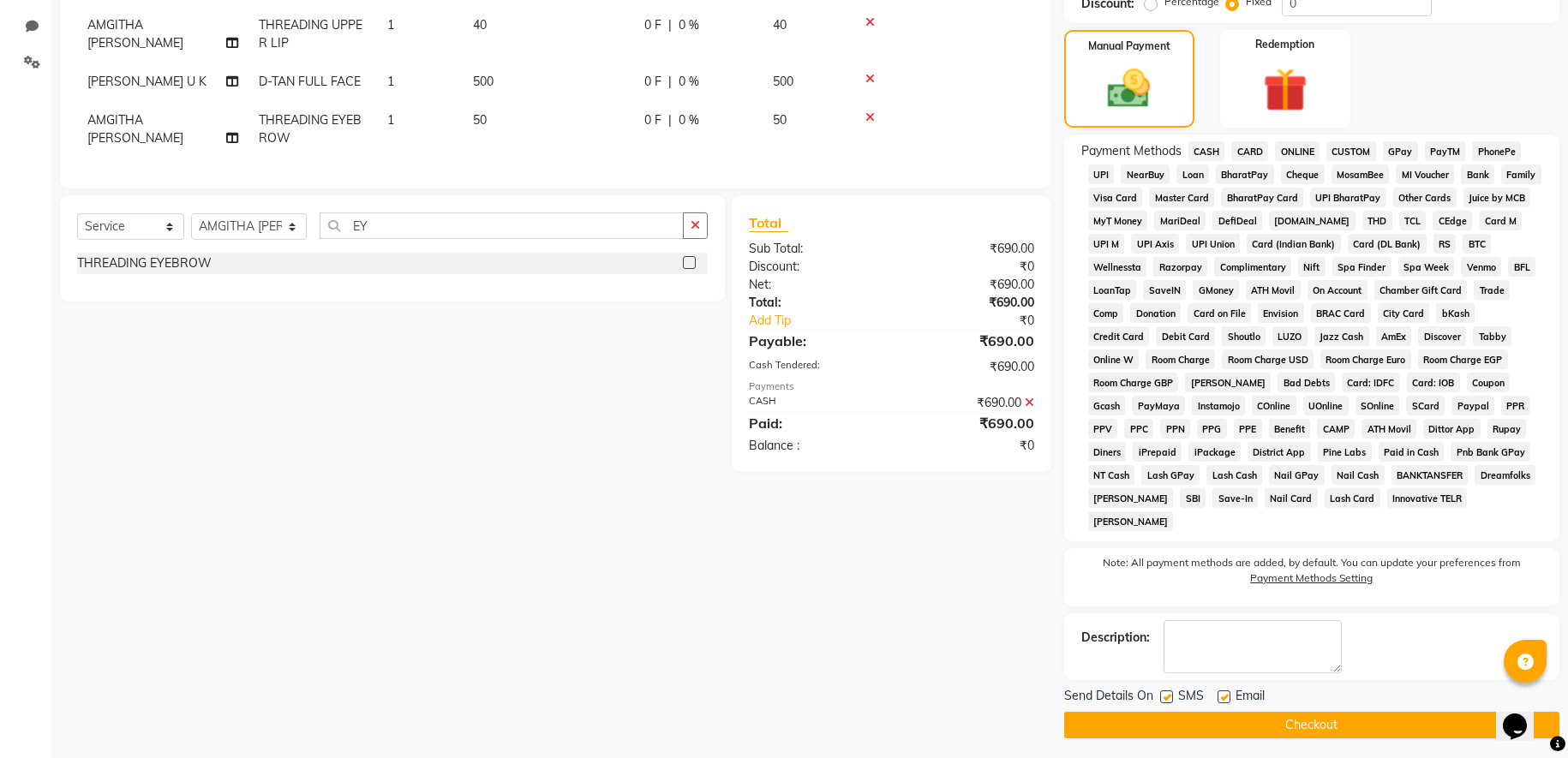
click at [1287, 725] on button "Checkout" at bounding box center [1312, 725] width 495 height 26
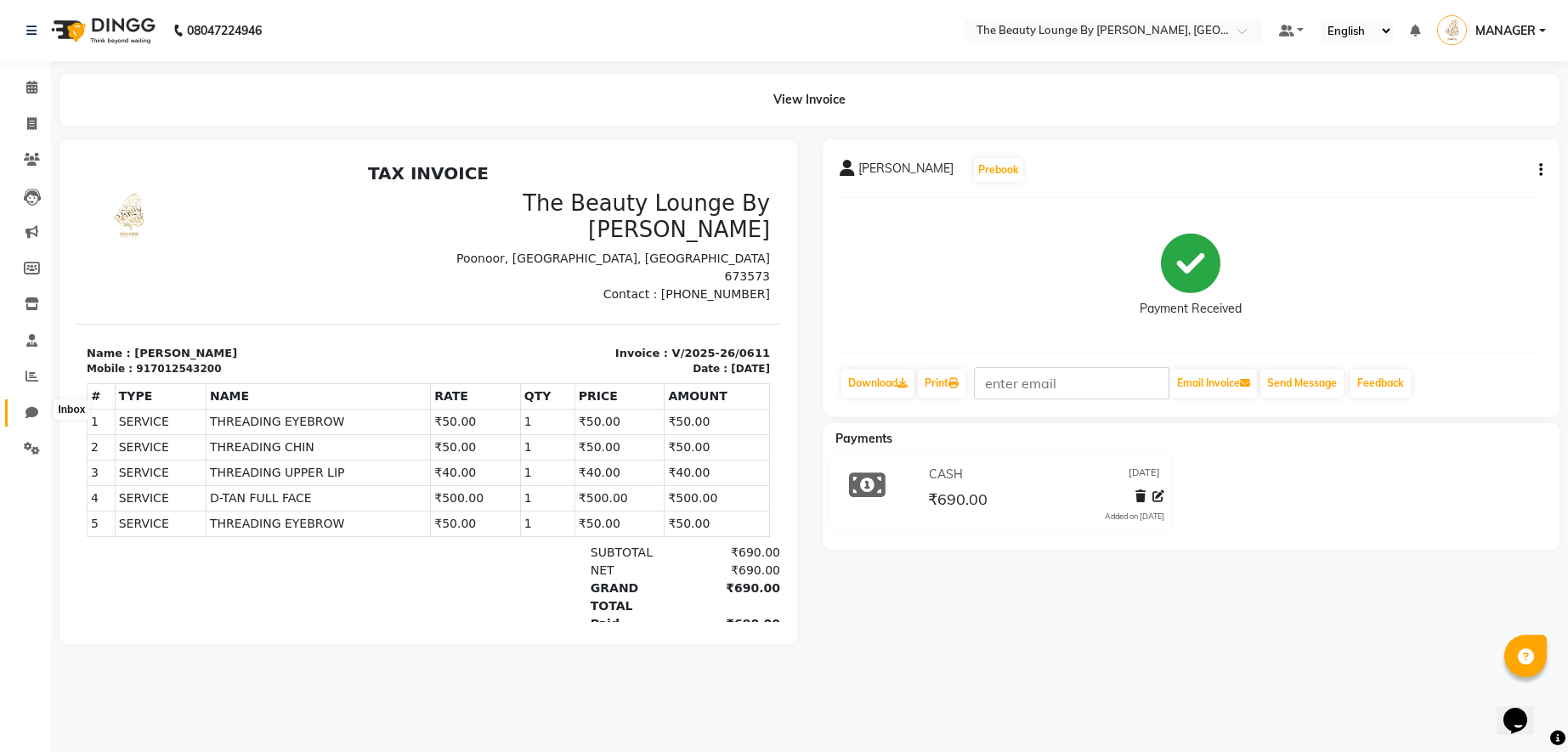
click at [29, 417] on span at bounding box center [32, 414] width 29 height 20
select select "100"
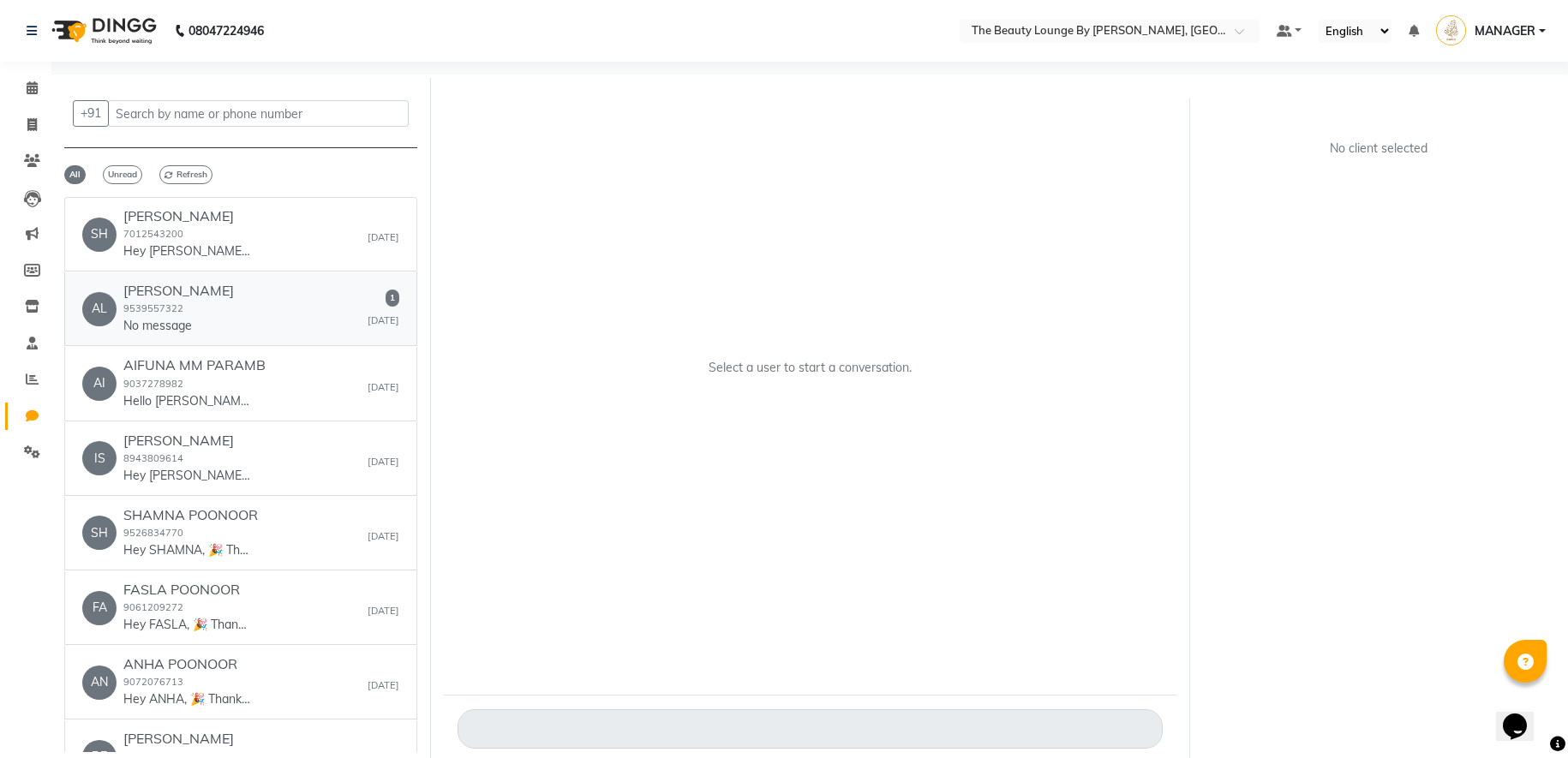
click at [301, 287] on div "AL [PERSON_NAME] POONOOR 9539557322 No message 1 [DATE]" at bounding box center [240, 309] width 317 height 52
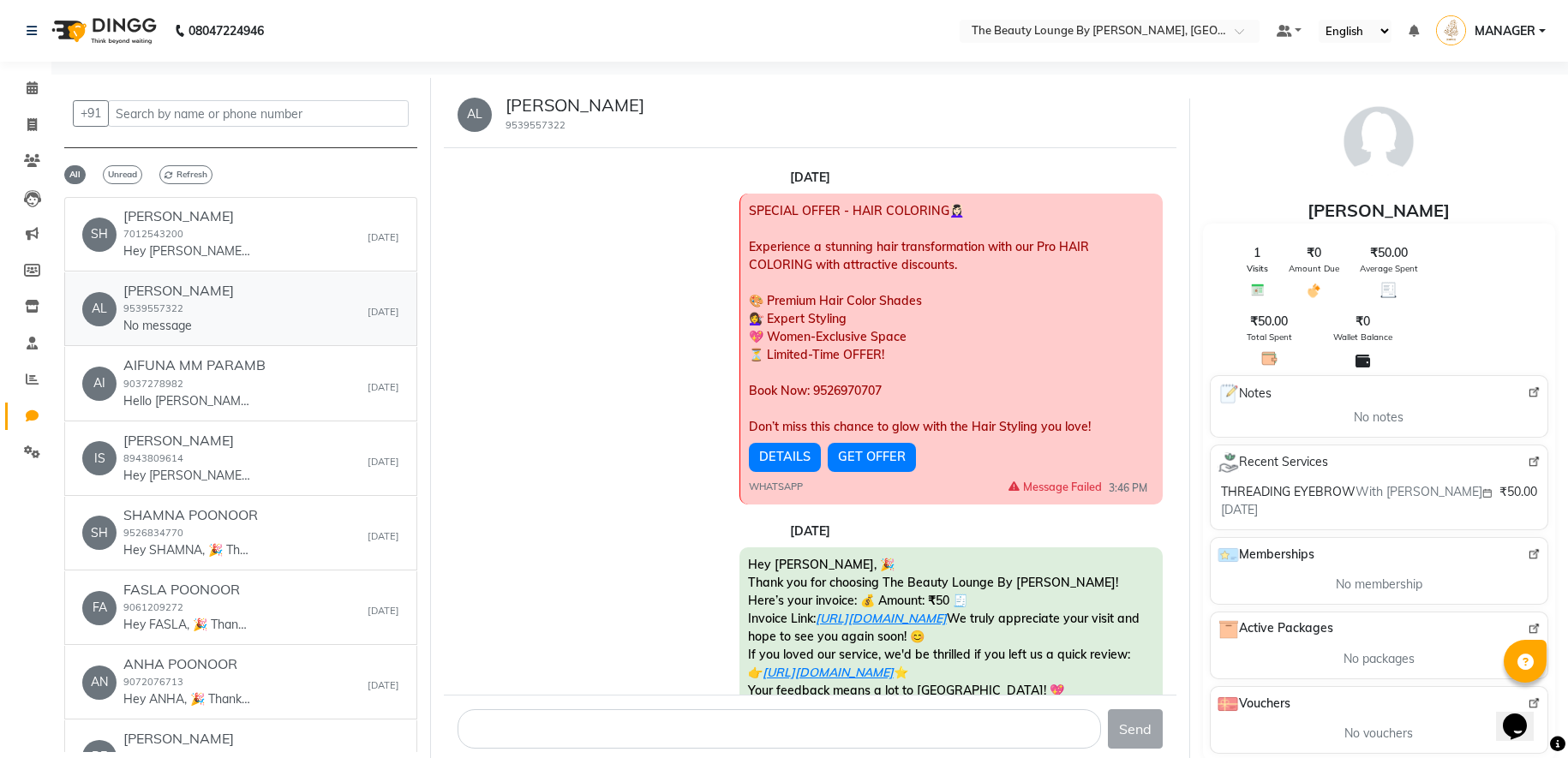
scroll to position [155, 0]
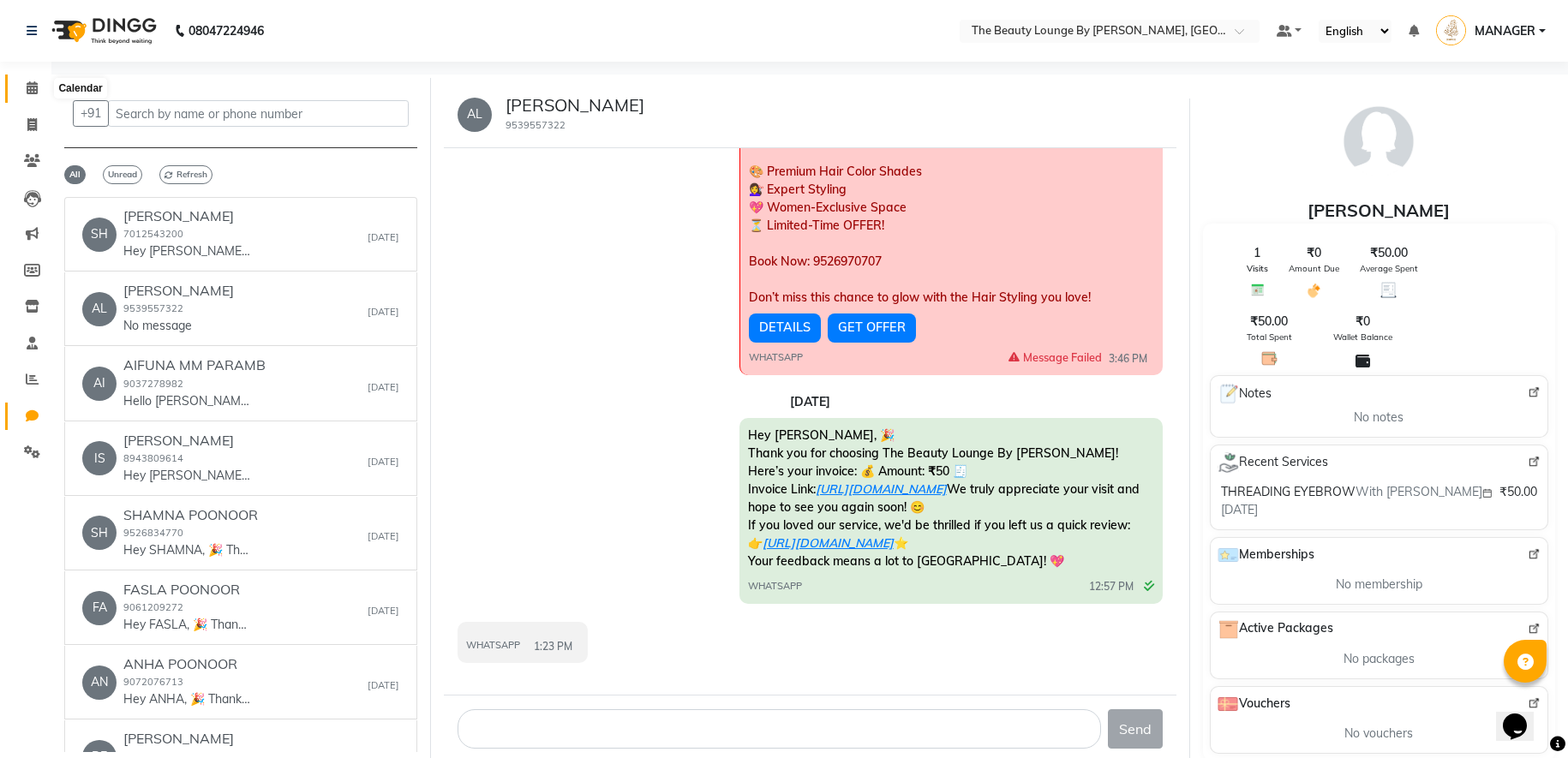
click at [32, 86] on icon at bounding box center [31, 87] width 11 height 13
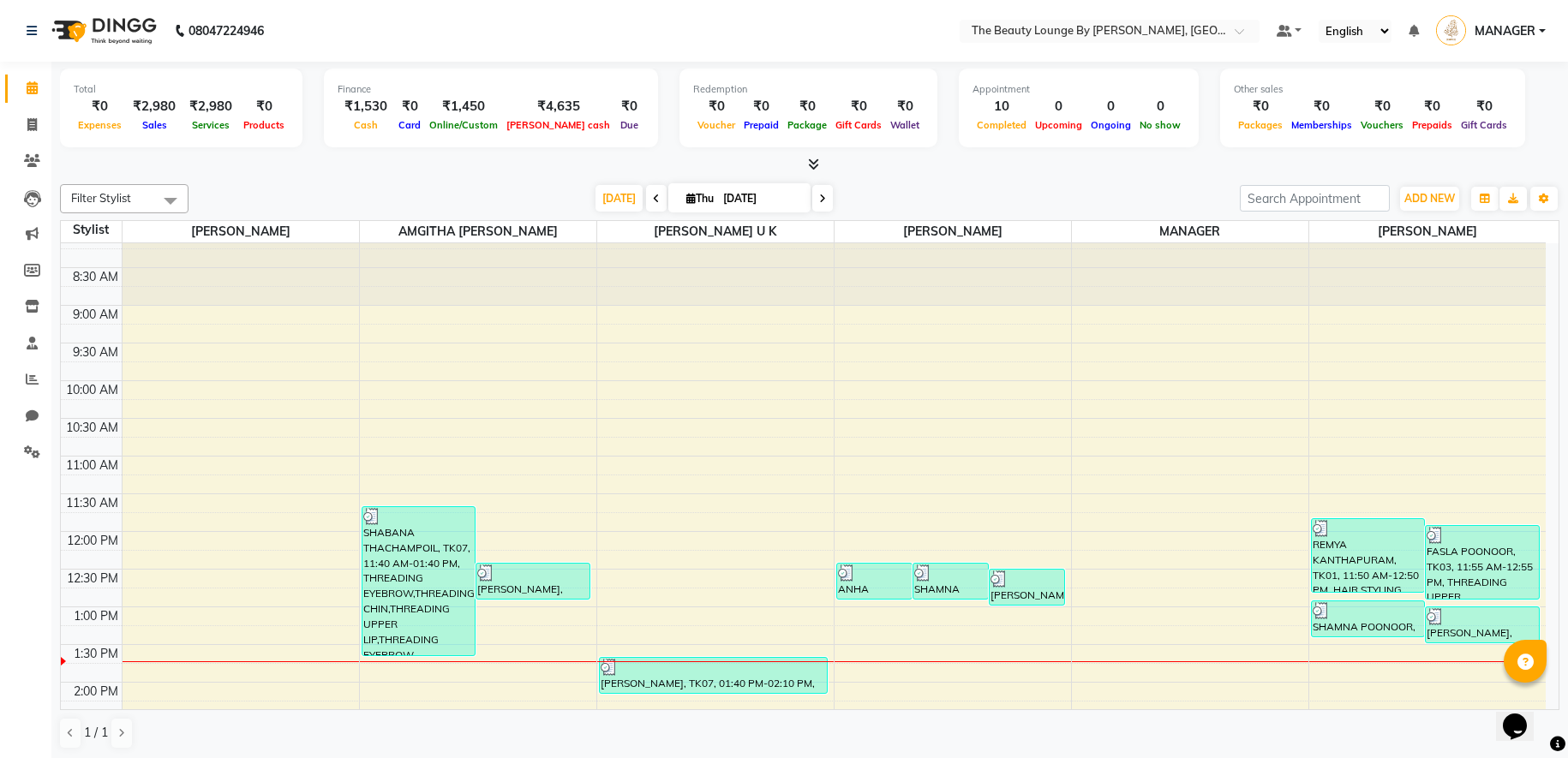
scroll to position [232, 0]
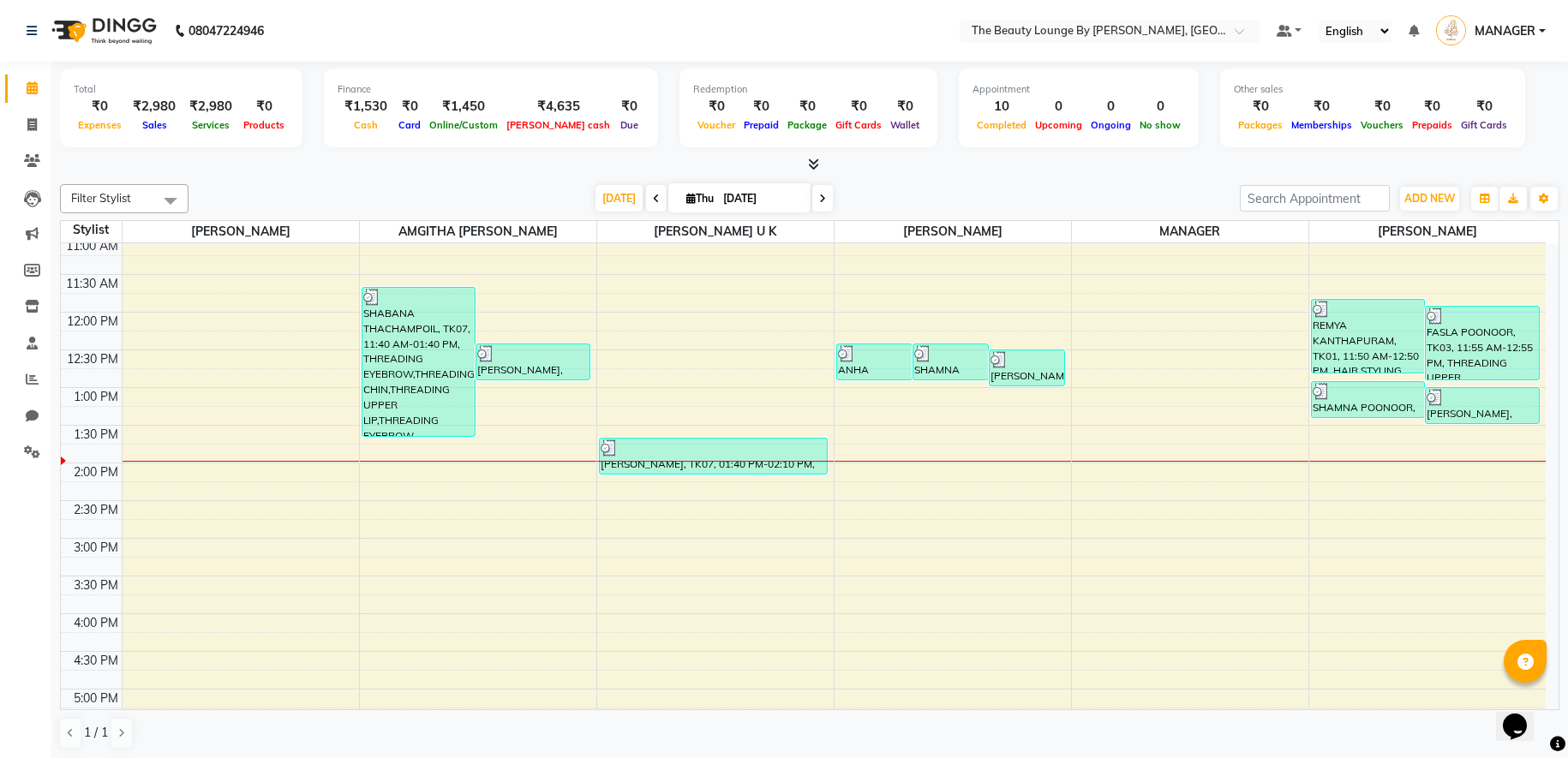
click at [652, 198] on icon at bounding box center [656, 199] width 7 height 10
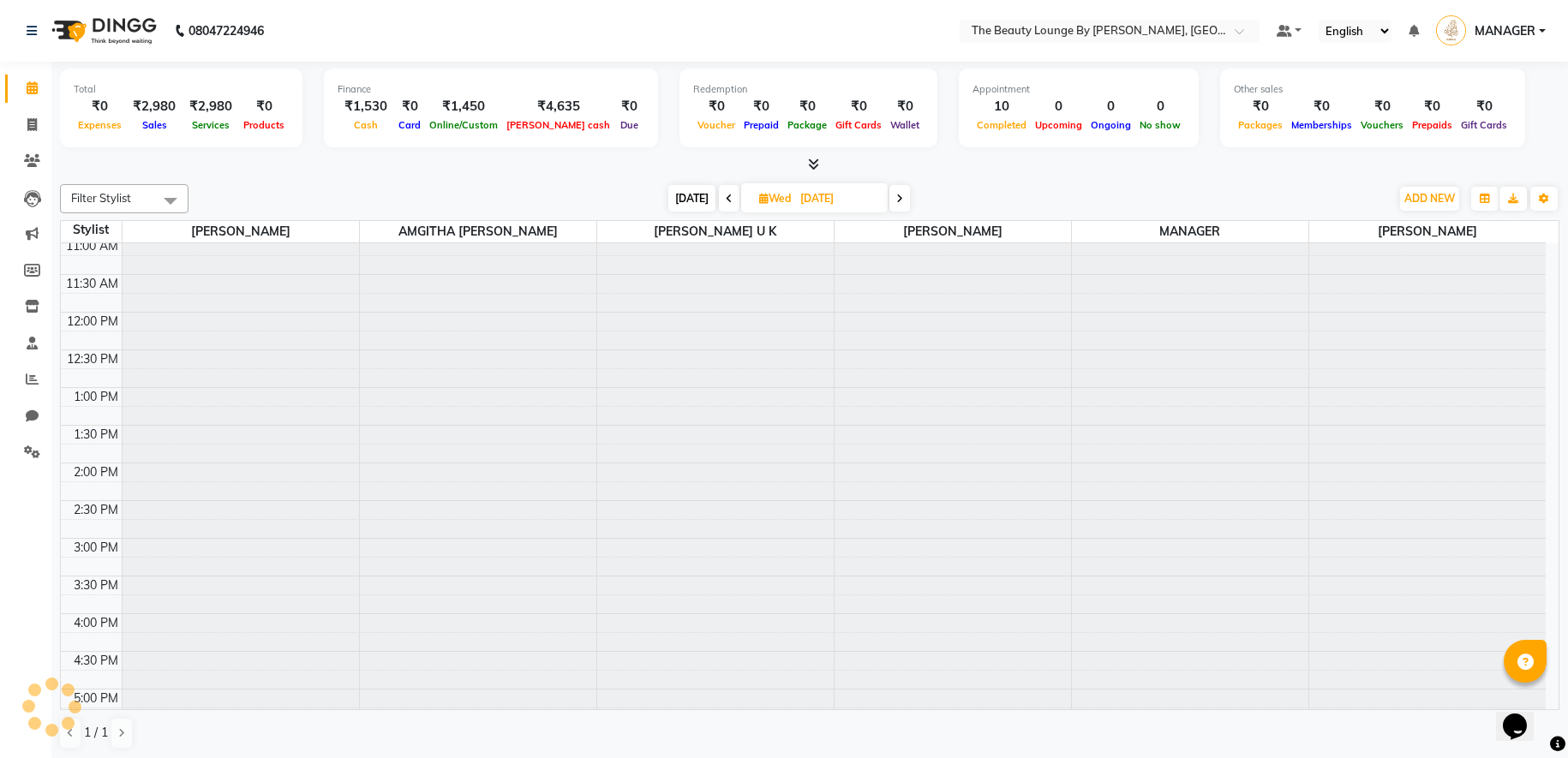
type input "[DATE]"
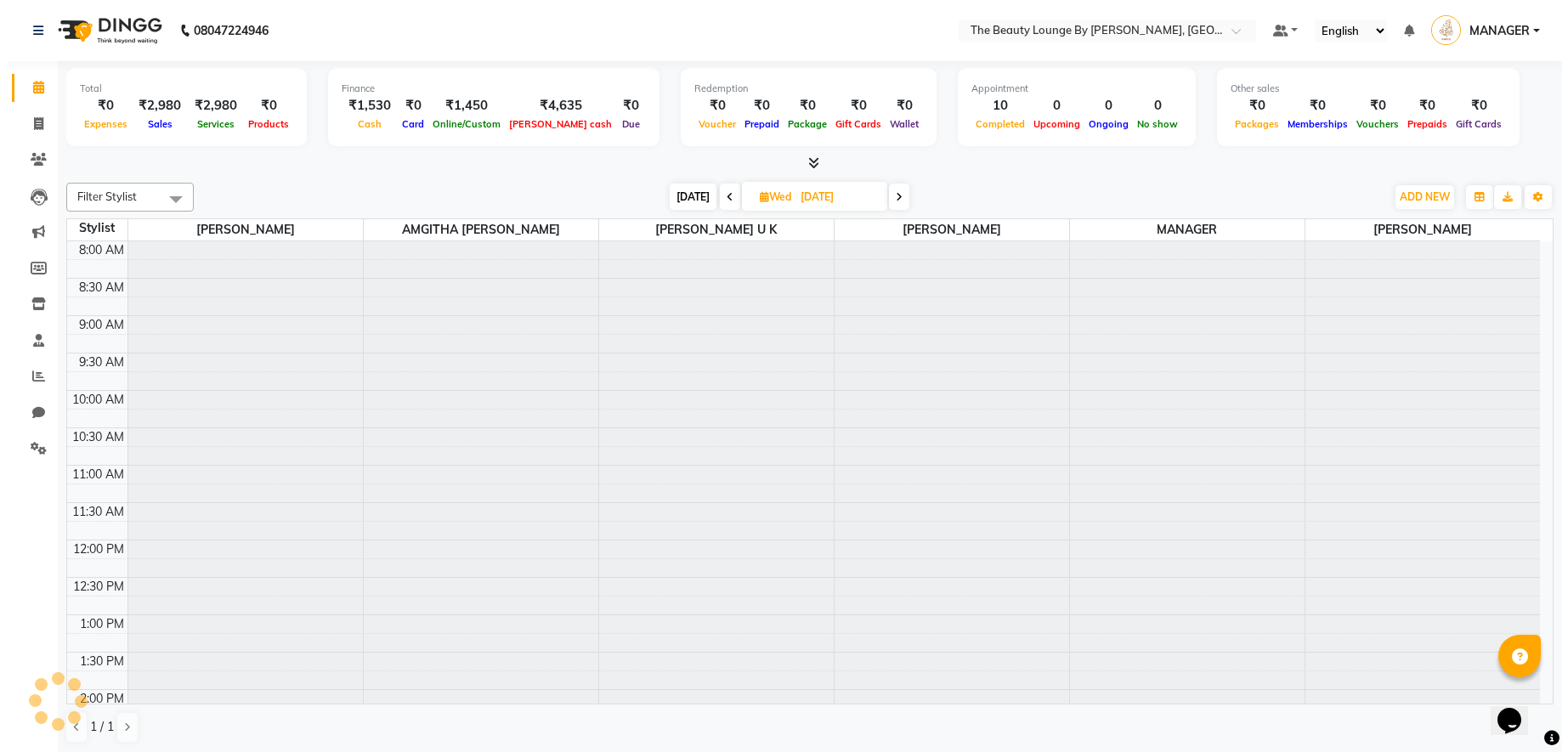
scroll to position [374, 0]
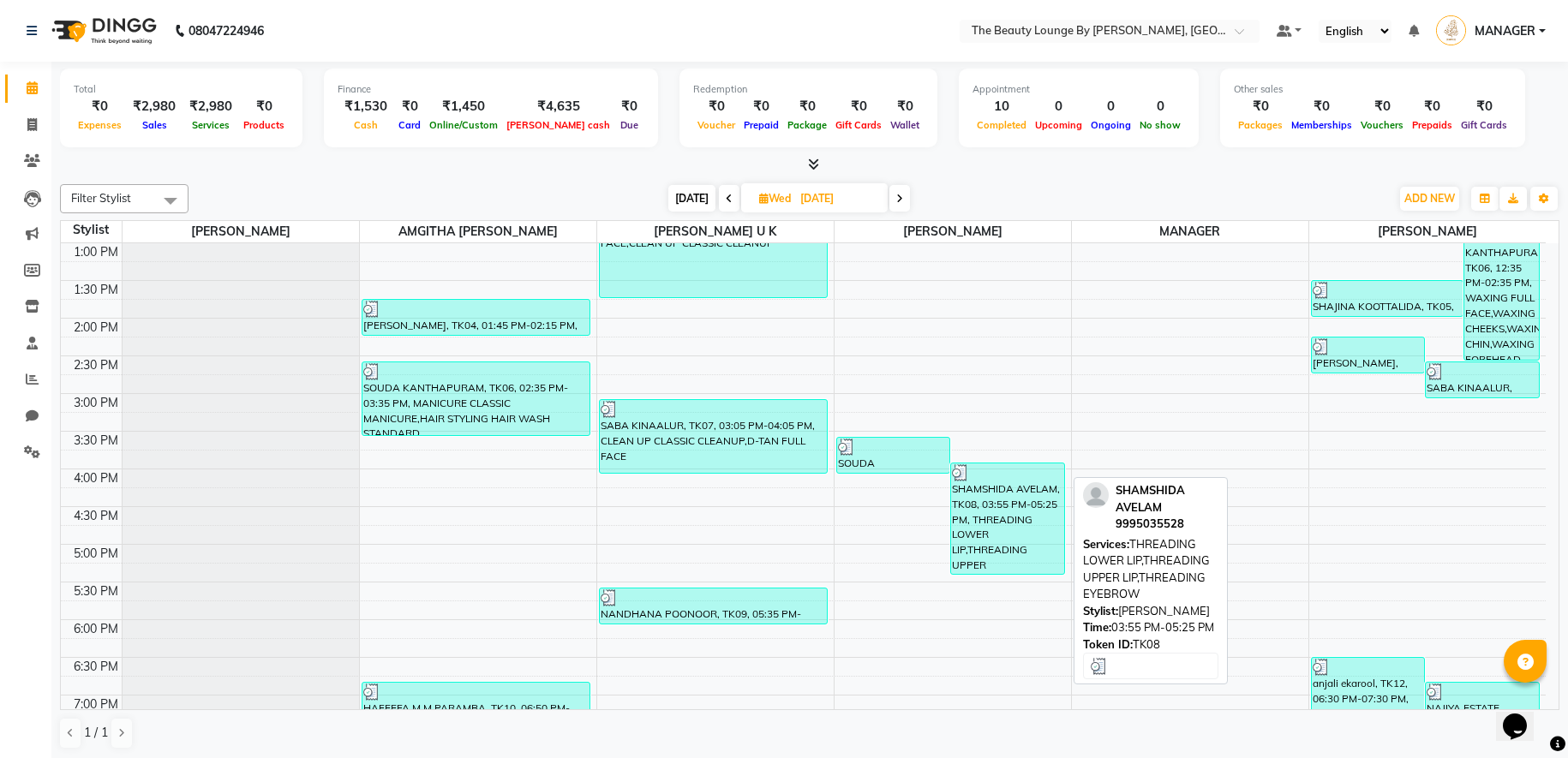
click at [1019, 483] on div "SHAMSHIDA AVELAM, TK08, 03:55 PM-05:25 PM, THREADING LOWER LIP,THREADING UPPER …" at bounding box center [1007, 518] width 113 height 111
select select "3"
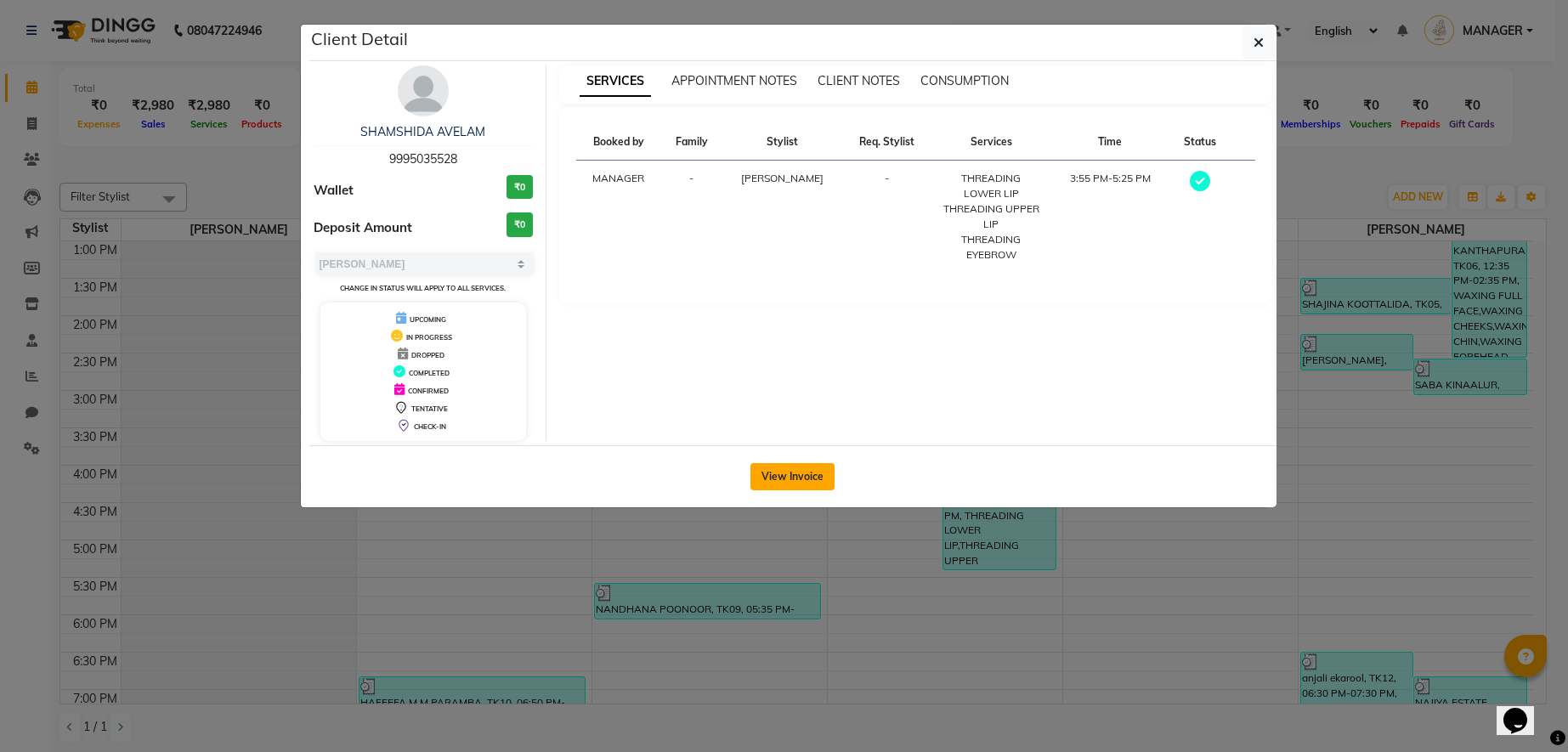
click at [801, 490] on button "View Invoice" at bounding box center [792, 476] width 84 height 27
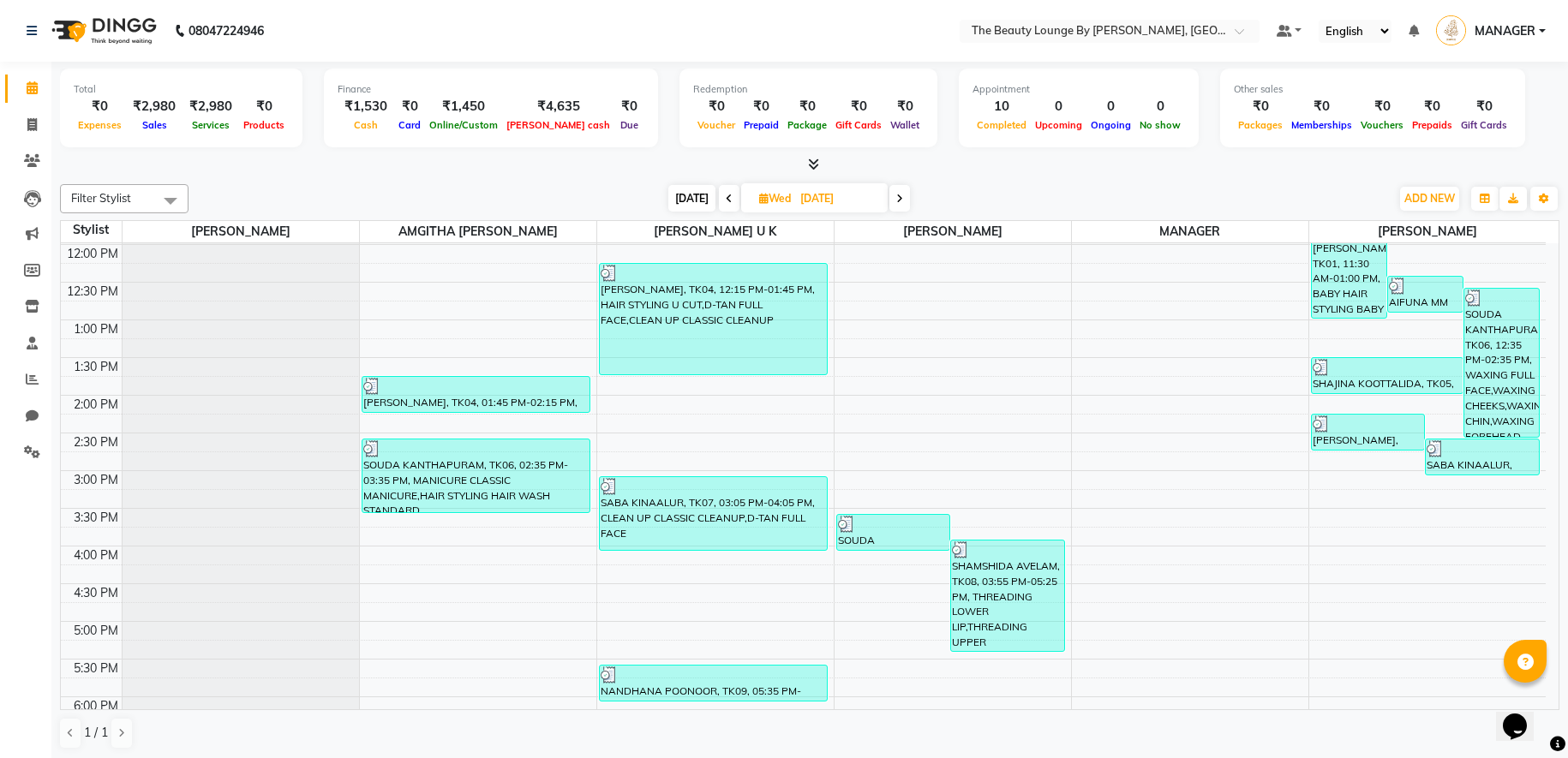
scroll to position [637, 0]
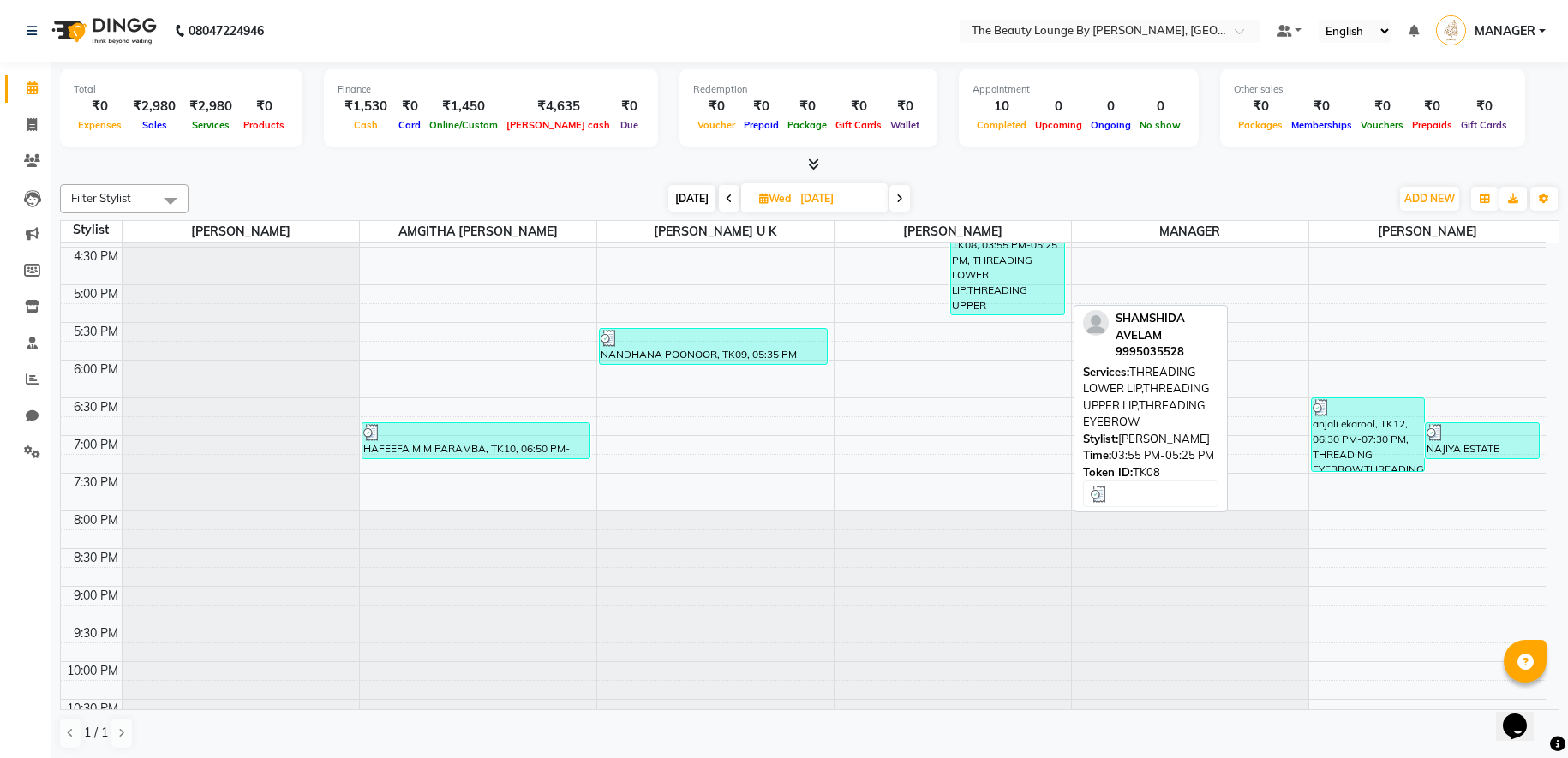
click at [989, 289] on div "SHAMSHIDA AVELAM, TK08, 03:55 PM-05:25 PM, THREADING LOWER LIP,THREADING UPPER …" at bounding box center [1007, 259] width 113 height 111
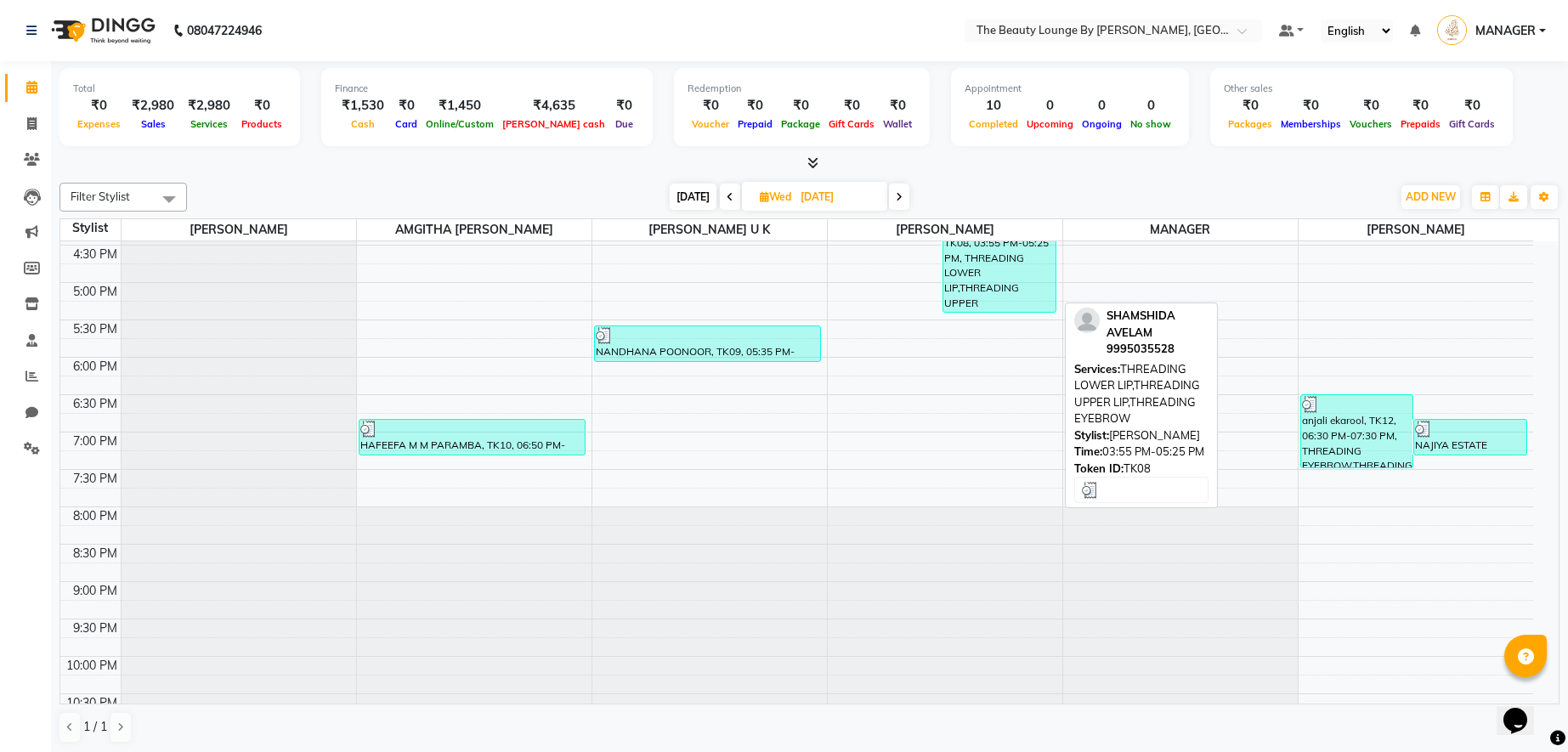
select select "3"
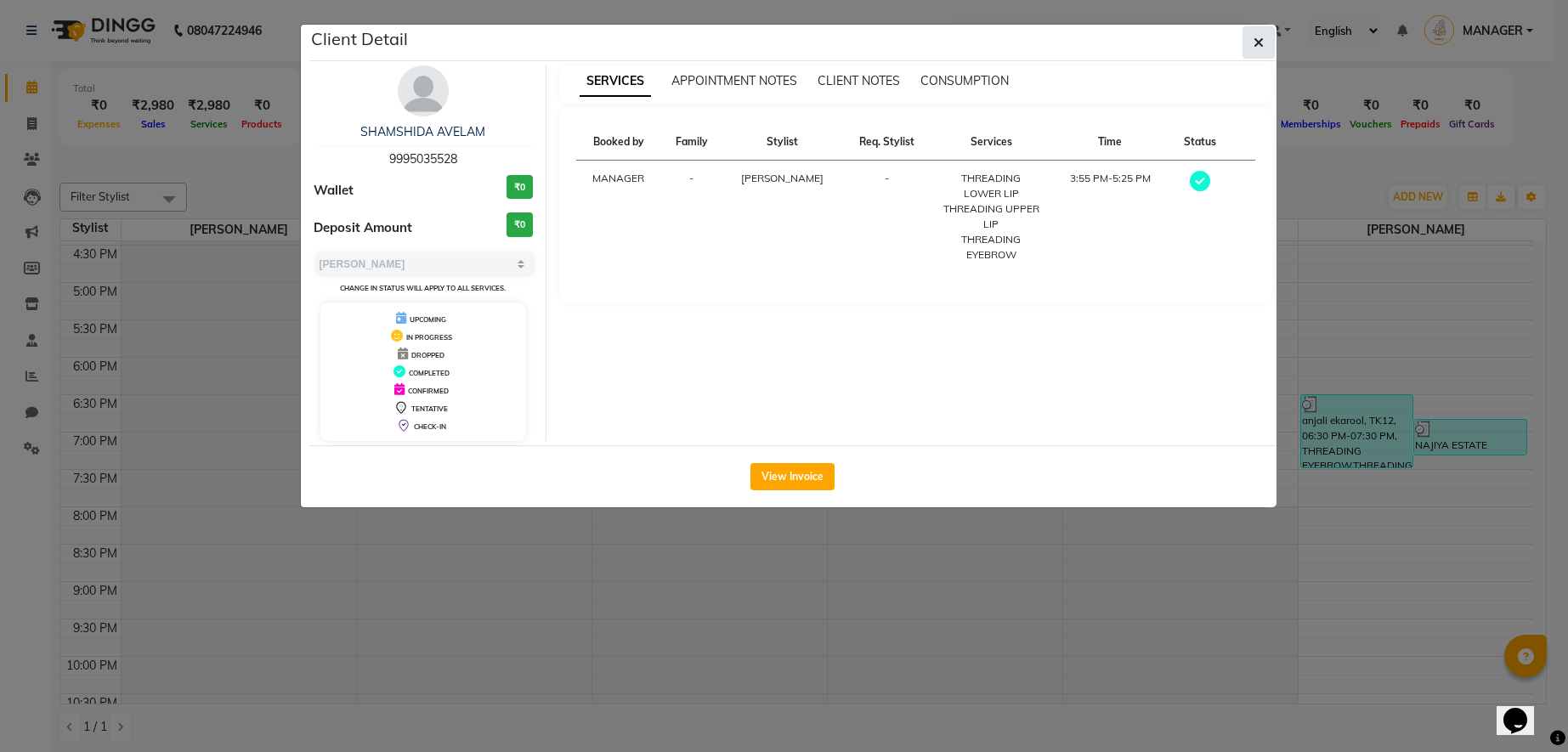
click at [1258, 38] on icon "button" at bounding box center [1259, 42] width 10 height 14
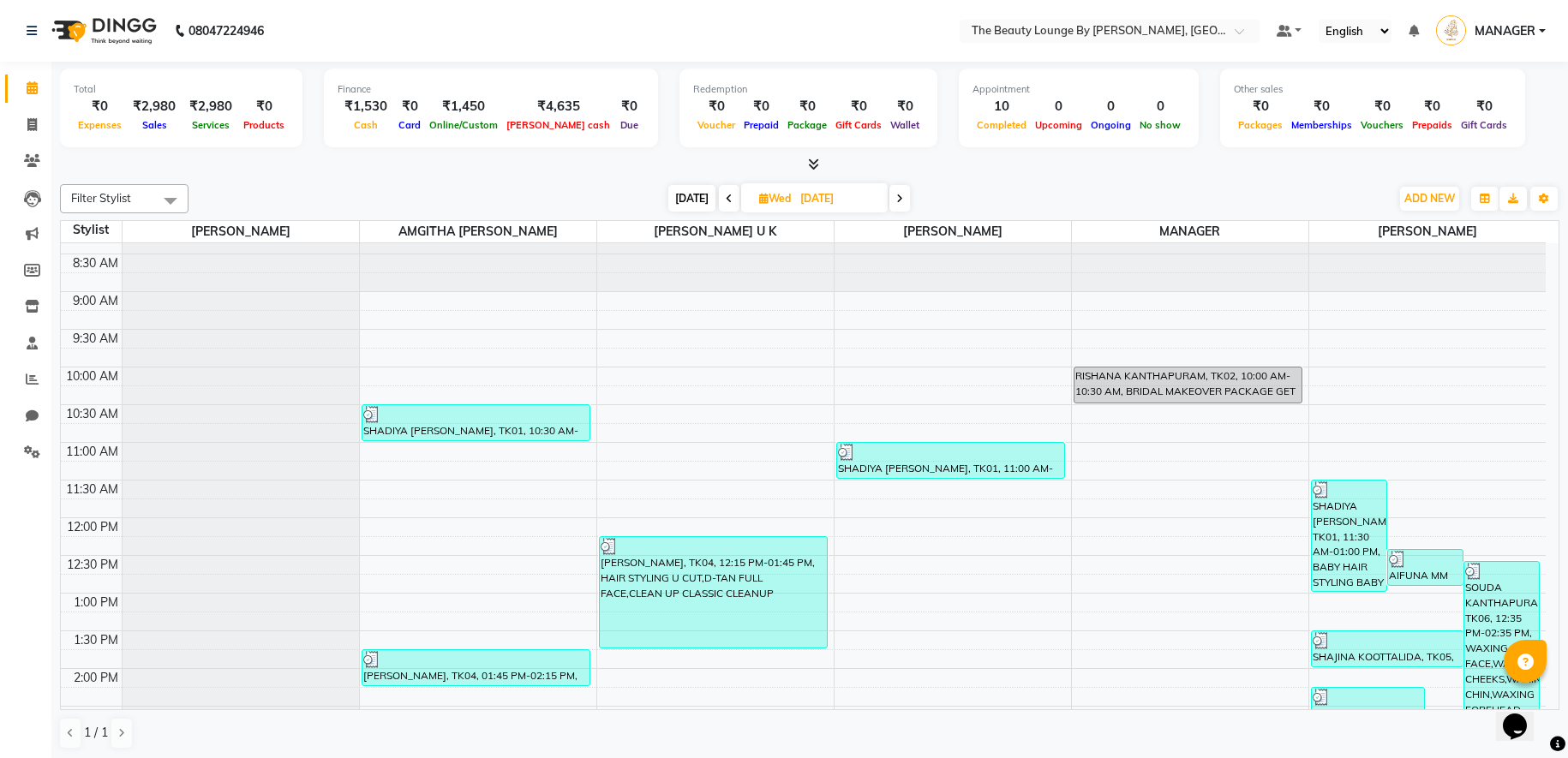
scroll to position [23, 0]
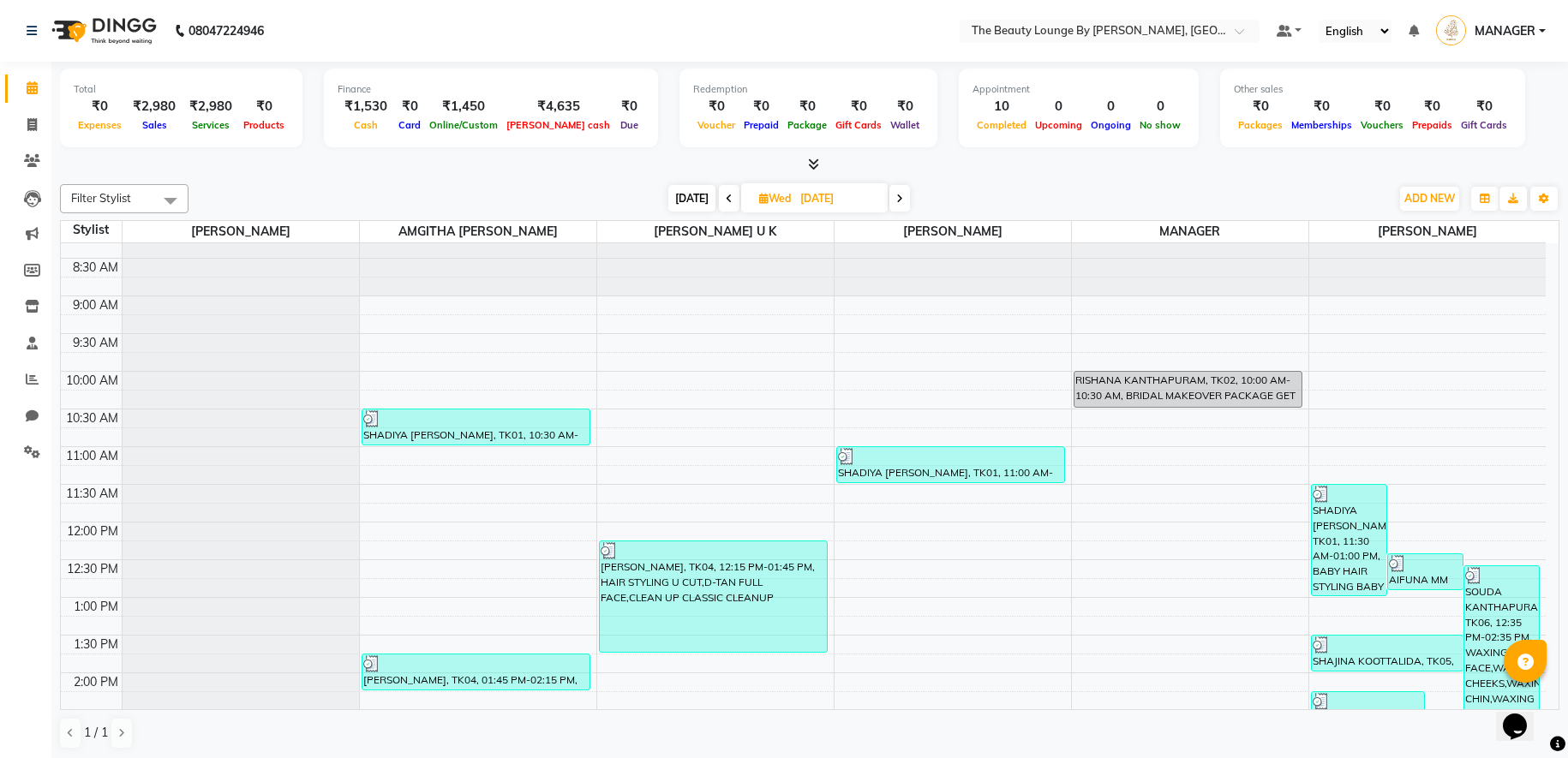
click at [903, 195] on span at bounding box center [900, 198] width 21 height 26
type input "[DATE]"
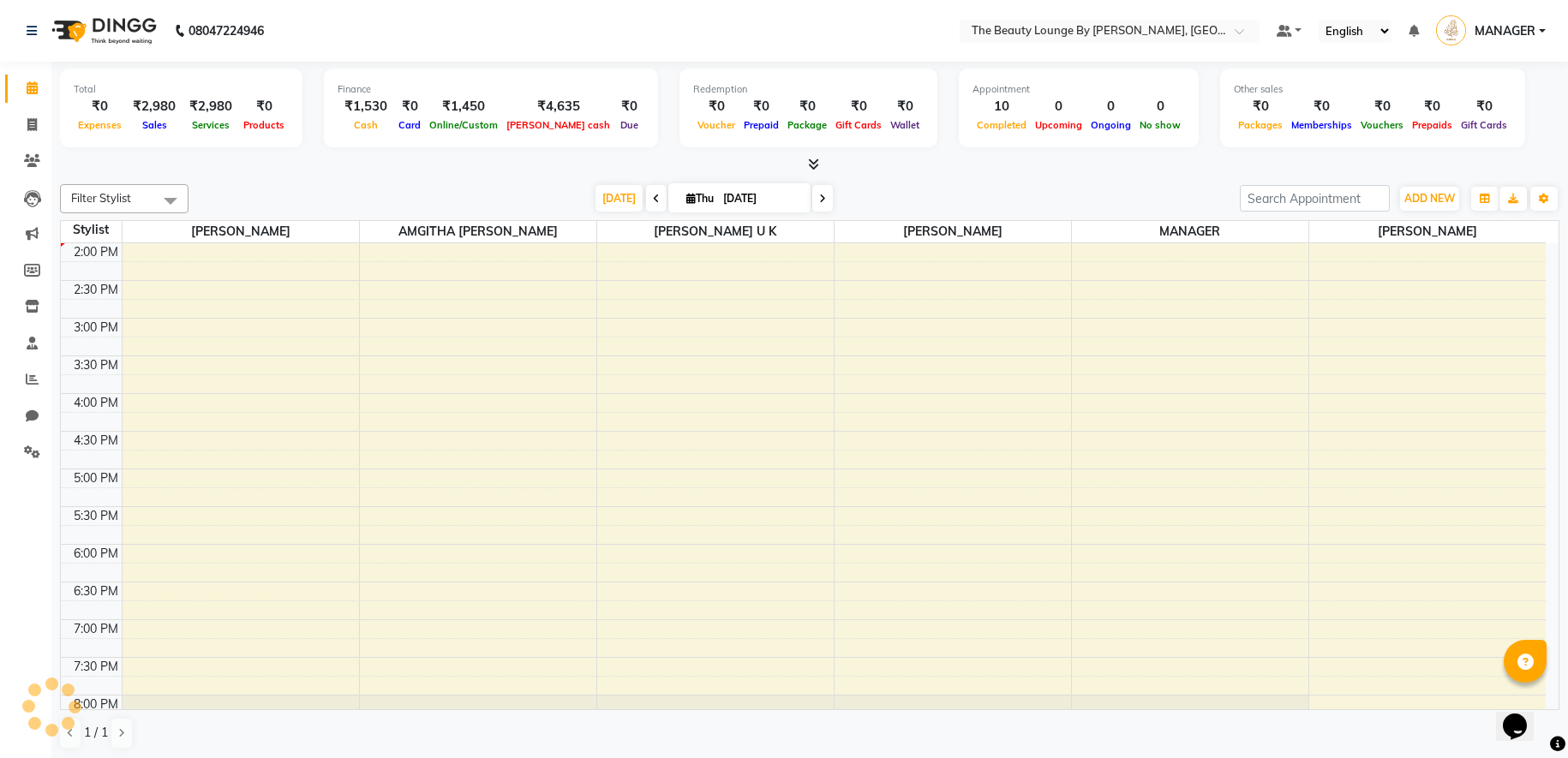
scroll to position [453, 0]
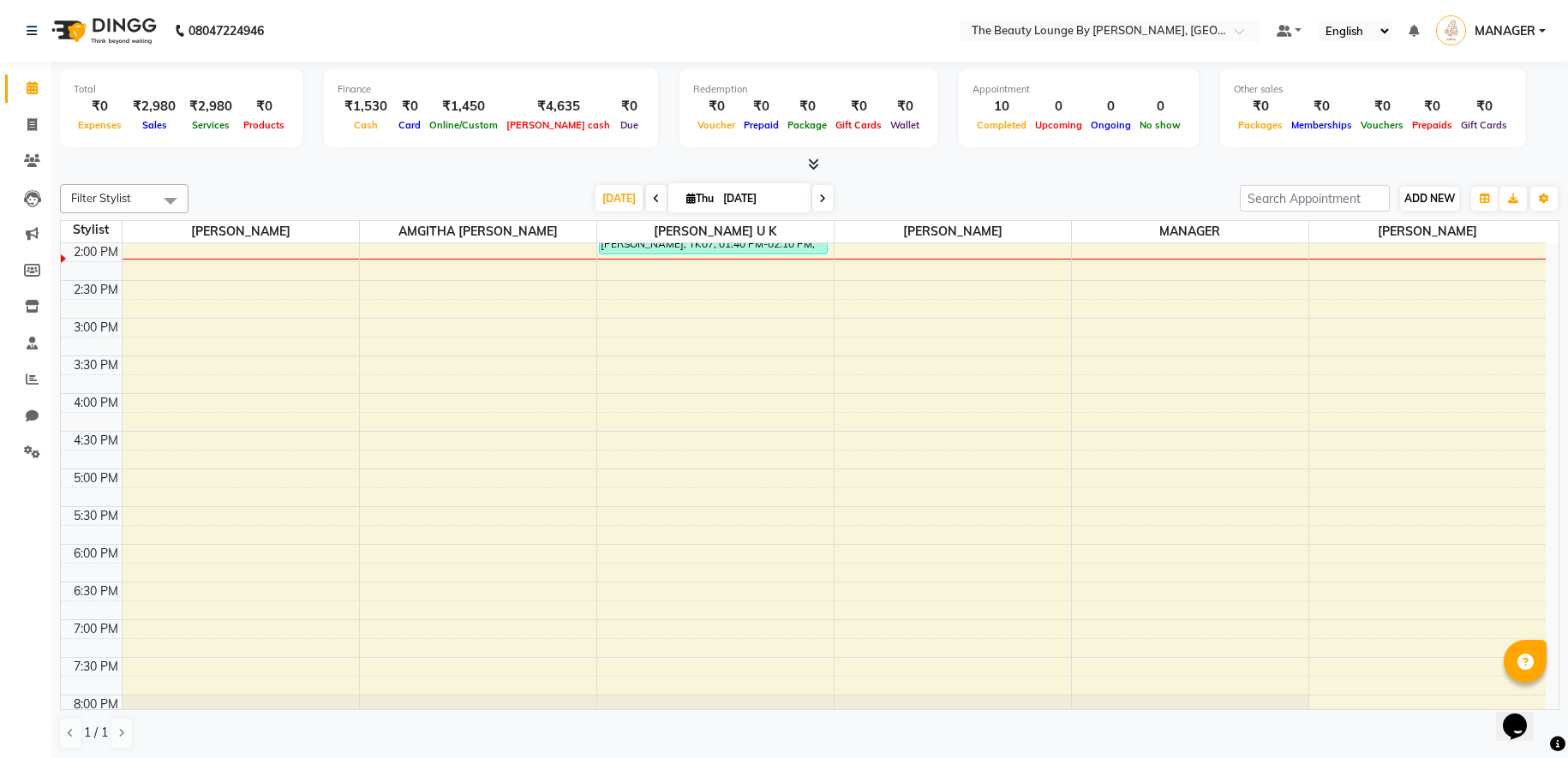
click at [1435, 199] on span "ADD NEW" at bounding box center [1429, 198] width 51 height 13
click at [1527, 297] on link "Add Attendance" at bounding box center [1527, 297] width 135 height 23
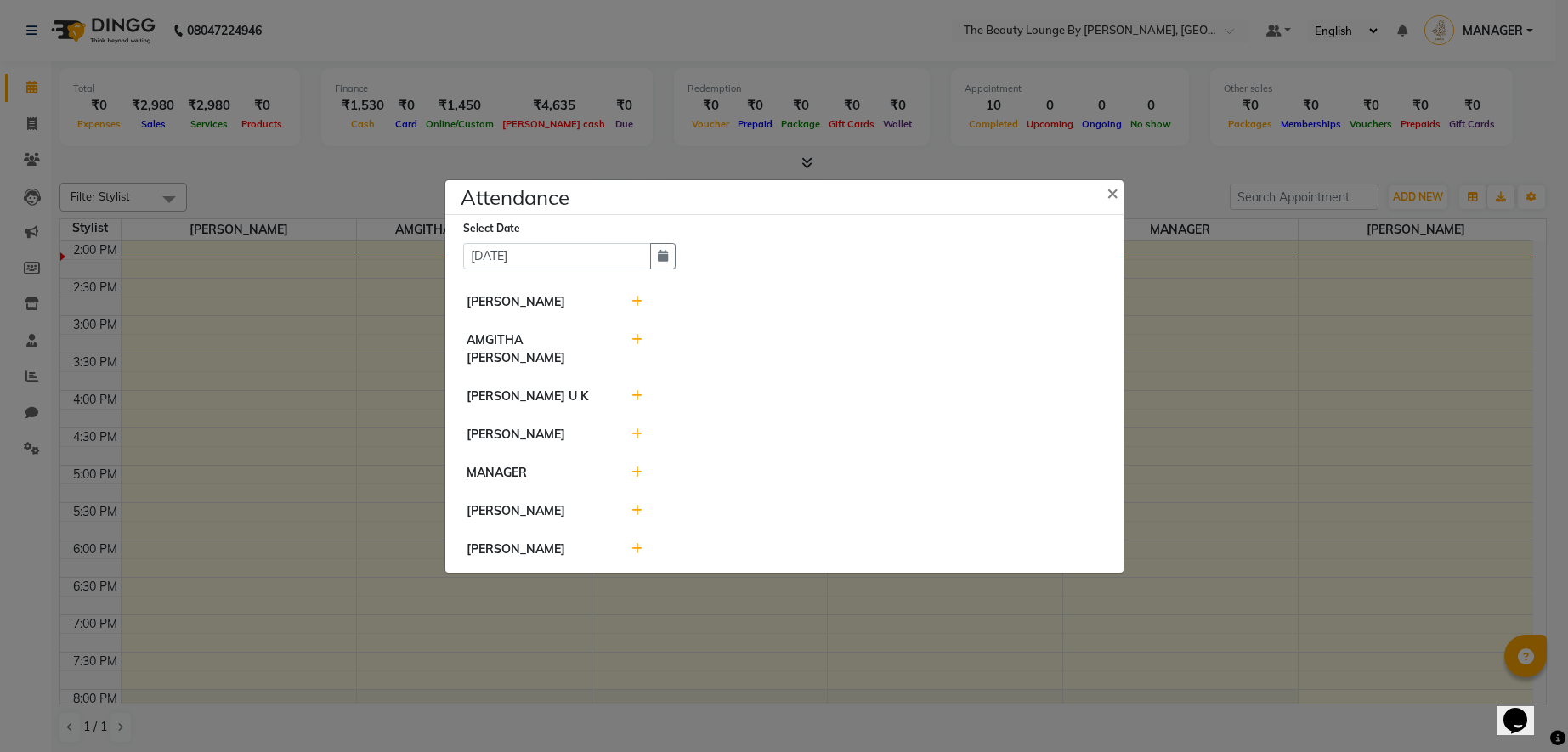
click at [629, 308] on div at bounding box center [867, 302] width 497 height 18
click at [638, 308] on icon at bounding box center [637, 302] width 11 height 12
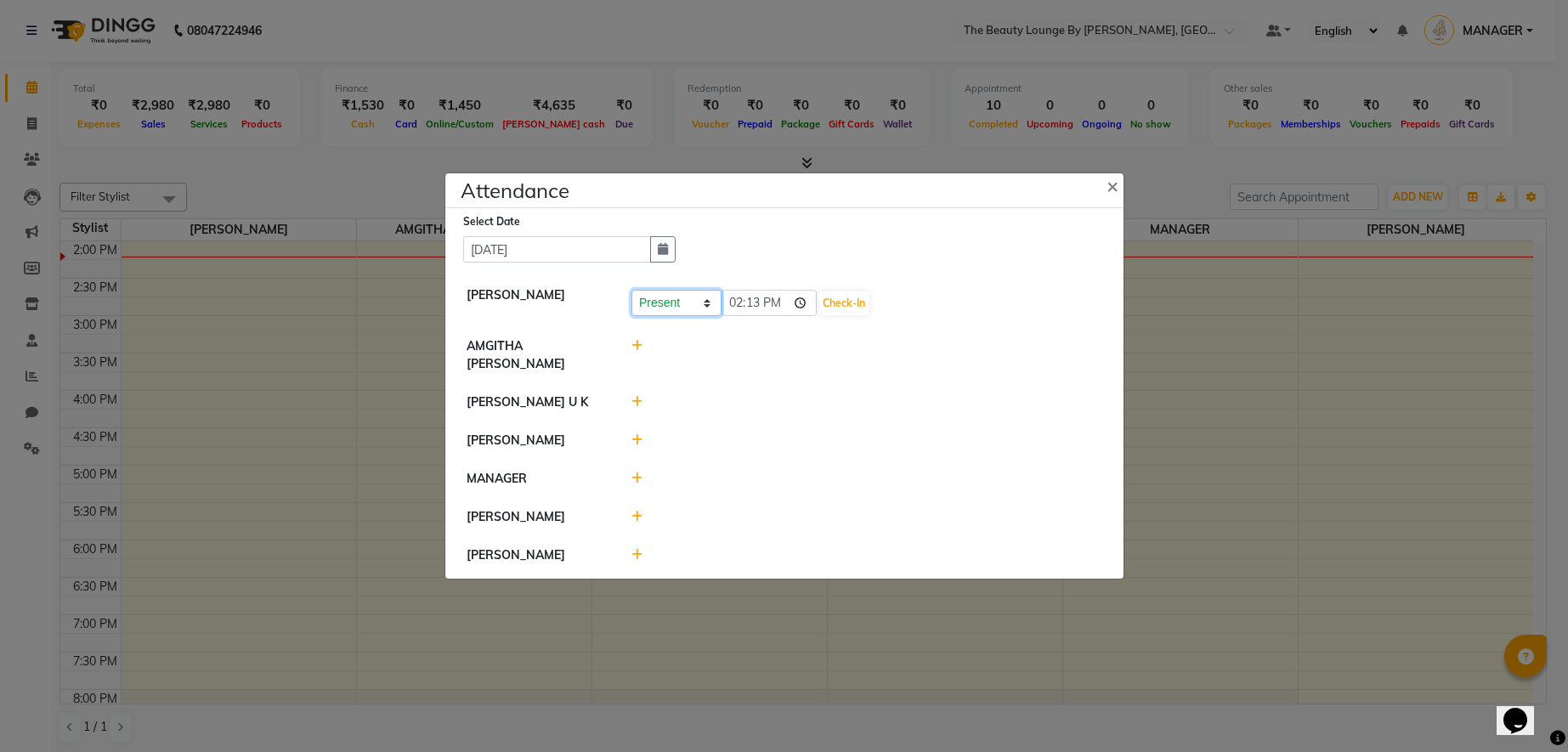
select select "W"
click at [741, 309] on button "Save" at bounding box center [740, 304] width 33 height 24
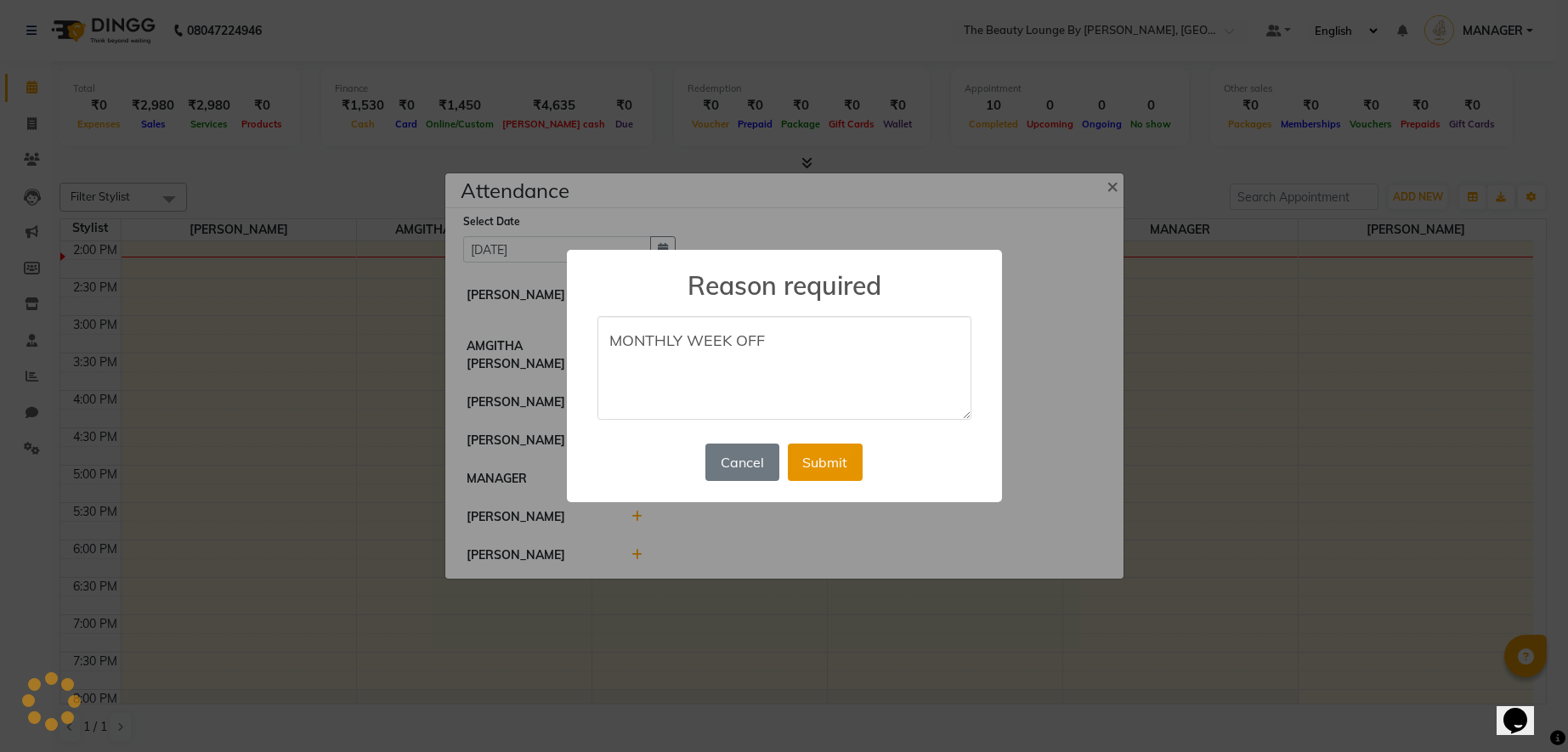
type textarea "MONTHLY WEEK OFF"
click at [806, 467] on button "Submit" at bounding box center [826, 462] width 74 height 37
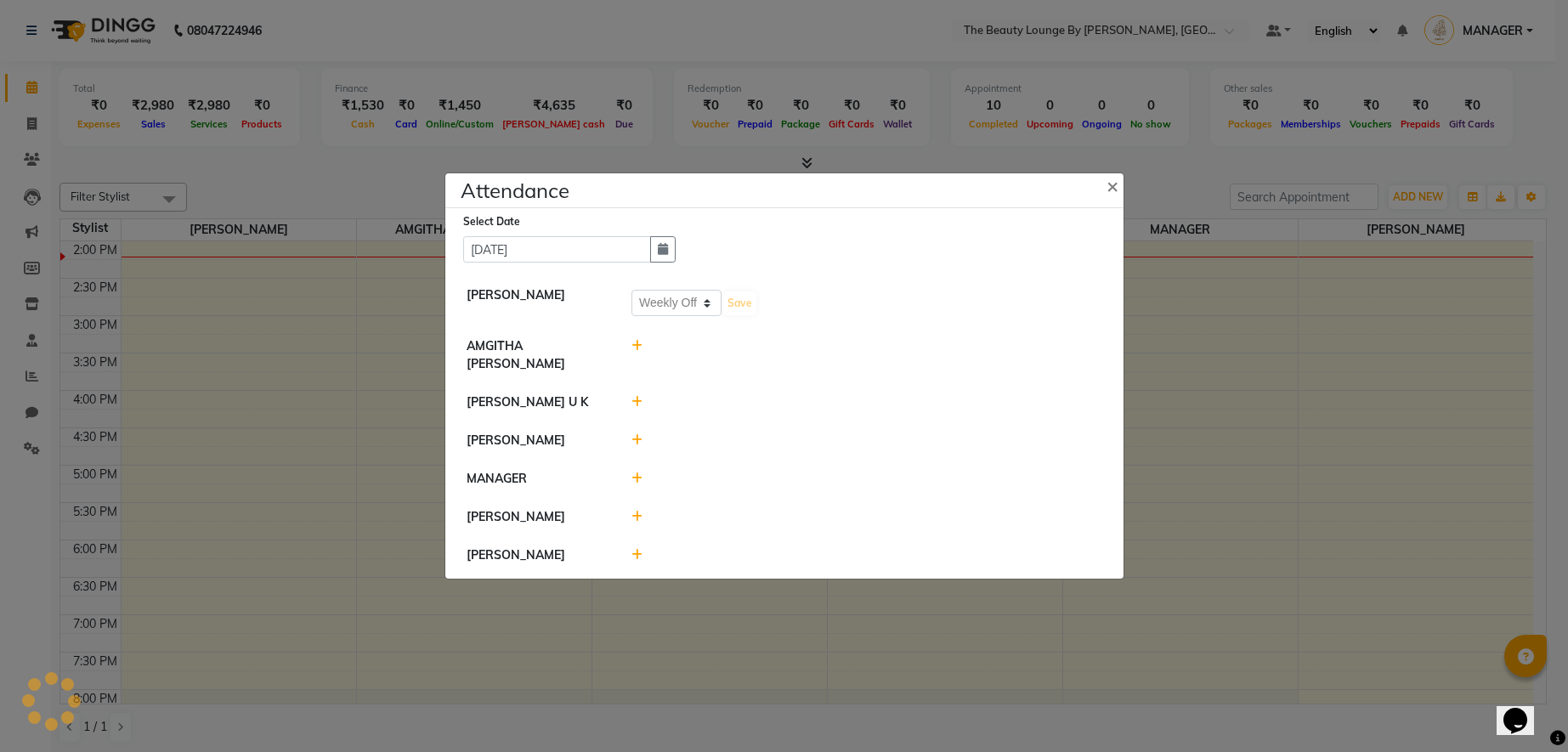
select select "W"
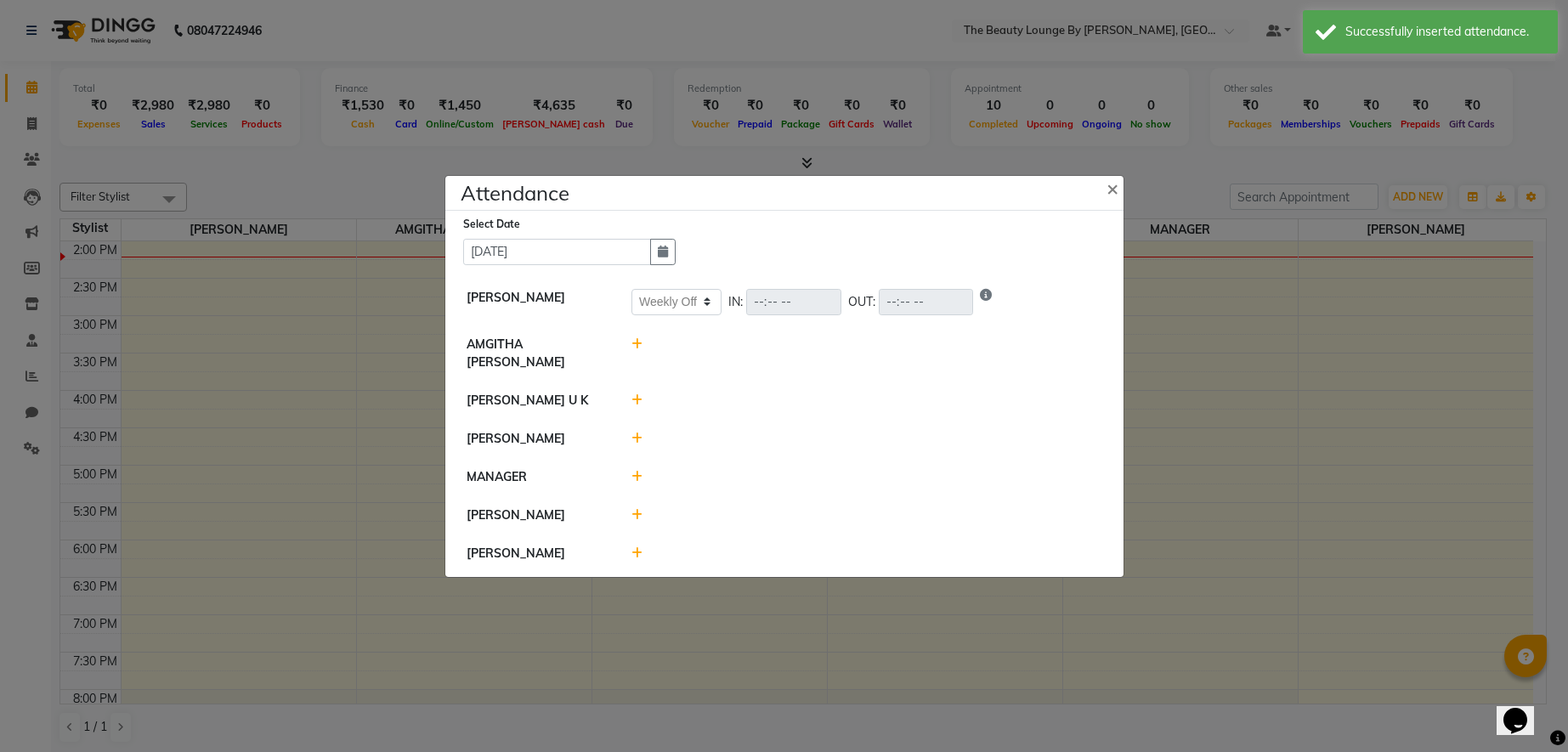
click at [635, 509] on icon at bounding box center [637, 515] width 11 height 12
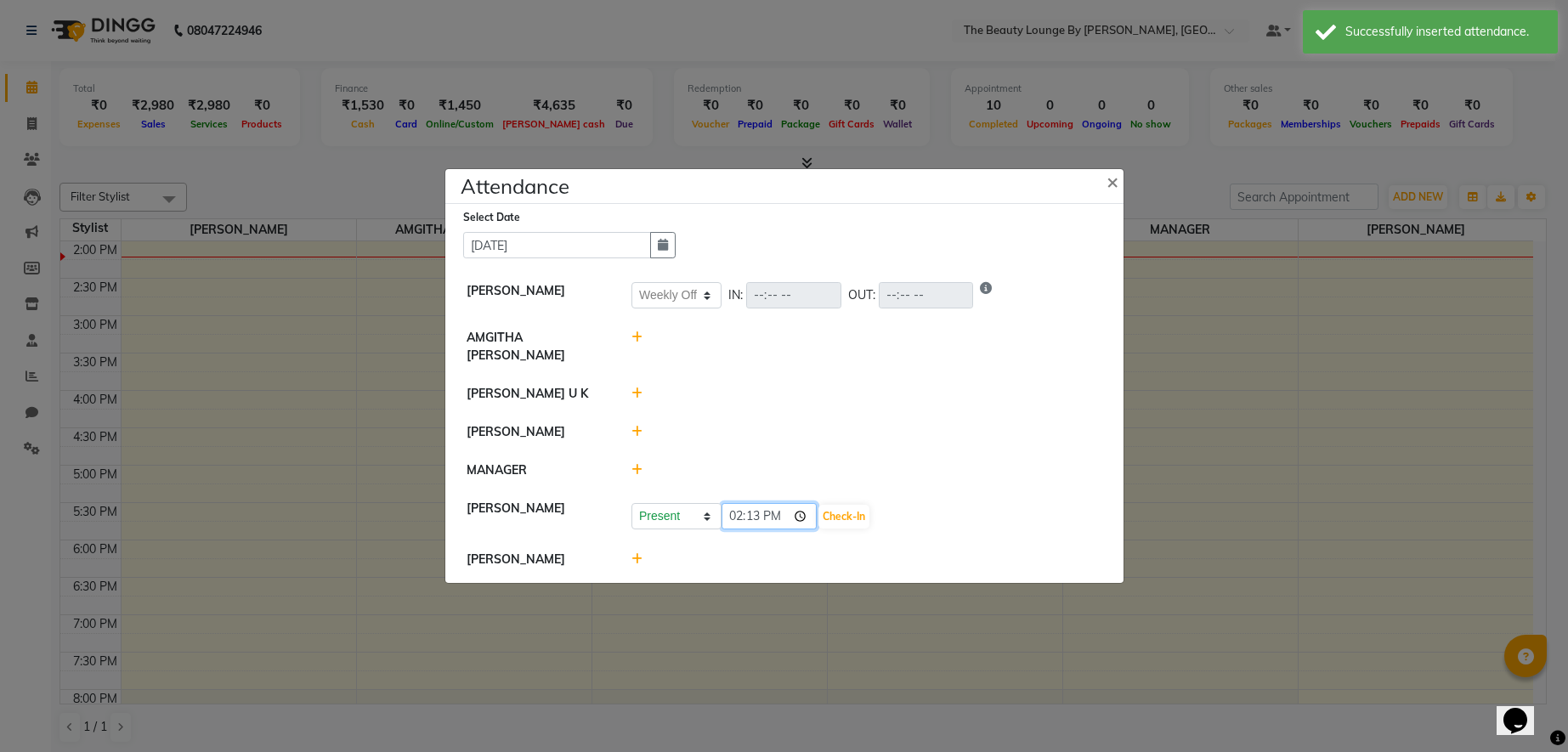
click at [738, 509] on input "14:13" at bounding box center [769, 516] width 95 height 26
click at [760, 510] on input "08:13" at bounding box center [769, 516] width 95 height 26
type input "08:50"
click at [819, 507] on button "Check-In" at bounding box center [844, 517] width 51 height 24
select select "W"
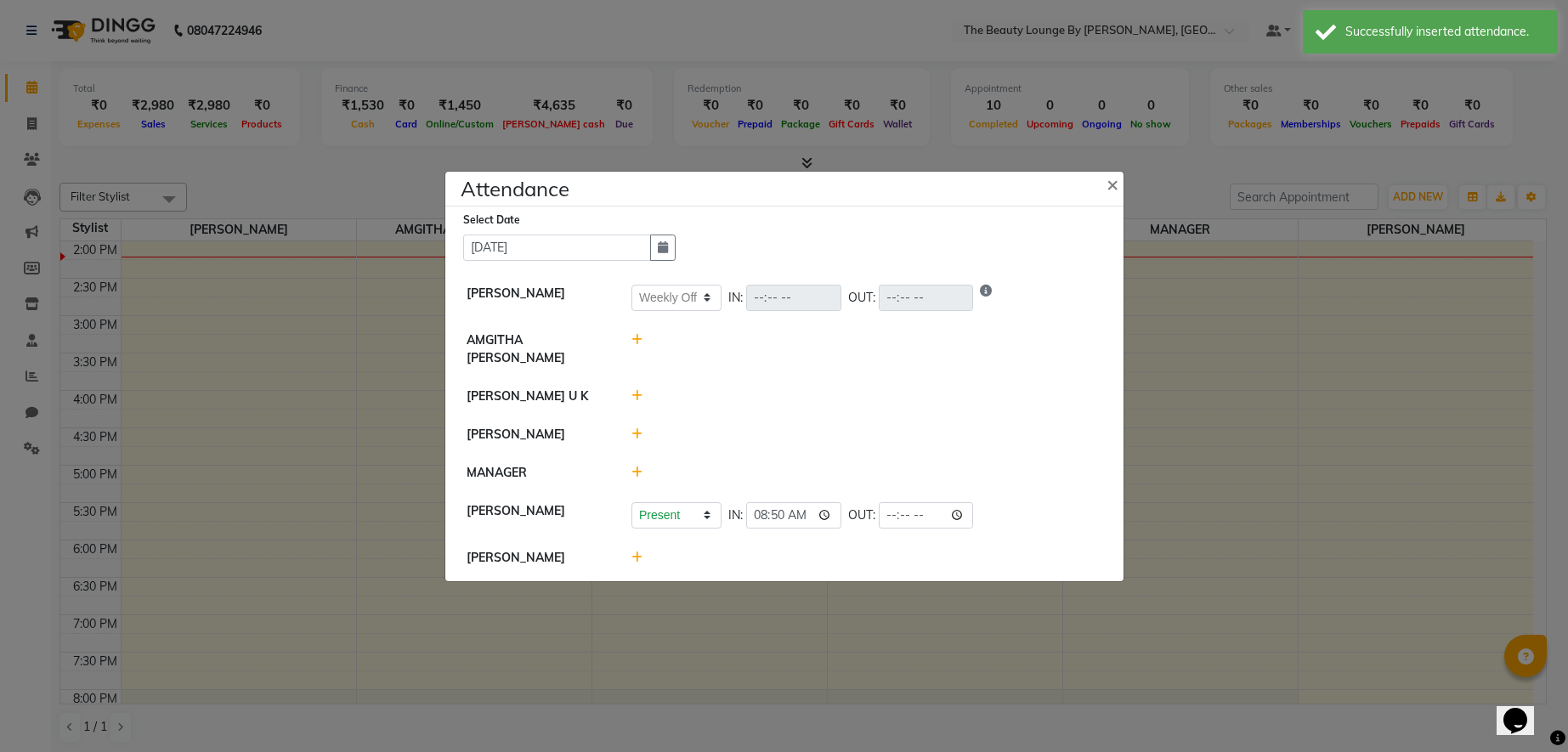
click at [639, 346] on icon at bounding box center [637, 340] width 11 height 12
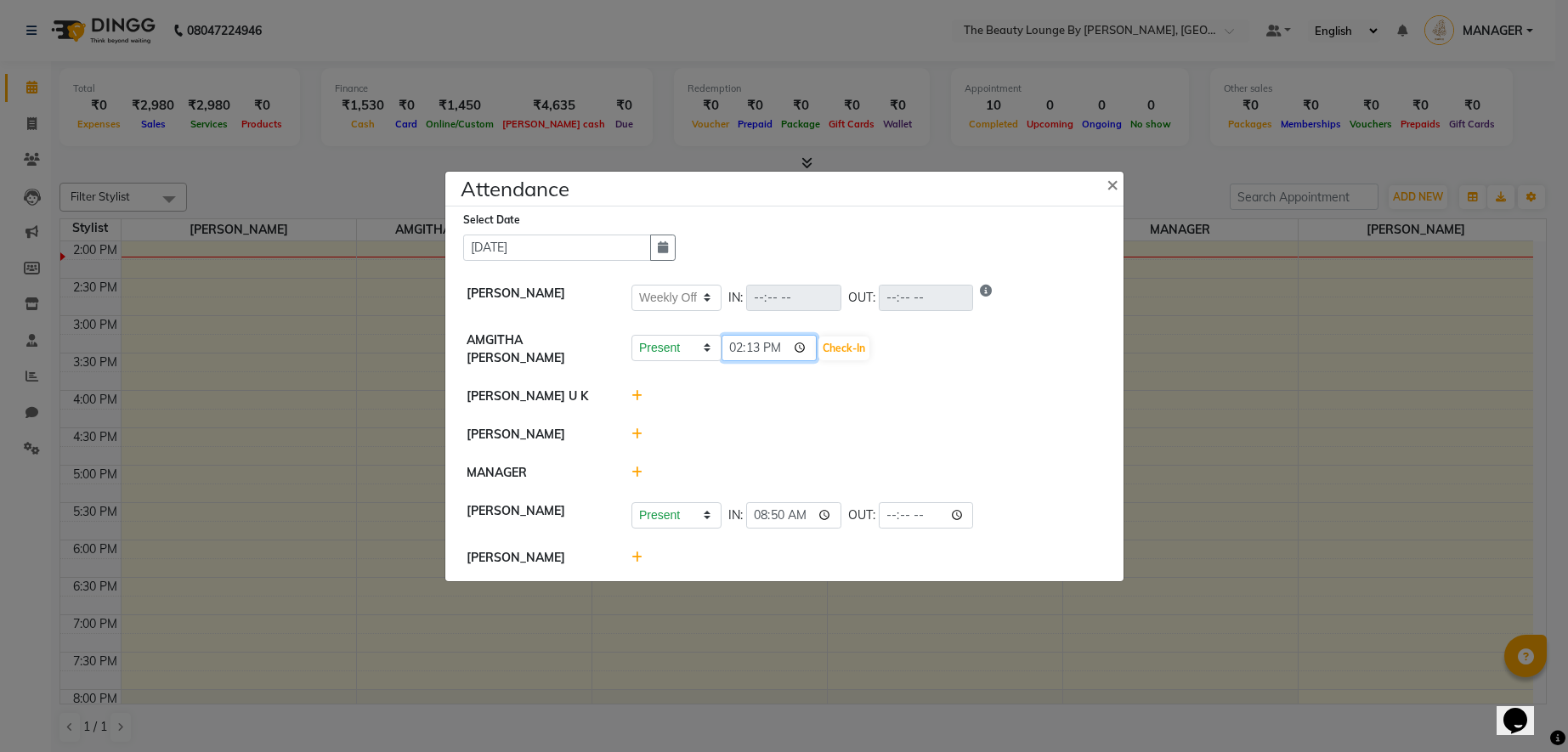
click at [741, 352] on input "14:13" at bounding box center [769, 348] width 95 height 26
click at [755, 351] on input "09:13" at bounding box center [769, 348] width 95 height 26
type input "09:34"
click at [819, 351] on button "Check-In" at bounding box center [844, 349] width 51 height 24
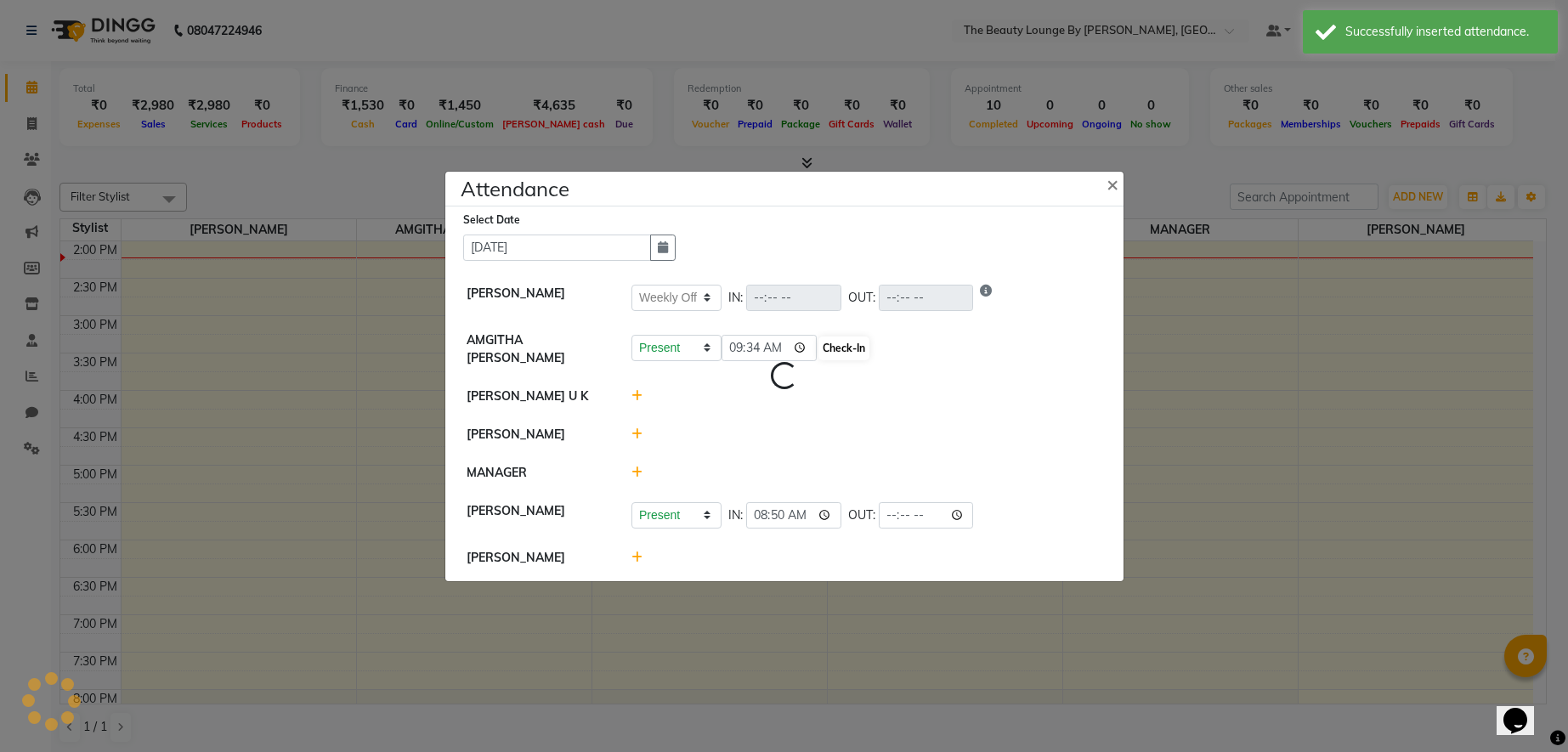
select select "W"
click at [637, 390] on icon at bounding box center [637, 396] width 11 height 12
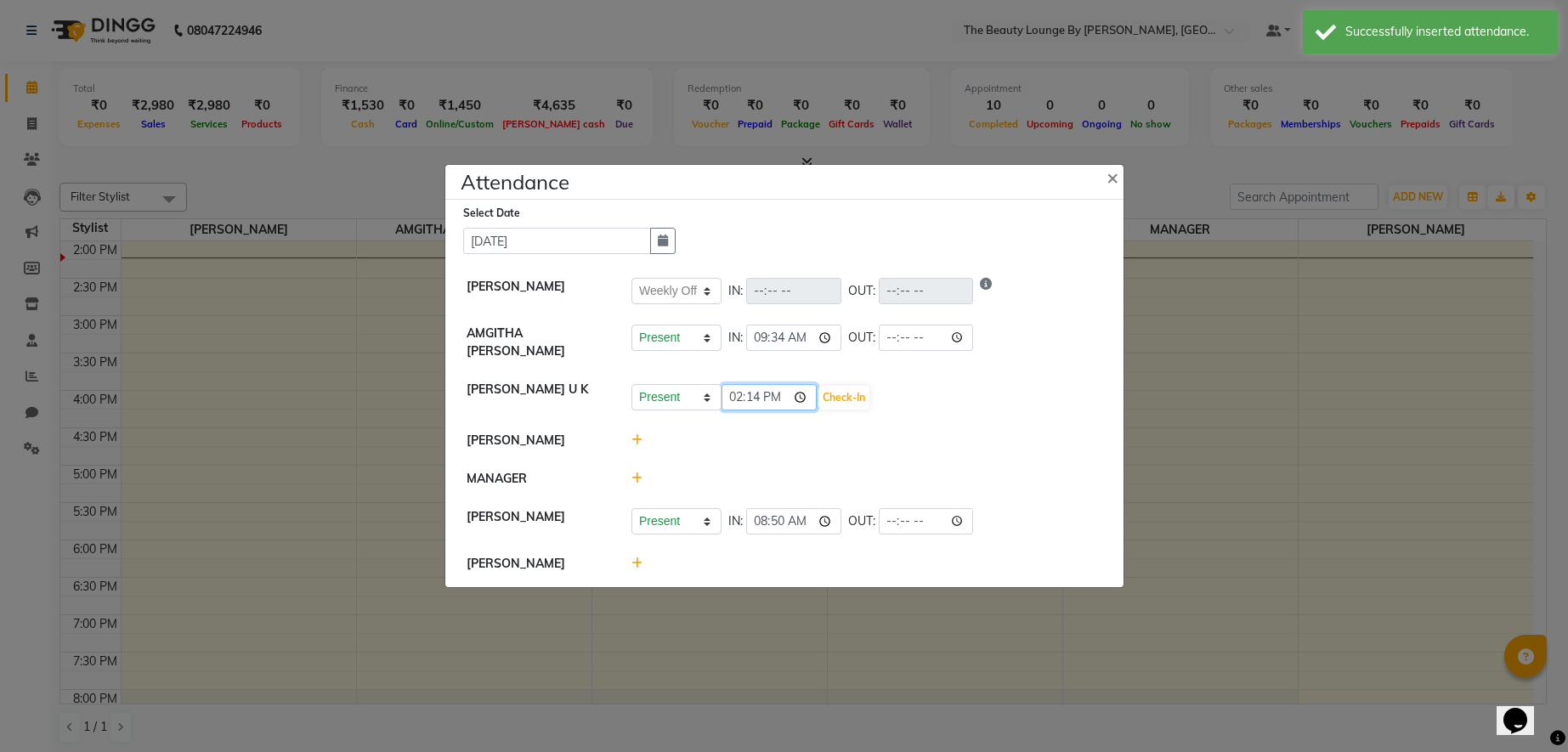
click at [729, 394] on input "14:14" at bounding box center [769, 397] width 95 height 26
click at [762, 392] on input "09:14" at bounding box center [769, 397] width 95 height 26
type input "09:53"
click at [819, 391] on button "Check-In" at bounding box center [844, 398] width 51 height 24
select select "W"
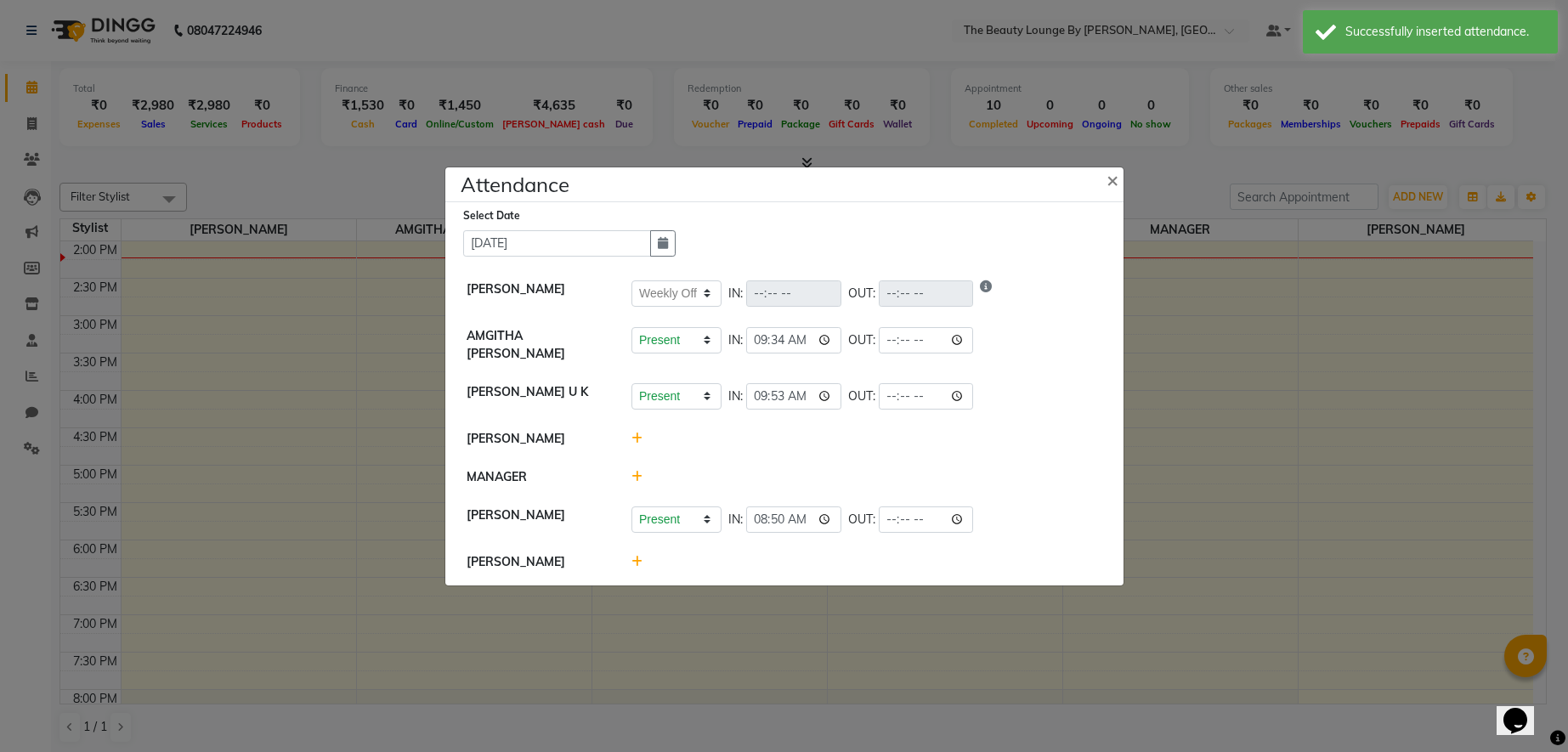
click at [634, 435] on icon at bounding box center [637, 439] width 11 height 12
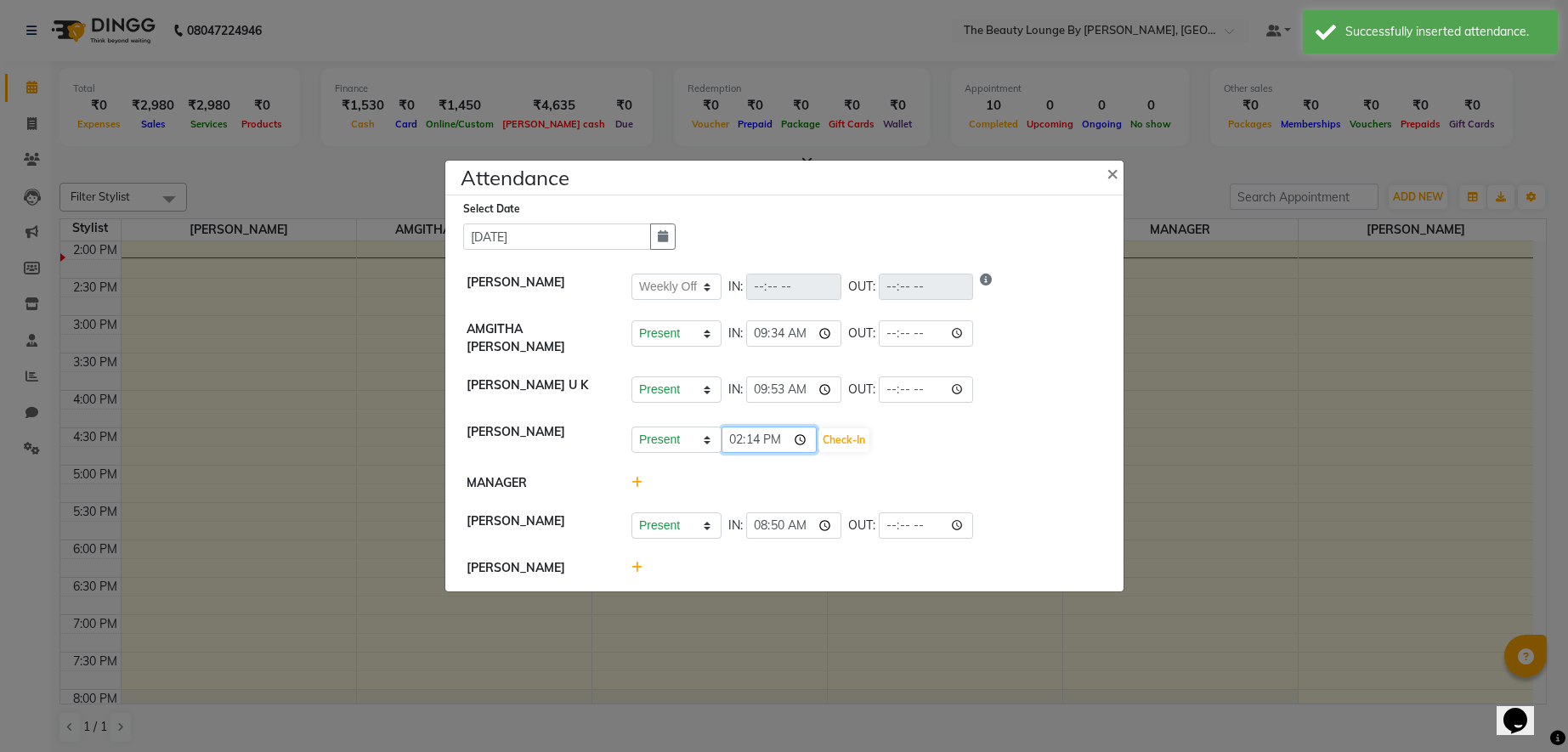
click at [737, 438] on input "14:14" at bounding box center [769, 440] width 95 height 26
click at [755, 434] on input "09:14" at bounding box center [769, 440] width 95 height 26
type input "09:58"
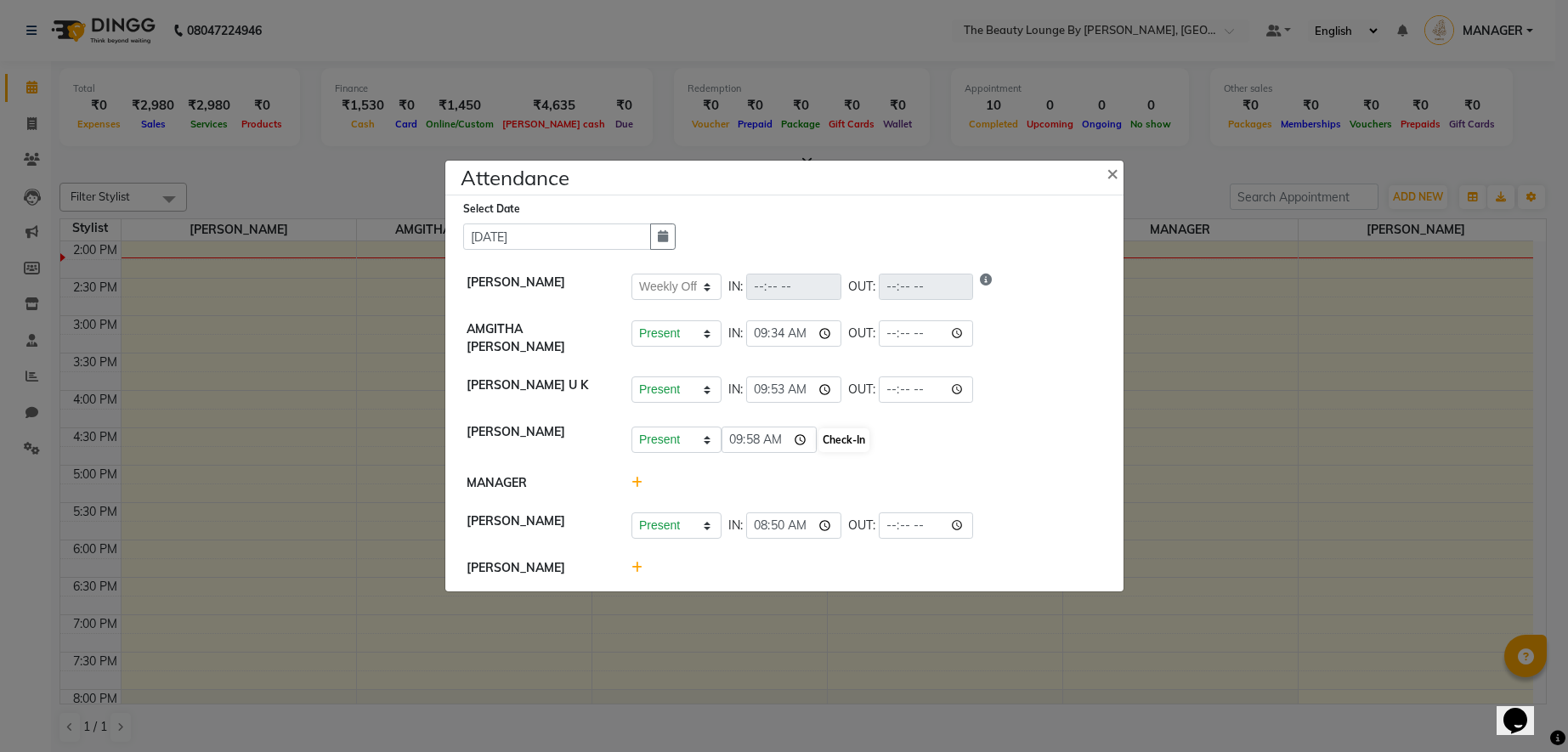
click at [819, 434] on button "Check-In" at bounding box center [844, 440] width 51 height 24
select select "W"
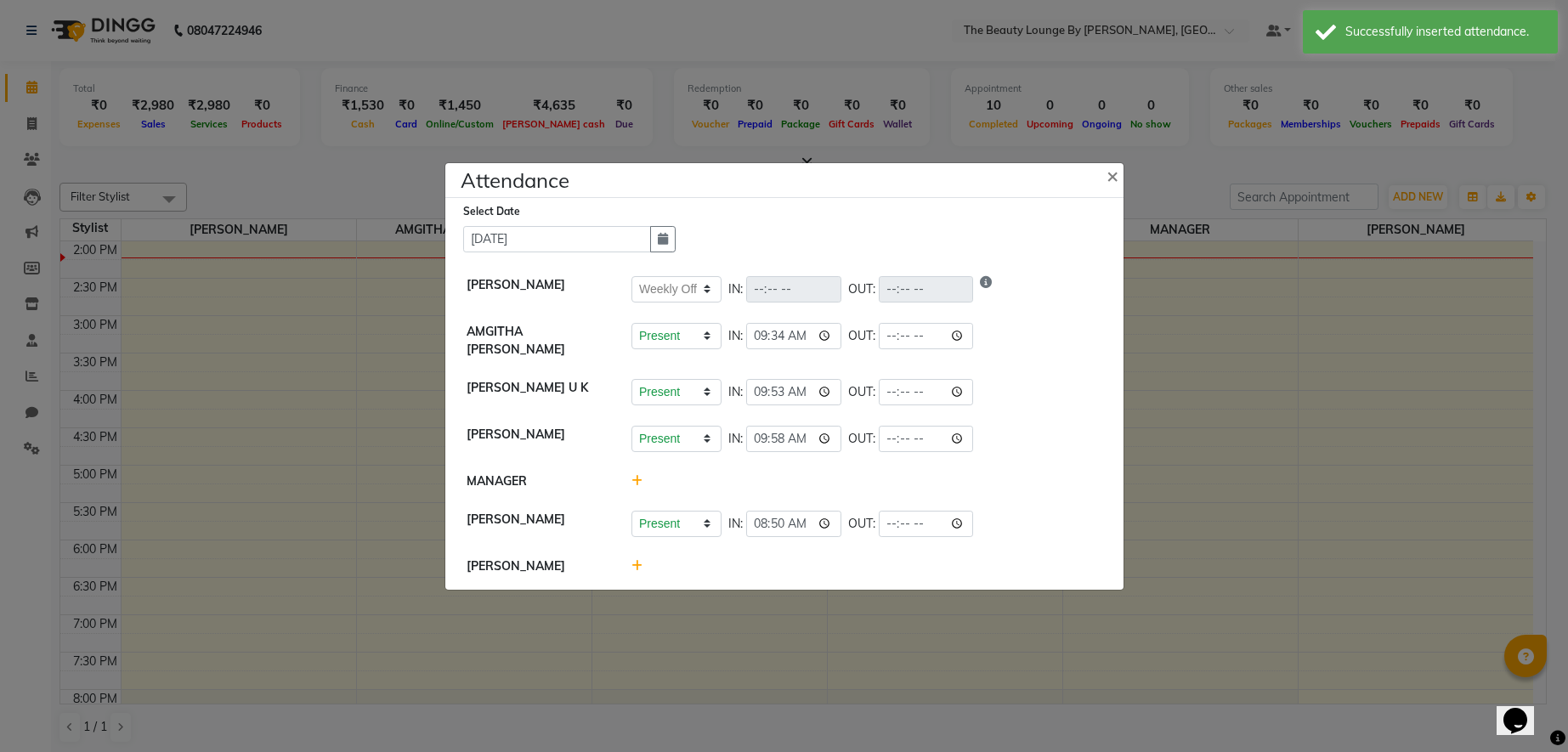
click at [639, 563] on icon at bounding box center [637, 566] width 11 height 12
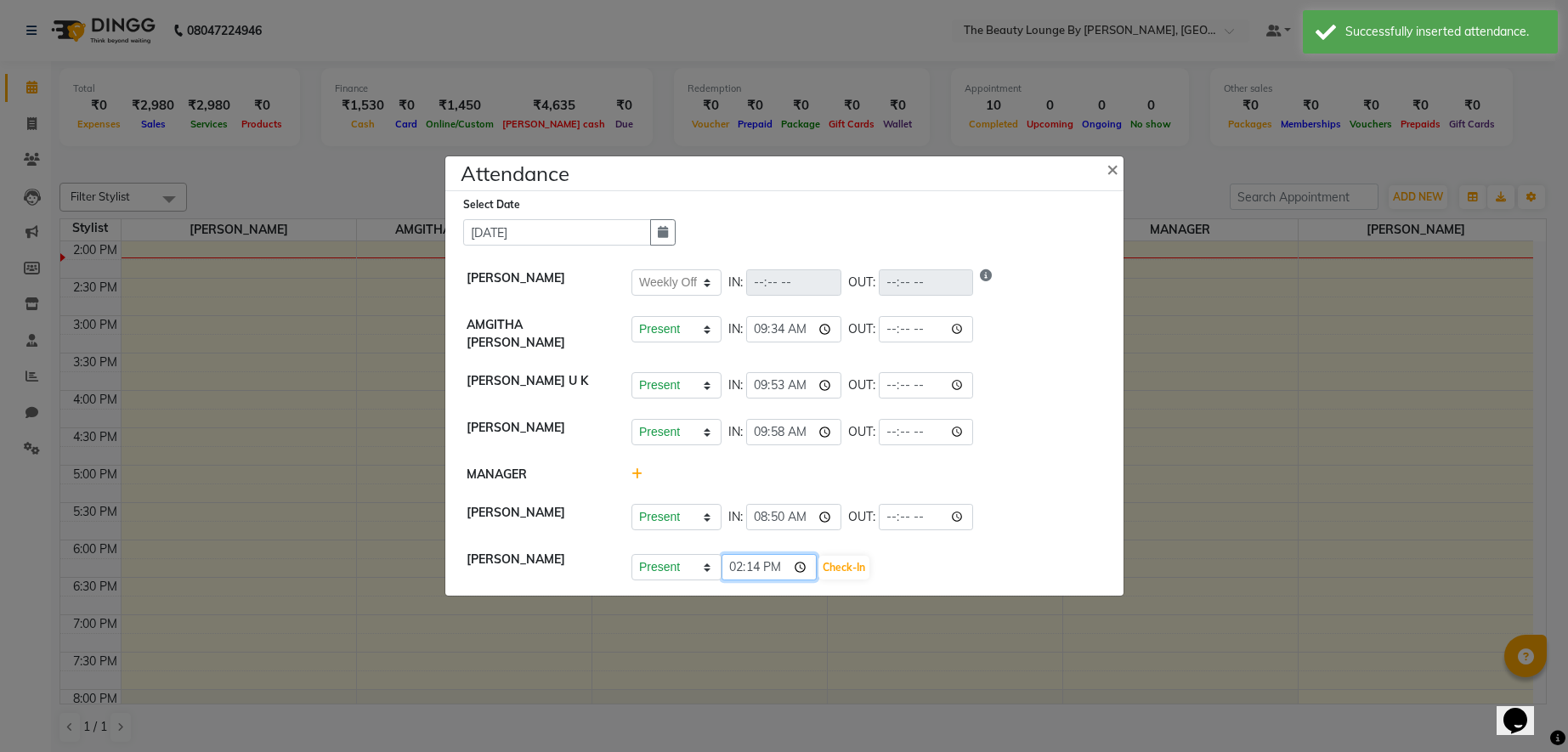
click at [740, 558] on input "14:14" at bounding box center [769, 567] width 95 height 26
click at [758, 559] on input "10:14" at bounding box center [769, 567] width 95 height 26
type input "10:16"
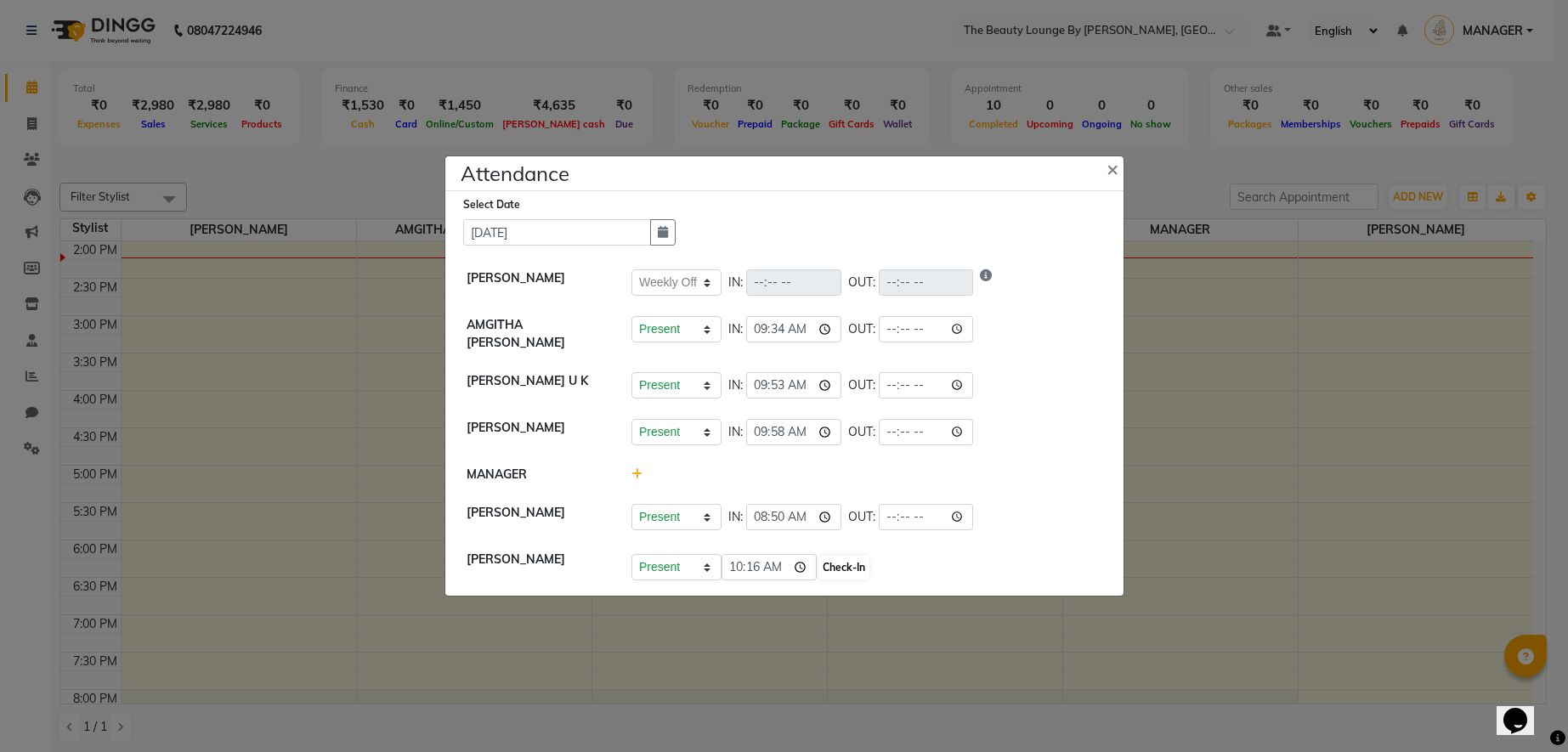
click at [819, 559] on button "Check-In" at bounding box center [844, 568] width 51 height 24
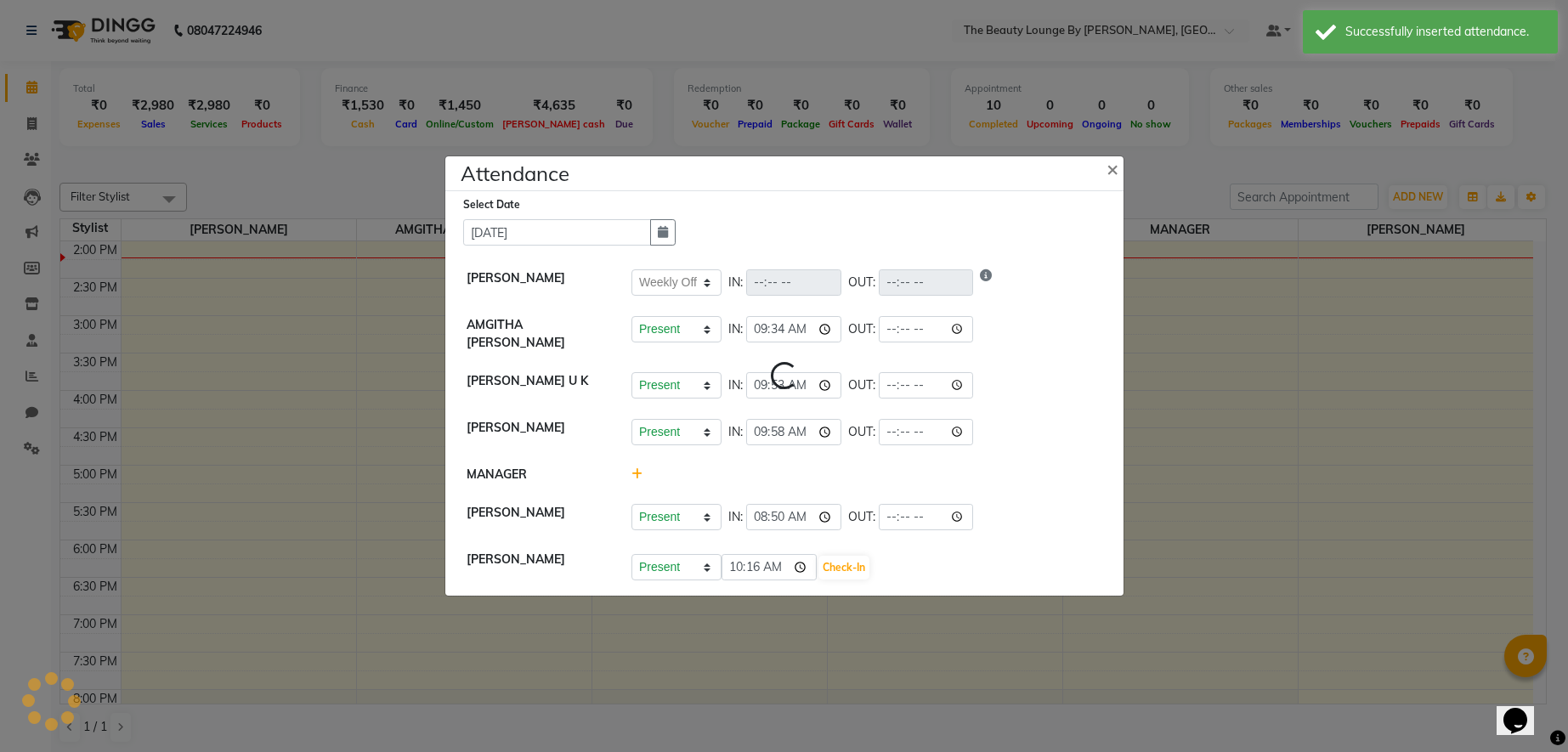
select select "W"
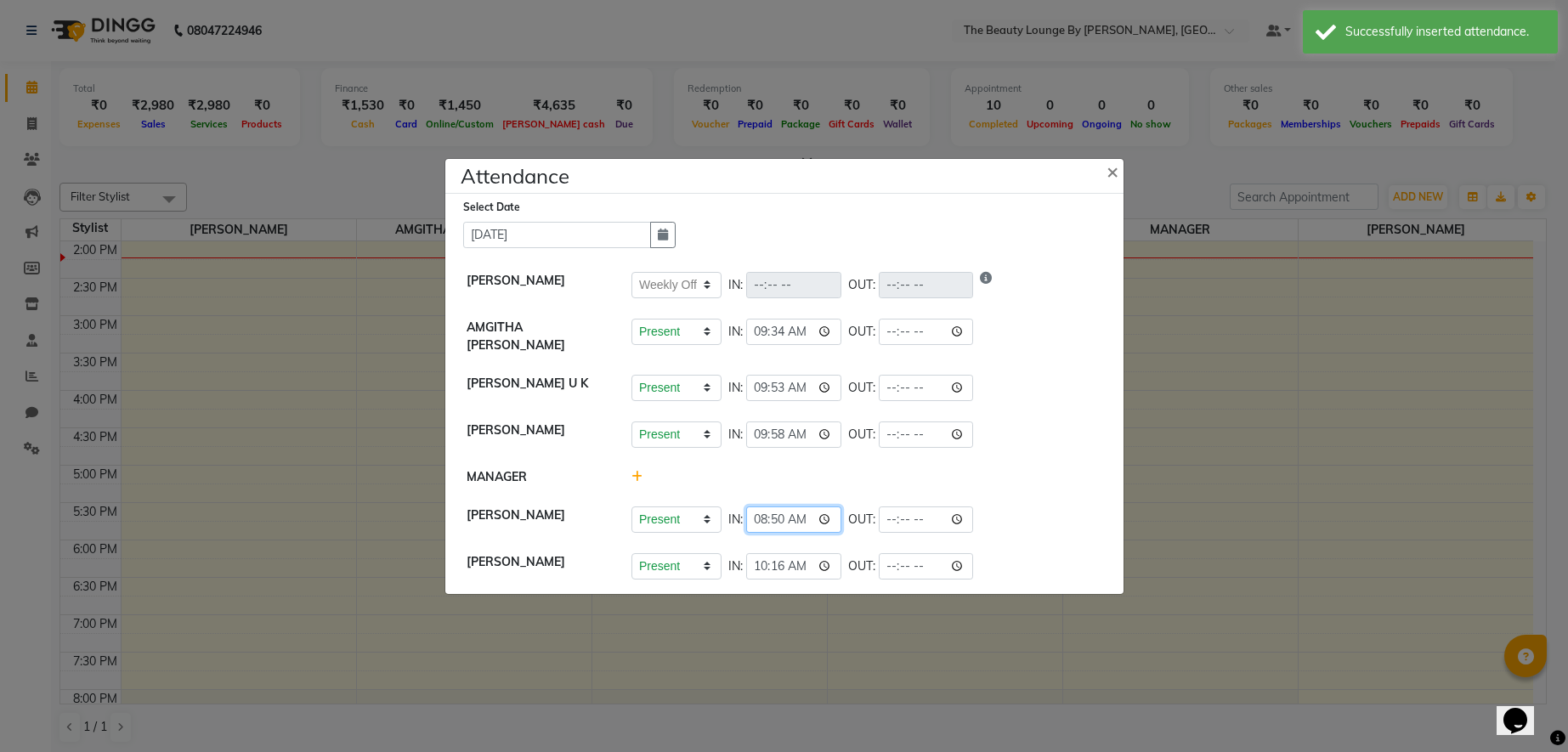
click at [788, 511] on input "08:50" at bounding box center [794, 519] width 95 height 26
type input "08:45"
click at [898, 519] on div "Present Absent Late Half Day Weekly Off IN: 08:45 OUT:" at bounding box center [867, 519] width 471 height 26
select select "W"
click at [1118, 172] on span "×" at bounding box center [1113, 170] width 12 height 25
